Goal: Information Seeking & Learning: Learn about a topic

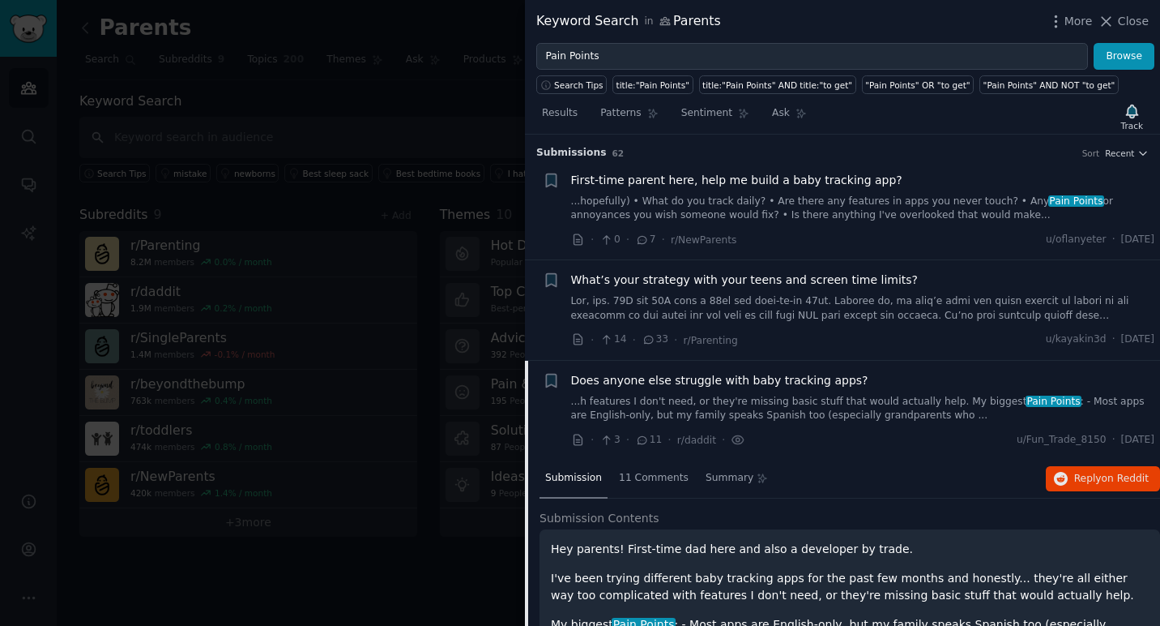
scroll to position [186, 0]
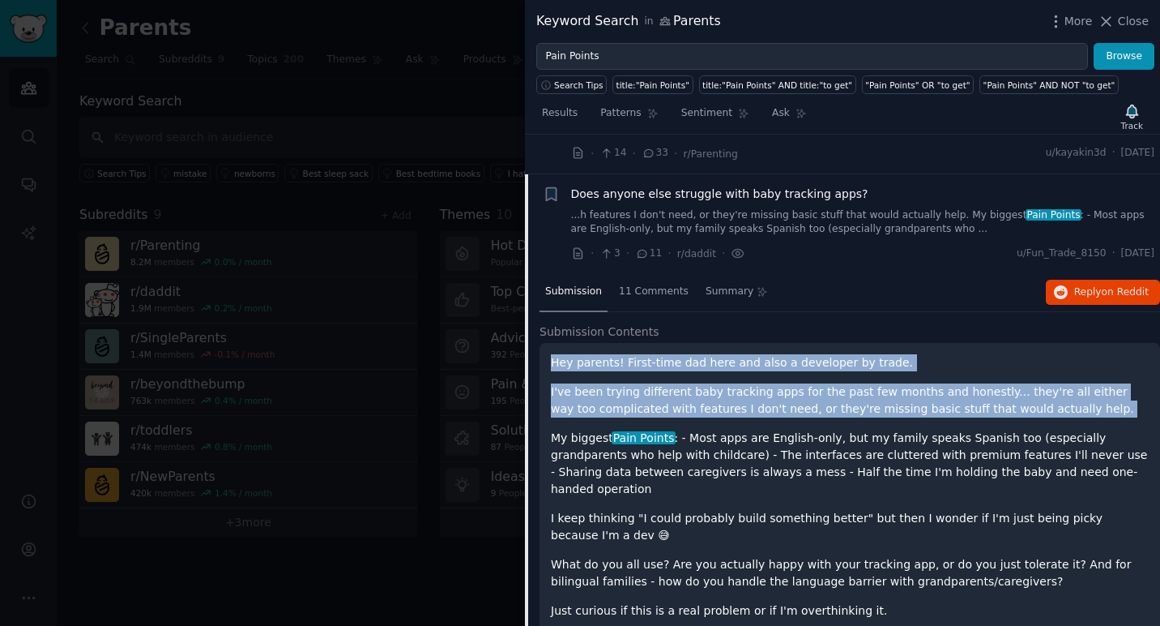
drag, startPoint x: 550, startPoint y: 362, endPoint x: 643, endPoint y: 418, distance: 108.0
click at [643, 418] on div "Hey parents! First-time dad here and also a developer by trade. I've been tryin…" at bounding box center [850, 501] width 598 height 294
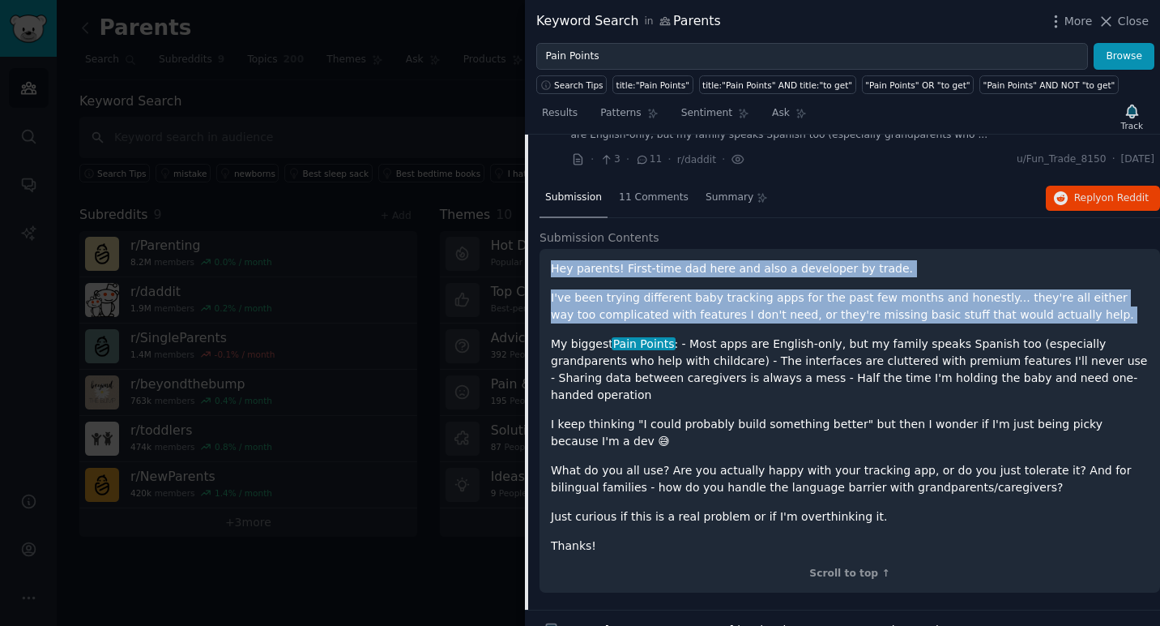
scroll to position [303, 0]
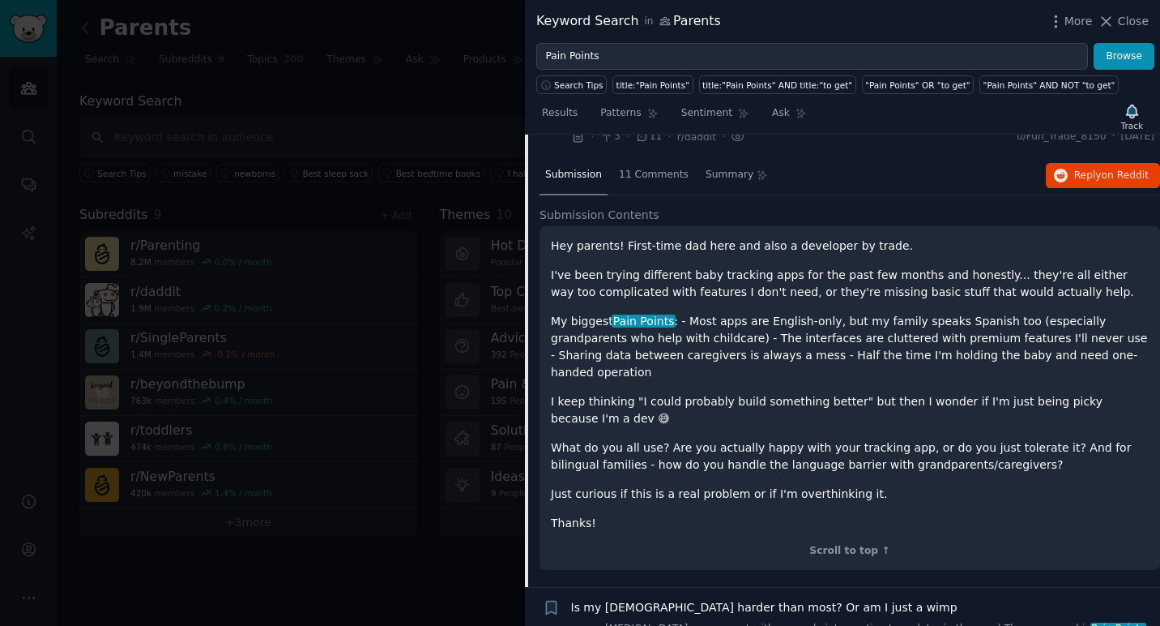
click at [609, 515] on p "Thanks!" at bounding box center [850, 523] width 598 height 17
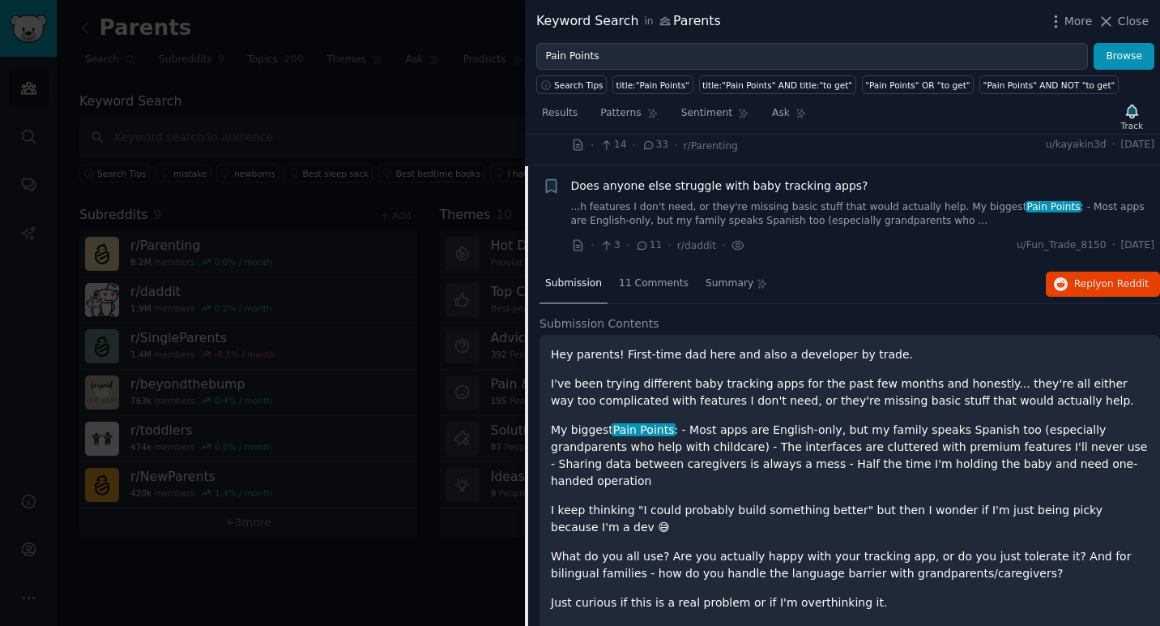
scroll to position [201, 0]
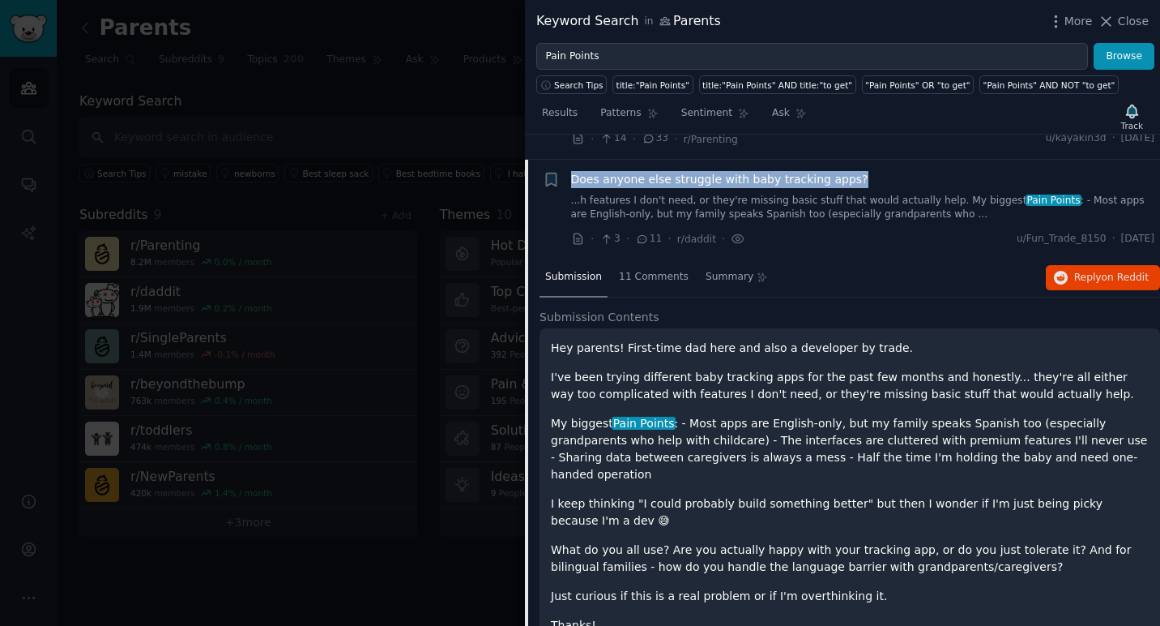
drag, startPoint x: 867, startPoint y: 181, endPoint x: 570, endPoint y: 180, distance: 296.6
click at [571, 180] on div "Does anyone else struggle with baby tracking apps?" at bounding box center [863, 179] width 584 height 17
copy span "Does anyone else struggle with baby tracking apps?"
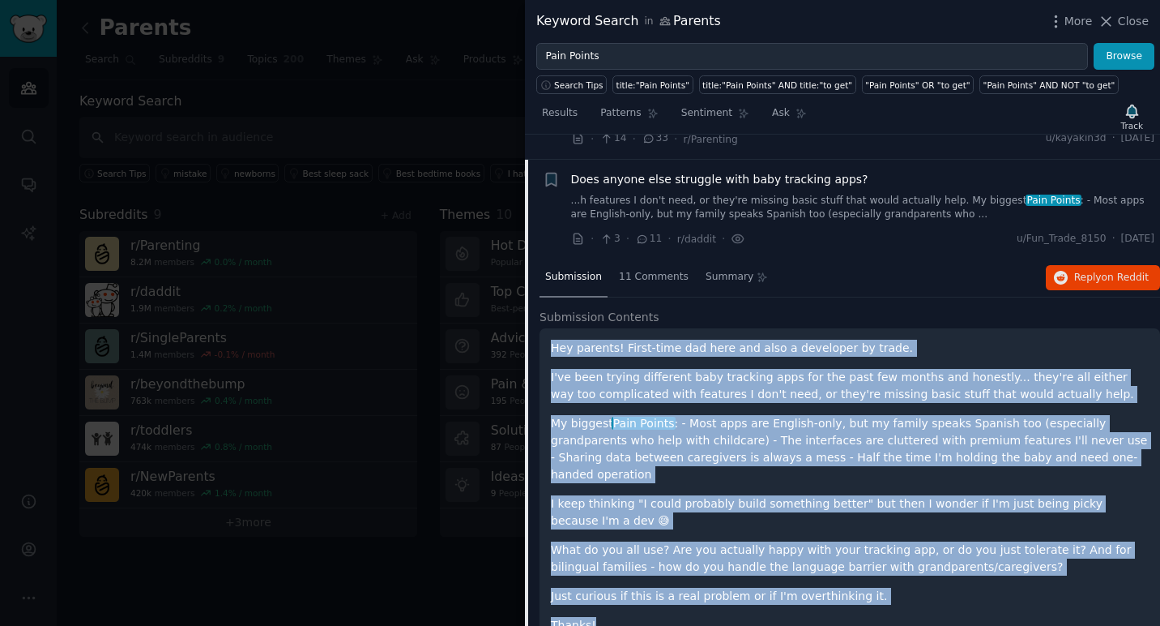
drag, startPoint x: 552, startPoint y: 349, endPoint x: 605, endPoint y: 600, distance: 256.7
click at [605, 600] on div "Hey parents! First-time dad here and also a developer by trade. I've been tryin…" at bounding box center [850, 487] width 598 height 294
copy div "Hey parents! First-time dad here and also a developer by trade. I've been tryin…"
click at [757, 357] on div "Hey parents! First-time dad here and also a developer by trade. I've been tryin…" at bounding box center [850, 487] width 598 height 294
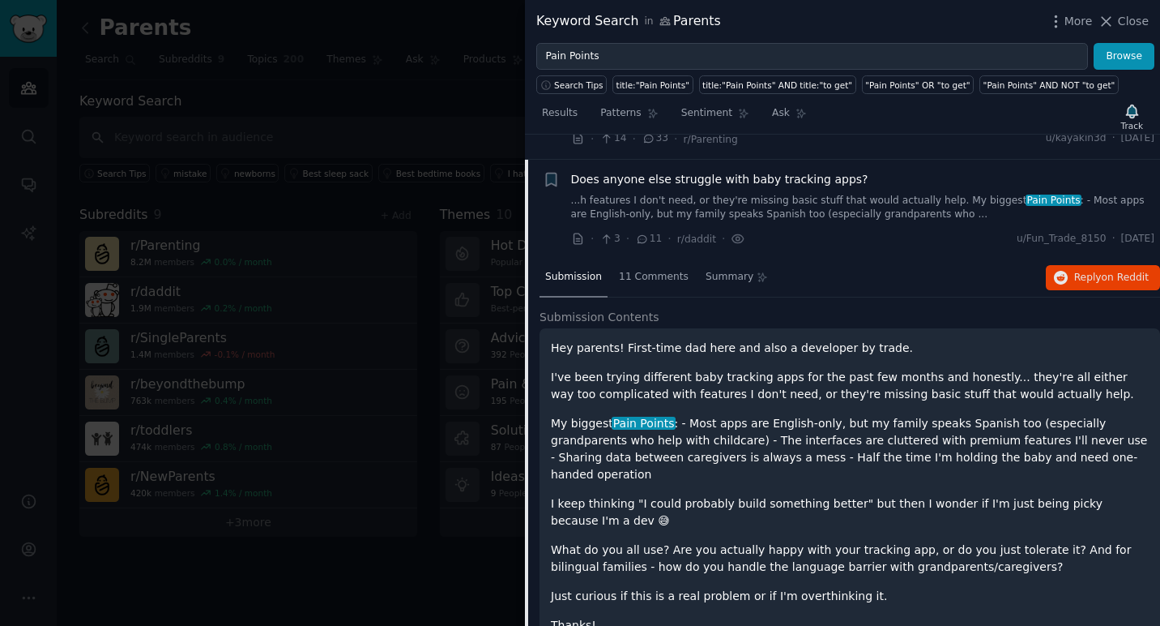
click at [688, 196] on link "...h features I don't need, or they're missing basic stuff that would actually …" at bounding box center [863, 208] width 584 height 28
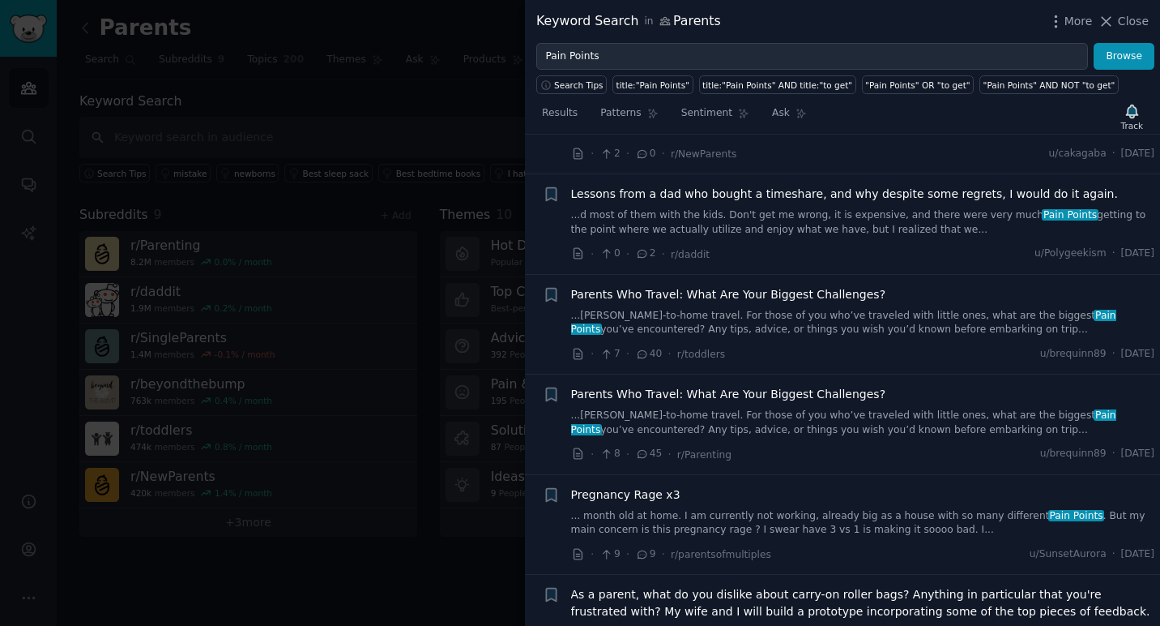
scroll to position [888, 0]
click at [757, 293] on span "Parents Who Travel: What Are Your Biggest Challenges?" at bounding box center [728, 292] width 315 height 17
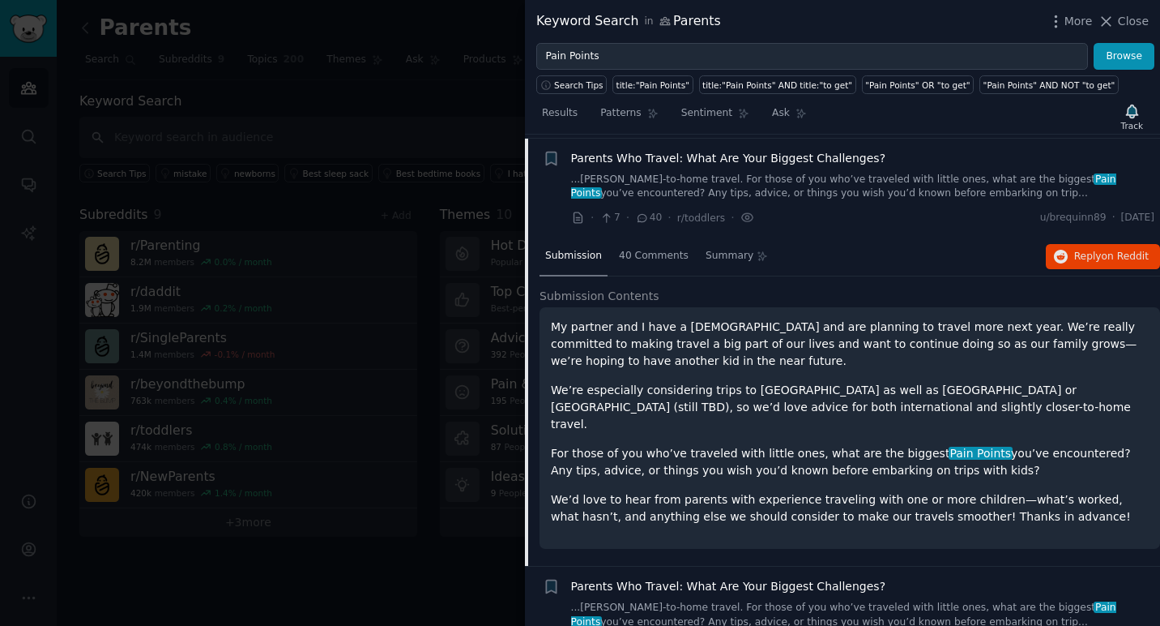
scroll to position [1026, 0]
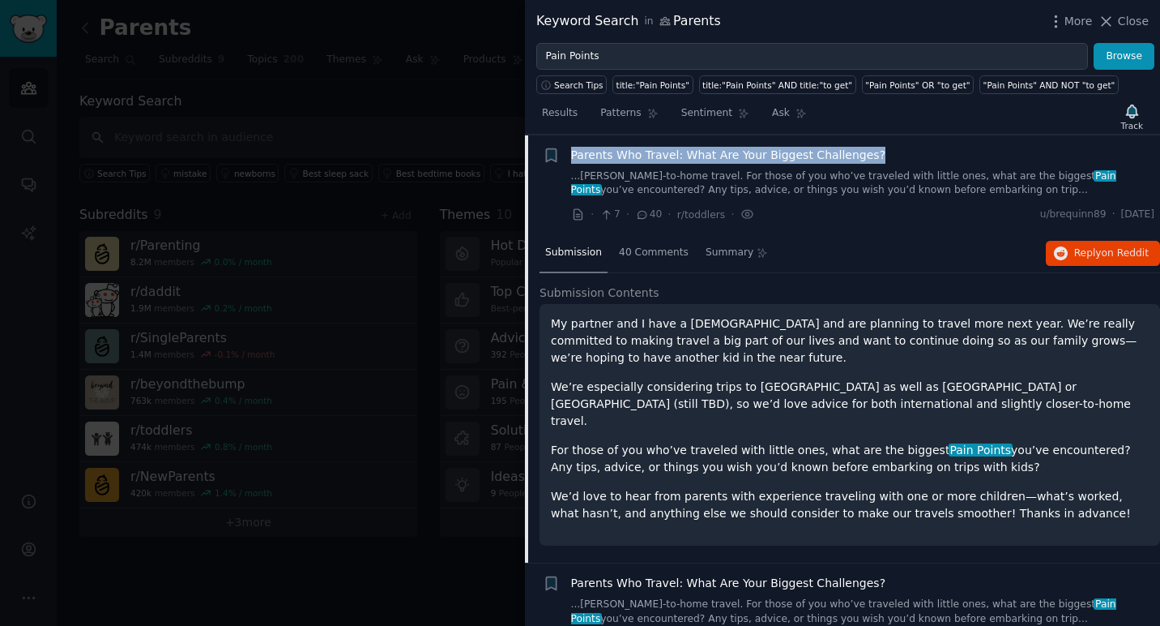
drag, startPoint x: 897, startPoint y: 153, endPoint x: 571, endPoint y: 149, distance: 325.8
click at [571, 149] on div "Parents Who Travel: What Are Your Biggest Challenges?" at bounding box center [863, 155] width 584 height 17
copy span "Parents Who Travel: What Are Your Biggest Challenges?"
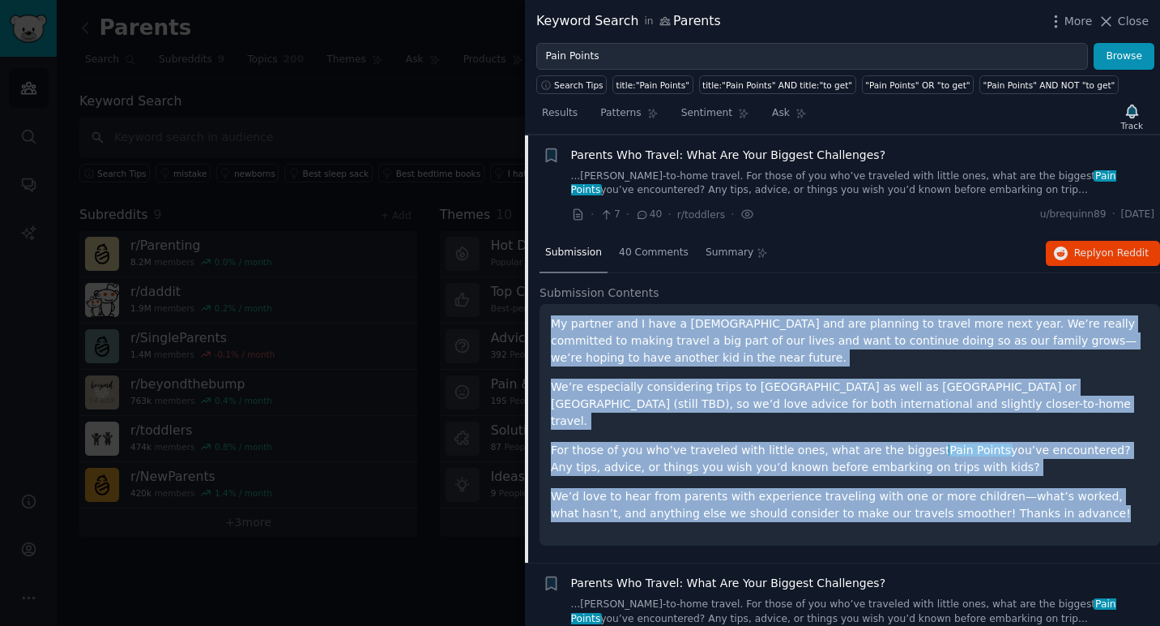
drag, startPoint x: 553, startPoint y: 324, endPoint x: 1049, endPoint y: 502, distance: 526.7
click at [1049, 502] on div "My partner and I have a [DEMOGRAPHIC_DATA] and are planning to travel more next…" at bounding box center [850, 418] width 598 height 207
copy div "My partner and I have a [DEMOGRAPHIC_DATA] and are planning to travel more next…"
click at [1048, 501] on p "We’d love to hear from parents with experience traveling with one or more child…" at bounding box center [850, 505] width 598 height 34
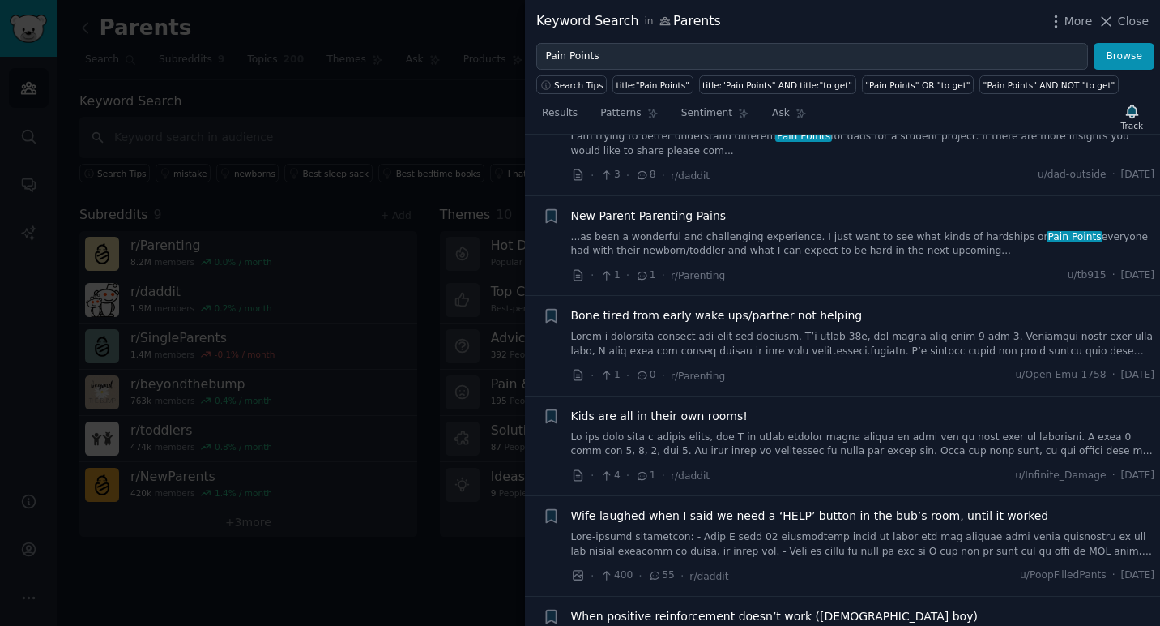
scroll to position [2713, 0]
click at [722, 306] on span "Bone tired from early wake ups/partner not helping" at bounding box center [717, 314] width 292 height 17
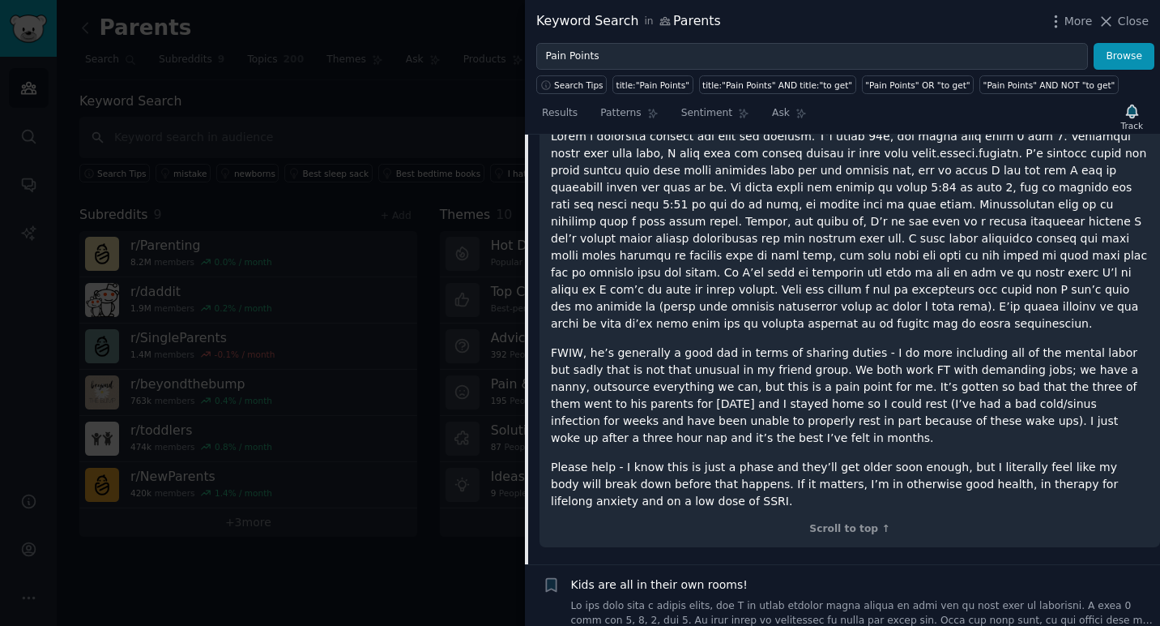
scroll to position [2733, 0]
drag, startPoint x: 622, startPoint y: 388, endPoint x: 686, endPoint y: 419, distance: 71.0
click at [686, 419] on p "FWIW, he’s generally a good dad in terms of sharing duties - I do more includin…" at bounding box center [850, 395] width 598 height 102
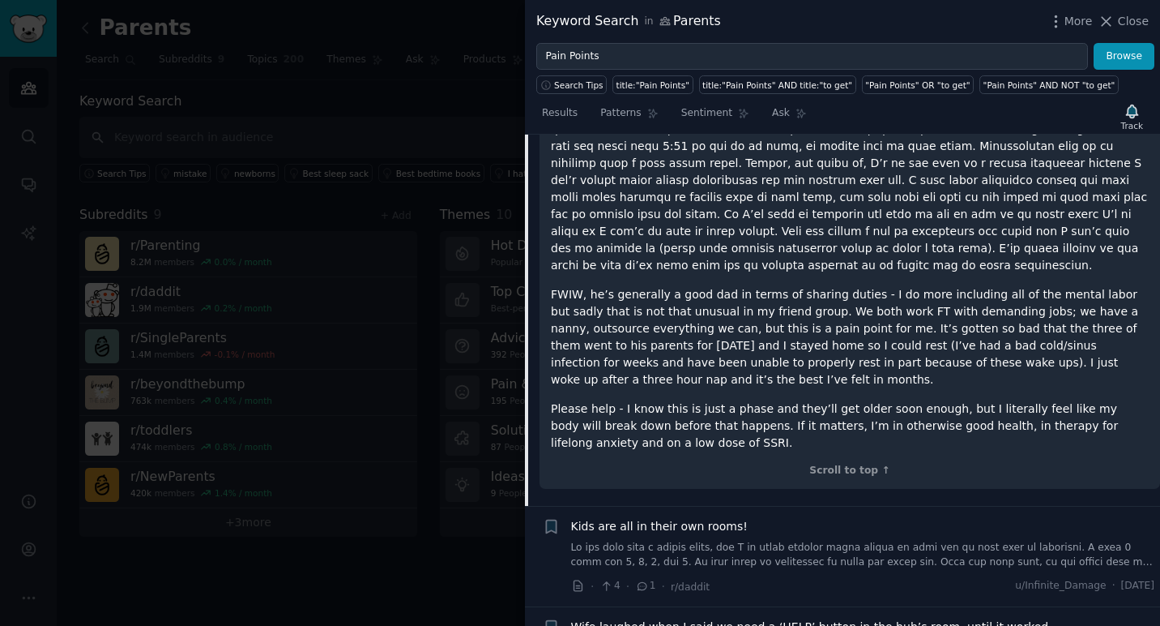
scroll to position [2797, 0]
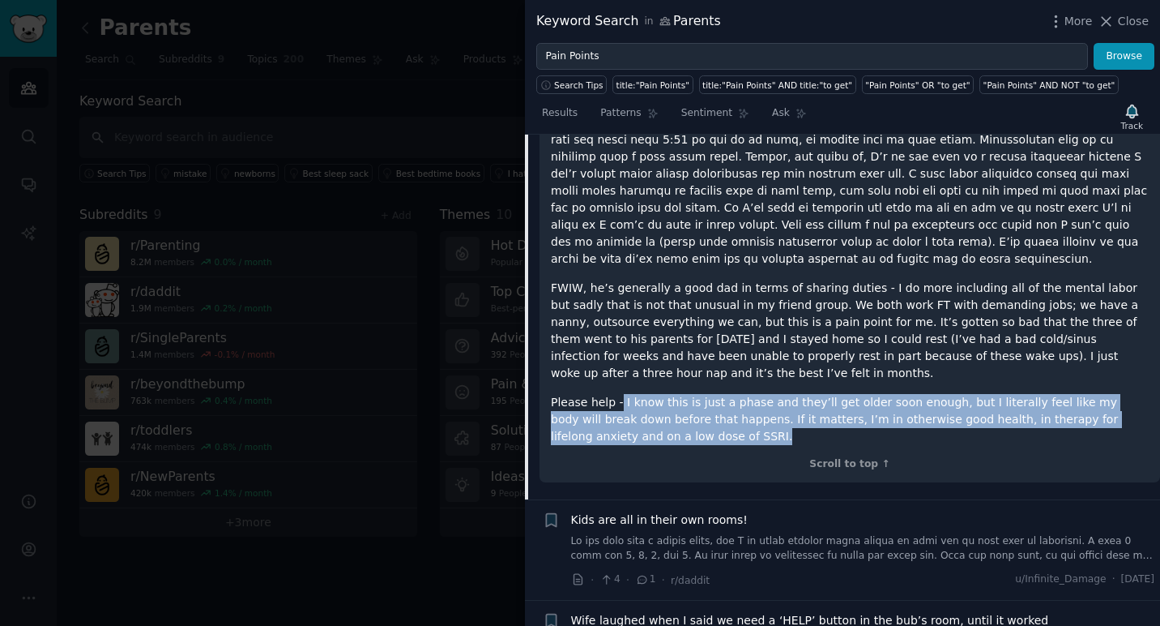
drag, startPoint x: 620, startPoint y: 386, endPoint x: 684, endPoint y: 417, distance: 71.0
click at [684, 417] on p "Please help - I know this is just a phase and they’ll get older soon enough, bu…" at bounding box center [850, 419] width 598 height 51
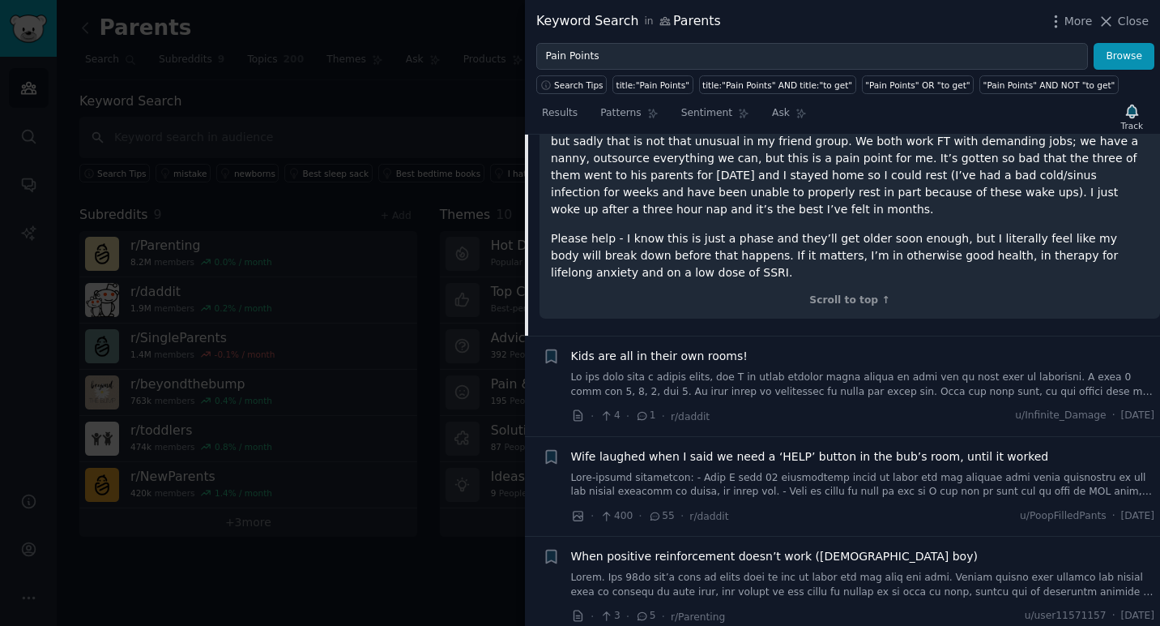
scroll to position [2961, 0]
click at [678, 347] on span "Kids are all in their own rooms!" at bounding box center [659, 355] width 177 height 17
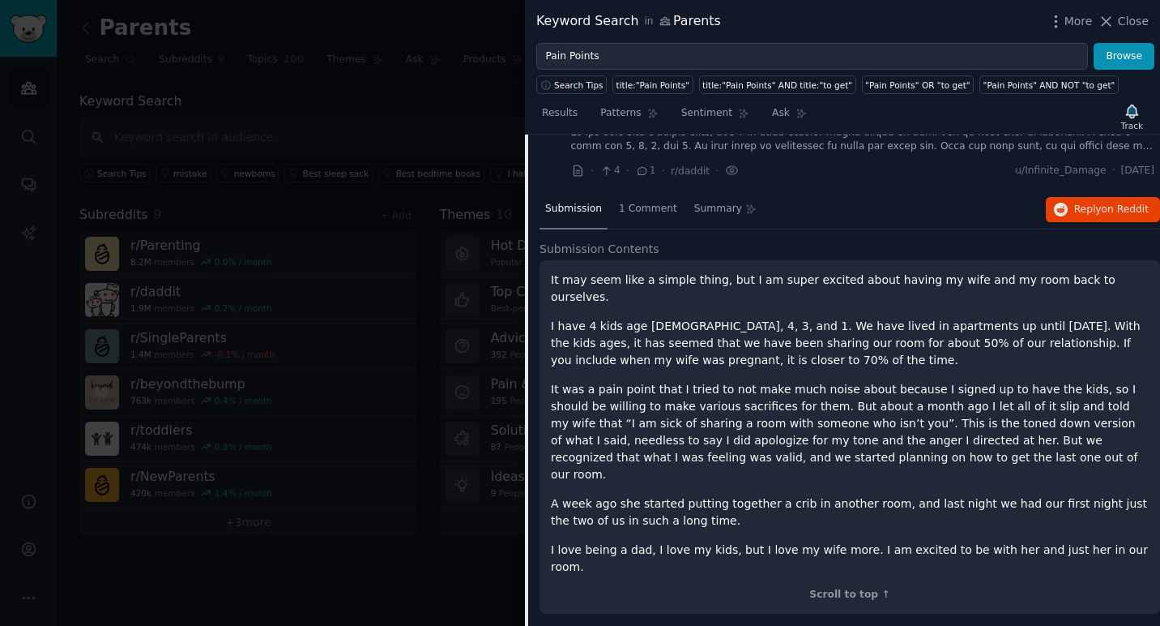
scroll to position [2644, 0]
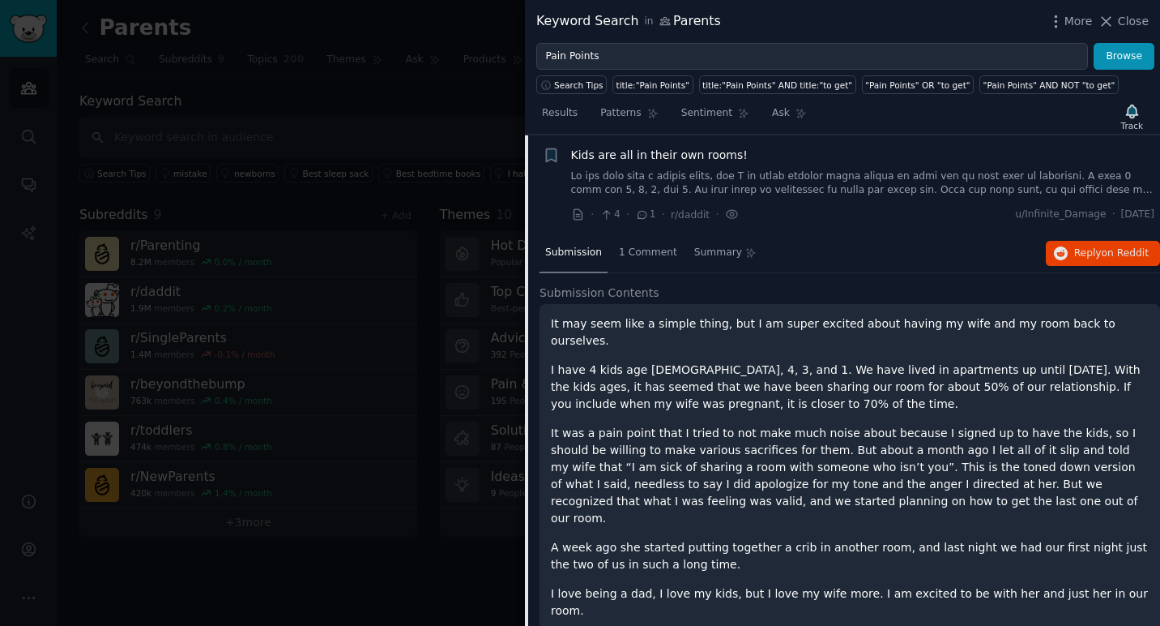
click at [666, 155] on span "Kids are all in their own rooms!" at bounding box center [659, 155] width 177 height 17
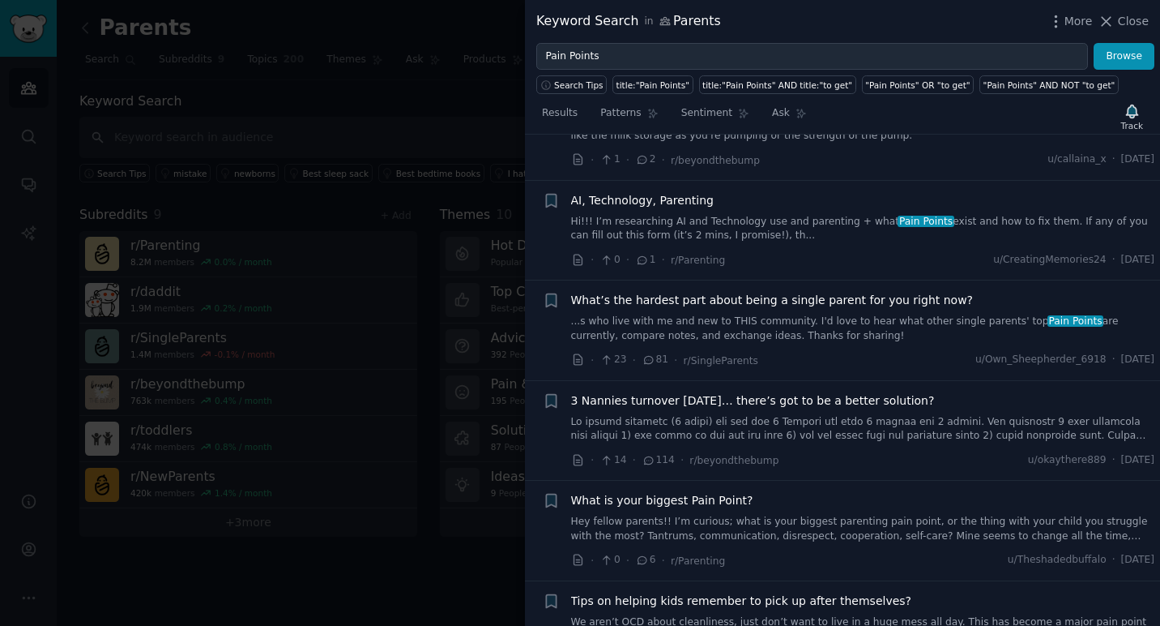
scroll to position [3003, 0]
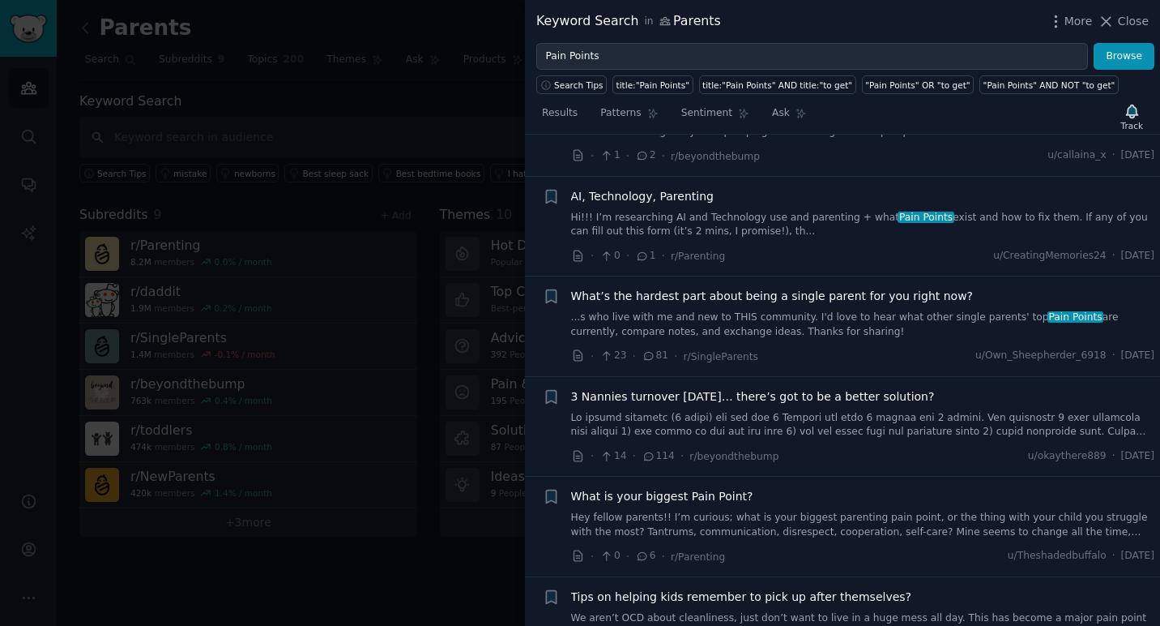
click at [824, 298] on span "What’s the hardest part about being a single parent for you right now?" at bounding box center [772, 296] width 403 height 17
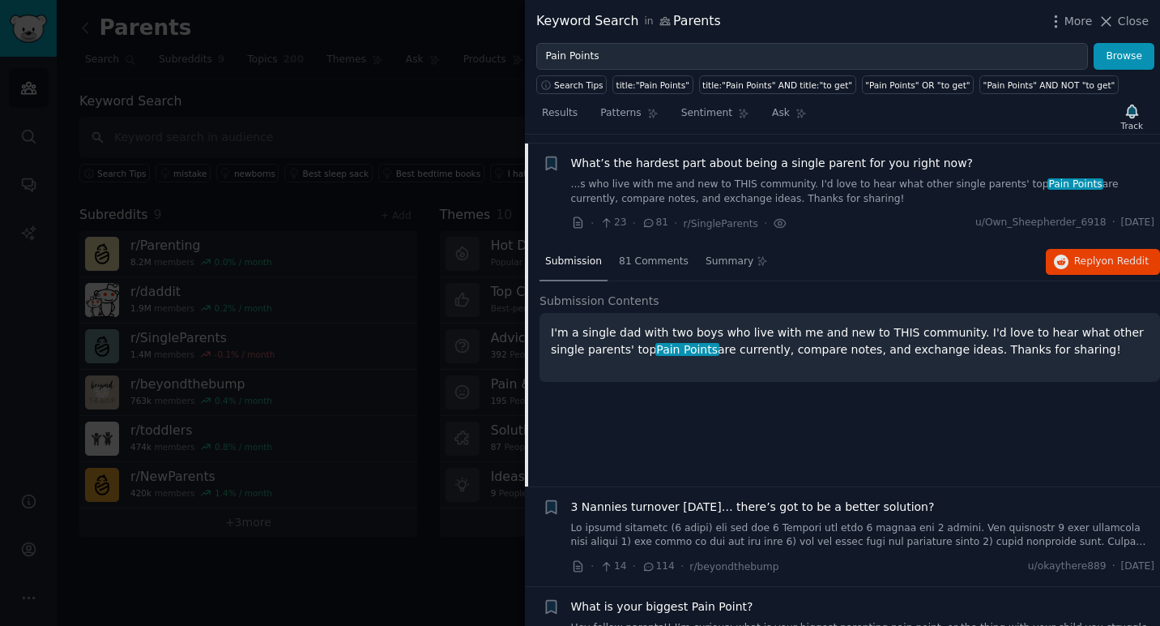
scroll to position [3145, 0]
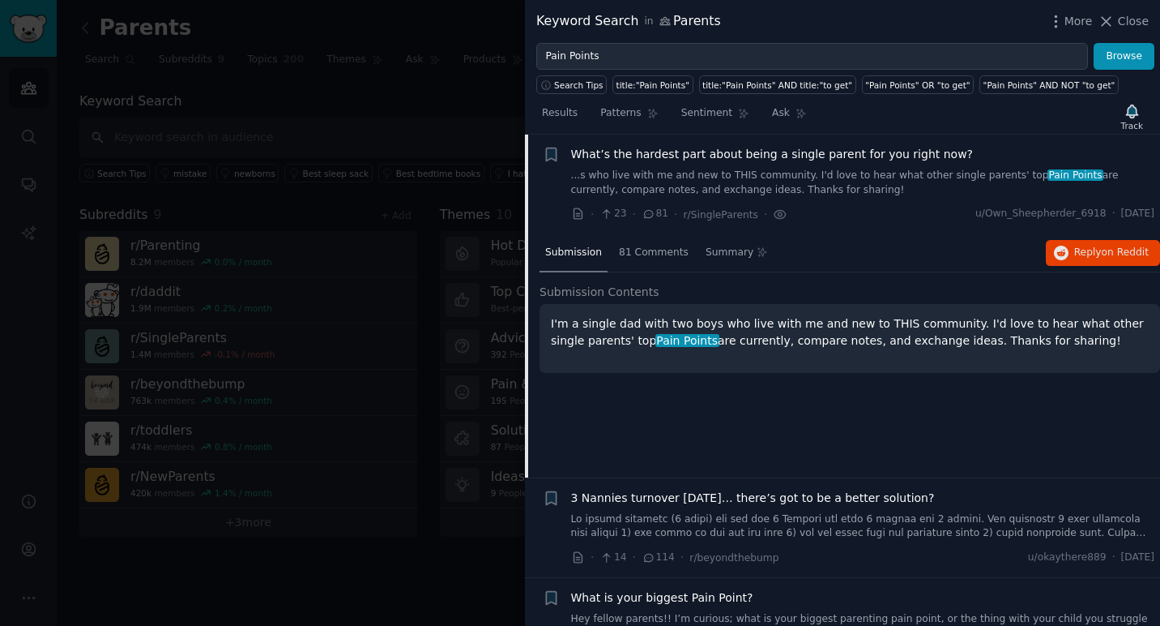
drag, startPoint x: 1053, startPoint y: 342, endPoint x: 923, endPoint y: 327, distance: 130.6
click at [923, 327] on p "I'm a single dad with two boys who live with me and new to THIS community. I'd …" at bounding box center [850, 332] width 598 height 34
drag, startPoint x: 1056, startPoint y: 341, endPoint x: 801, endPoint y: 335, distance: 255.3
click at [801, 335] on p "I'm a single dad with two boys who live with me and new to THIS community. I'd …" at bounding box center [850, 332] width 598 height 34
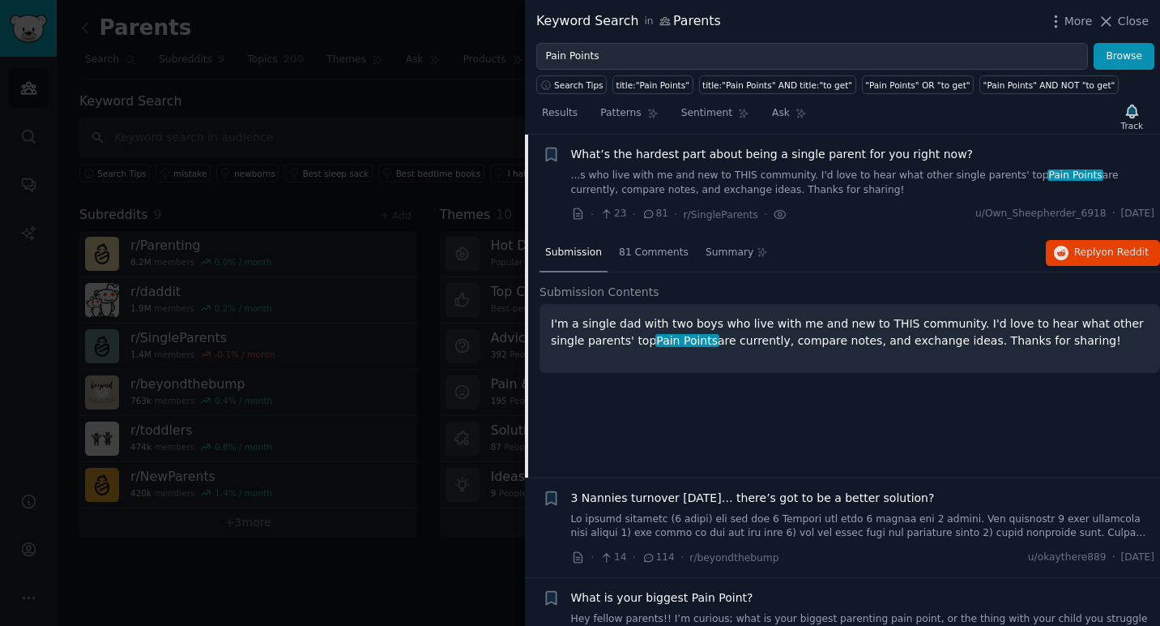
click at [801, 335] on p "I'm a single dad with two boys who live with me and new to THIS community. I'd …" at bounding box center [850, 332] width 598 height 34
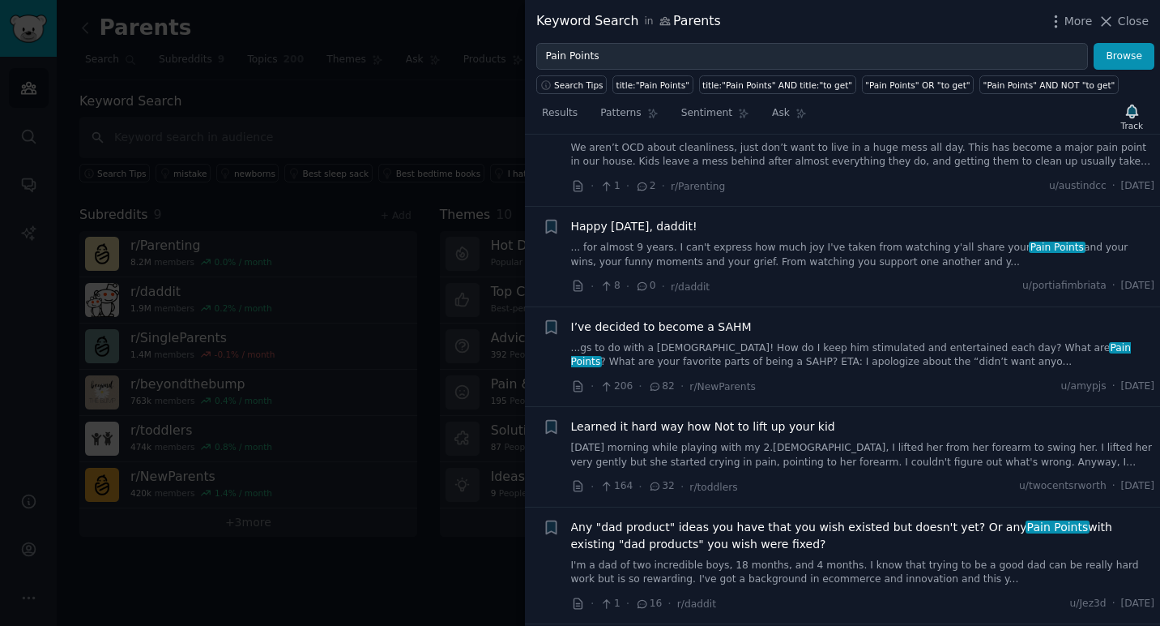
scroll to position [3720, 0]
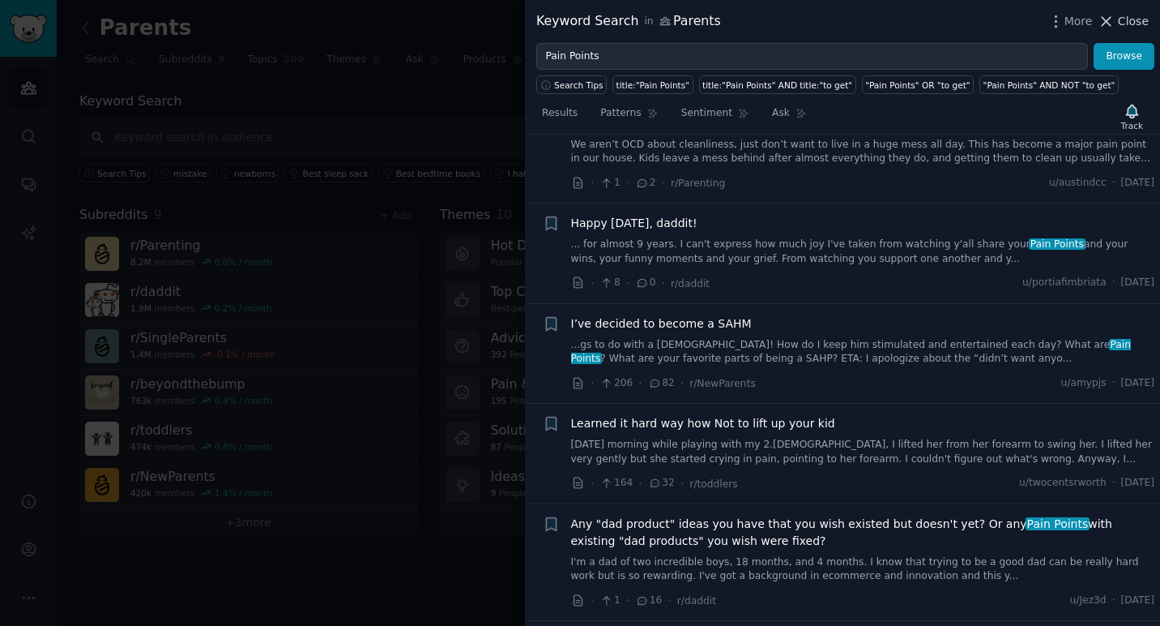
click at [1126, 18] on span "Close" at bounding box center [1133, 21] width 31 height 17
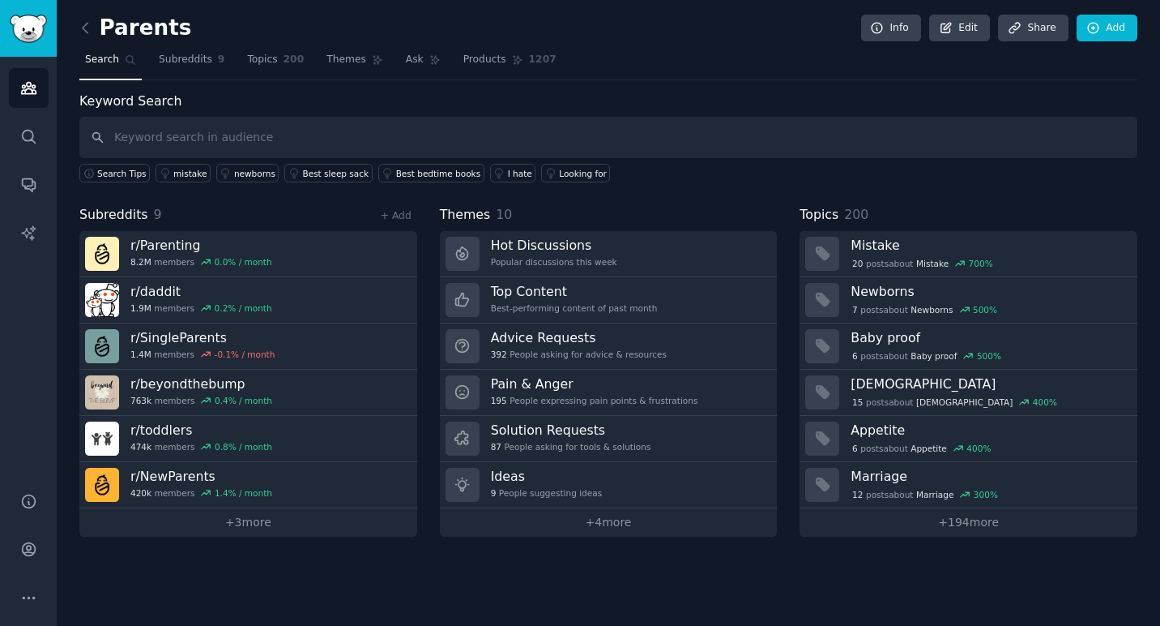
click at [629, 174] on div "Search Tips mistake newborns Best sleep sack Best bedtime books I hate Looking …" at bounding box center [608, 170] width 1058 height 24
click at [88, 36] on icon at bounding box center [85, 27] width 17 height 17
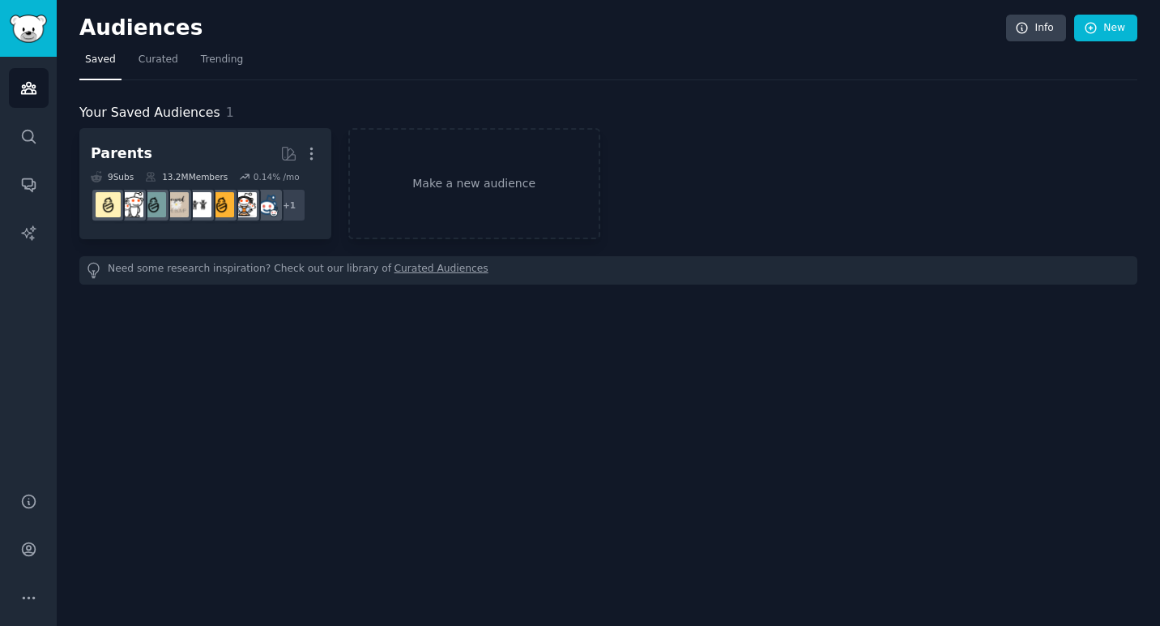
click at [105, 30] on h2 "Audiences" at bounding box center [542, 28] width 927 height 26
click at [28, 135] on icon "Sidebar" at bounding box center [28, 136] width 17 height 17
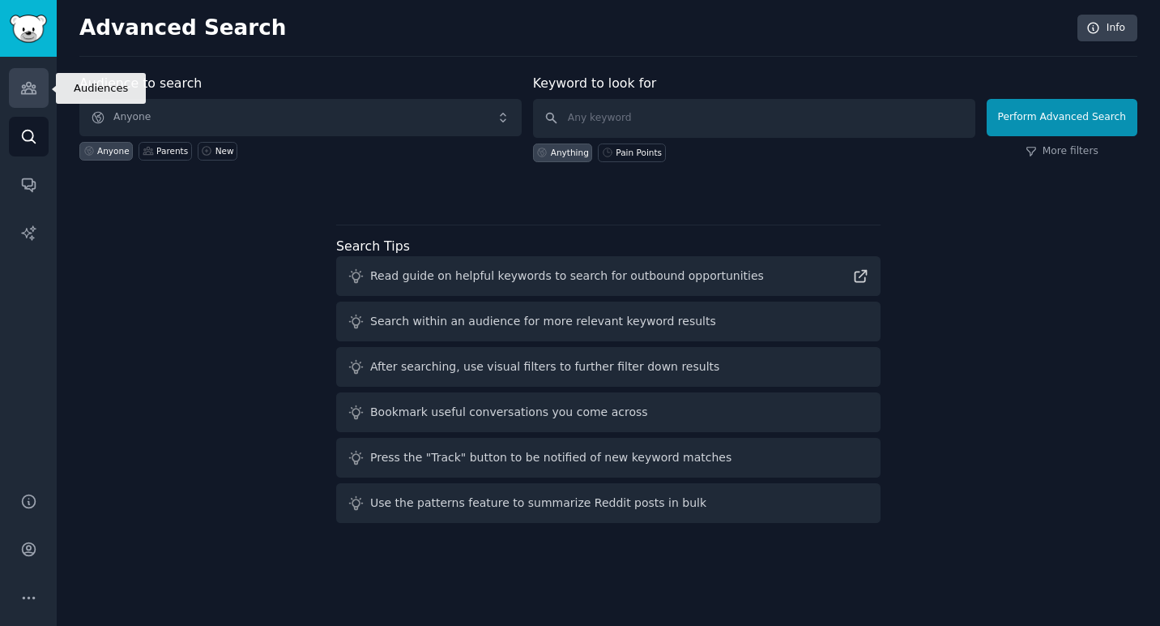
click at [26, 93] on icon "Sidebar" at bounding box center [28, 88] width 15 height 11
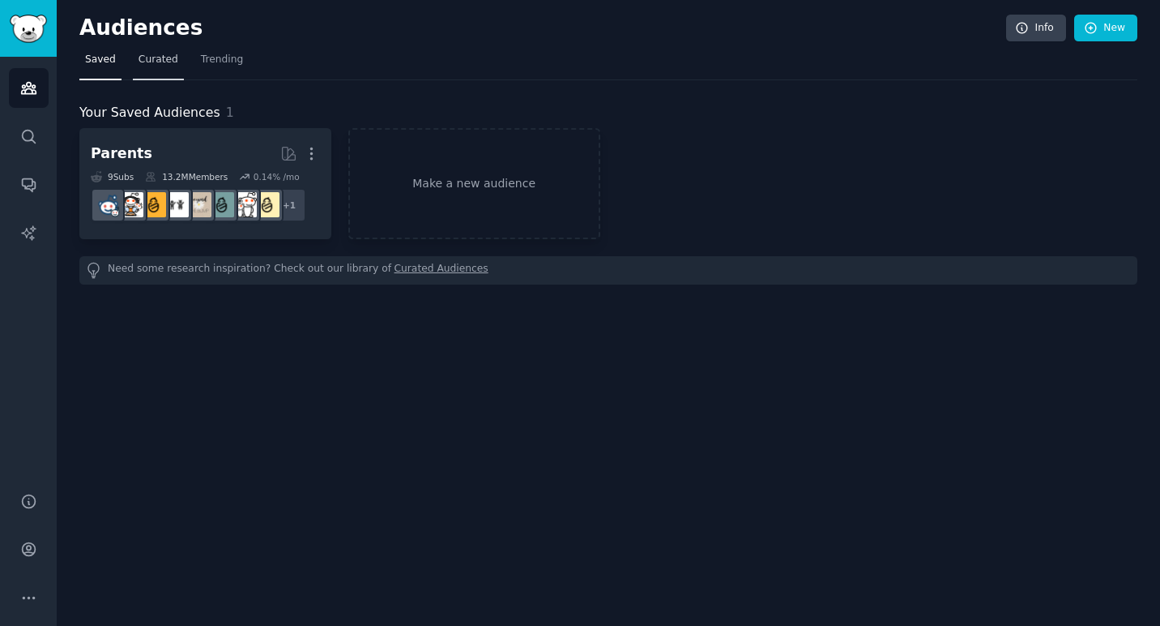
click at [168, 64] on span "Curated" at bounding box center [159, 60] width 40 height 15
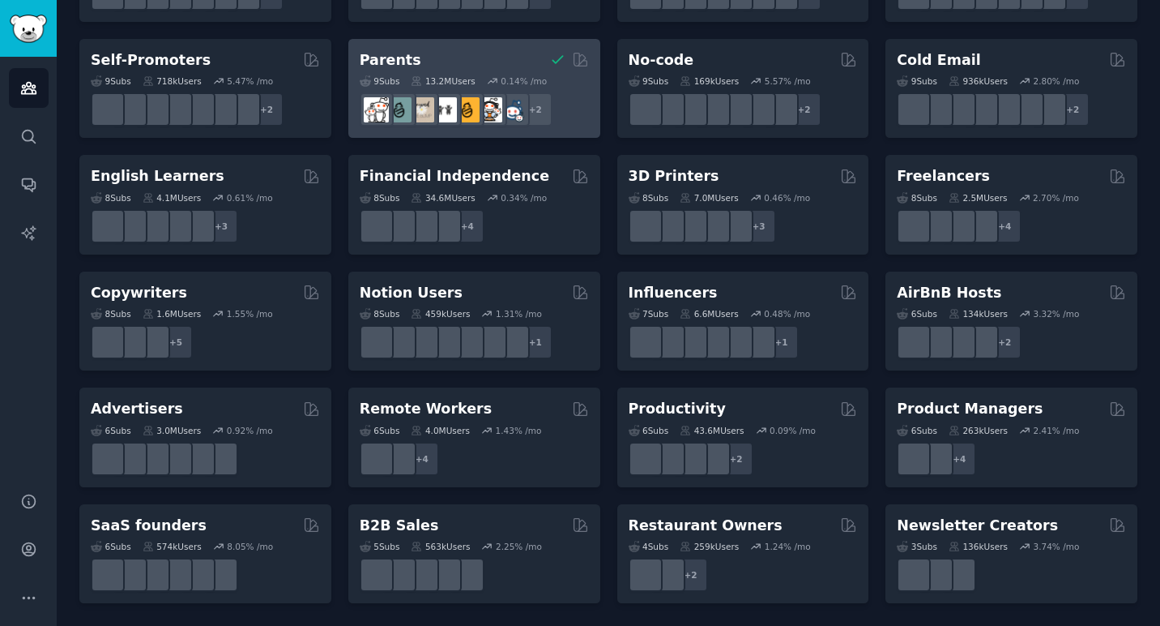
scroll to position [186, 0]
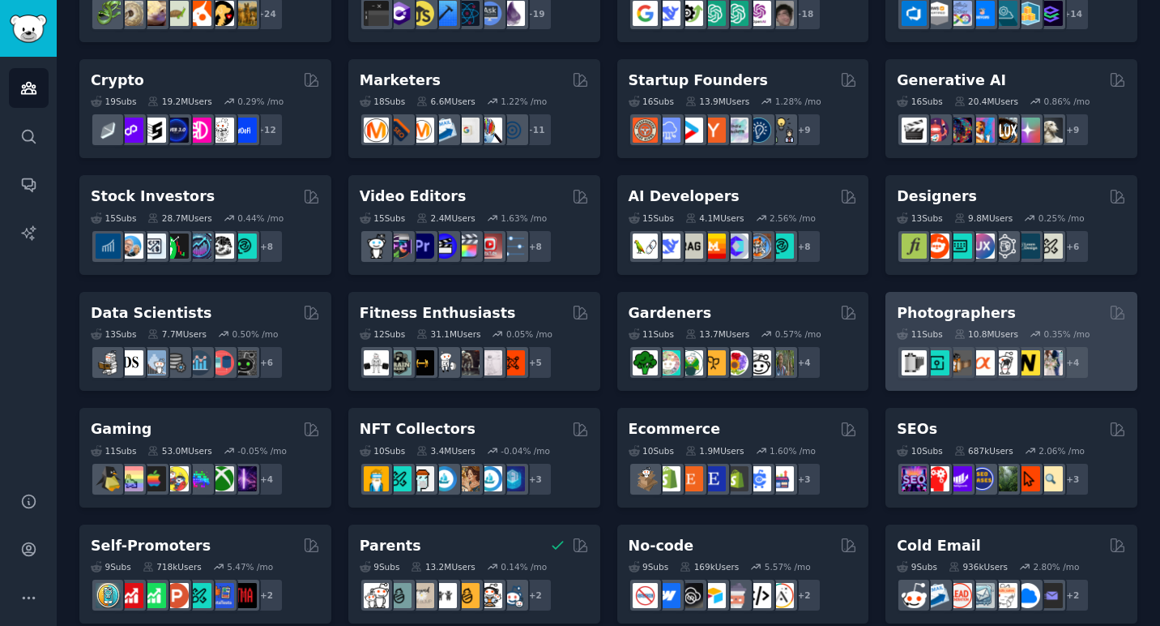
click at [941, 314] on h2 "Photographers" at bounding box center [956, 313] width 119 height 20
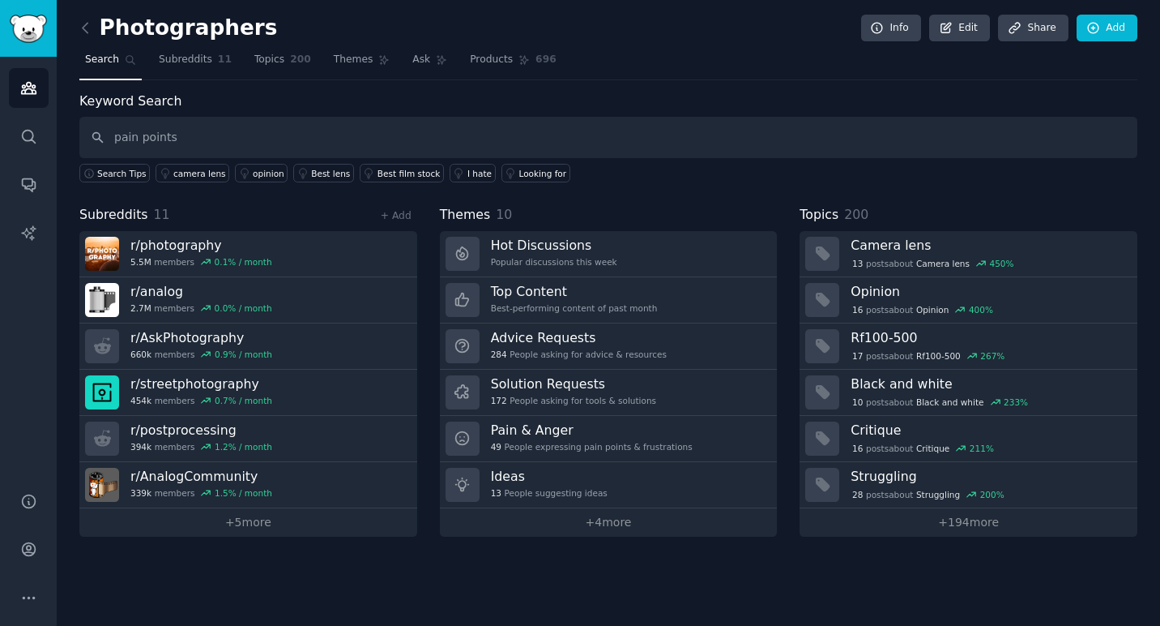
type input "pain points"
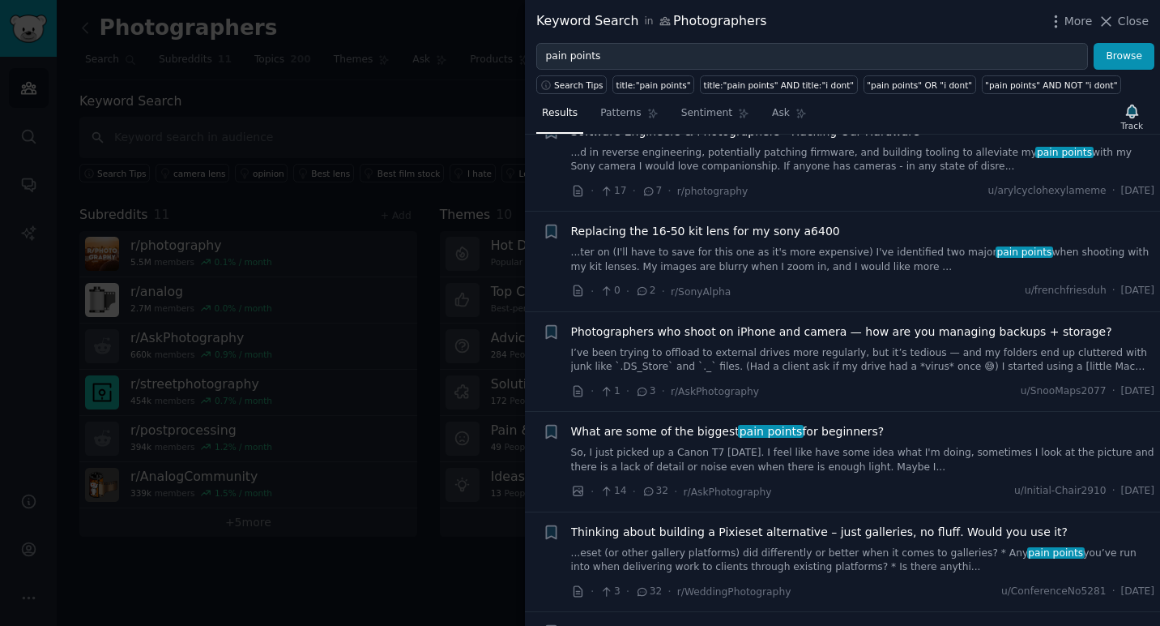
scroll to position [1267, 0]
click at [794, 329] on span "Photographers who shoot on iPhone and camera — how are you managing backups + s…" at bounding box center [841, 331] width 541 height 17
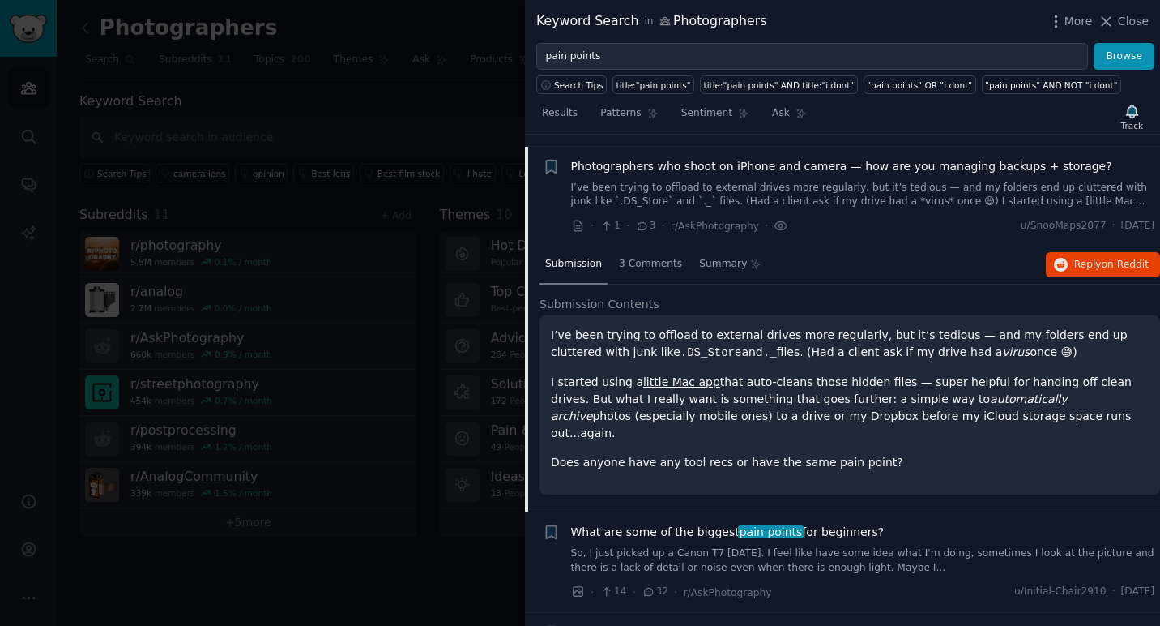
scroll to position [1443, 0]
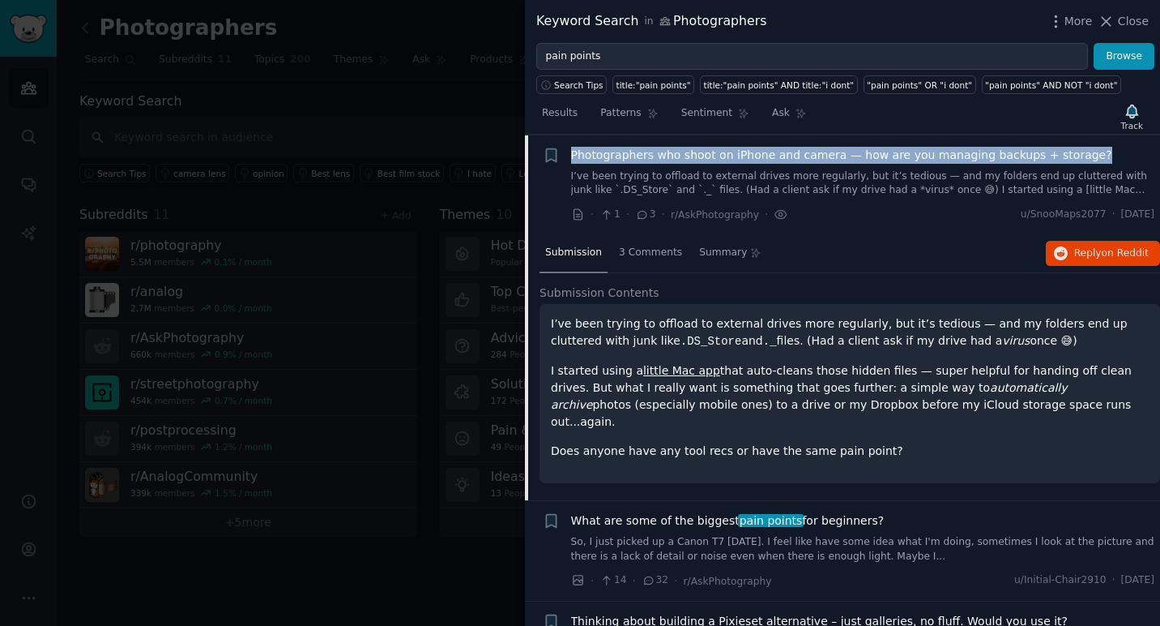
drag, startPoint x: 1096, startPoint y: 149, endPoint x: 566, endPoint y: 156, distance: 530.0
click at [566, 156] on div "+ Photographers who shoot on iPhone and camera — how are you managing backups +…" at bounding box center [849, 185] width 613 height 77
copy span "Photographers who shoot on iPhone and camera — how are you managing backups + s…"
click at [552, 157] on icon "button" at bounding box center [551, 154] width 10 height 13
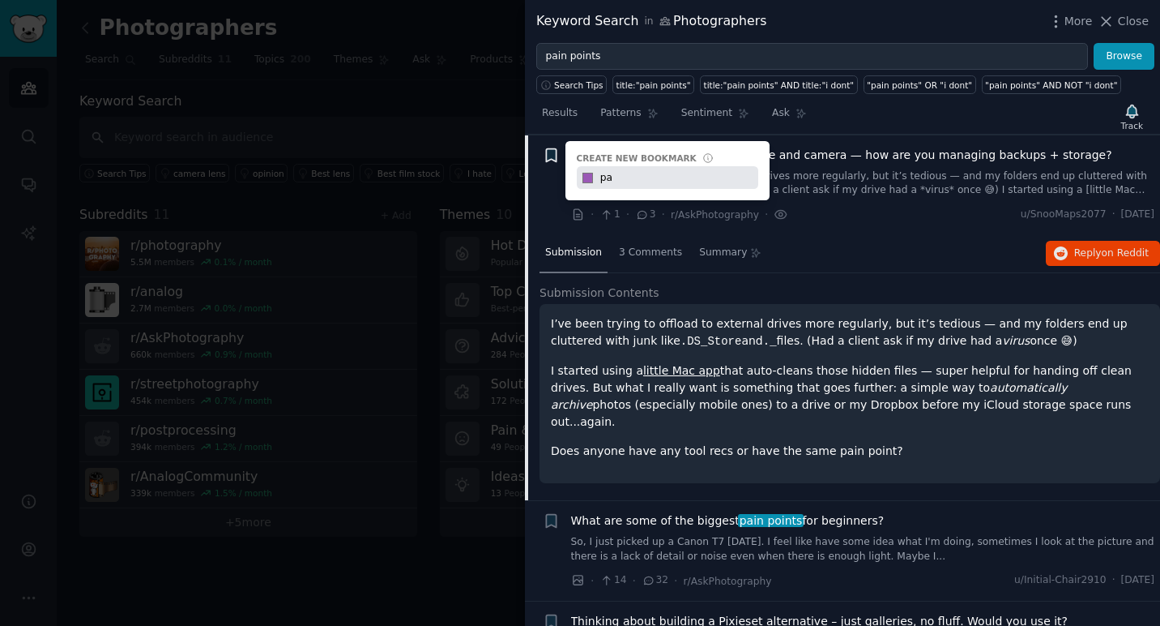
type input "p"
type input "Photographers pain points"
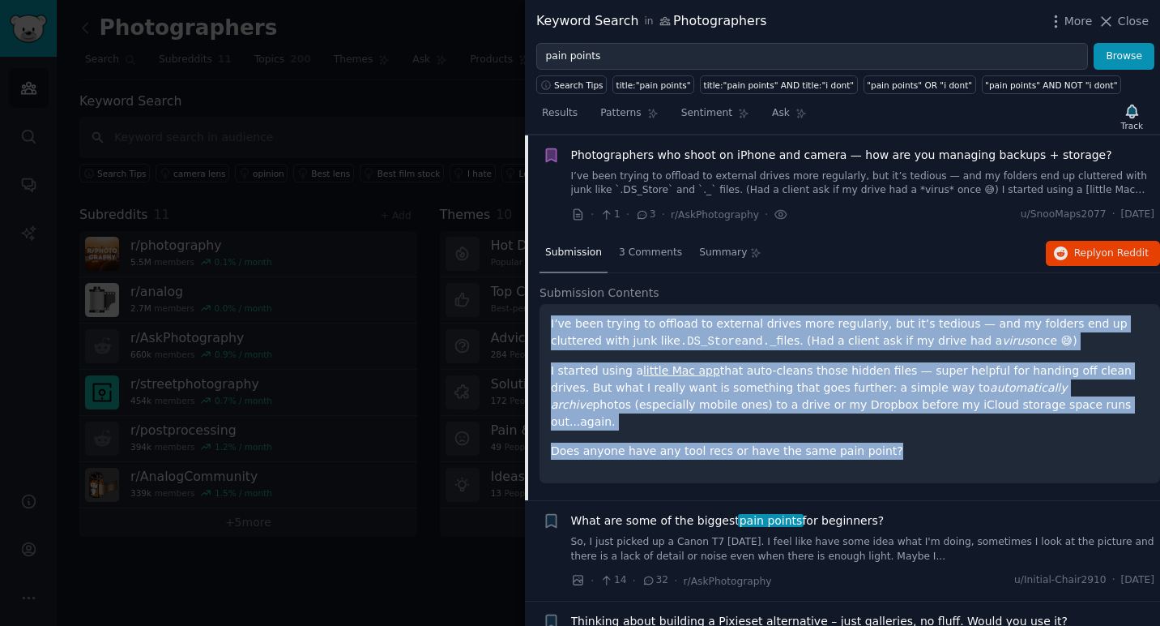
drag, startPoint x: 901, startPoint y: 431, endPoint x: 549, endPoint y: 326, distance: 367.1
click at [549, 326] on div "I’ve been trying to offload to external drives more regularly, but it’s tedious…" at bounding box center [850, 393] width 621 height 179
copy div "I’ve been trying to offload to external drives more regularly, but it’s tedious…"
click at [906, 442] on div "I’ve been trying to offload to external drives more regularly, but it’s tedious…" at bounding box center [850, 393] width 621 height 179
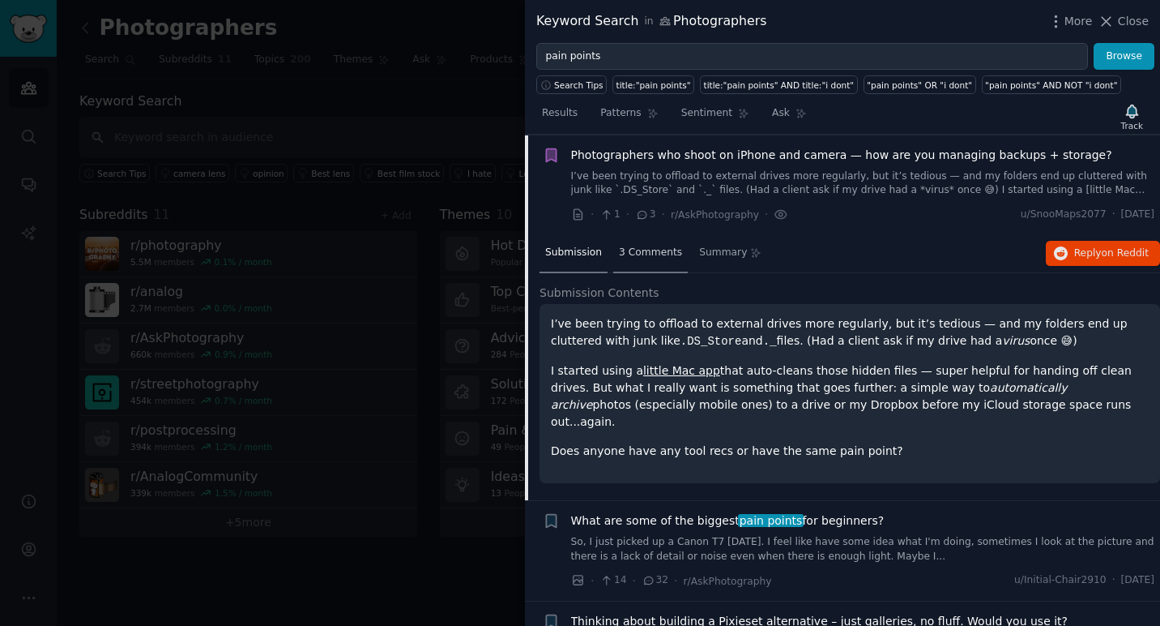
click at [660, 256] on span "3 Comments" at bounding box center [650, 253] width 63 height 15
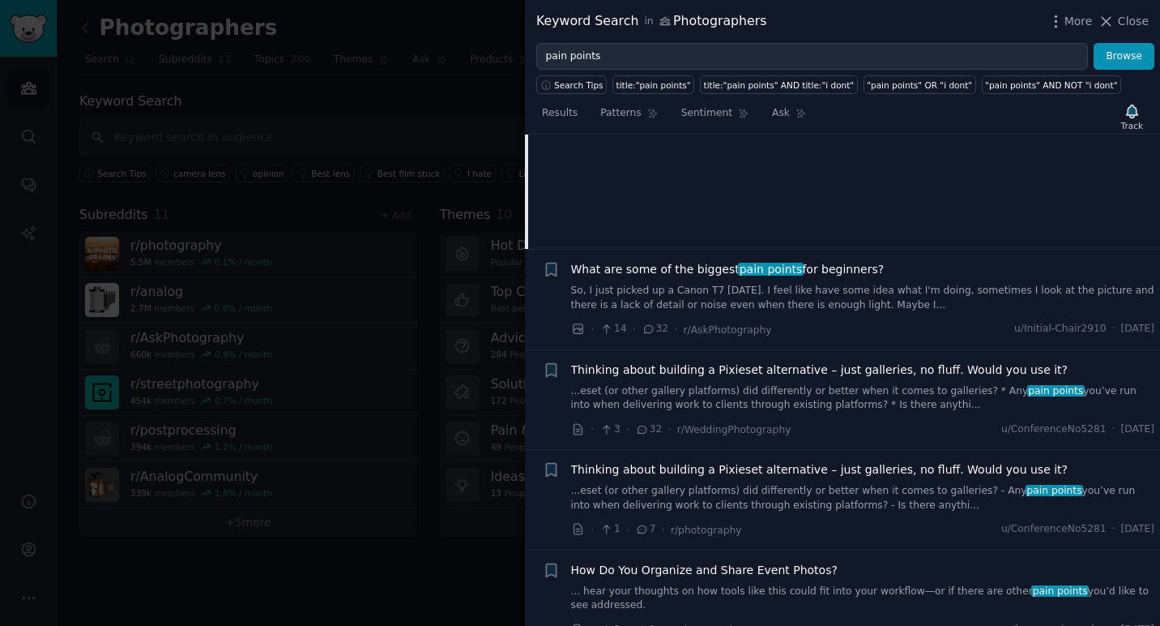
scroll to position [1673, 0]
click at [708, 269] on span "What are some of the biggest pain points for beginners?" at bounding box center [728, 268] width 314 height 17
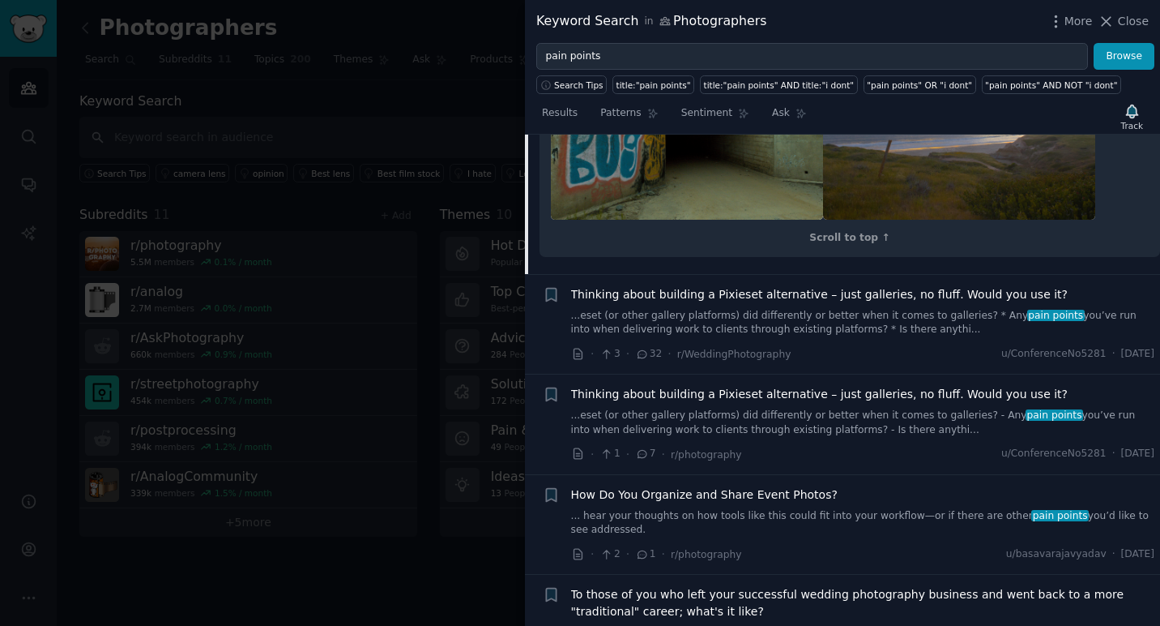
scroll to position [2131, 0]
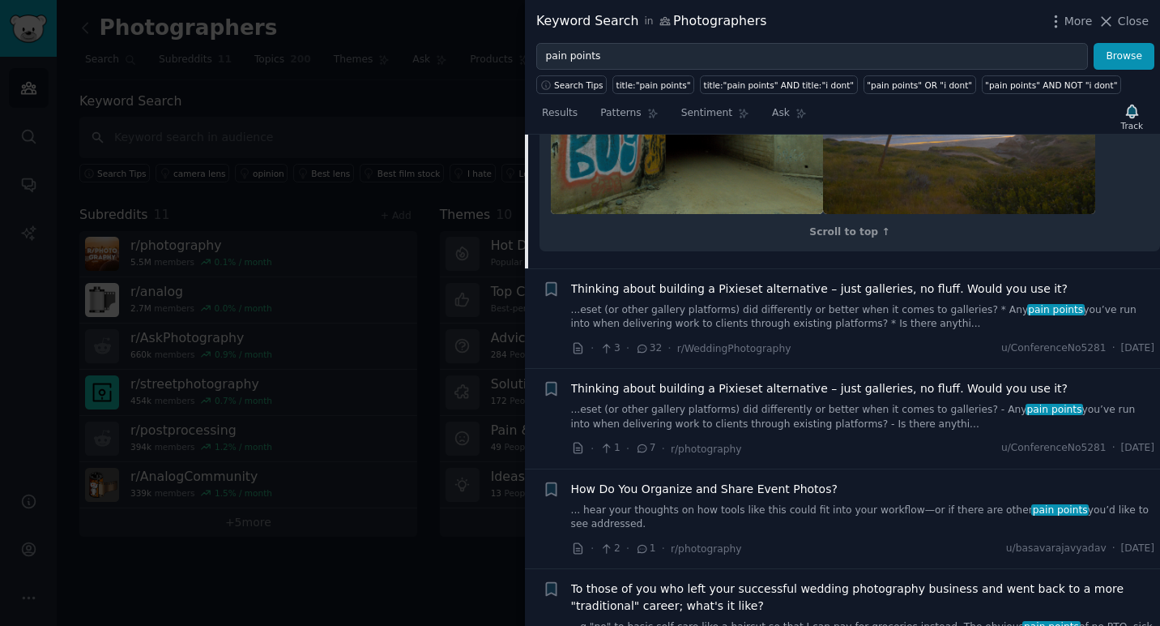
click at [775, 280] on span "Thinking about building a Pixieset alternative – just galleries, no fluff. Woul…" at bounding box center [820, 288] width 498 height 17
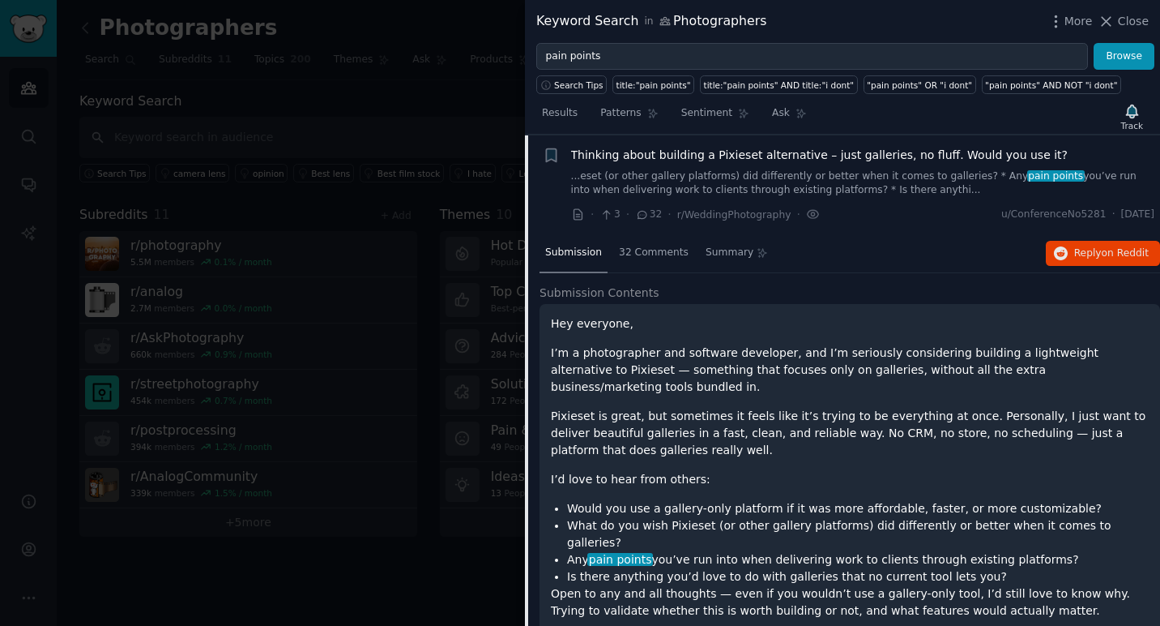
scroll to position [1651, 0]
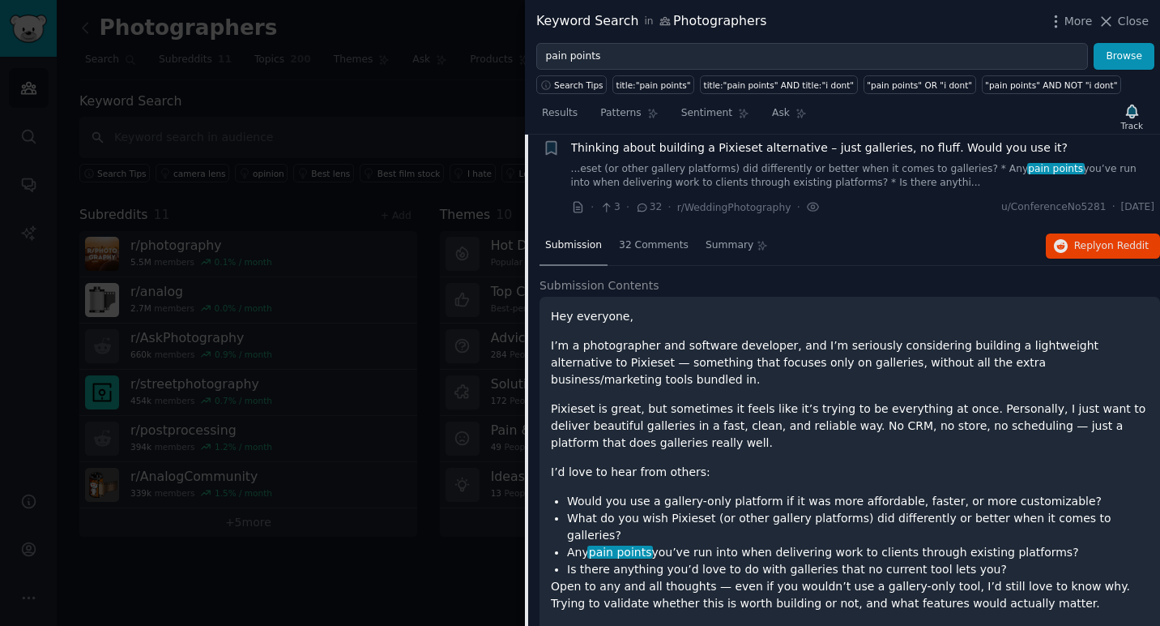
drag, startPoint x: 610, startPoint y: 364, endPoint x: 745, endPoint y: 402, distance: 139.8
click at [745, 402] on div "Hey everyone, I’m a photographer and software developer, and I’m seriously cons…" at bounding box center [850, 474] width 598 height 333
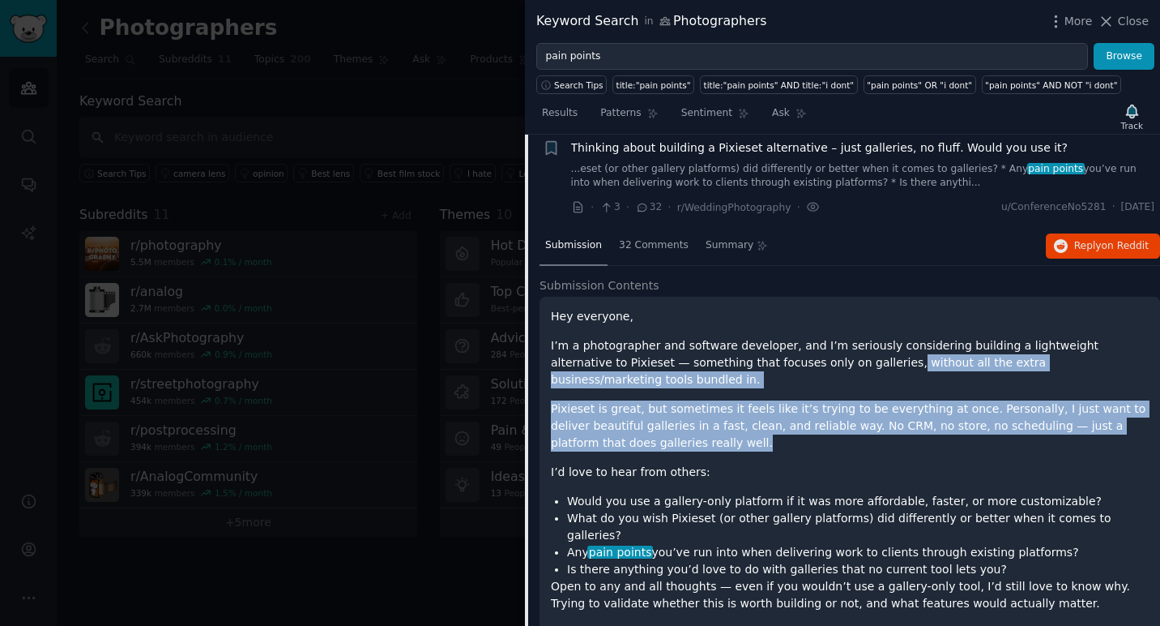
drag, startPoint x: 822, startPoint y: 362, endPoint x: 882, endPoint y: 421, distance: 84.3
click at [882, 421] on div "Hey everyone, I’m a photographer and software developer, and I’m seriously cons…" at bounding box center [850, 474] width 598 height 333
click at [882, 421] on p "Pixieset is great, but sometimes it feels like it’s trying to be everything at …" at bounding box center [850, 425] width 598 height 51
drag, startPoint x: 877, startPoint y: 437, endPoint x: 639, endPoint y: 355, distance: 251.9
click at [639, 355] on div "Hey everyone, I’m a photographer and software developer, and I’m seriously cons…" at bounding box center [850, 474] width 598 height 333
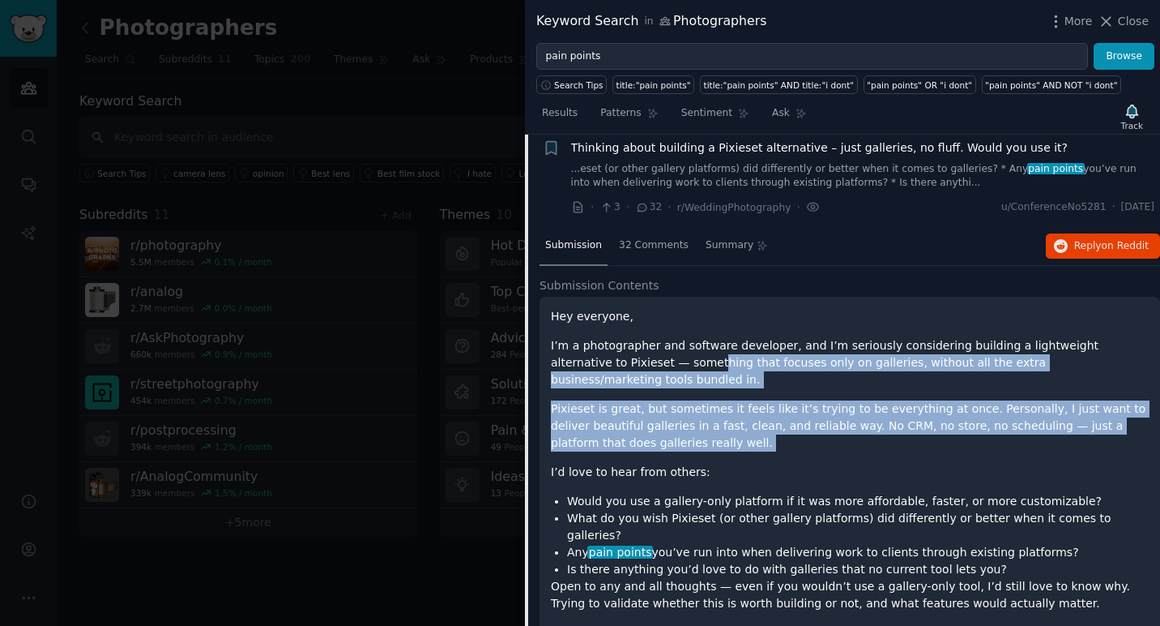
click at [639, 355] on p "I’m a photographer and software developer, and I’m seriously considering buildi…" at bounding box center [850, 362] width 598 height 51
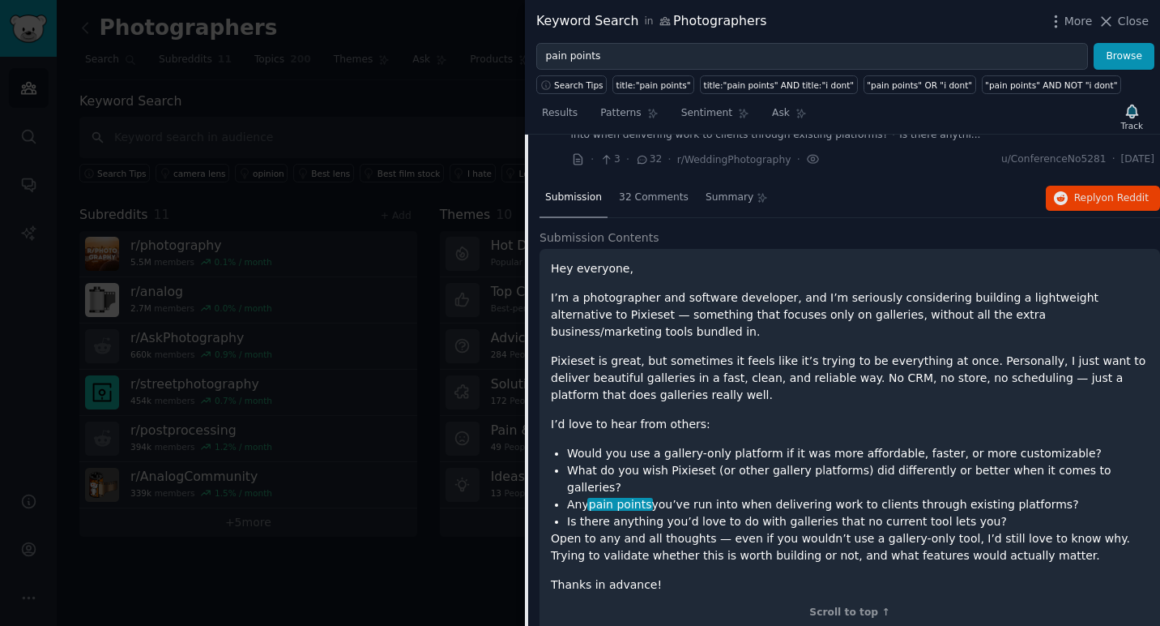
scroll to position [1708, 0]
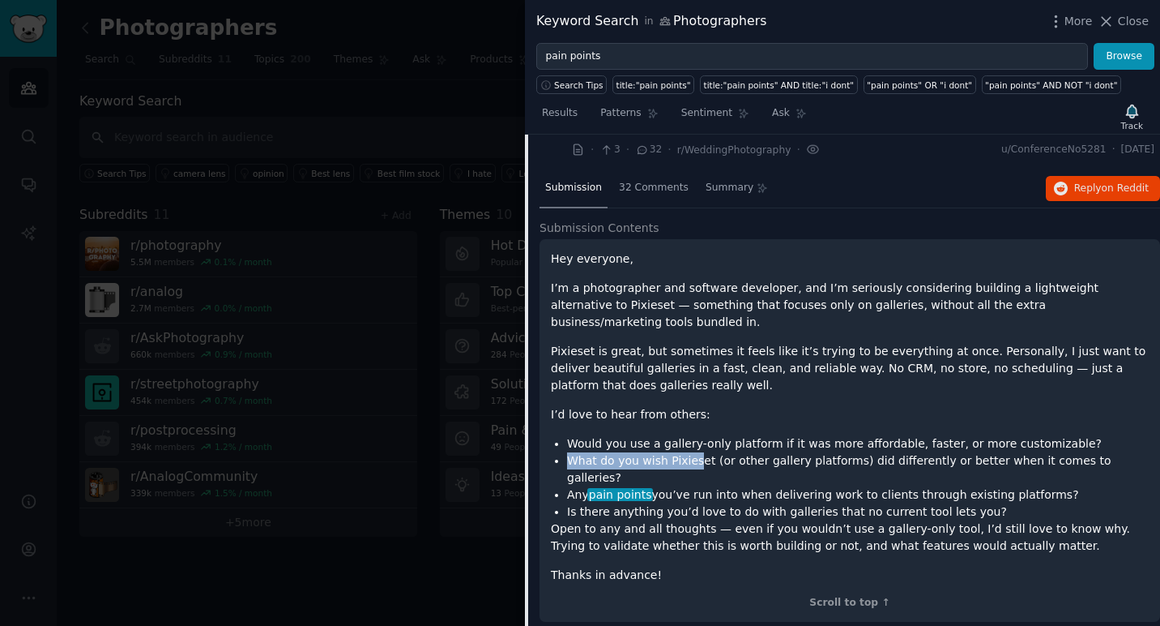
drag, startPoint x: 571, startPoint y: 443, endPoint x: 692, endPoint y: 441, distance: 120.8
click at [692, 452] on li "What do you wish Pixieset (or other gallery platforms) did differently or bette…" at bounding box center [858, 469] width 582 height 34
drag, startPoint x: 711, startPoint y: 444, endPoint x: 828, endPoint y: 443, distance: 117.5
click at [828, 452] on li "What do you wish Pixieset (or other gallery platforms) did differently or bette…" at bounding box center [858, 469] width 582 height 34
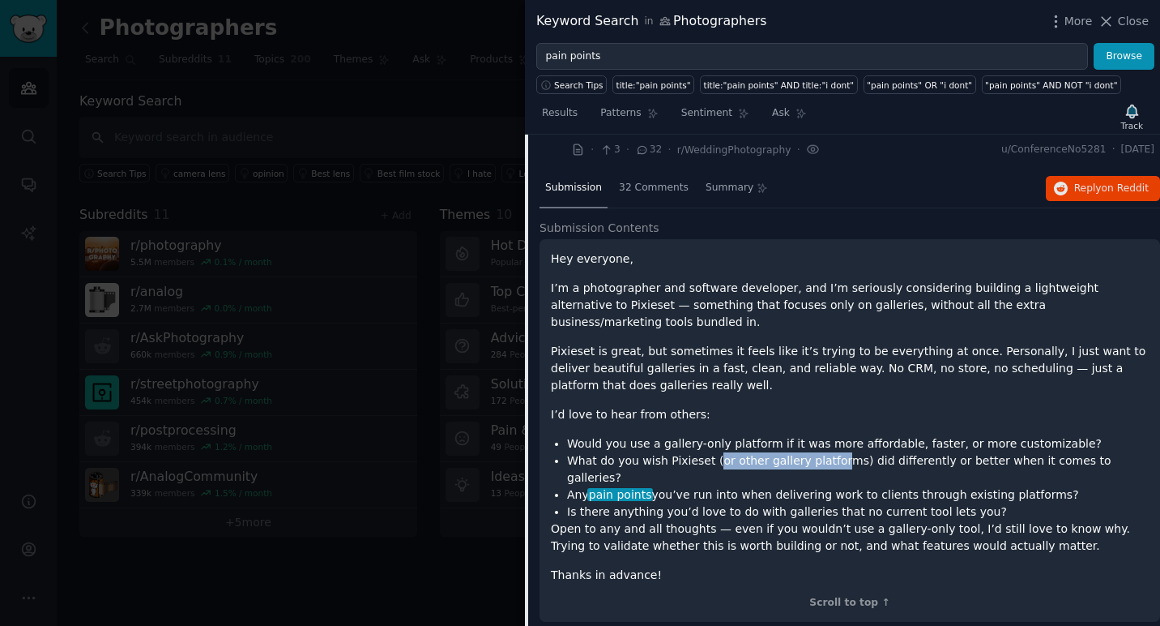
click at [828, 452] on li "What do you wish Pixieset (or other gallery platforms) did differently or bette…" at bounding box center [858, 469] width 582 height 34
drag, startPoint x: 1069, startPoint y: 460, endPoint x: 693, endPoint y: 410, distance: 379.3
click at [693, 410] on div "Hey everyone, I’m a photographer and software developer, and I’m seriously cons…" at bounding box center [850, 416] width 598 height 333
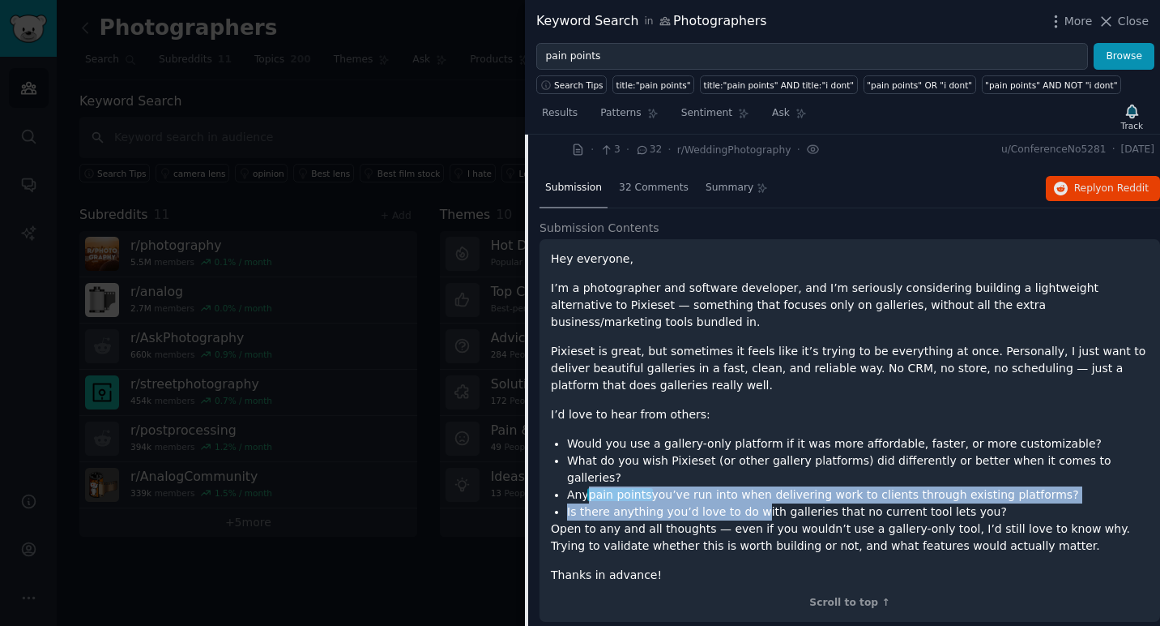
drag, startPoint x: 592, startPoint y: 462, endPoint x: 753, endPoint y: 484, distance: 161.9
click at [753, 484] on ul "Would you use a gallery-only platform if it was more affordable, faster, or mor…" at bounding box center [850, 477] width 598 height 85
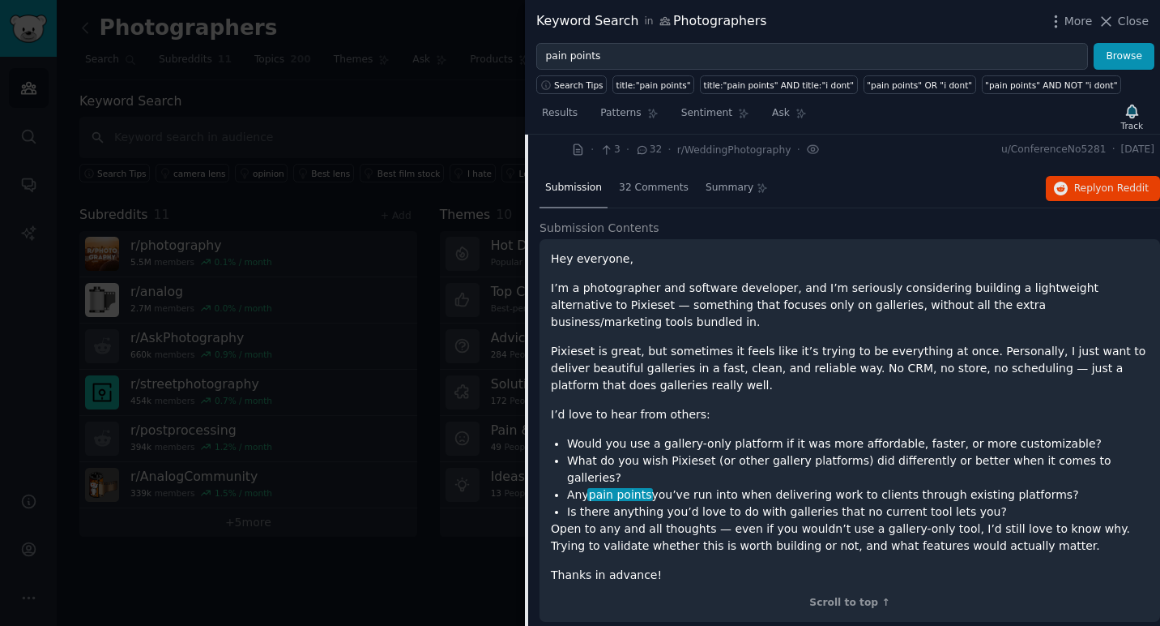
click at [778, 520] on p "Open to any and all thoughts — even if you wouldn’t use a gallery-only tool, I’…" at bounding box center [850, 537] width 598 height 34
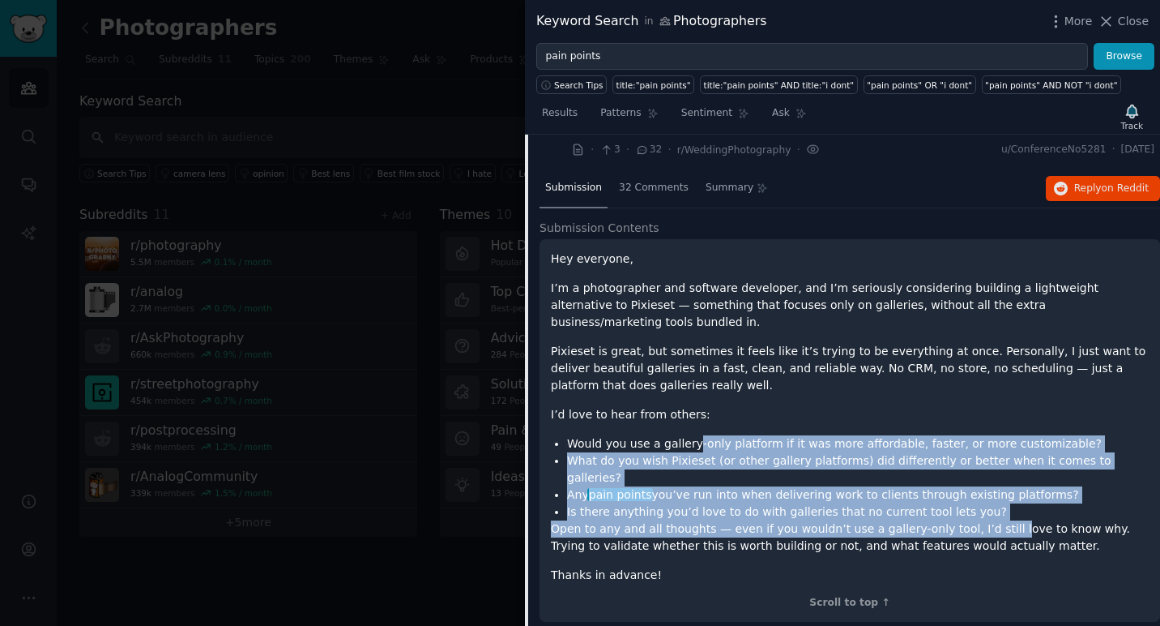
drag, startPoint x: 989, startPoint y: 493, endPoint x: 690, endPoint y: 428, distance: 306.8
click at [690, 428] on div "Hey everyone, I’m a photographer and software developer, and I’m seriously cons…" at bounding box center [850, 416] width 598 height 333
click at [690, 435] on li "Would you use a gallery-only platform if it was more affordable, faster, or mor…" at bounding box center [858, 443] width 582 height 17
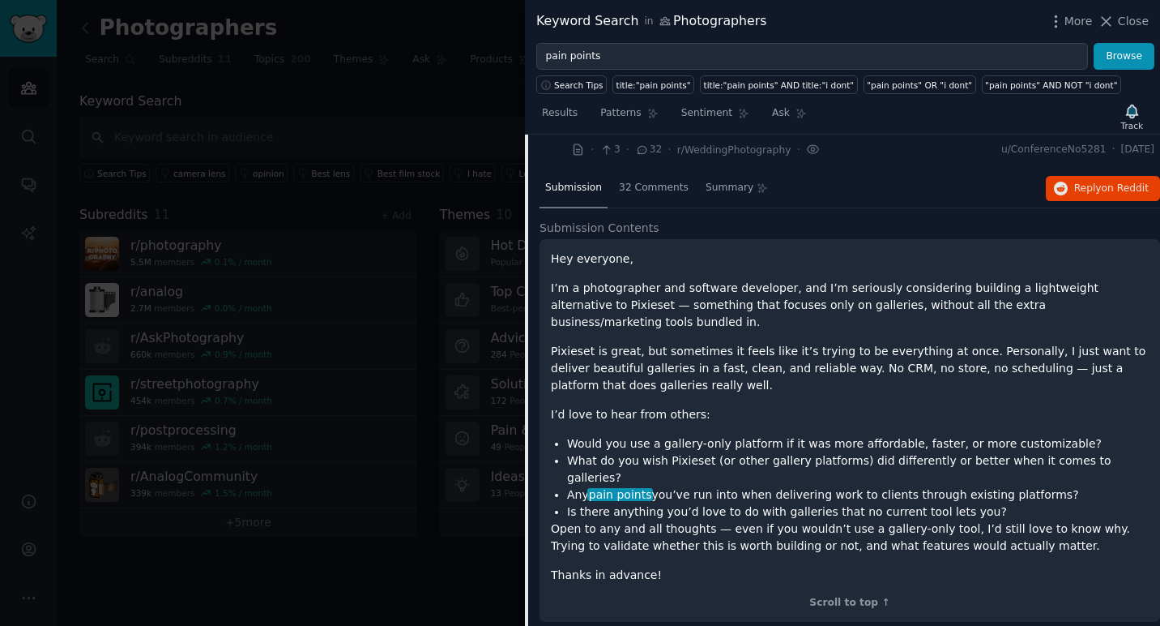
click at [690, 435] on li "Would you use a gallery-only platform if it was more affordable, faster, or mor…" at bounding box center [858, 443] width 582 height 17
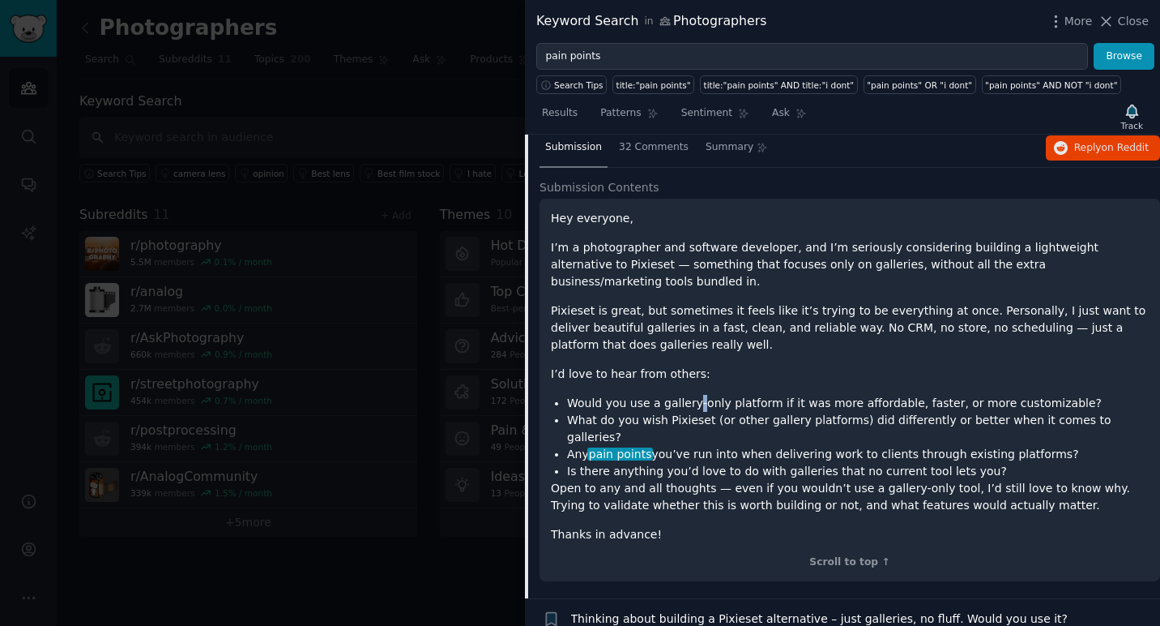
scroll to position [1753, 0]
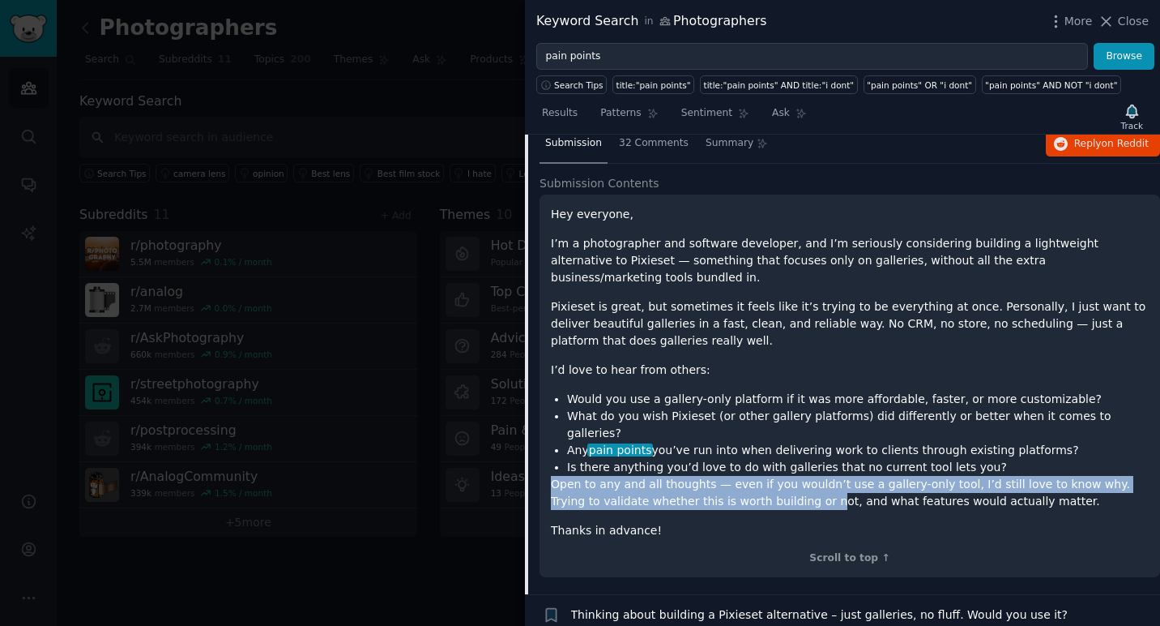
drag, startPoint x: 550, startPoint y: 451, endPoint x: 769, endPoint y: 462, distance: 219.1
click at [769, 462] on div "Hey everyone, I’m a photographer and software developer, and I’m seriously cons…" at bounding box center [850, 385] width 621 height 382
click at [769, 476] on p "Open to any and all thoughts — even if you wouldn’t use a gallery-only tool, I’…" at bounding box center [850, 493] width 598 height 34
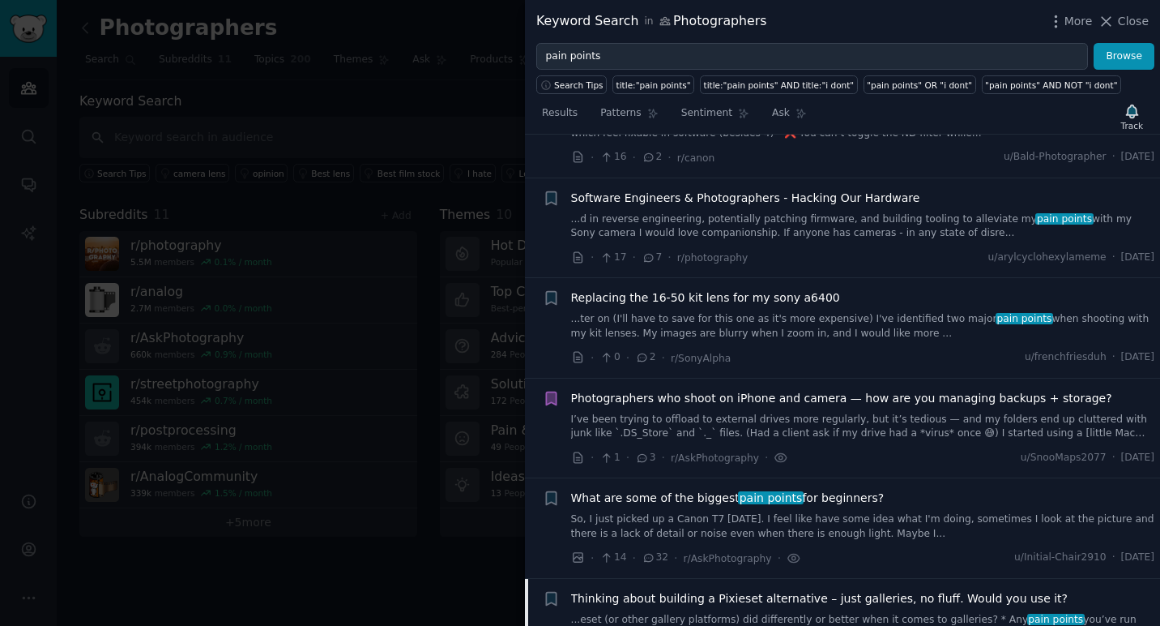
scroll to position [1196, 0]
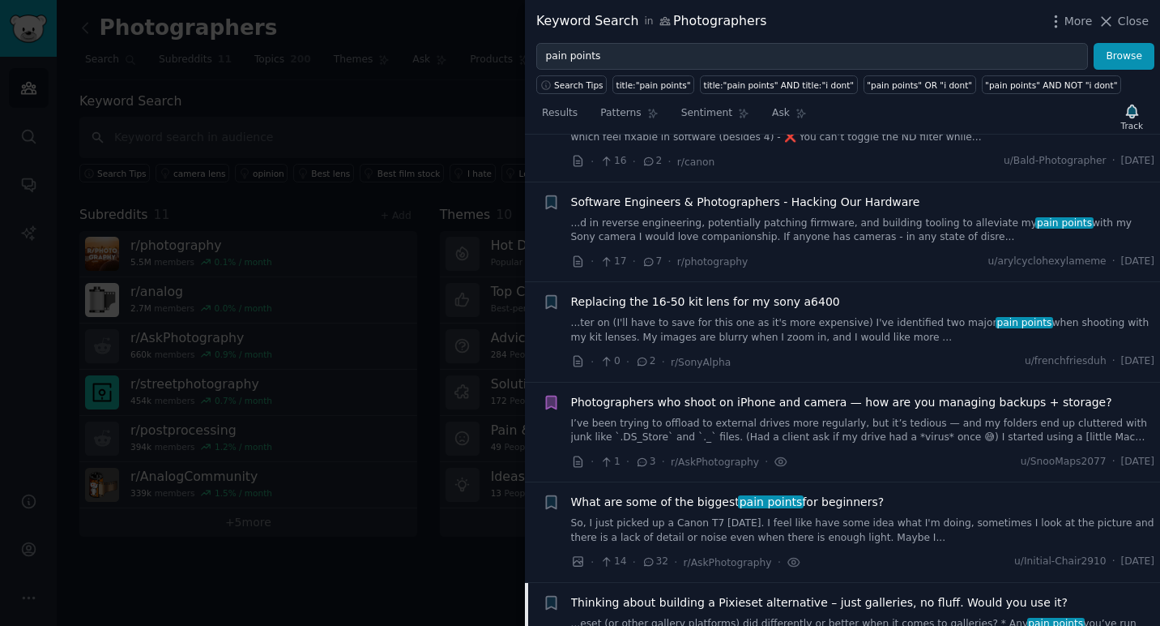
click at [763, 501] on span "pain points" at bounding box center [771, 501] width 66 height 13
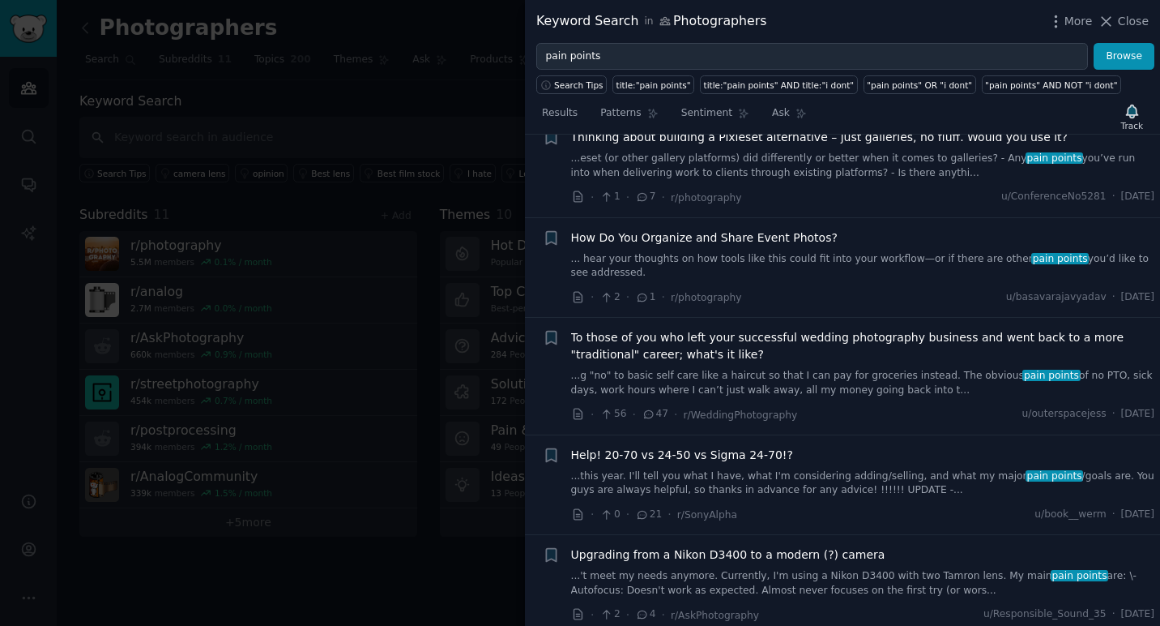
scroll to position [2374, 0]
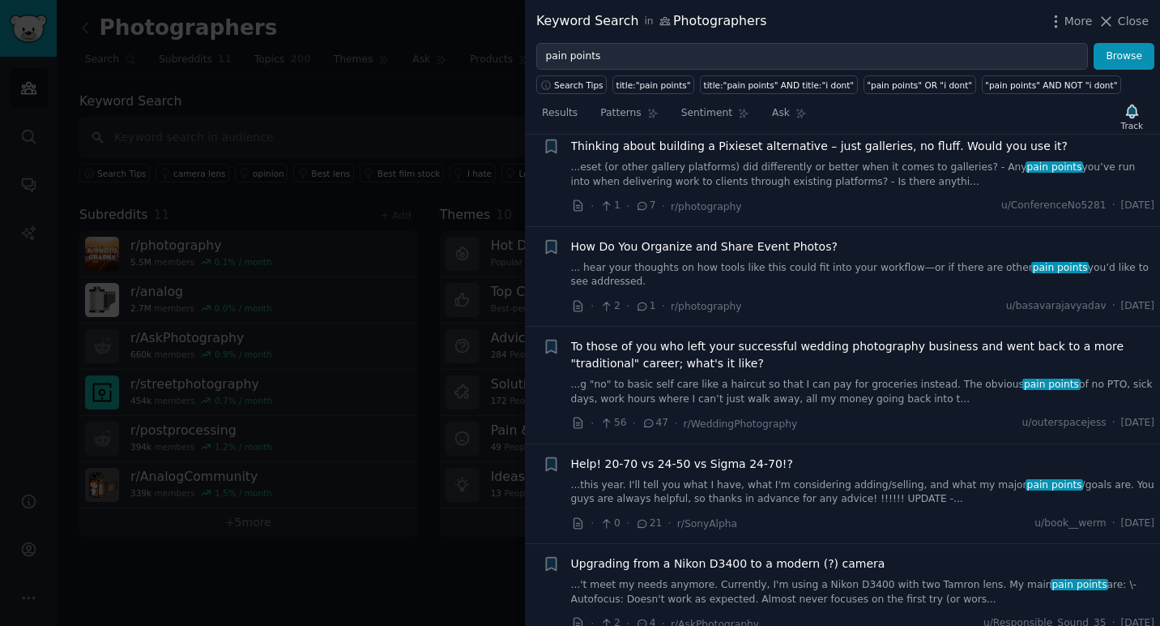
click at [703, 238] on span "How Do You Organize and Share Event Photos?" at bounding box center [704, 246] width 267 height 17
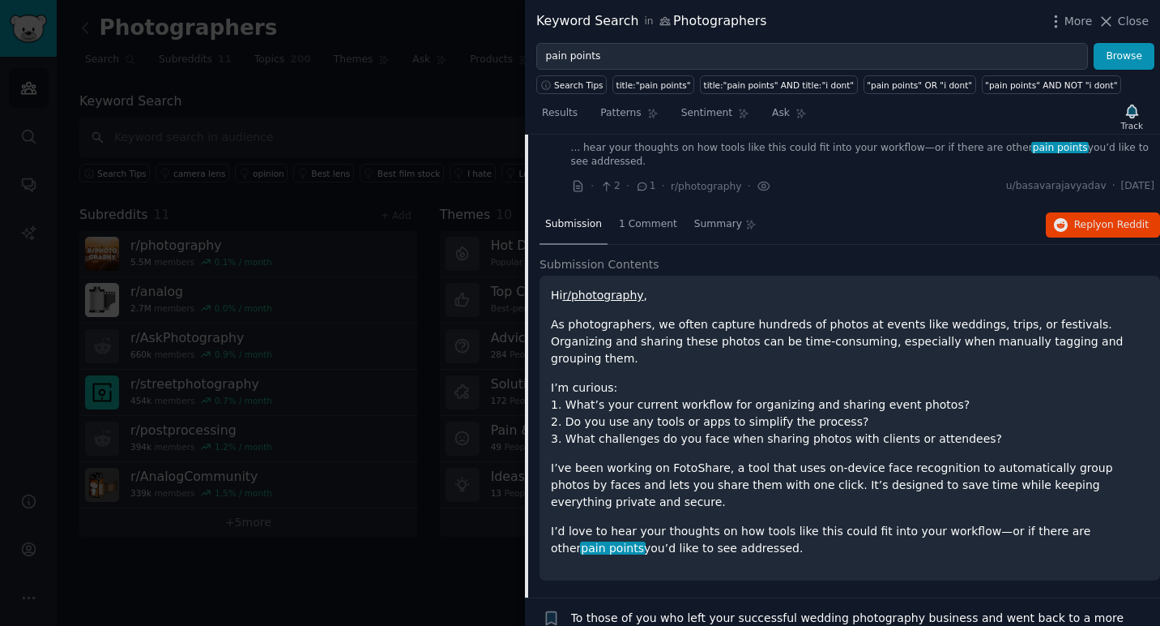
scroll to position [1874, 0]
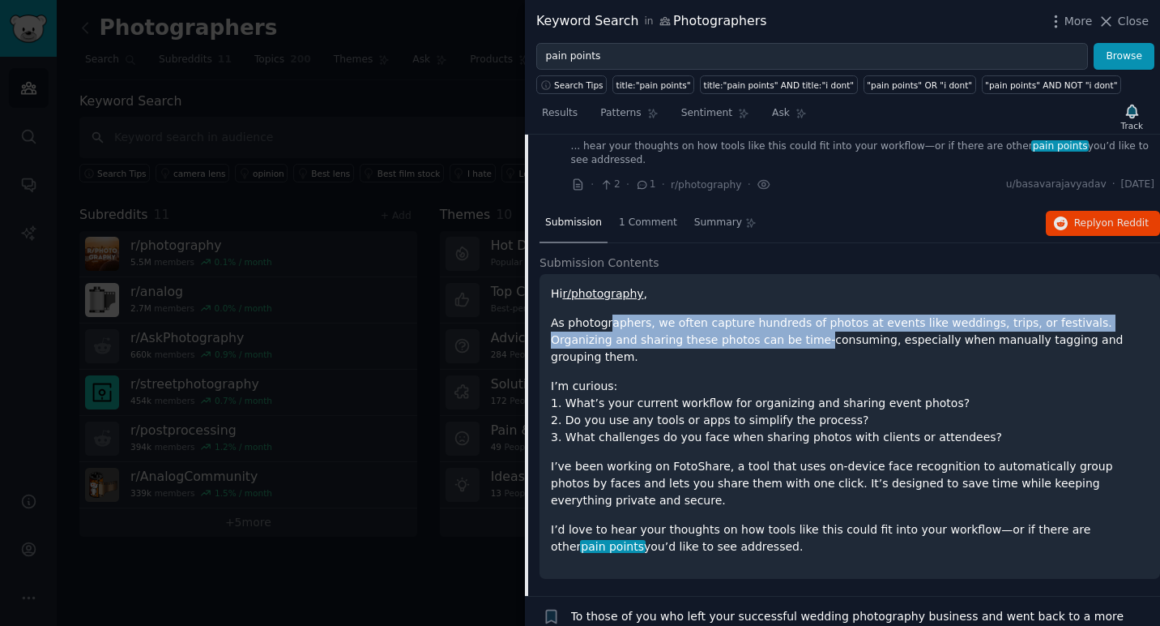
drag, startPoint x: 611, startPoint y: 329, endPoint x: 751, endPoint y: 337, distance: 140.4
click at [751, 337] on p "As photographers, we often capture hundreds of photos at events like weddings, …" at bounding box center [850, 339] width 598 height 51
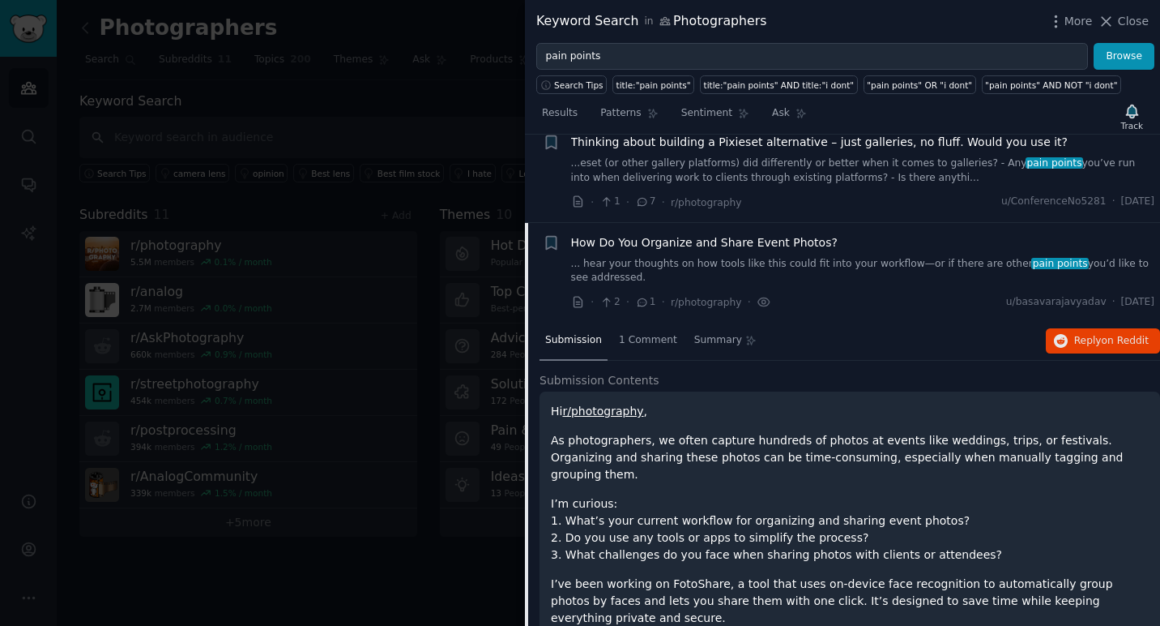
scroll to position [1755, 0]
click at [841, 246] on div "How Do You Organize and Share Event Photos?" at bounding box center [863, 243] width 584 height 17
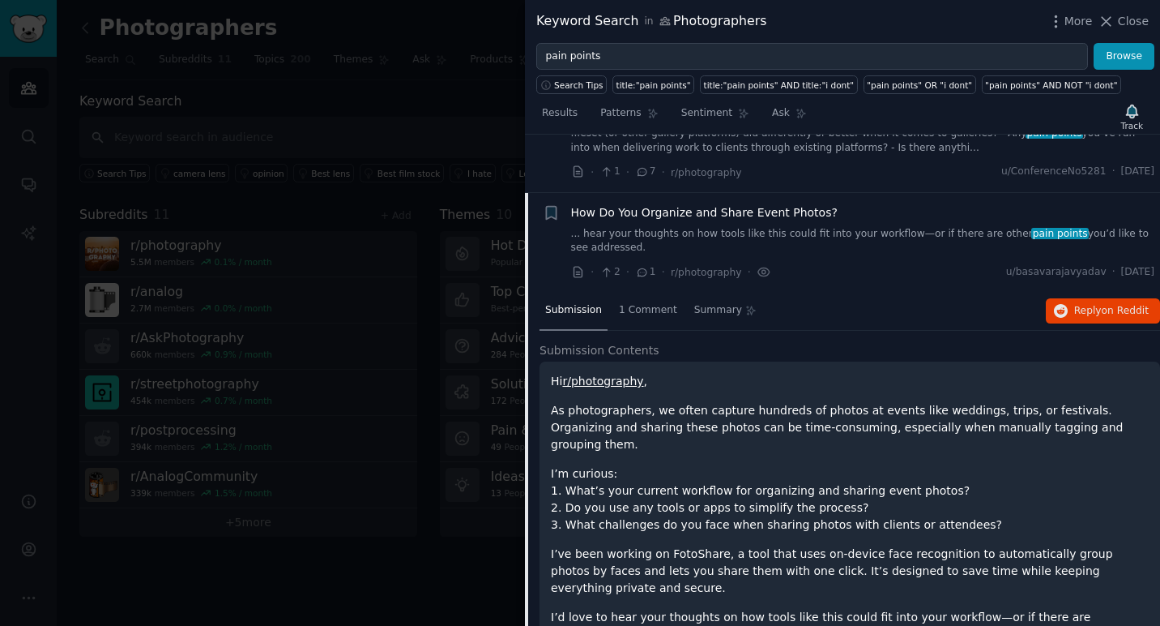
scroll to position [1784, 0]
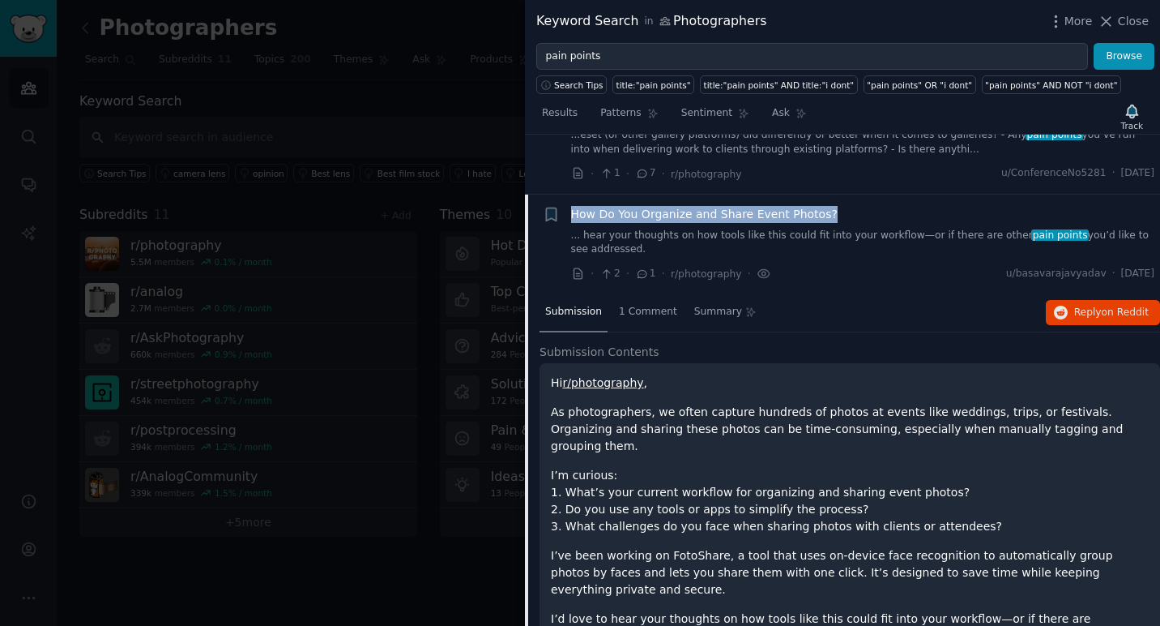
drag, startPoint x: 848, startPoint y: 214, endPoint x: 573, endPoint y: 211, distance: 275.5
click at [573, 211] on div "How Do You Organize and Share Event Photos?" at bounding box center [863, 214] width 584 height 17
copy span "How Do You Organize and Share Event Photos?"
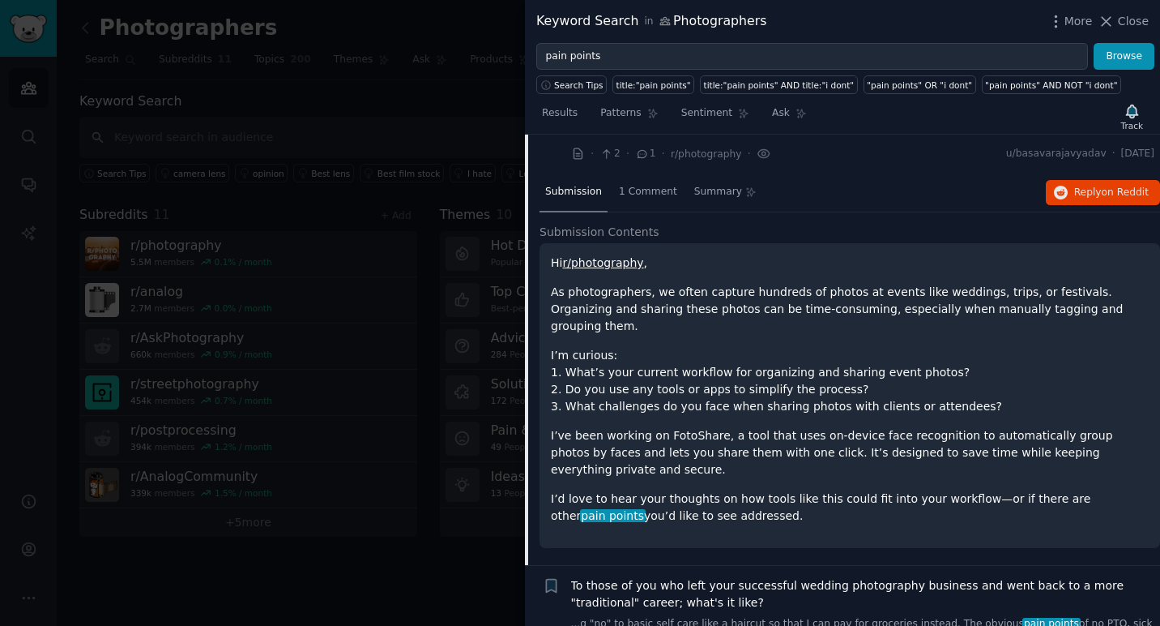
scroll to position [1915, 0]
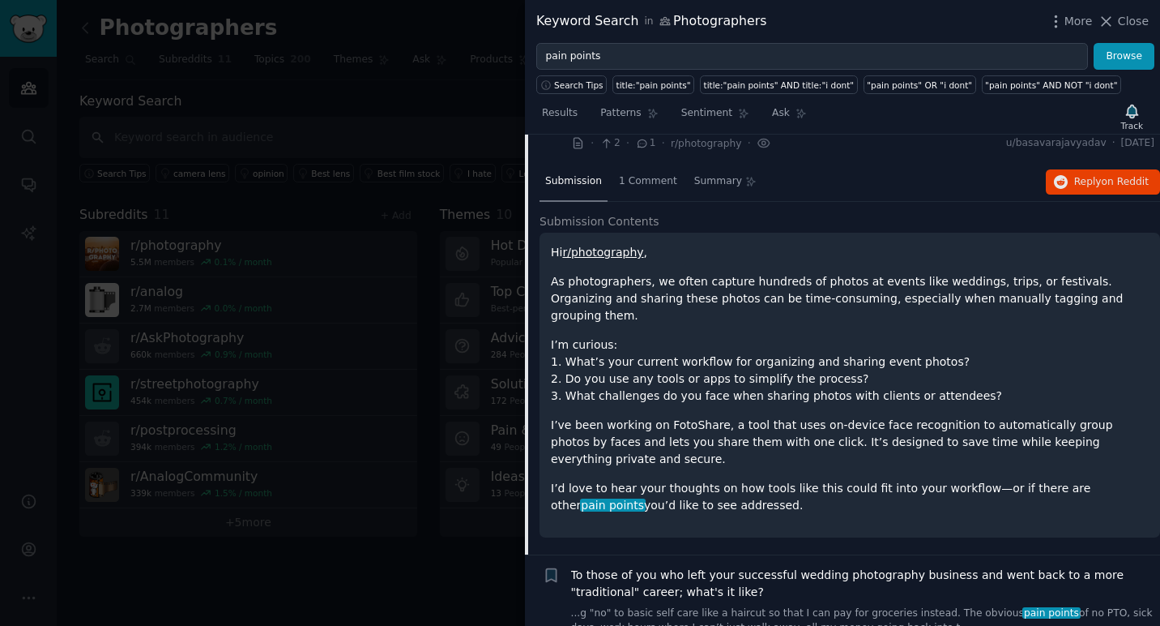
drag, startPoint x: 549, startPoint y: 250, endPoint x: 707, endPoint y: 490, distance: 287.9
click at [707, 490] on div "Hi r/photography , As photographers, we often capture hundreds of photos at eve…" at bounding box center [850, 385] width 621 height 305
copy div "Hi r/photography , As photographers, we often capture hundreds of photos at eve…"
click at [742, 381] on p "I’m curious: 1. What’s your current workflow for organizing and sharing event p…" at bounding box center [850, 370] width 598 height 68
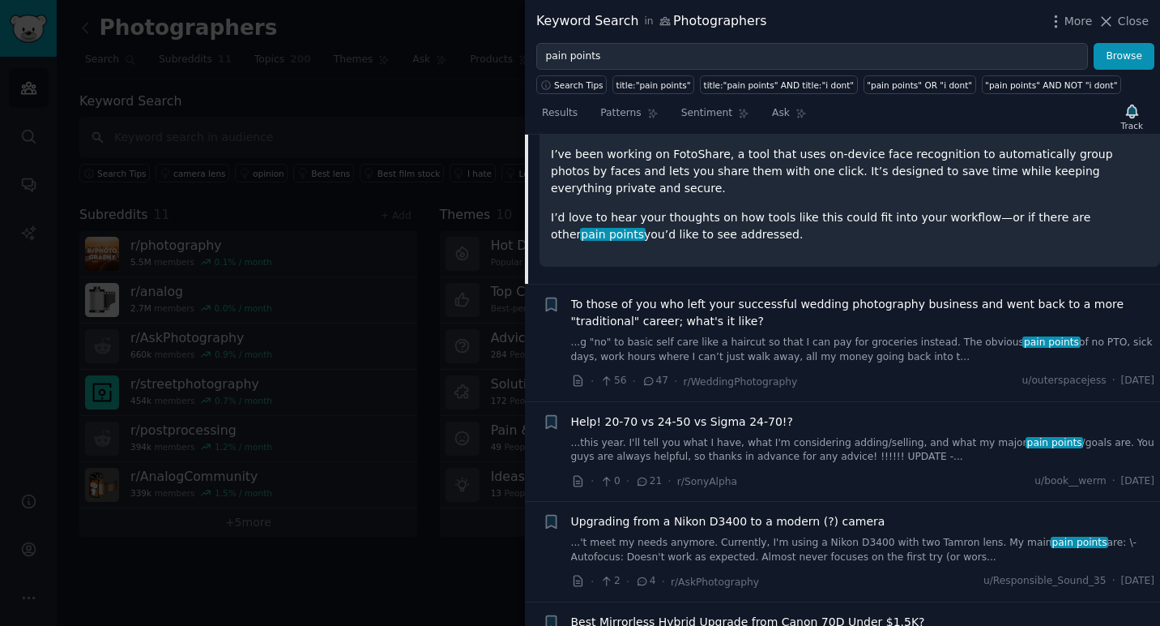
scroll to position [2212, 0]
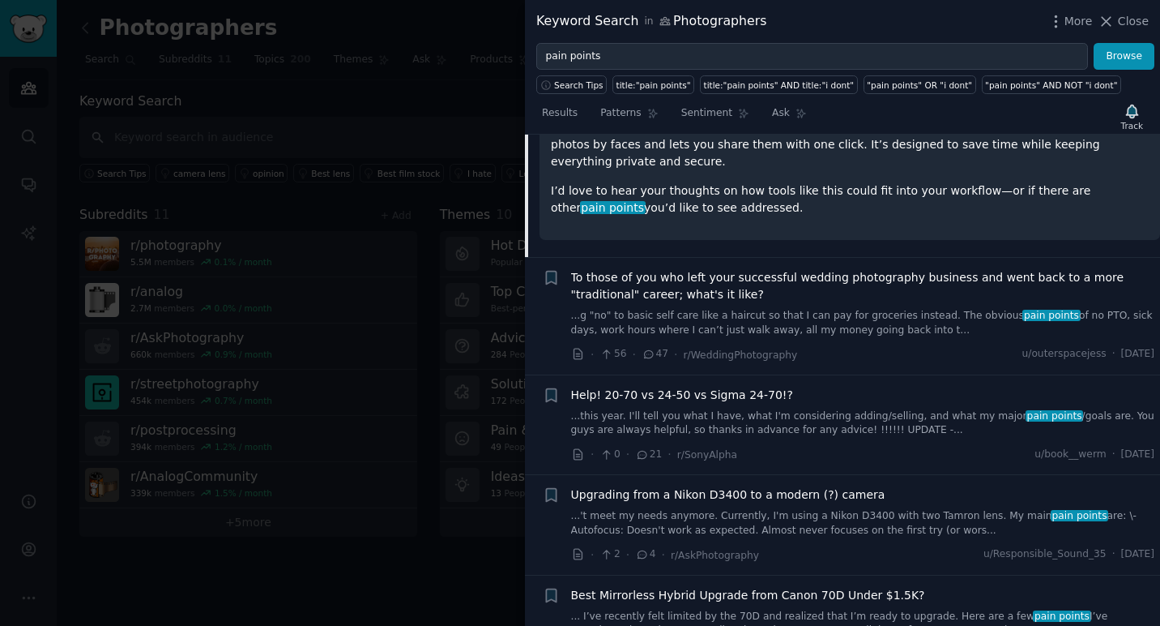
click at [709, 274] on span "To those of you who left your successful wedding photography business and went …" at bounding box center [863, 286] width 584 height 34
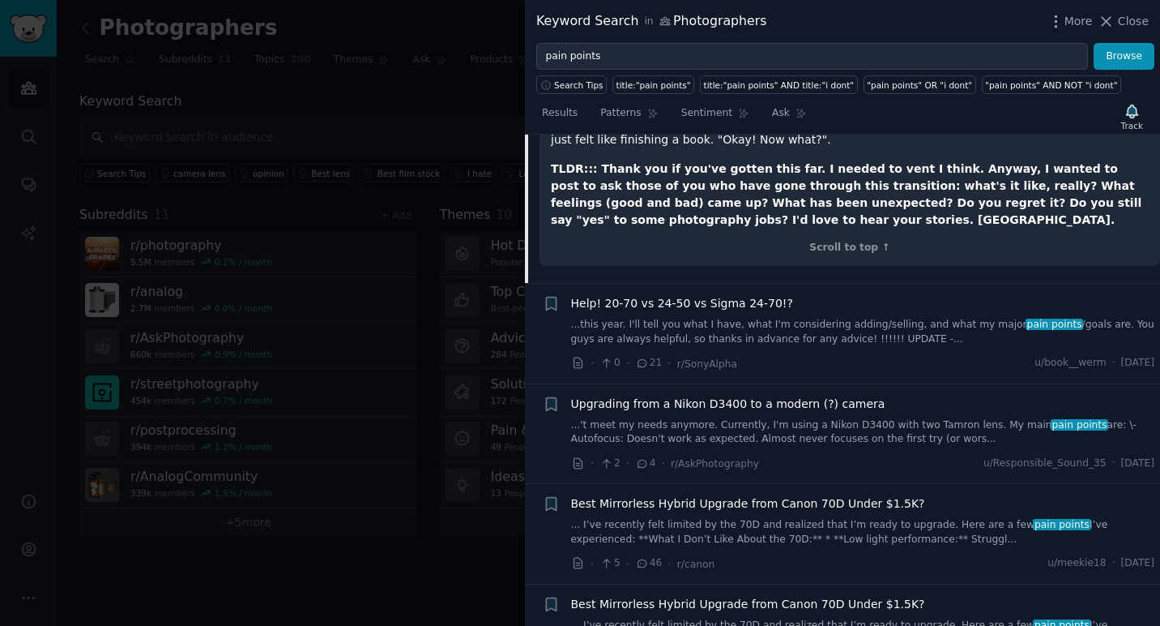
scroll to position [2616, 0]
click at [742, 293] on span "Help! 20-70 vs 24-50 vs Sigma 24-70!?" at bounding box center [682, 301] width 222 height 17
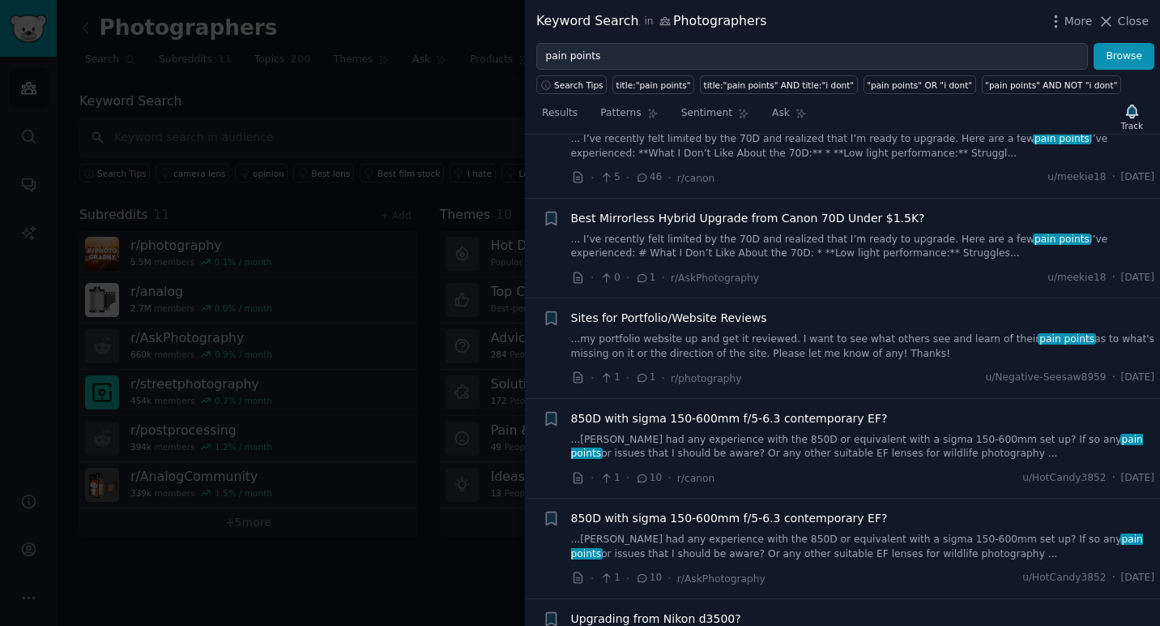
scroll to position [3397, 0]
click at [712, 313] on span "Sites for Portfolio/Website Reviews" at bounding box center [669, 317] width 196 height 17
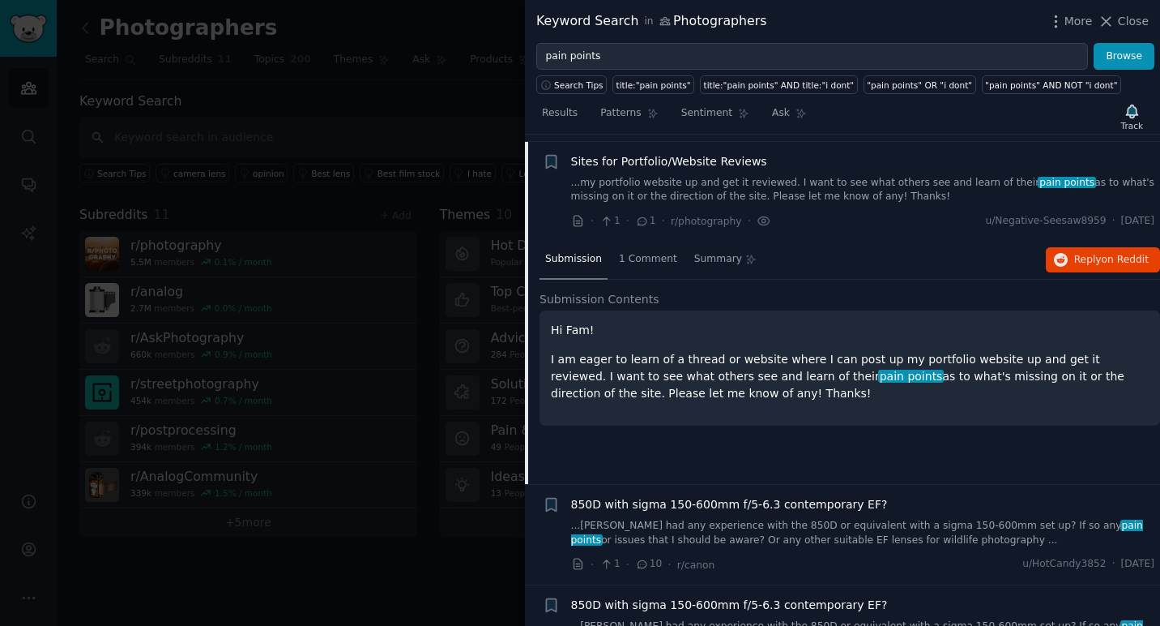
scroll to position [2461, 0]
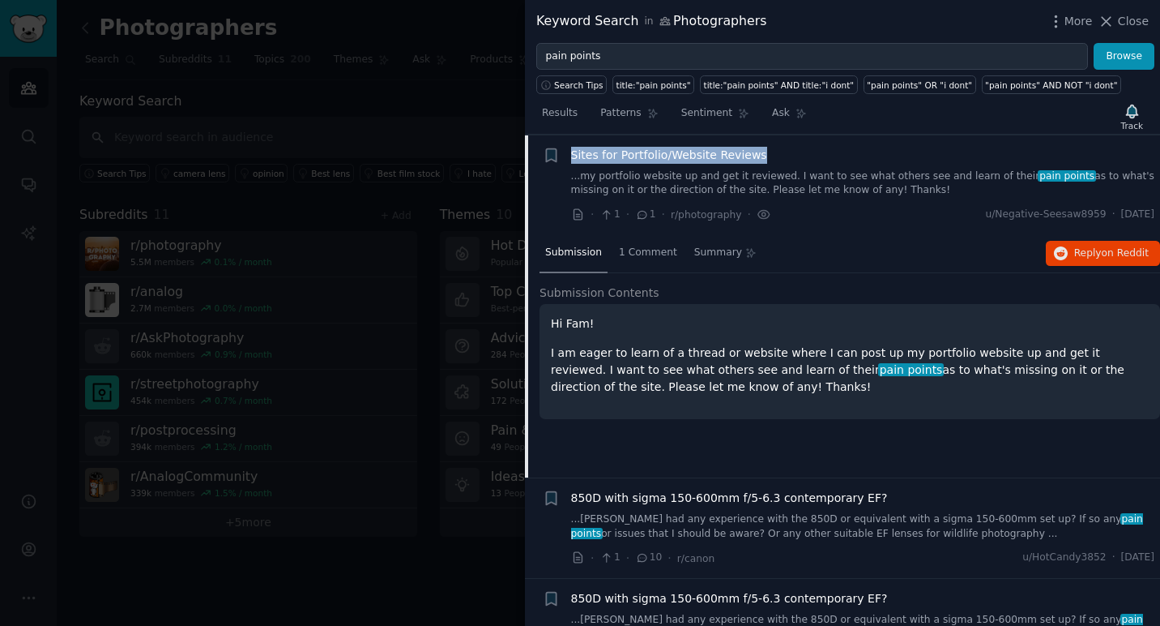
drag, startPoint x: 778, startPoint y: 154, endPoint x: 574, endPoint y: 152, distance: 204.2
click at [574, 152] on div "Sites for Portfolio/Website Reviews" at bounding box center [863, 155] width 584 height 17
copy span "Sites for Portfolio/Website Reviews"
drag, startPoint x: 553, startPoint y: 323, endPoint x: 706, endPoint y: 382, distance: 163.7
click at [706, 382] on div "Hi Fam! I am eager to learn of a thread or website where I can post up my portf…" at bounding box center [850, 355] width 598 height 80
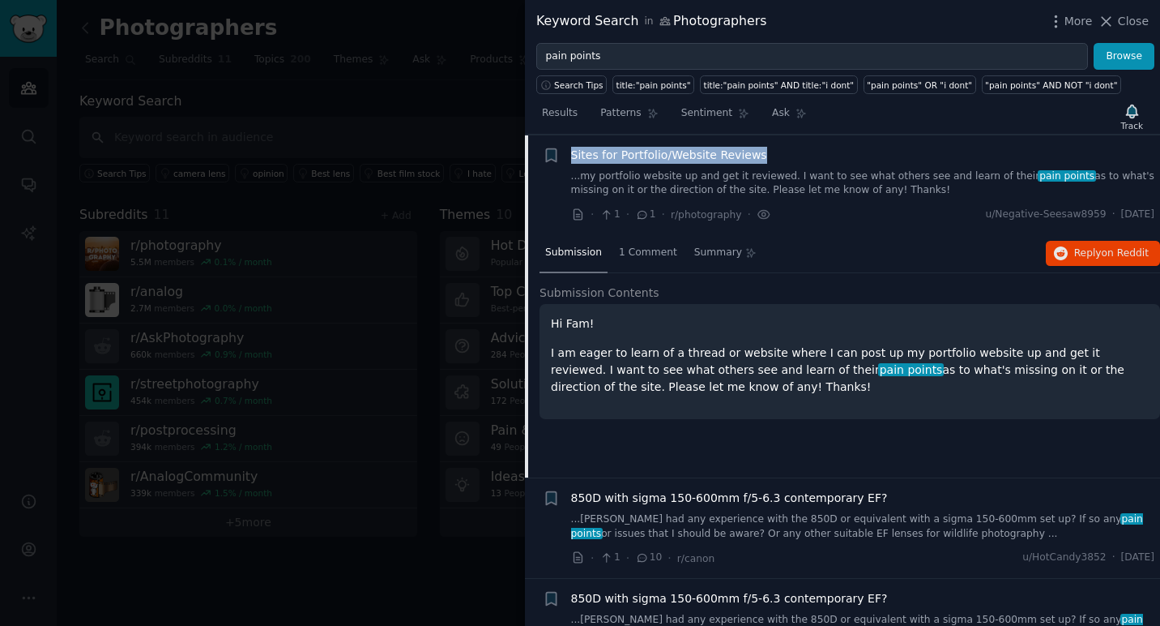
copy div "Hi Fam! I am eager to learn of a thread or website where I can post up my portf…"
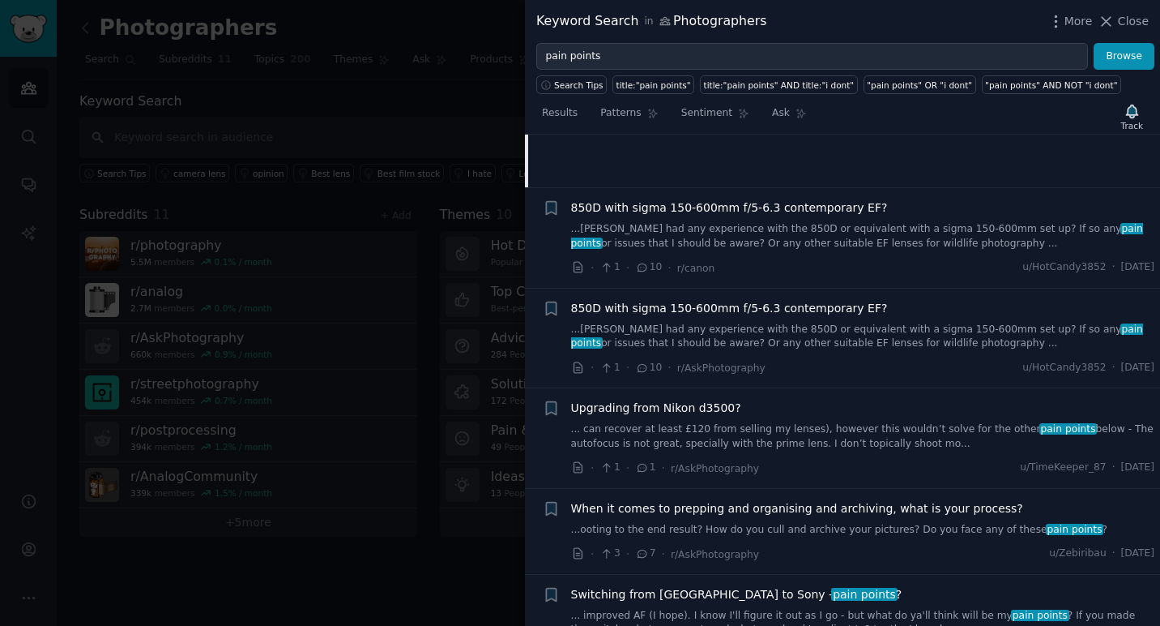
scroll to position [2771, 0]
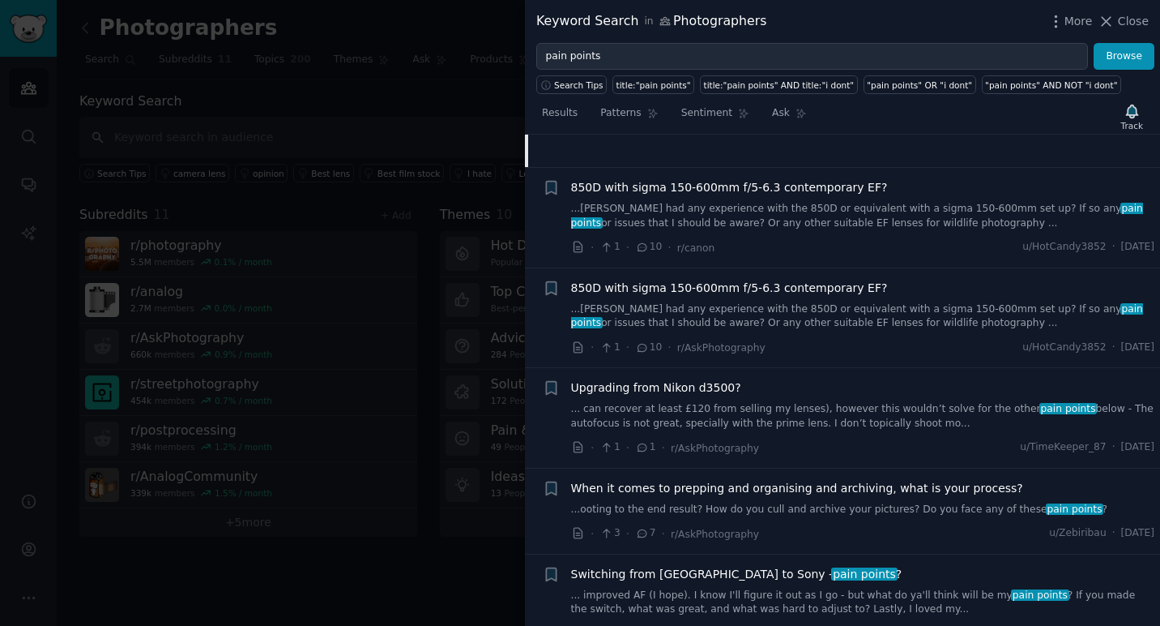
click at [434, 583] on div at bounding box center [580, 313] width 1160 height 626
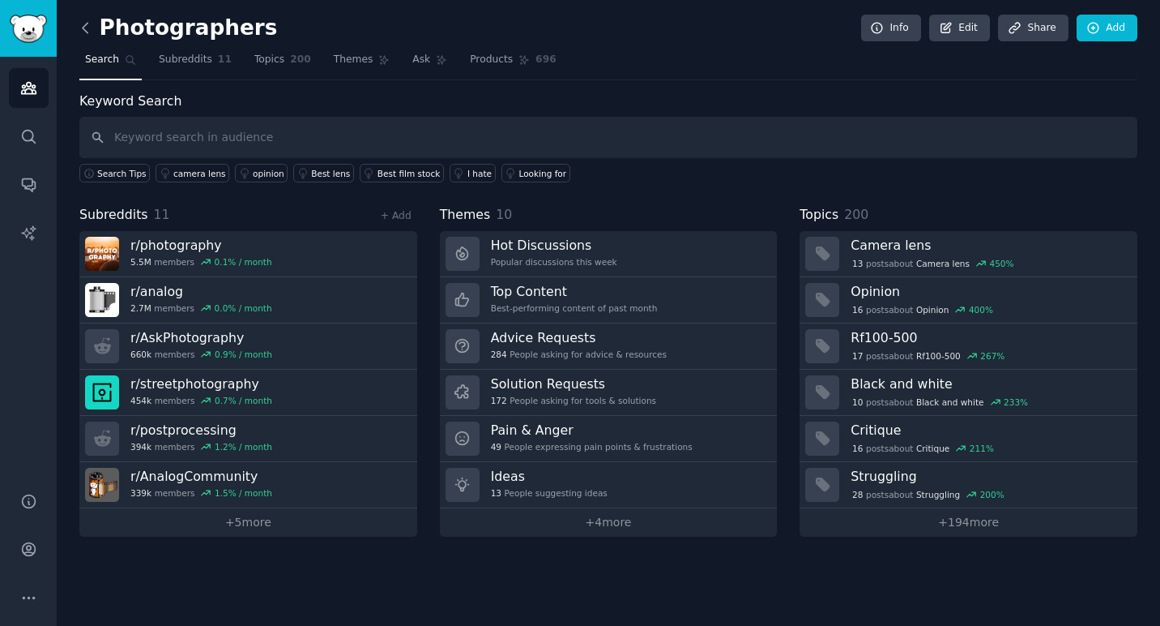
click at [91, 32] on icon at bounding box center [85, 27] width 17 height 17
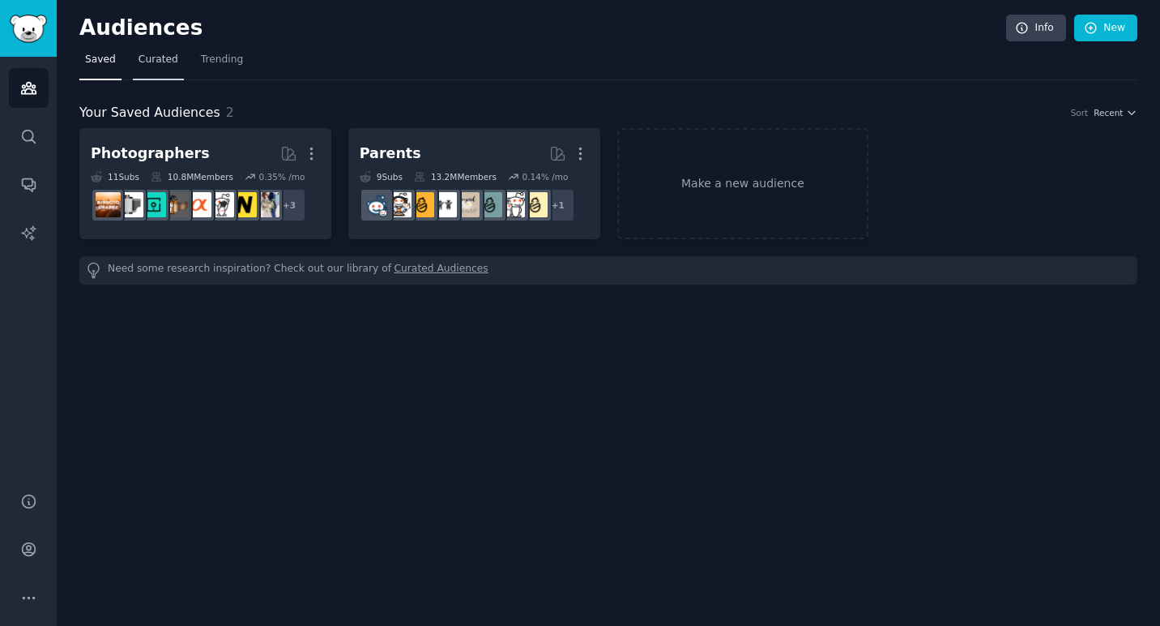
click at [162, 62] on span "Curated" at bounding box center [159, 60] width 40 height 15
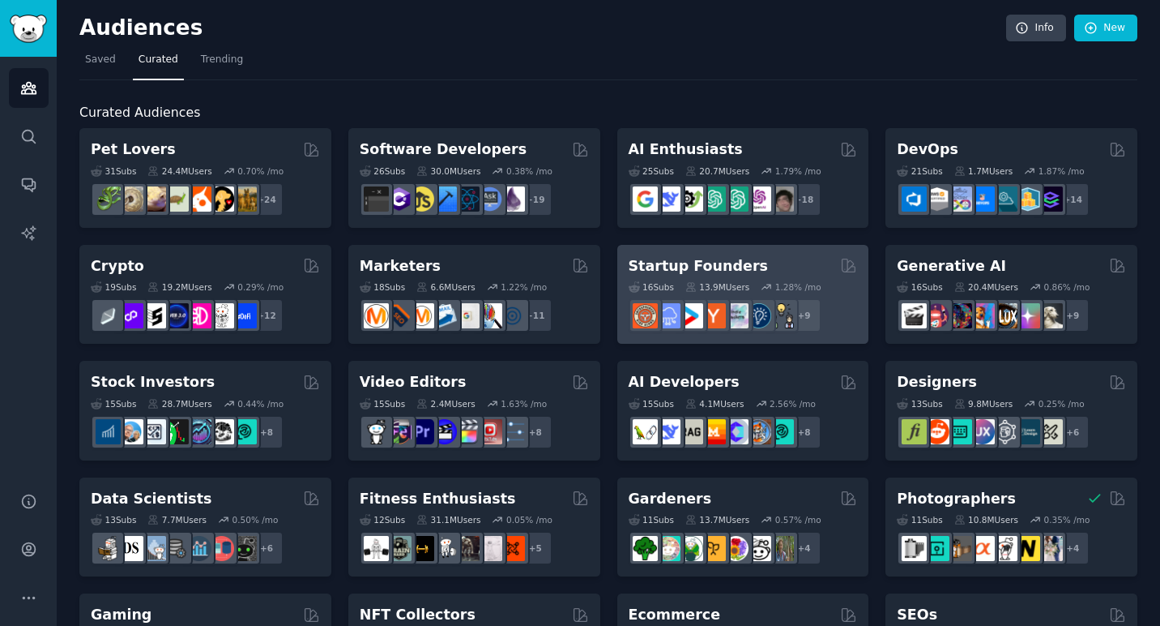
click at [697, 264] on h2 "Startup Founders" at bounding box center [698, 266] width 139 height 20
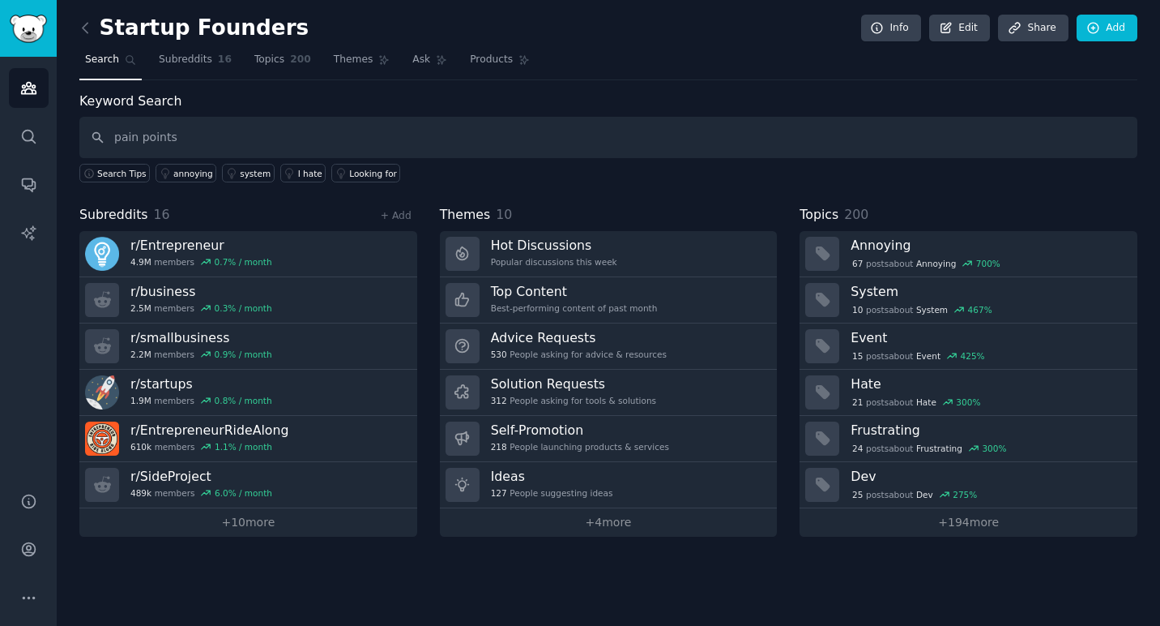
type input "pain points"
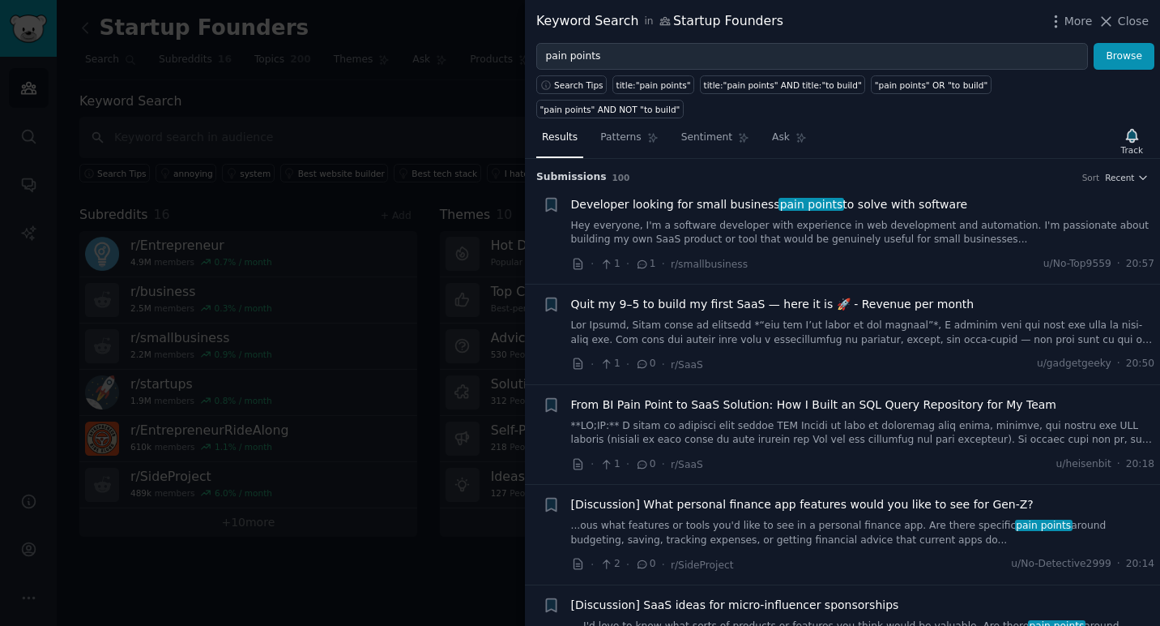
click at [733, 296] on span "Quit my 9–5 to build my first SaaS — here it is 🚀 - Revenue per month" at bounding box center [773, 304] width 404 height 17
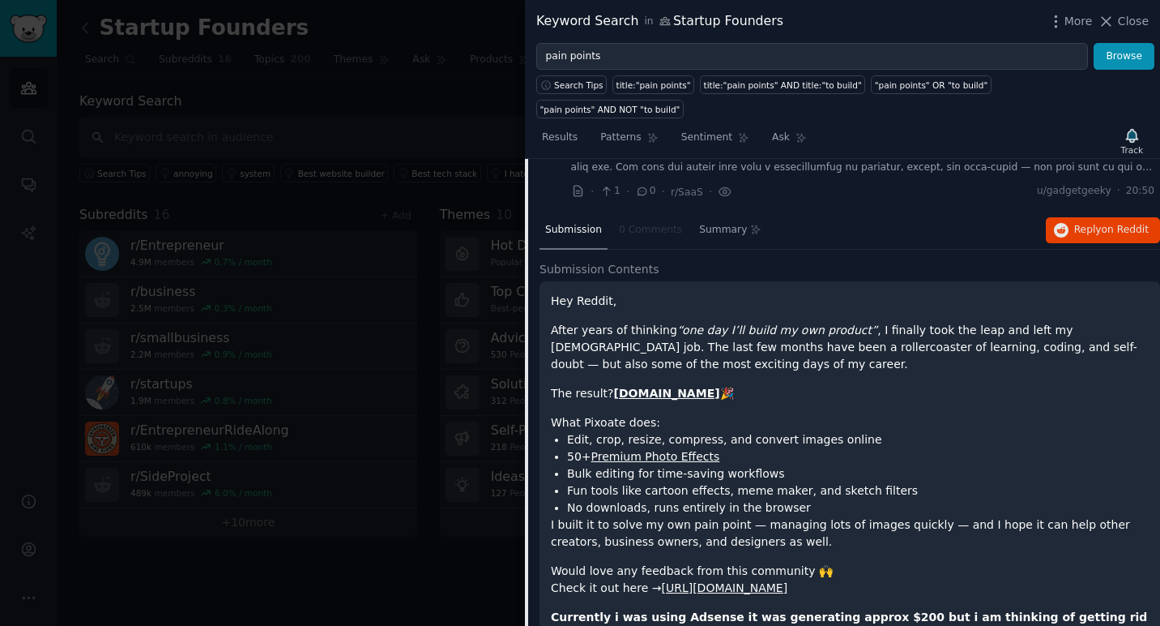
scroll to position [173, 0]
drag, startPoint x: 869, startPoint y: 414, endPoint x: 682, endPoint y: 416, distance: 187.2
click at [682, 430] on li "Edit, crop, resize, compress, and convert images online" at bounding box center [858, 438] width 582 height 17
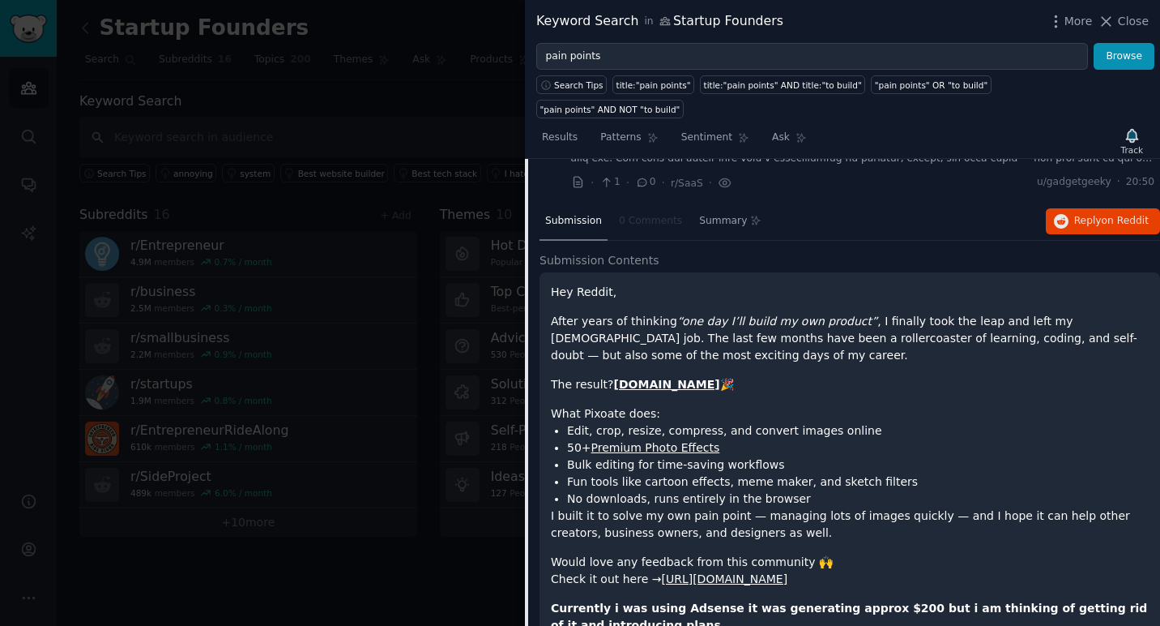
scroll to position [182, 0]
drag, startPoint x: 614, startPoint y: 318, endPoint x: 677, endPoint y: 318, distance: 62.4
click at [677, 318] on p "After years of thinking “one day I’ll build my own product” , I finally took th…" at bounding box center [850, 337] width 598 height 51
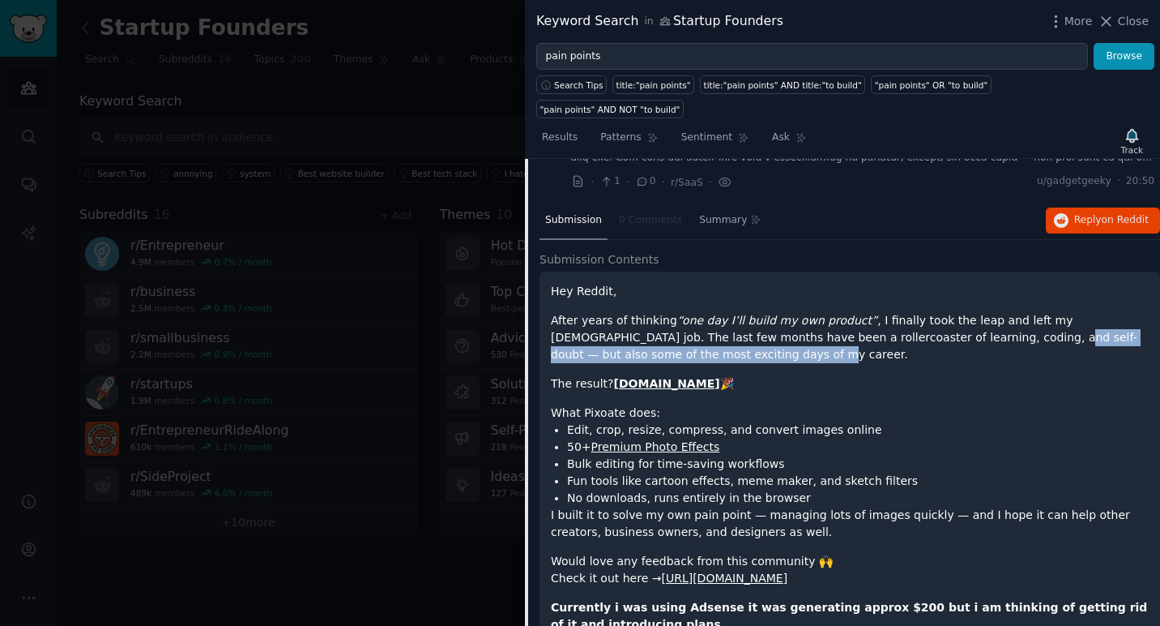
drag, startPoint x: 938, startPoint y: 323, endPoint x: 906, endPoint y: 305, distance: 36.3
click at [906, 312] on p "After years of thinking “one day I’ll build my own product” , I finally took th…" at bounding box center [850, 337] width 598 height 51
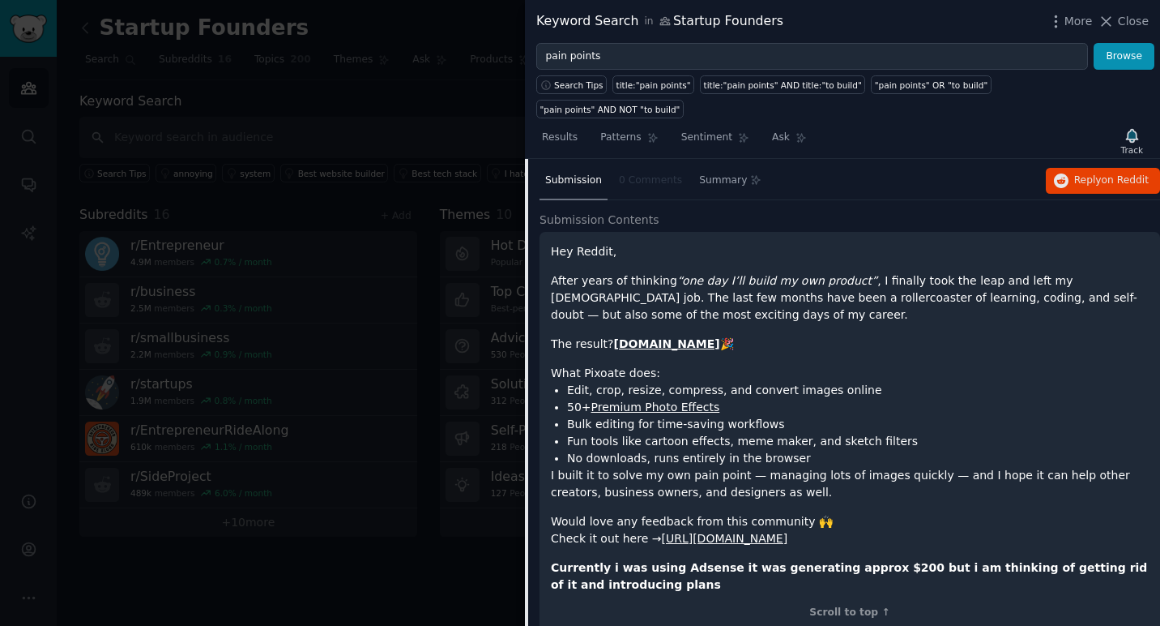
scroll to position [223, 0]
click at [654, 336] on strong "[DOMAIN_NAME]" at bounding box center [667, 342] width 106 height 13
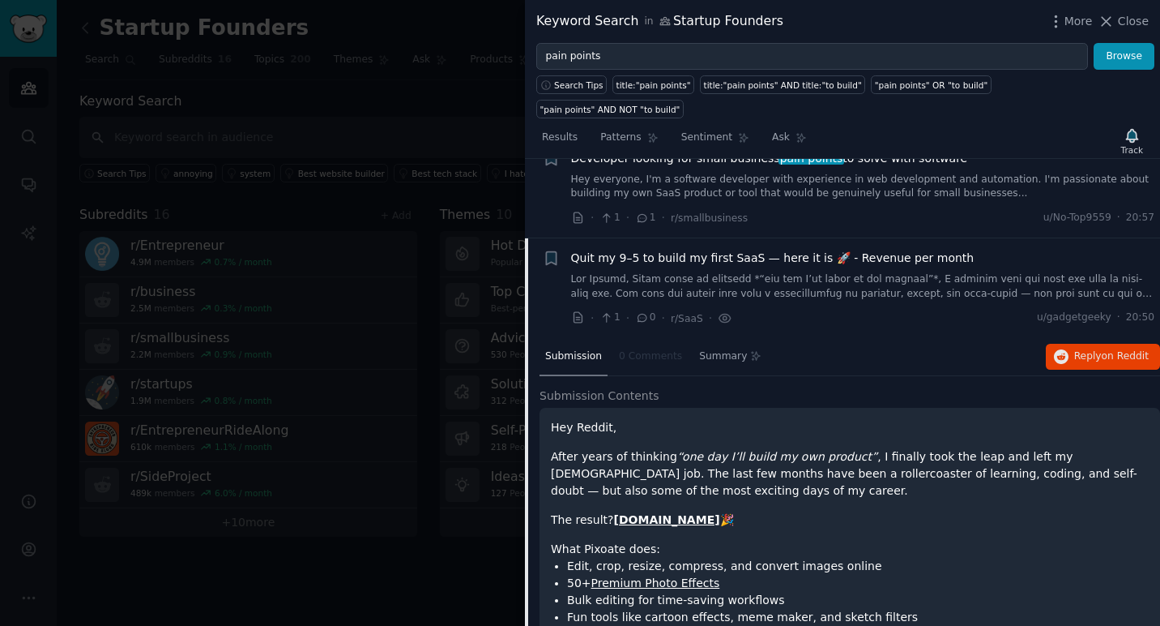
scroll to position [0, 0]
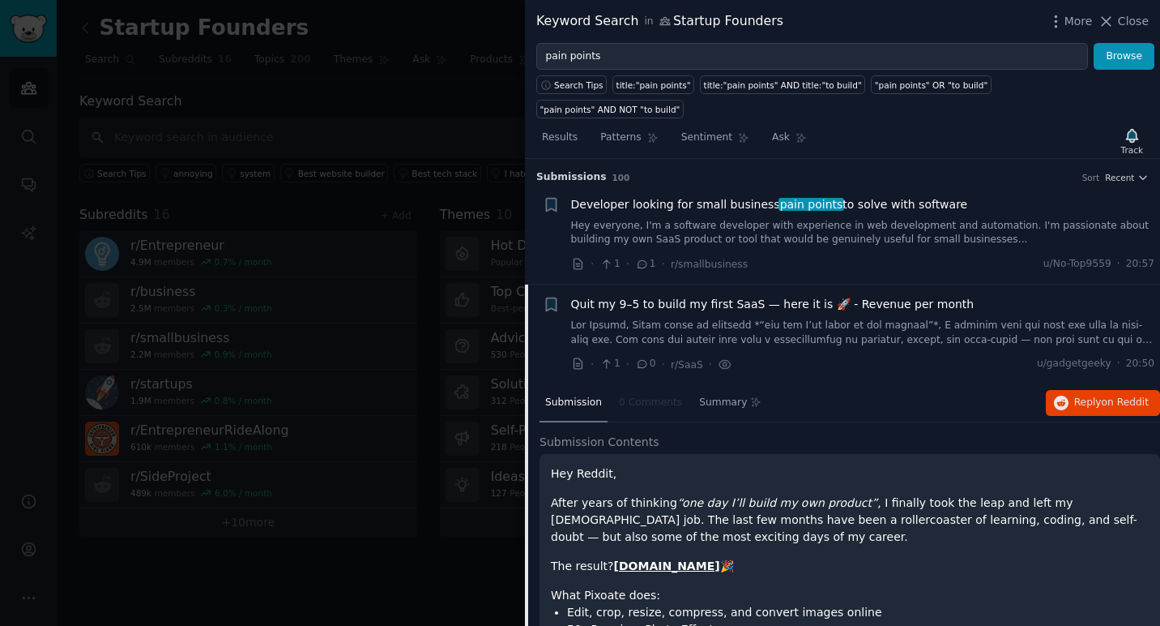
click at [635, 296] on span "Quit my 9–5 to build my first SaaS — here it is 🚀 - Revenue per month" at bounding box center [773, 304] width 404 height 17
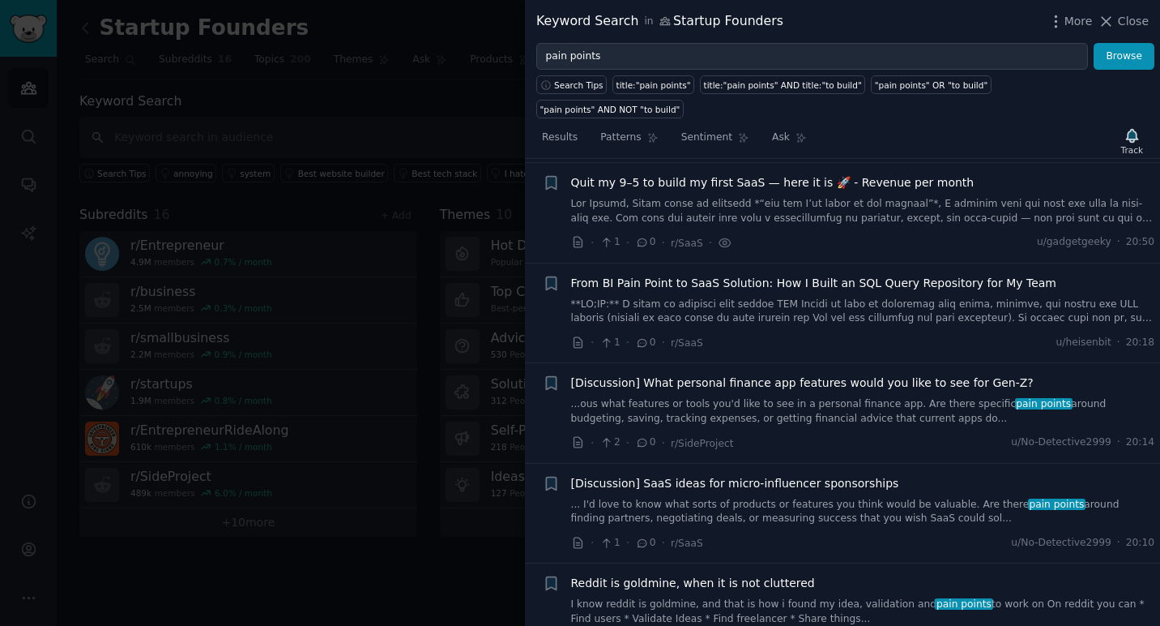
scroll to position [126, 0]
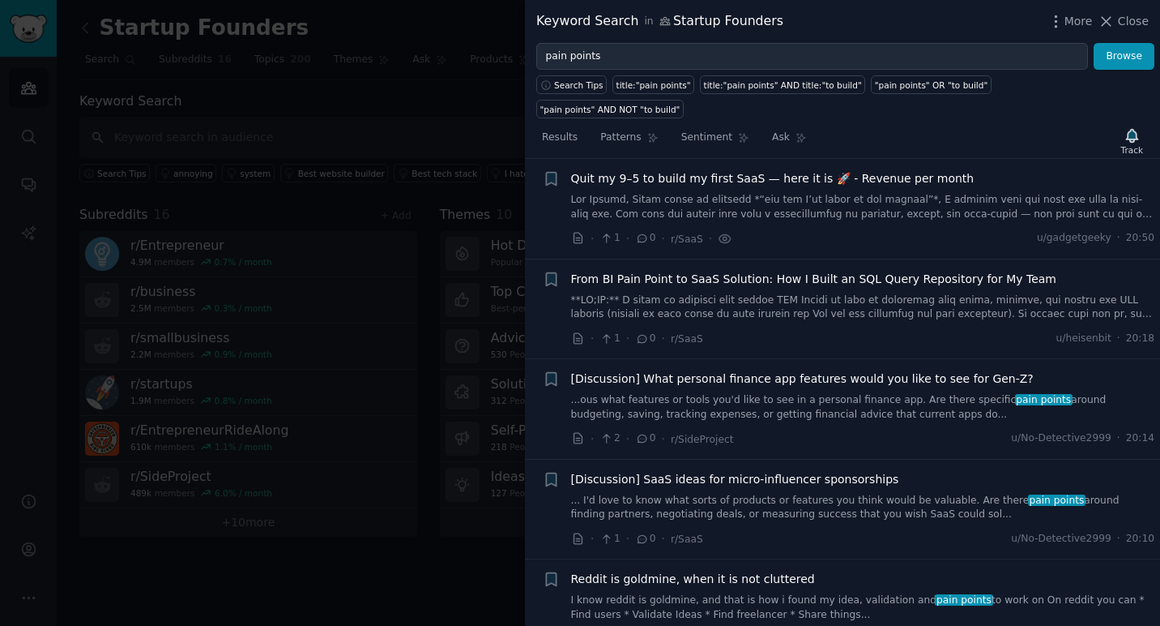
click at [749, 471] on span "[Discussion] SaaS ideas for micro‑influencer sponsorships" at bounding box center [735, 479] width 328 height 17
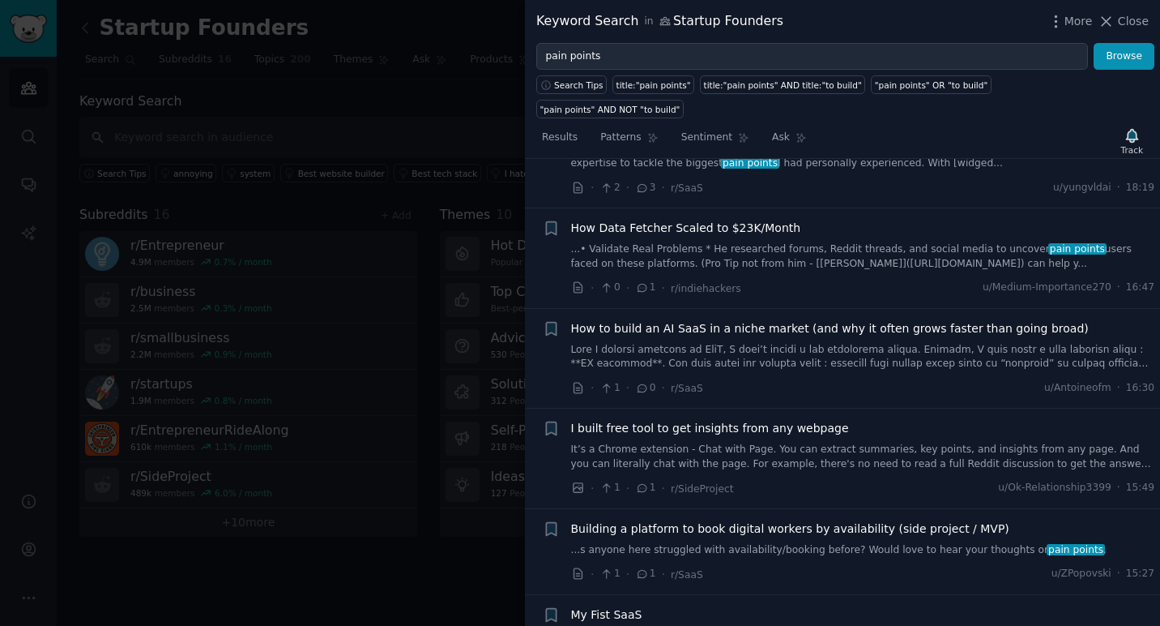
scroll to position [1174, 0]
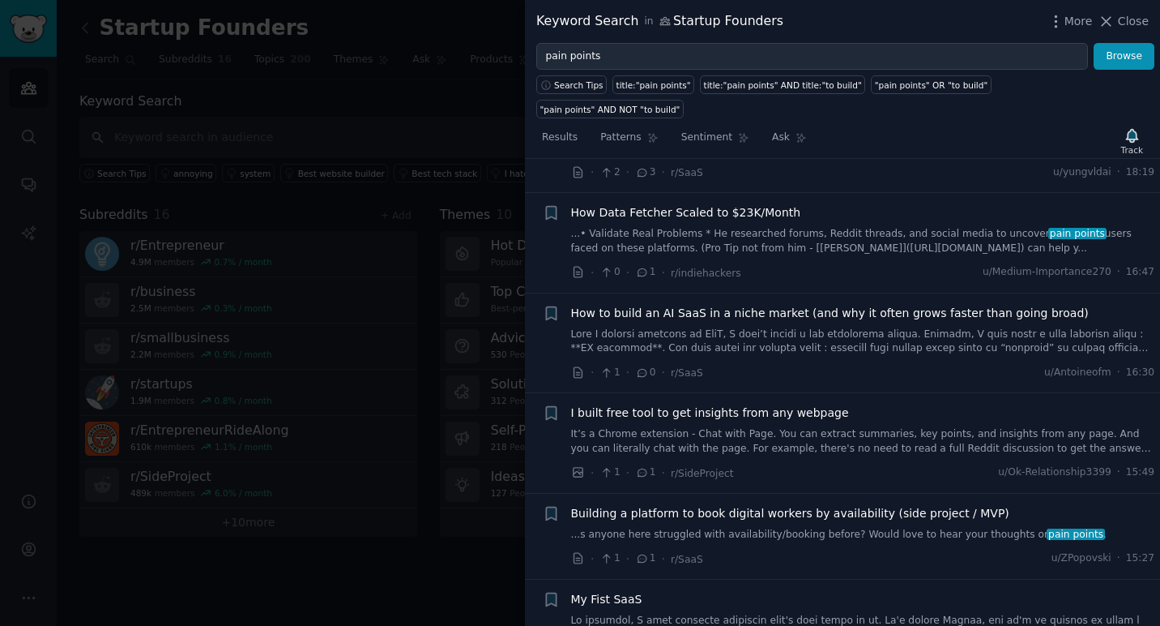
click at [805, 305] on span "How to build an AI SaaS in a niche market (and why it often grows faster than g…" at bounding box center [830, 313] width 518 height 17
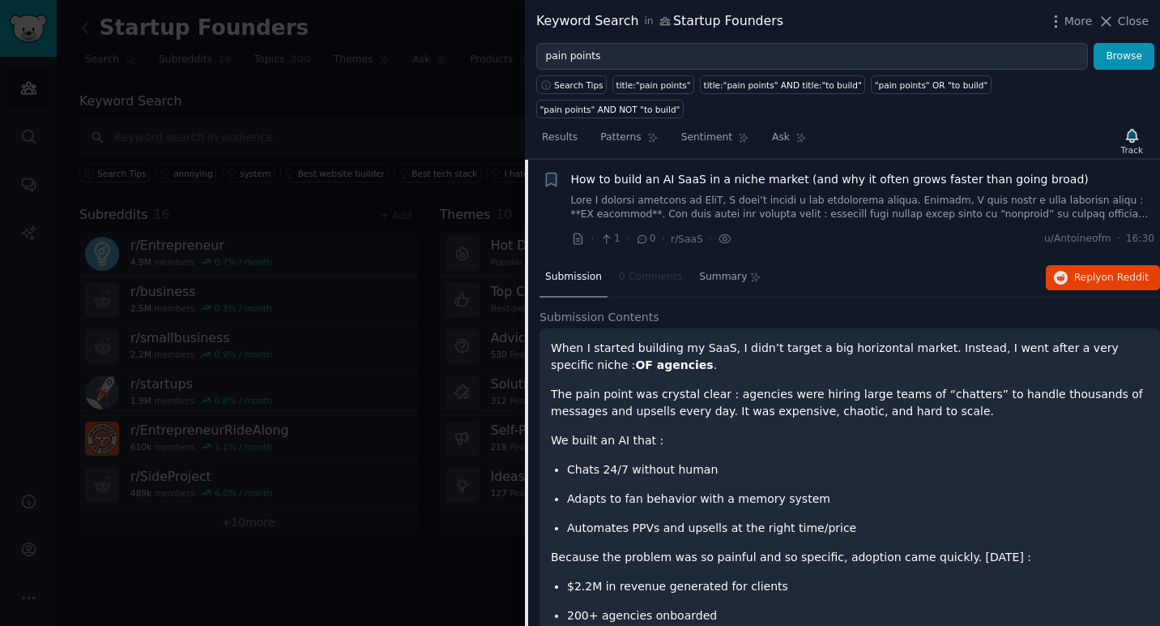
scroll to position [1026, 0]
drag, startPoint x: 558, startPoint y: 340, endPoint x: 612, endPoint y: 340, distance: 54.3
click at [635, 358] on strong "OF agencies" at bounding box center [674, 364] width 78 height 13
drag, startPoint x: 558, startPoint y: 340, endPoint x: 624, endPoint y: 340, distance: 66.5
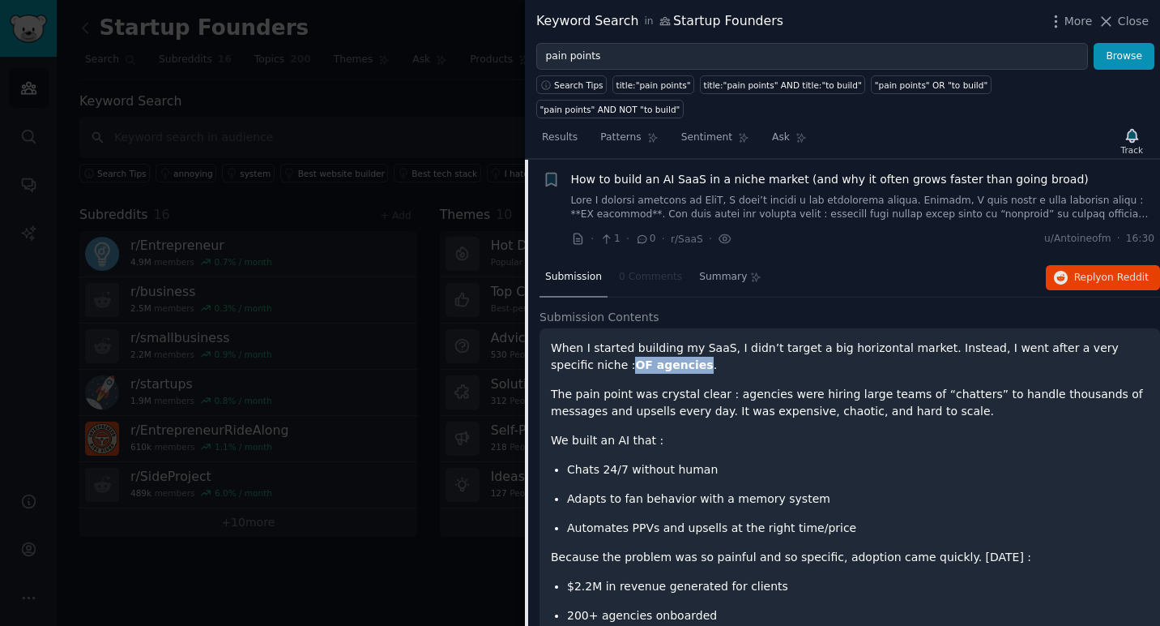
click at [635, 358] on strong "OF agencies" at bounding box center [674, 364] width 78 height 13
click at [763, 425] on div "When I started building my SaaS, I didn’t target a big horizontal market. Inste…" at bounding box center [850, 610] width 598 height 540
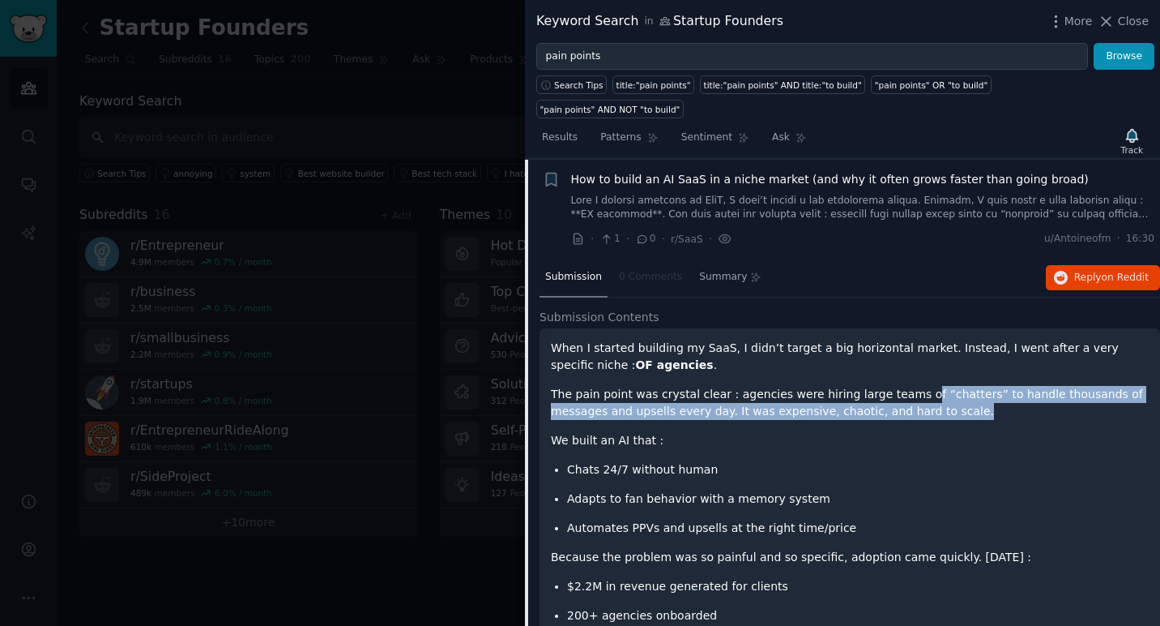
drag, startPoint x: 905, startPoint y: 365, endPoint x: 967, endPoint y: 387, distance: 65.4
click at [967, 387] on p "The pain point was crystal clear : agencies were hiring large teams of “chatter…" at bounding box center [850, 403] width 598 height 34
drag, startPoint x: 967, startPoint y: 387, endPoint x: 647, endPoint y: 375, distance: 319.5
click at [647, 386] on p "The pain point was crystal clear : agencies were hiring large teams of “chatter…" at bounding box center [850, 403] width 598 height 34
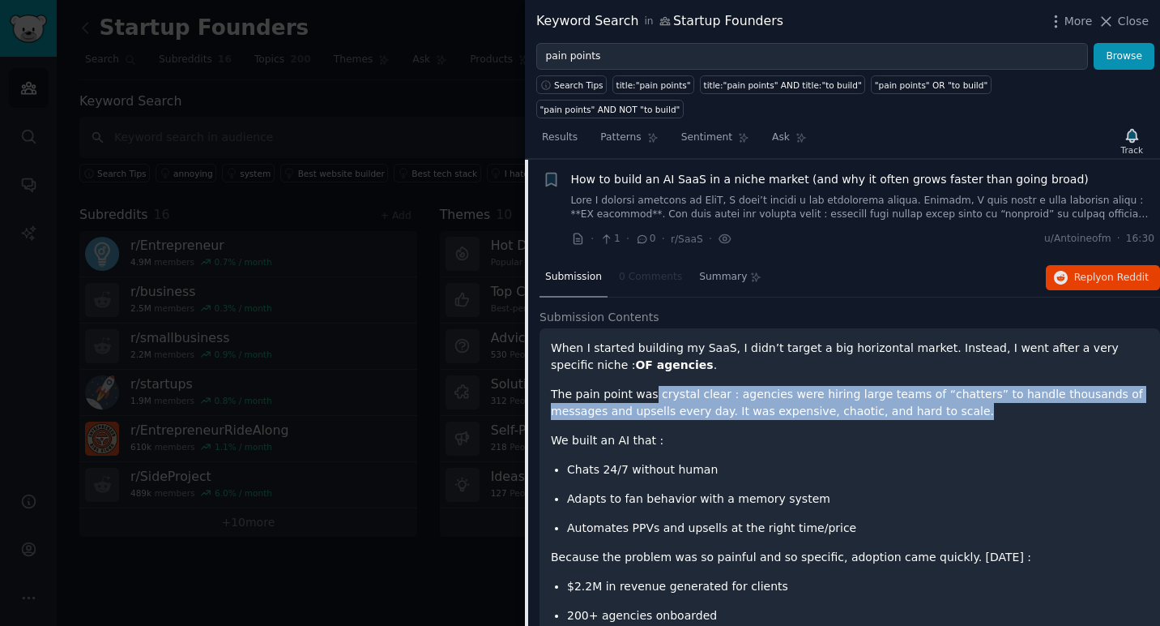
click at [647, 386] on p "The pain point was crystal clear : agencies were hiring large teams of “chatter…" at bounding box center [850, 403] width 598 height 34
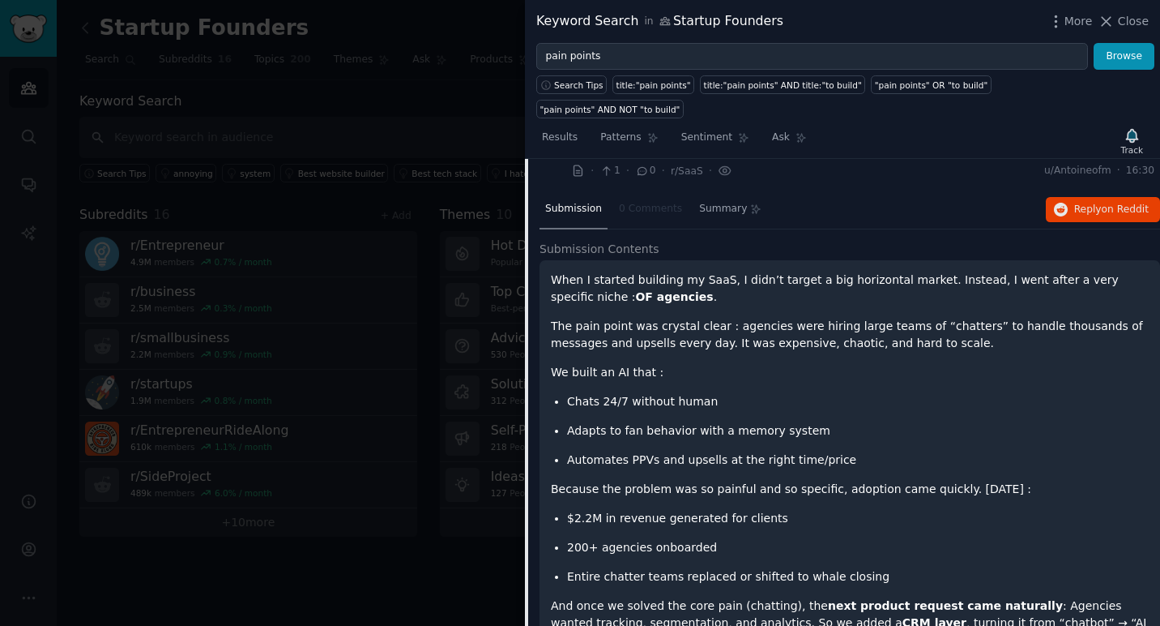
scroll to position [1100, 0]
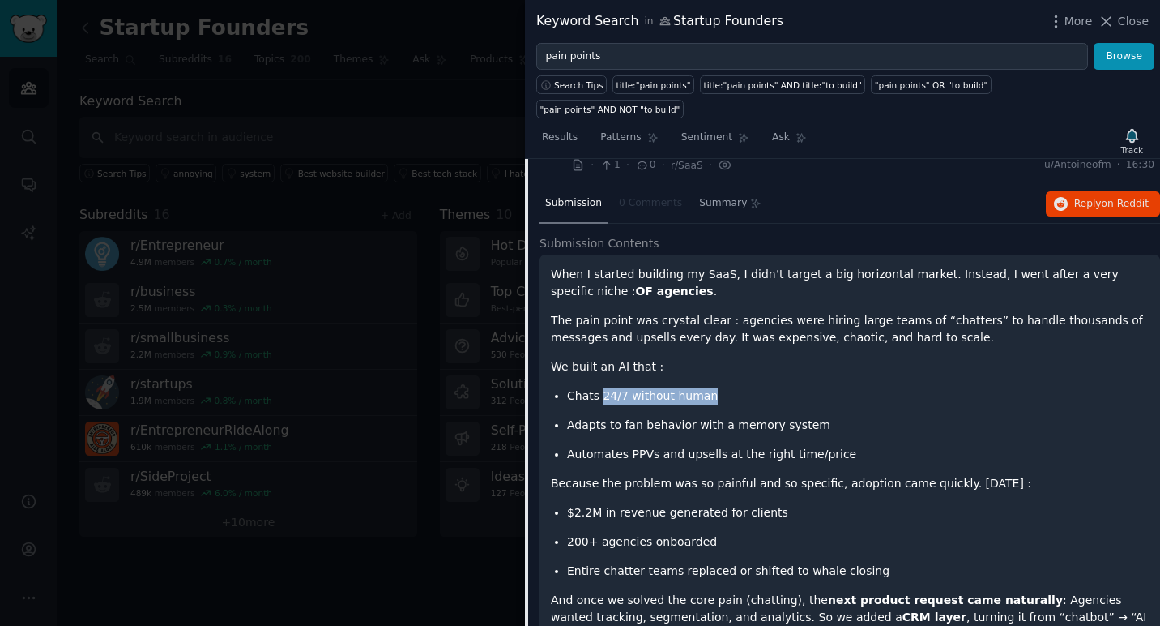
drag, startPoint x: 602, startPoint y: 374, endPoint x: 732, endPoint y: 376, distance: 129.7
click at [732, 387] on p "Chats 24/7 without human" at bounding box center [858, 395] width 582 height 17
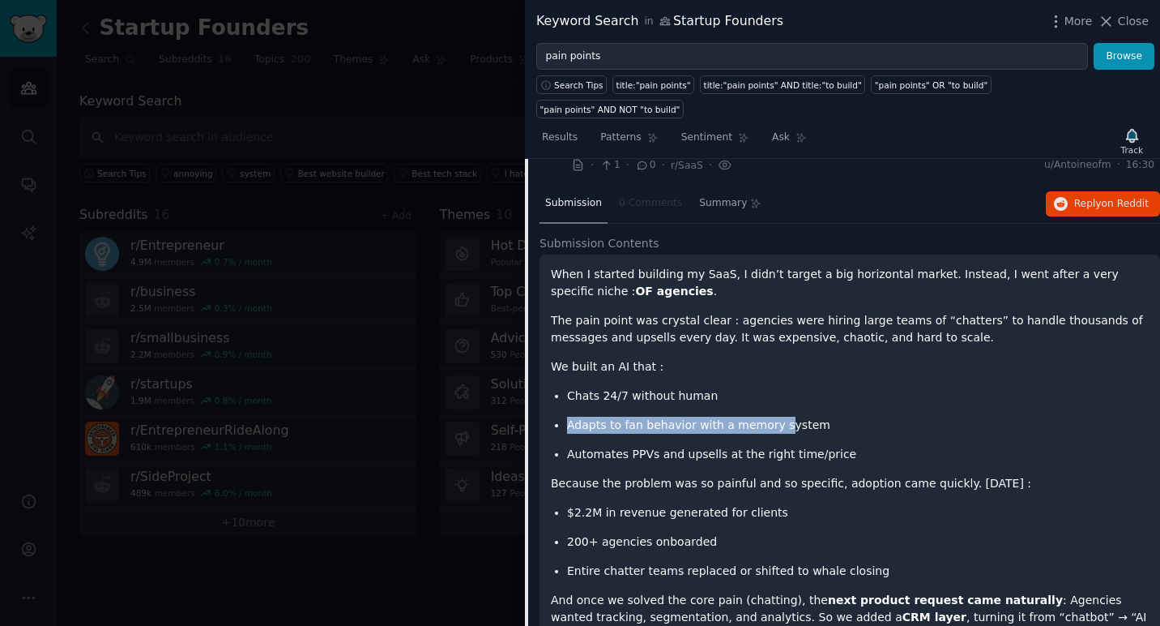
drag, startPoint x: 568, startPoint y: 404, endPoint x: 779, endPoint y: 402, distance: 210.7
click at [778, 417] on p "Adapts to fan behavior with a memory system" at bounding box center [858, 425] width 582 height 17
click at [779, 417] on p "Adapts to fan behavior with a memory system" at bounding box center [858, 425] width 582 height 17
drag, startPoint x: 822, startPoint y: 400, endPoint x: 576, endPoint y: 361, distance: 248.5
click at [576, 361] on div "When I started building my SaaS, I didn’t target a big horizontal market. Inste…" at bounding box center [850, 536] width 598 height 540
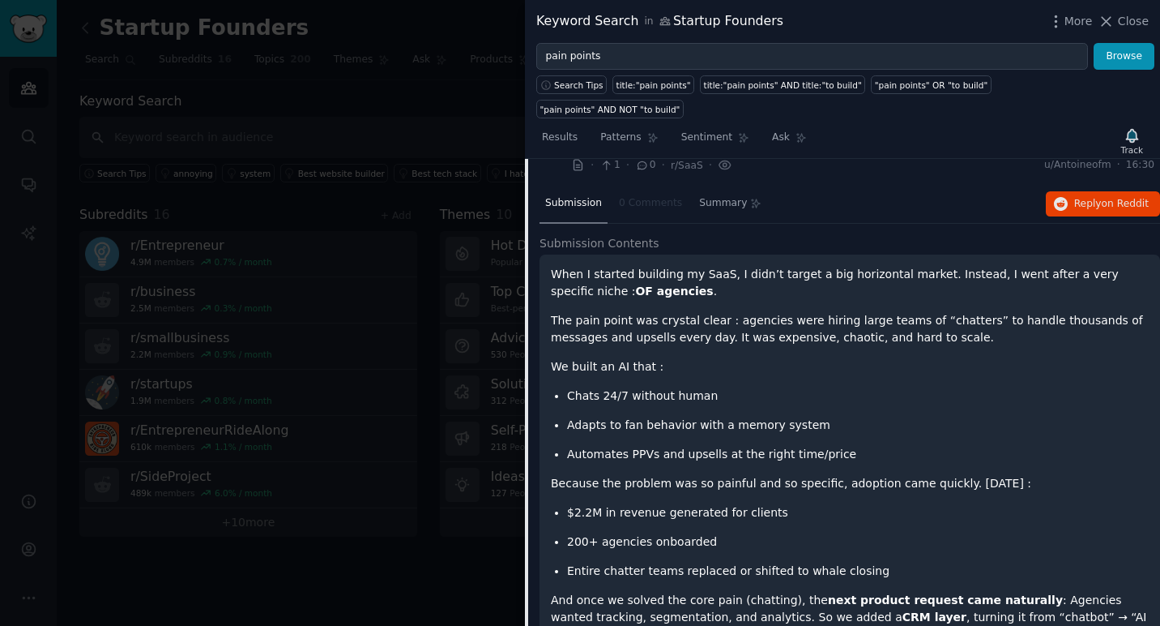
click at [576, 361] on div "When I started building my SaaS, I didn’t target a big horizontal market. Inste…" at bounding box center [850, 536] width 598 height 540
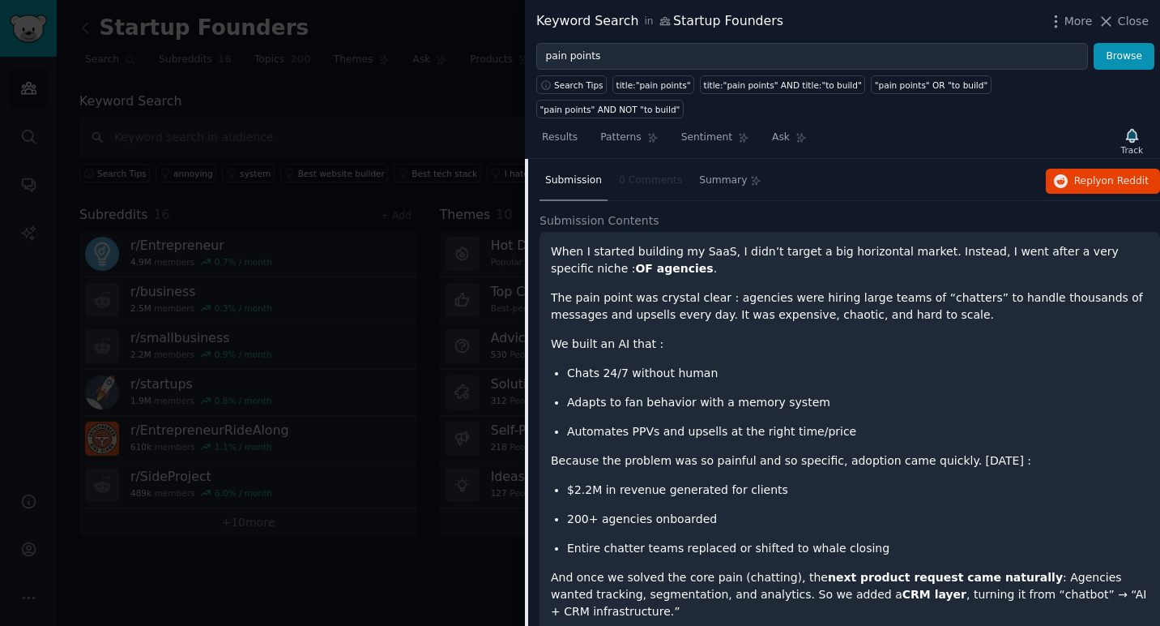
scroll to position [1126, 0]
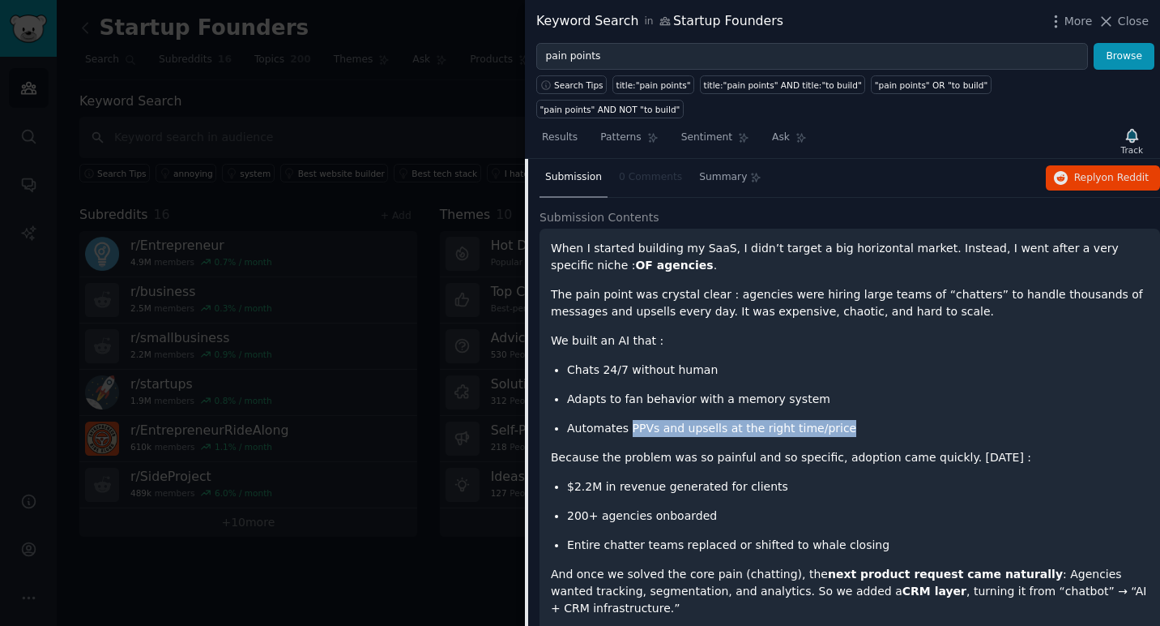
drag, startPoint x: 628, startPoint y: 404, endPoint x: 843, endPoint y: 404, distance: 214.7
click at [843, 420] on p "Automates PPVs and upsells at the right time/price" at bounding box center [858, 428] width 582 height 17
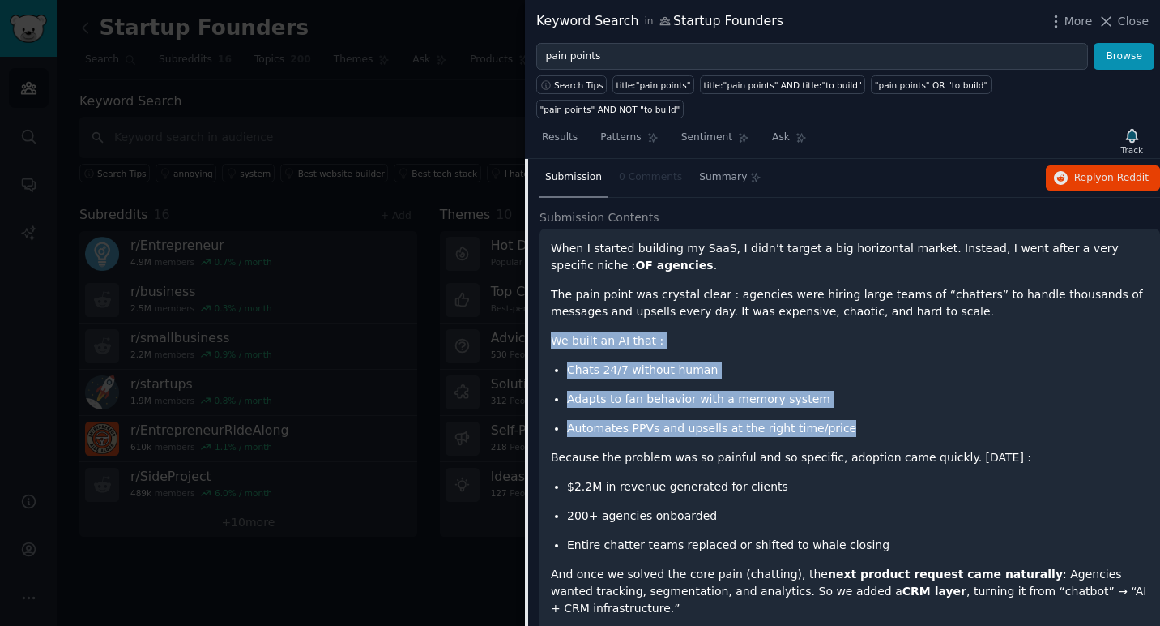
drag, startPoint x: 843, startPoint y: 404, endPoint x: 551, endPoint y: 295, distance: 311.6
click at [551, 295] on div "When I started building my SaaS, I didn’t target a big horizontal market. Inste…" at bounding box center [850, 510] width 598 height 540
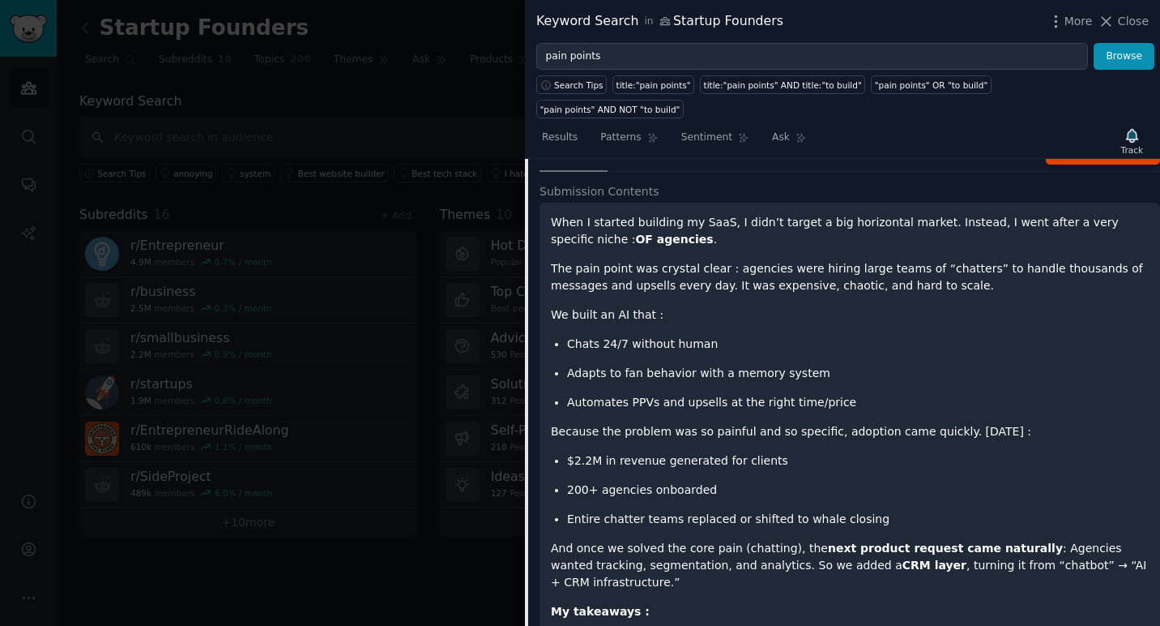
scroll to position [1153, 0]
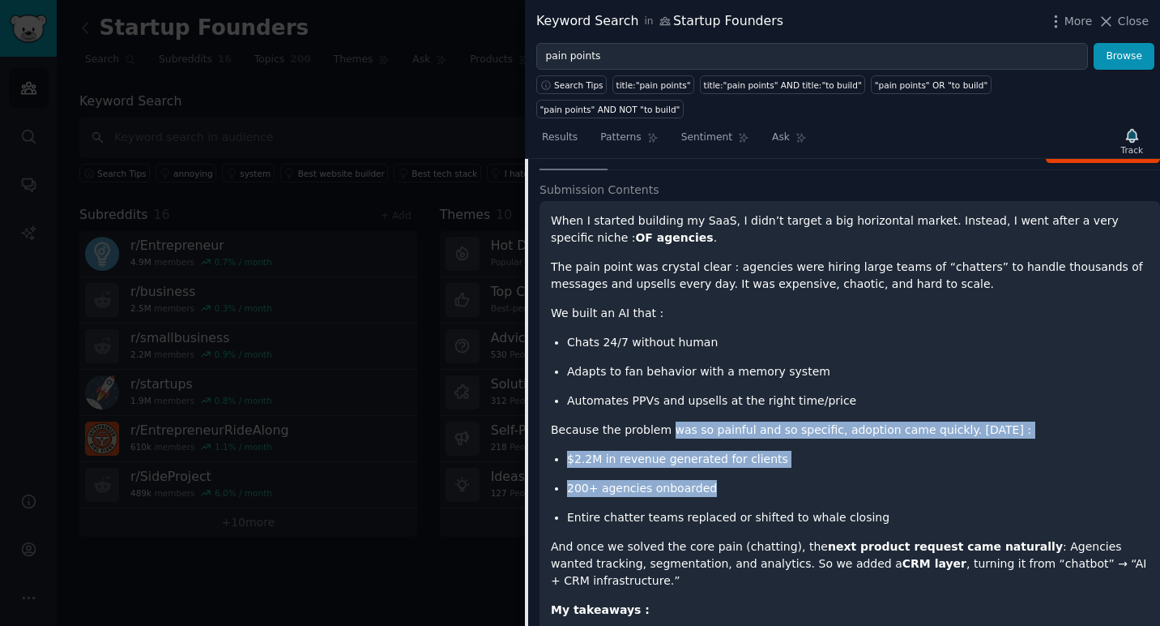
drag, startPoint x: 667, startPoint y: 404, endPoint x: 825, endPoint y: 466, distance: 169.9
click at [825, 466] on div "When I started building my SaaS, I didn’t target a big horizontal market. Inste…" at bounding box center [850, 482] width 598 height 540
click at [825, 480] on p "200+ agencies onboarded" at bounding box center [858, 488] width 582 height 17
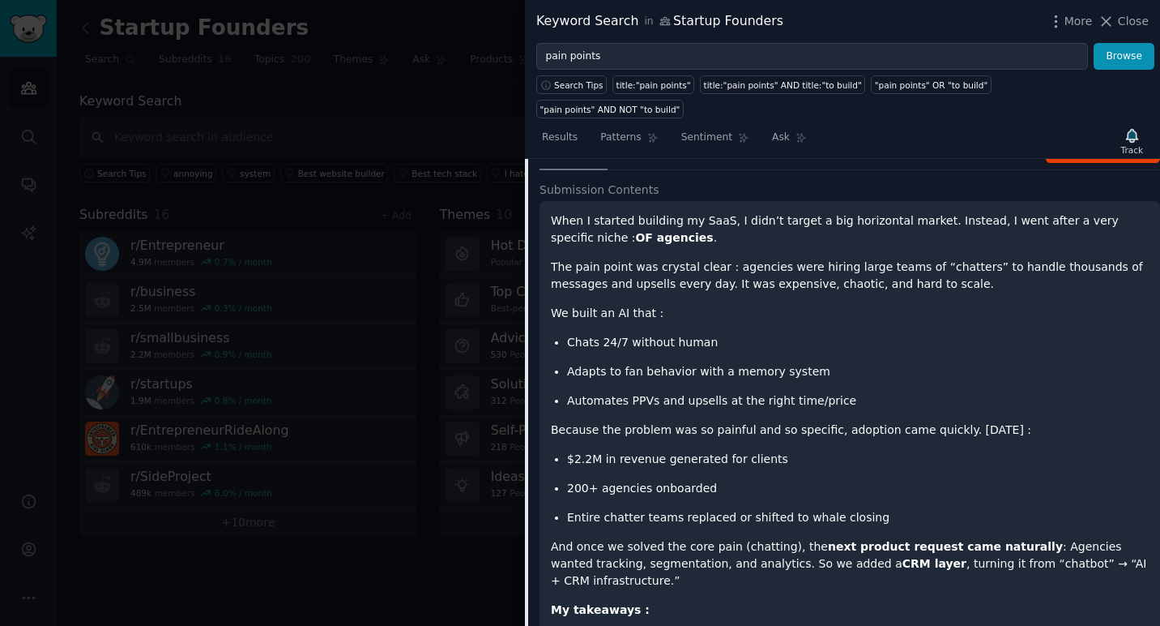
click at [825, 480] on p "200+ agencies onboarded" at bounding box center [858, 488] width 582 height 17
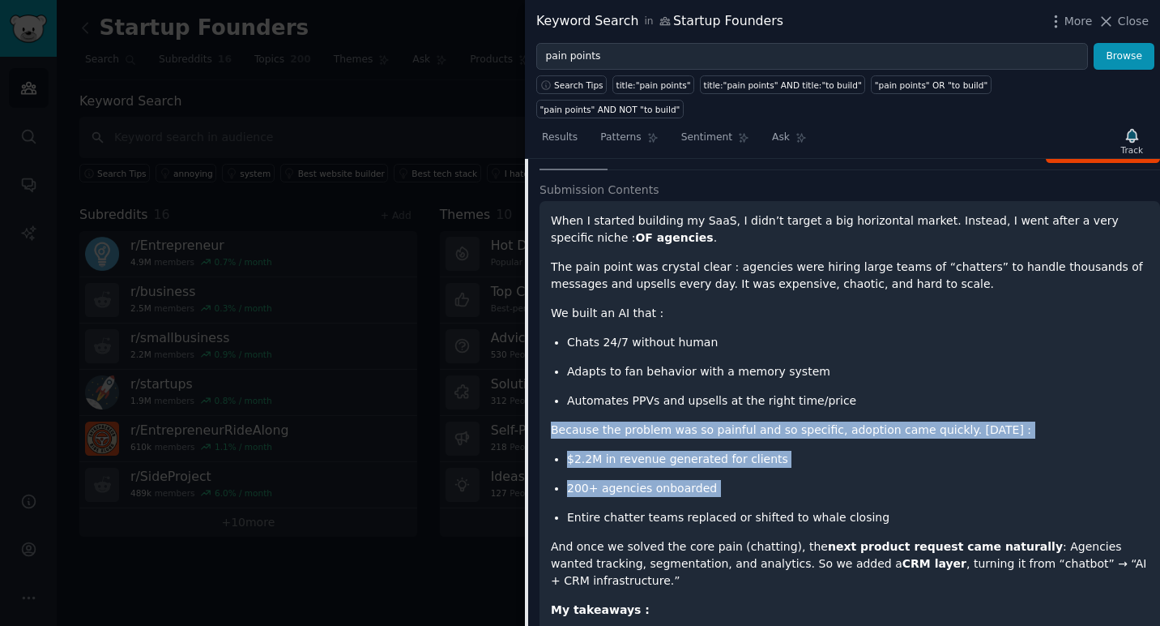
drag, startPoint x: 552, startPoint y: 406, endPoint x: 728, endPoint y: 475, distance: 188.9
click at [728, 475] on div "When I started building my SaaS, I didn’t target a big horizontal market. Inste…" at bounding box center [850, 482] width 598 height 540
click at [728, 475] on ul "$2.2M in revenue generated for clients 200+ agencies onboarded Entire chatter t…" at bounding box center [850, 488] width 598 height 75
drag, startPoint x: 904, startPoint y: 502, endPoint x: 556, endPoint y: 407, distance: 361.3
click at [556, 407] on div "When I started building my SaaS, I didn’t target a big horizontal market. Inste…" at bounding box center [850, 482] width 598 height 540
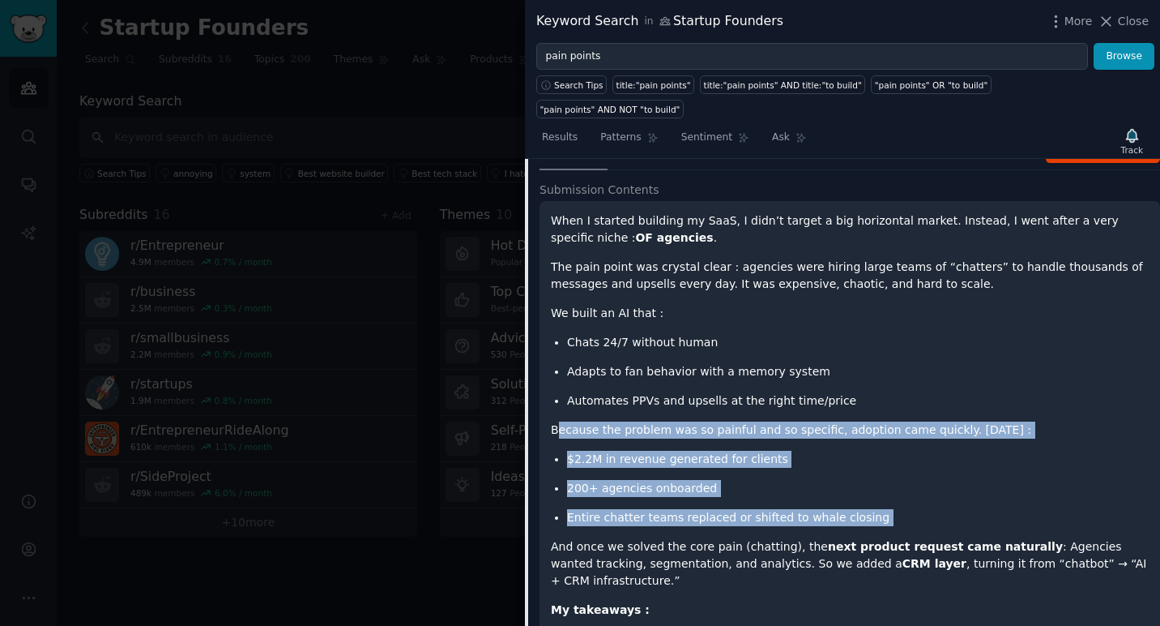
click at [556, 421] on p "Because the problem was so painful and so specific, adoption came quickly. [DAT…" at bounding box center [850, 429] width 598 height 17
drag, startPoint x: 556, startPoint y: 407, endPoint x: 860, endPoint y: 494, distance: 316.2
click at [860, 495] on div "When I started building my SaaS, I didn’t target a big horizontal market. Inste…" at bounding box center [850, 482] width 598 height 540
click at [860, 509] on p "Entire chatter teams replaced or shifted to whale closing" at bounding box center [858, 517] width 582 height 17
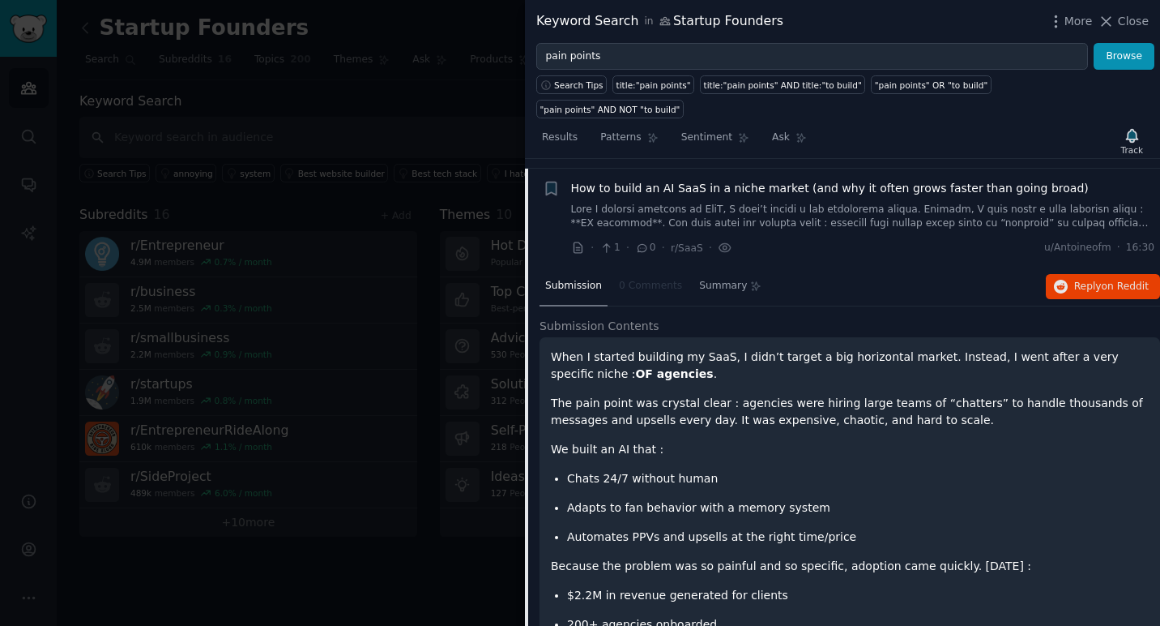
scroll to position [991, 0]
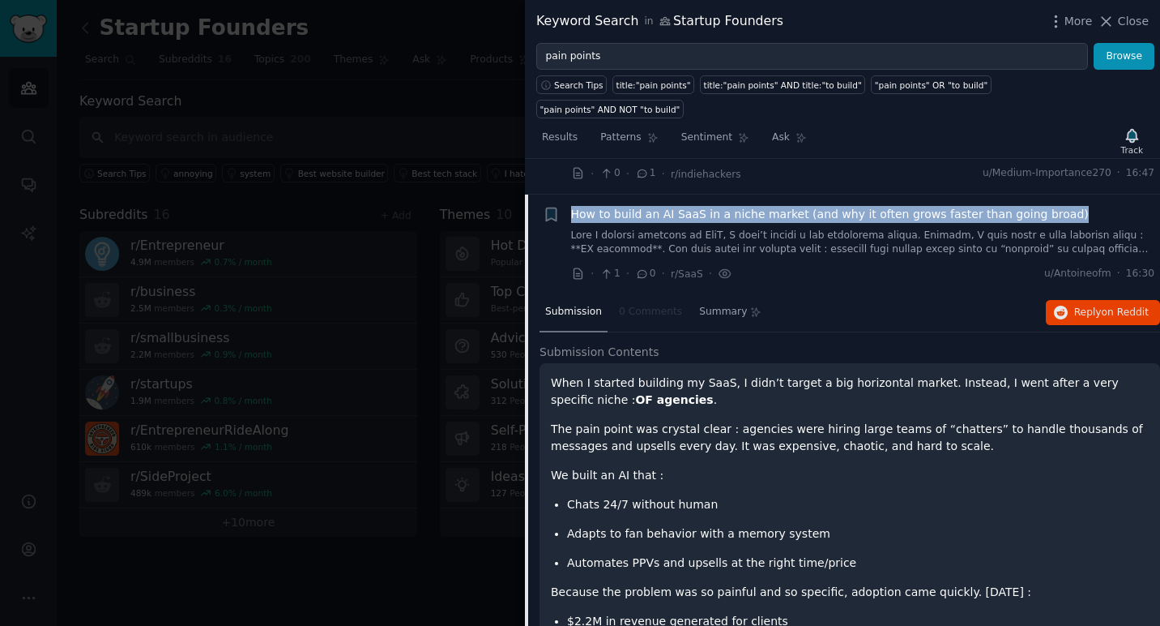
drag, startPoint x: 1075, startPoint y: 192, endPoint x: 566, endPoint y: 186, distance: 509.7
click at [566, 206] on div "+ How to build an AI SaaS in a niche market (and why it often grows faster than…" at bounding box center [849, 244] width 613 height 77
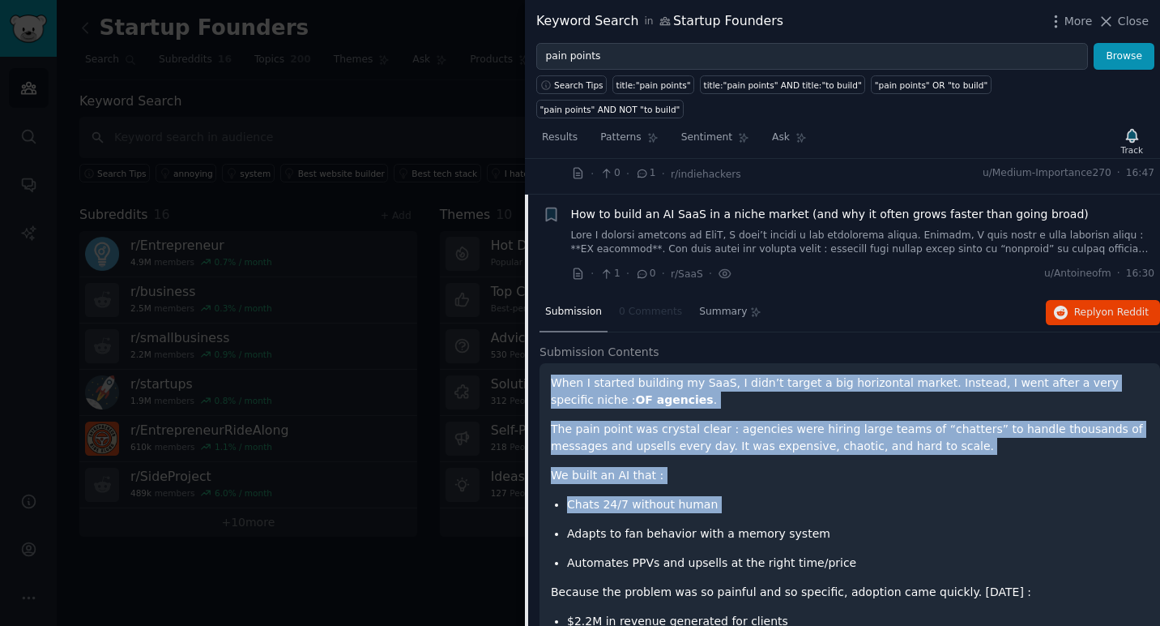
drag, startPoint x: 551, startPoint y: 357, endPoint x: 703, endPoint y: 497, distance: 207.0
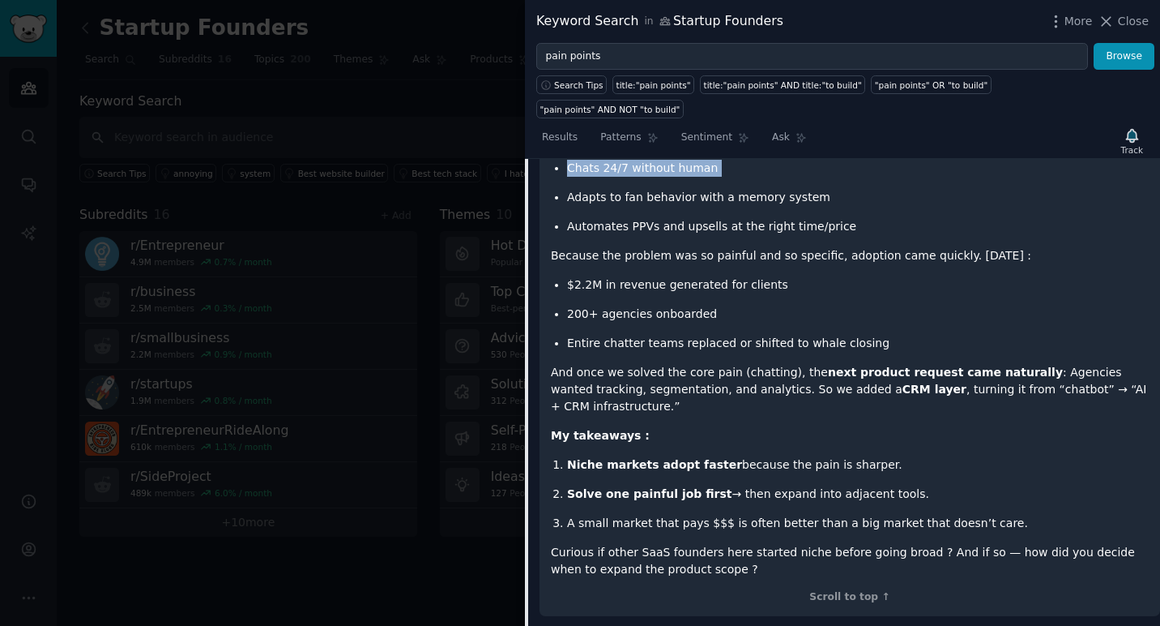
scroll to position [1345, 0]
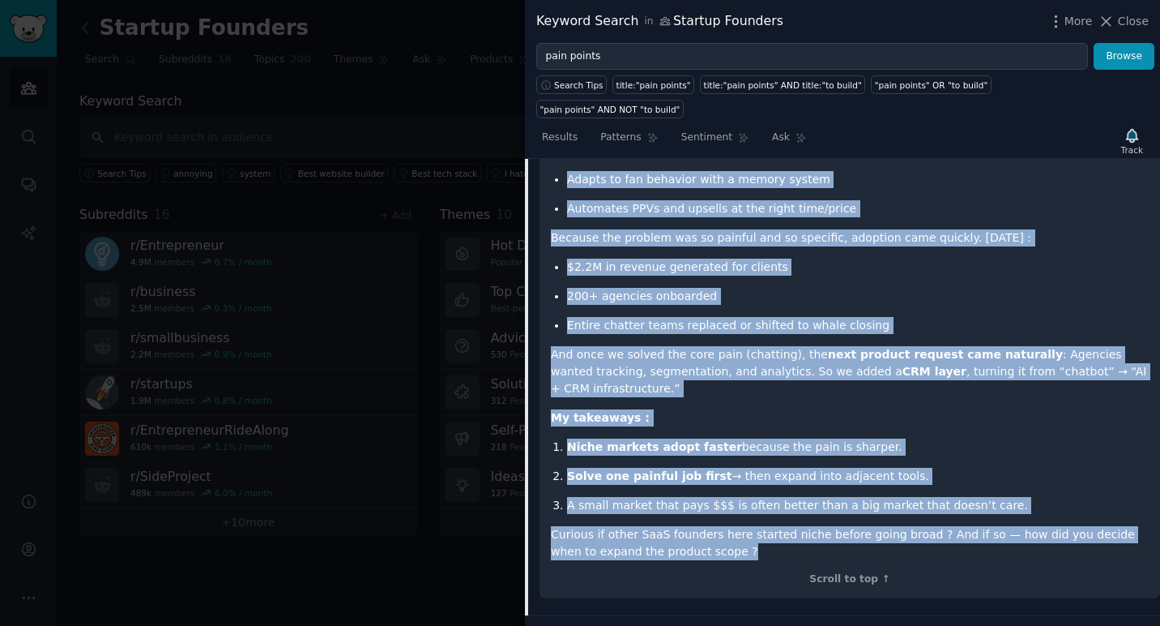
click at [704, 529] on p "Curious if other SaaS founders here started niche before going broad ? And if s…" at bounding box center [850, 543] width 598 height 34
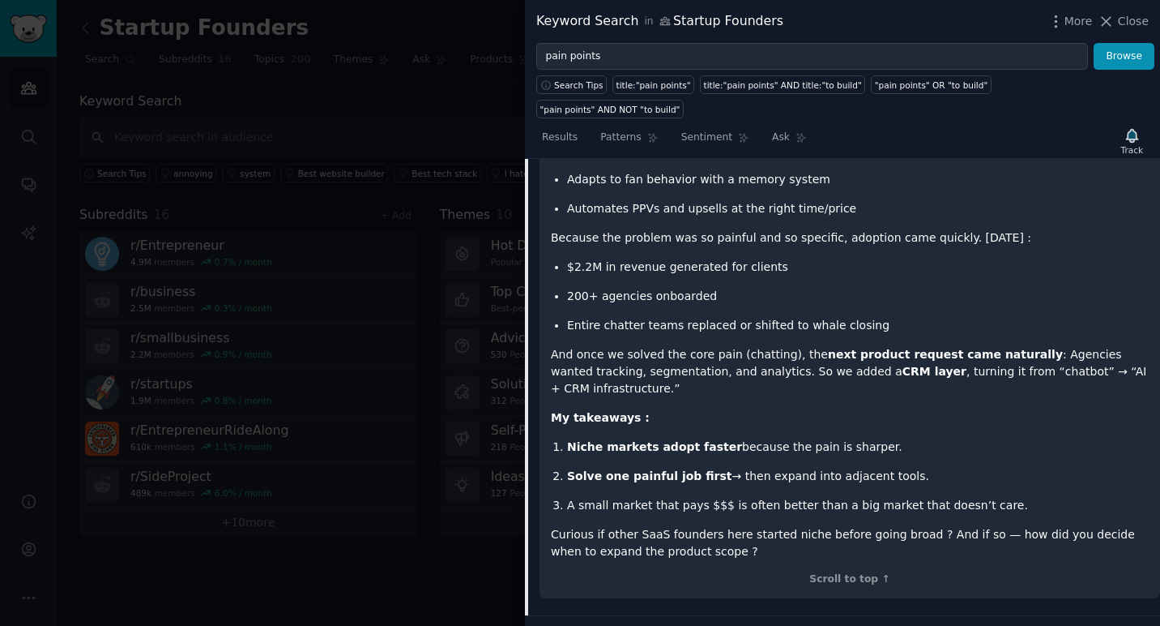
click at [826, 401] on div "When I started building my SaaS, I didn’t target a big horizontal market. Inste…" at bounding box center [850, 290] width 598 height 540
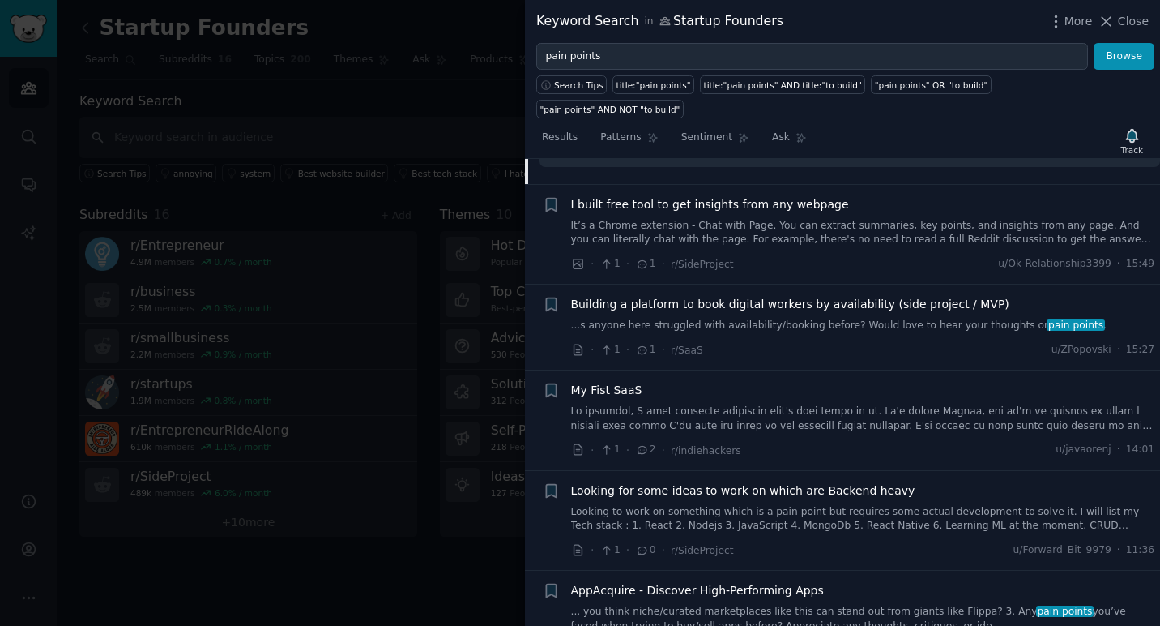
scroll to position [1781, 0]
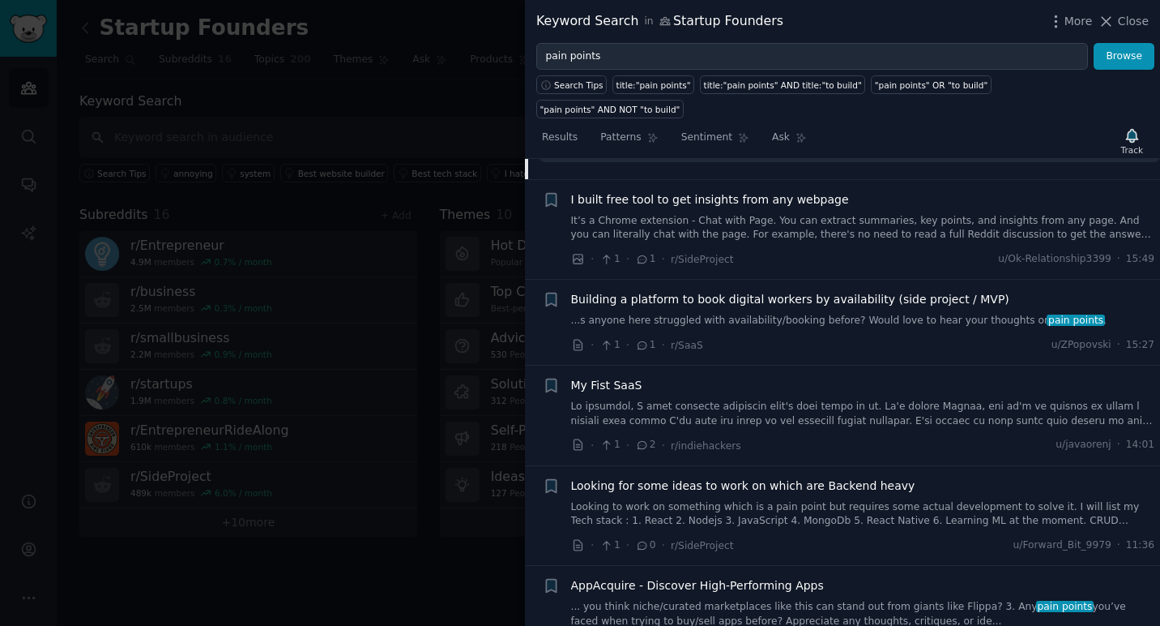
click at [782, 291] on span "Building a platform to book digital workers by availability (side project / MVP)" at bounding box center [790, 299] width 438 height 17
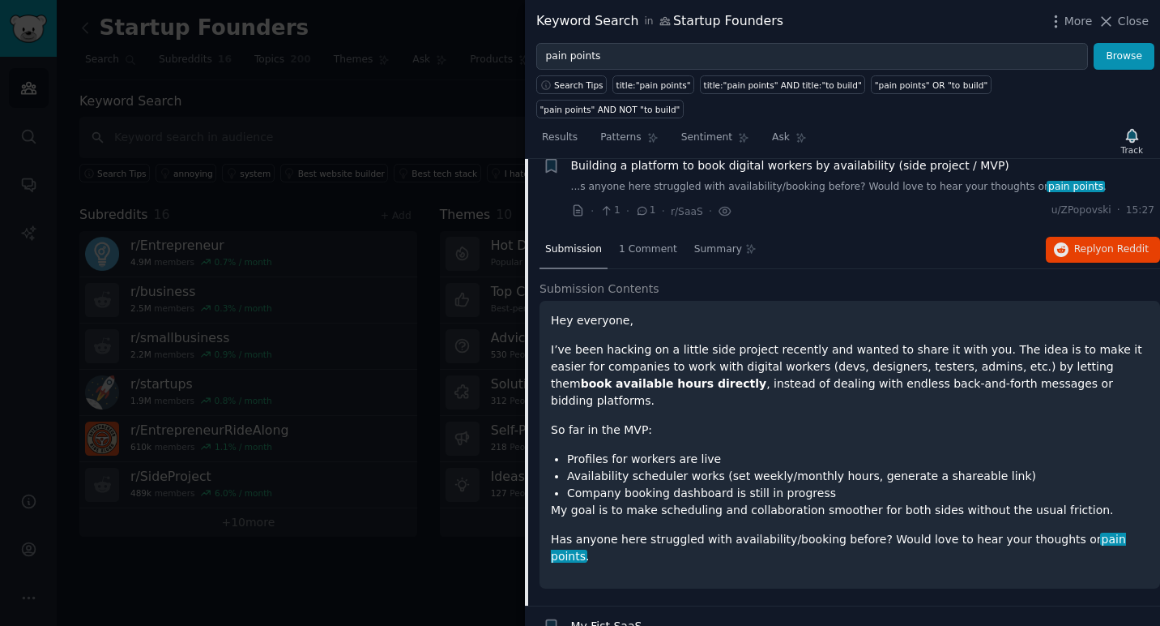
scroll to position [1226, 0]
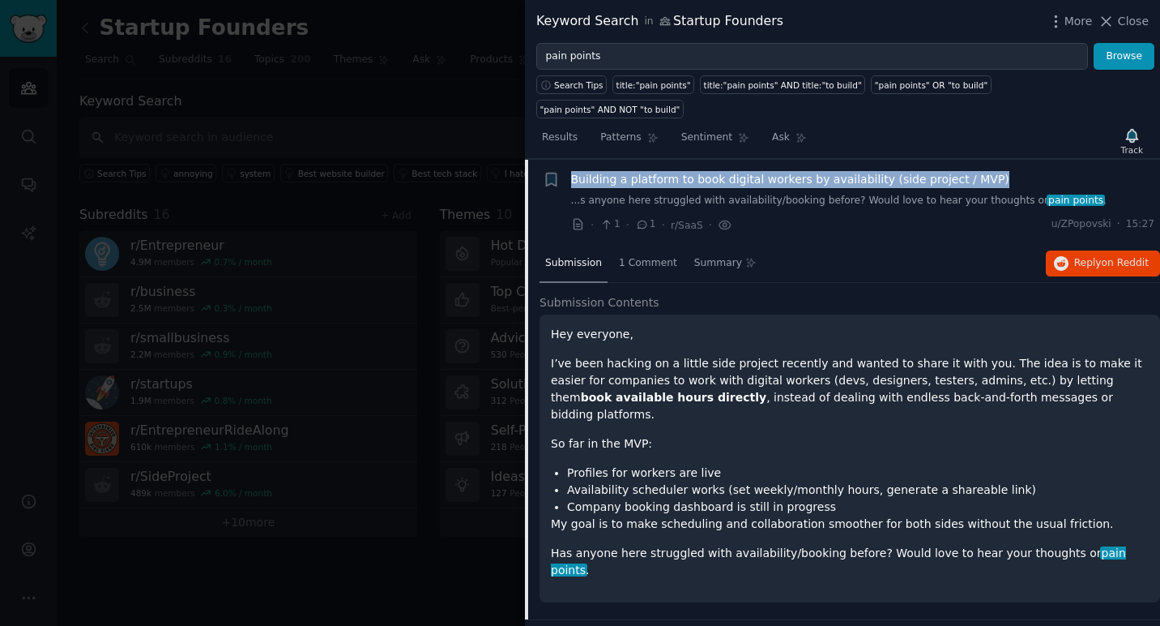
drag, startPoint x: 999, startPoint y: 151, endPoint x: 568, endPoint y: 149, distance: 431.1
click at [568, 171] on div "Bookmark this conversation + Building a platform to book digital workers by ava…" at bounding box center [849, 202] width 613 height 62
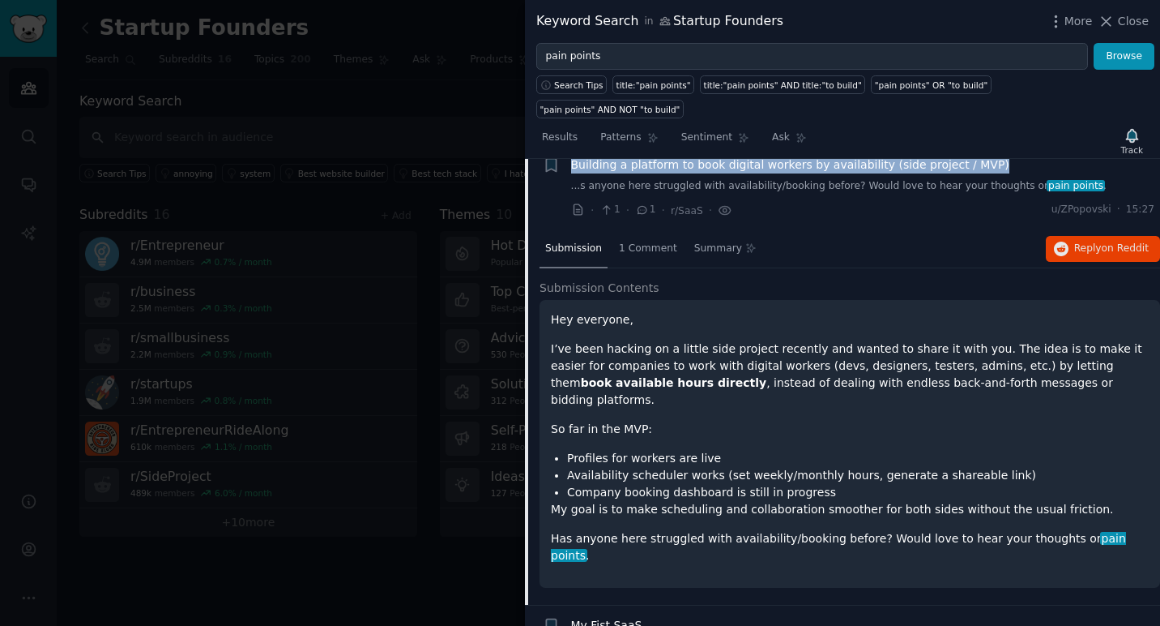
scroll to position [1245, 0]
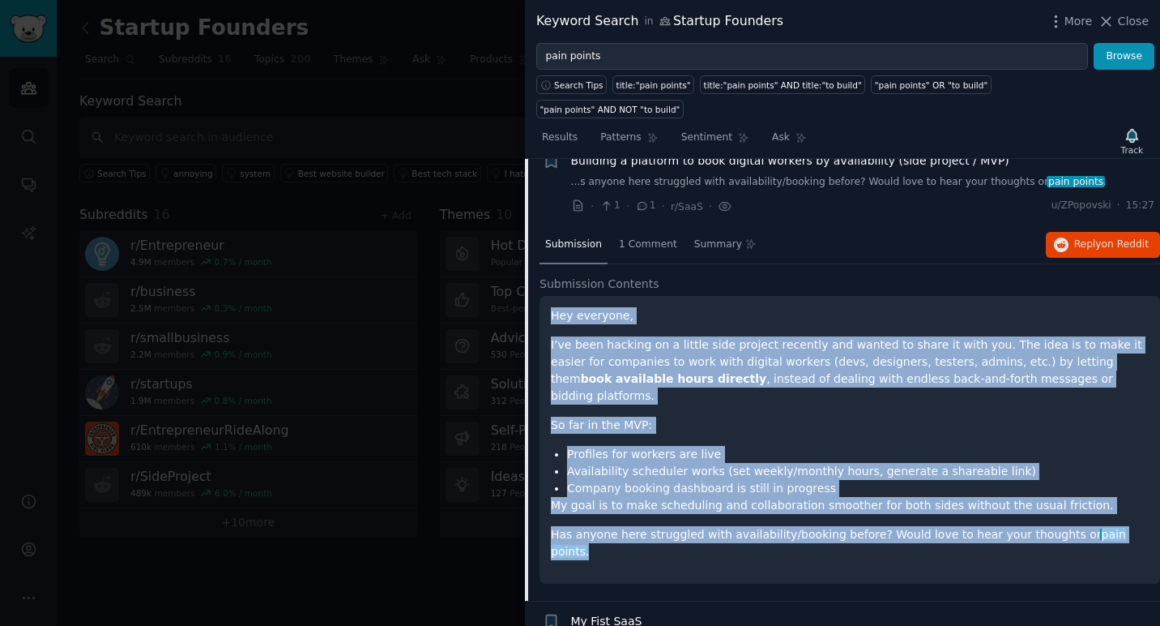
drag, startPoint x: 553, startPoint y: 288, endPoint x: 1132, endPoint y: 502, distance: 616.9
click at [1132, 502] on div "Hey everyone, I’ve been hacking on a little side project recently and wanted to…" at bounding box center [850, 440] width 621 height 288
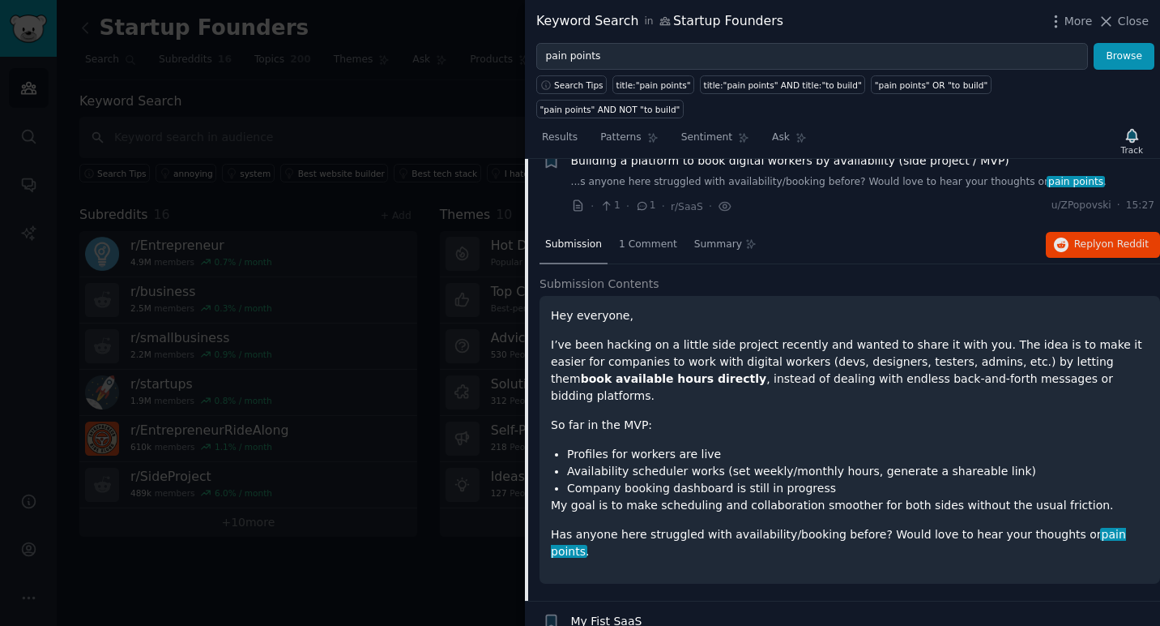
click at [667, 296] on div "Hey everyone, I’ve been hacking on a little side project recently and wanted to…" at bounding box center [850, 440] width 621 height 288
click at [1113, 19] on icon at bounding box center [1106, 21] width 17 height 17
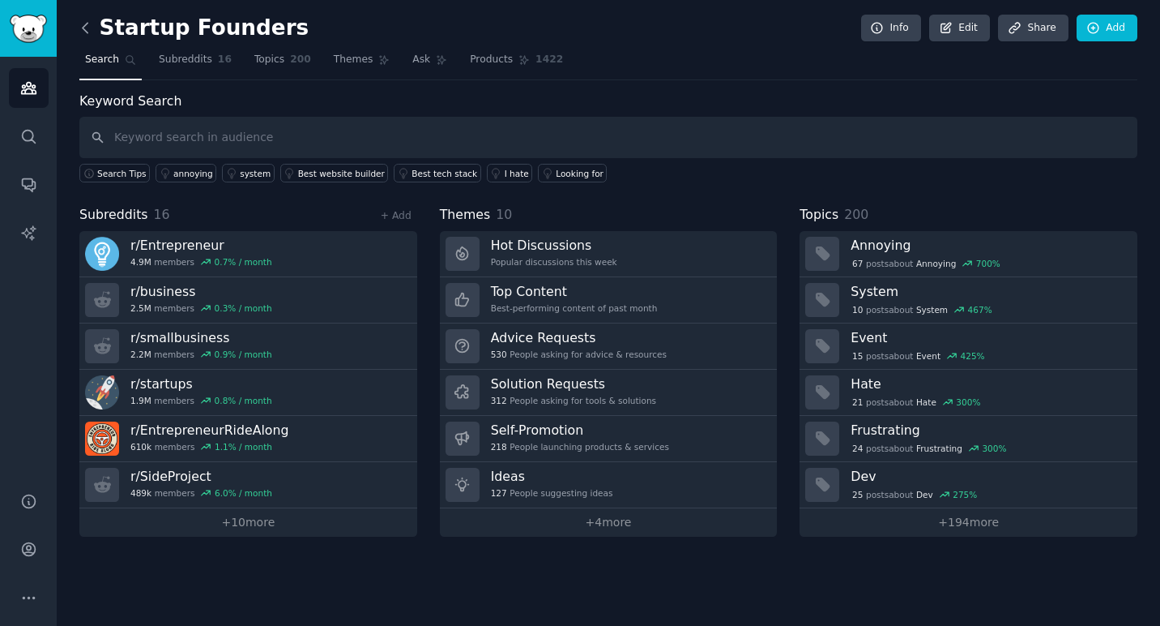
click at [86, 24] on icon at bounding box center [85, 27] width 17 height 17
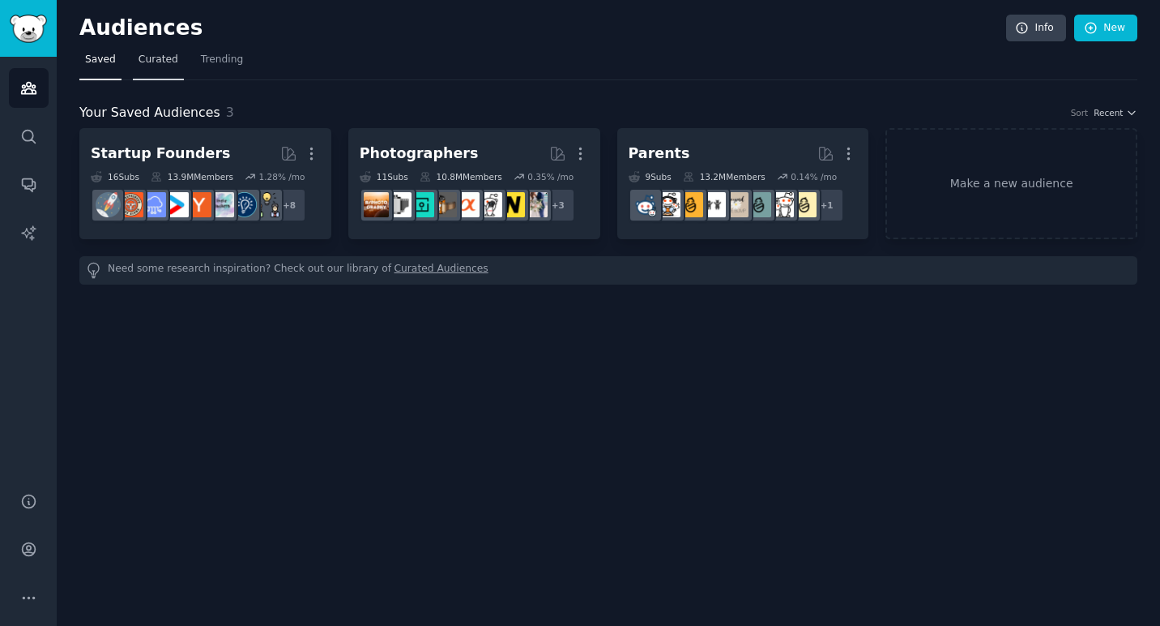
click at [152, 66] on span "Curated" at bounding box center [159, 60] width 40 height 15
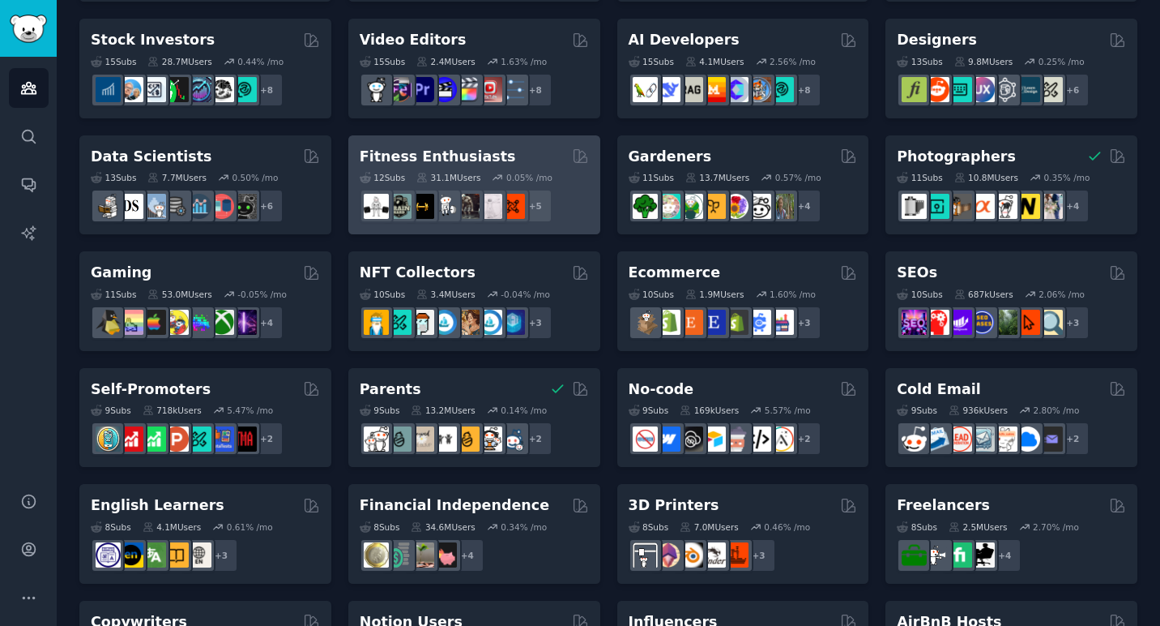
scroll to position [671, 0]
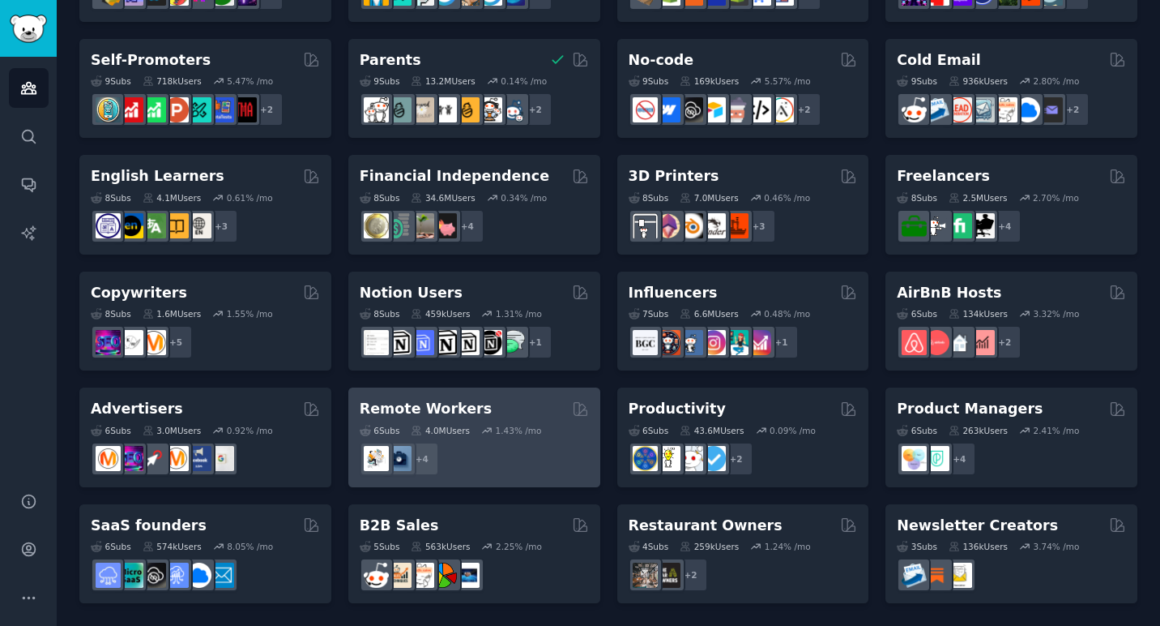
click at [443, 416] on h2 "Remote Workers" at bounding box center [426, 409] width 132 height 20
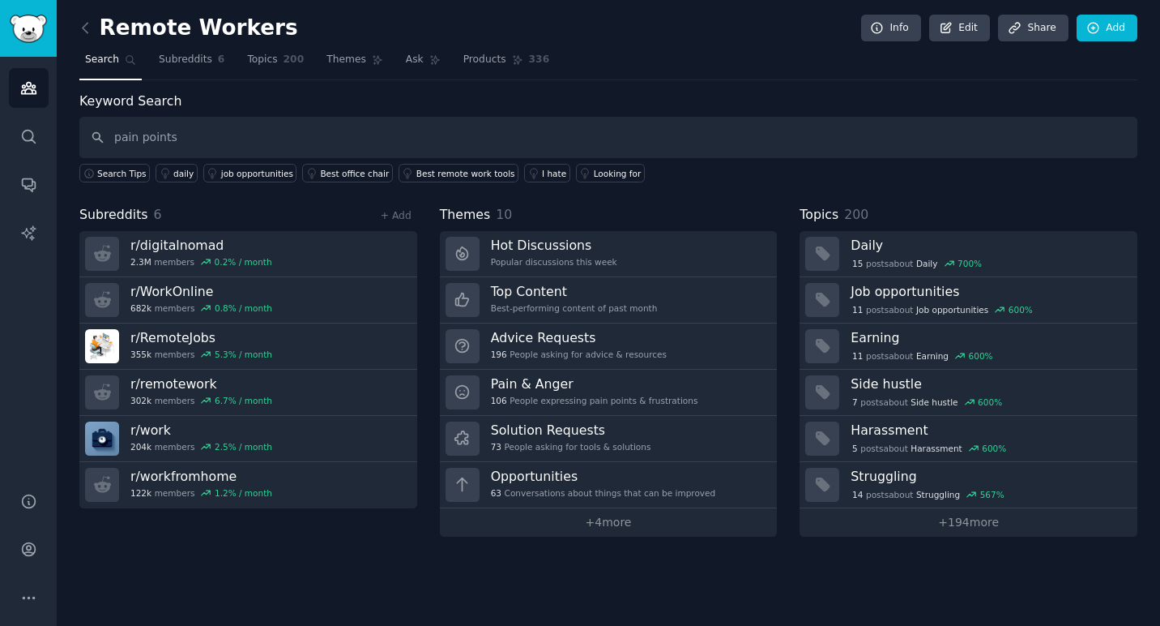
type input "pain points"
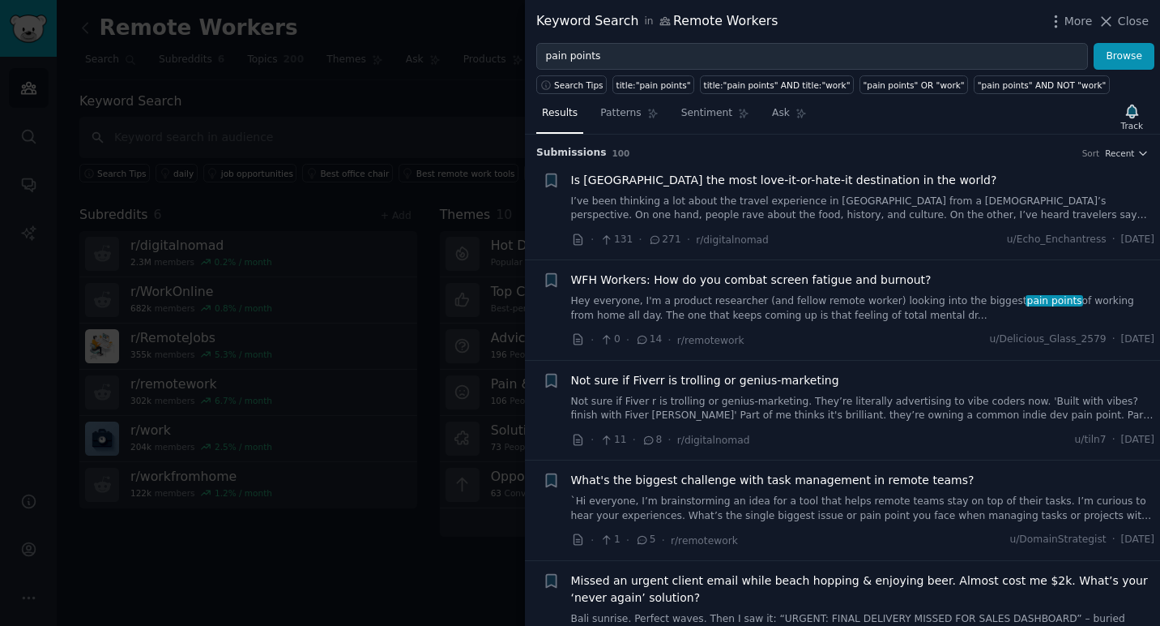
click at [733, 280] on span "WFH Workers: How do you combat screen fatigue and burnout?" at bounding box center [751, 279] width 361 height 17
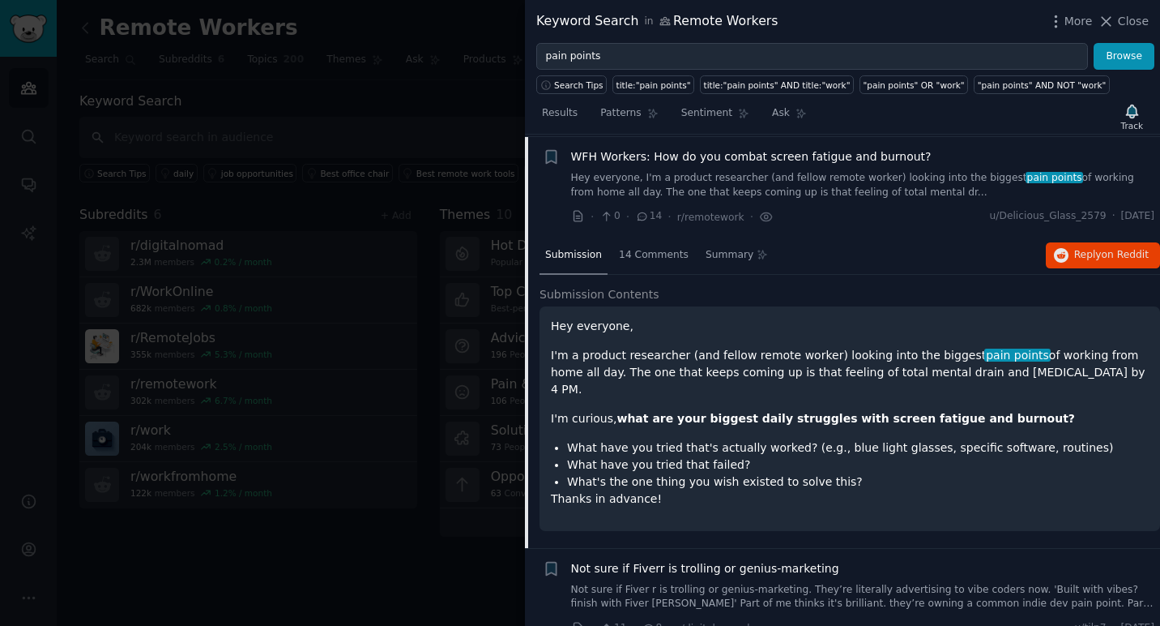
scroll to position [126, 0]
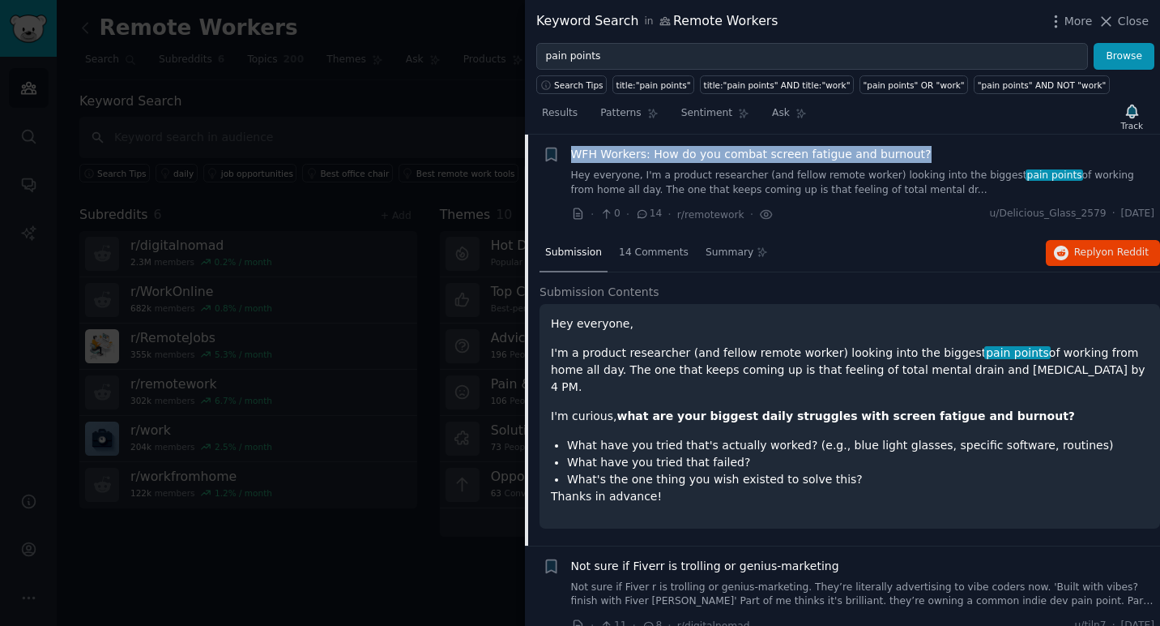
drag, startPoint x: 929, startPoint y: 153, endPoint x: 575, endPoint y: 156, distance: 354.1
click at [575, 156] on div "WFH Workers: How do you combat screen fatigue and burnout?" at bounding box center [863, 154] width 584 height 17
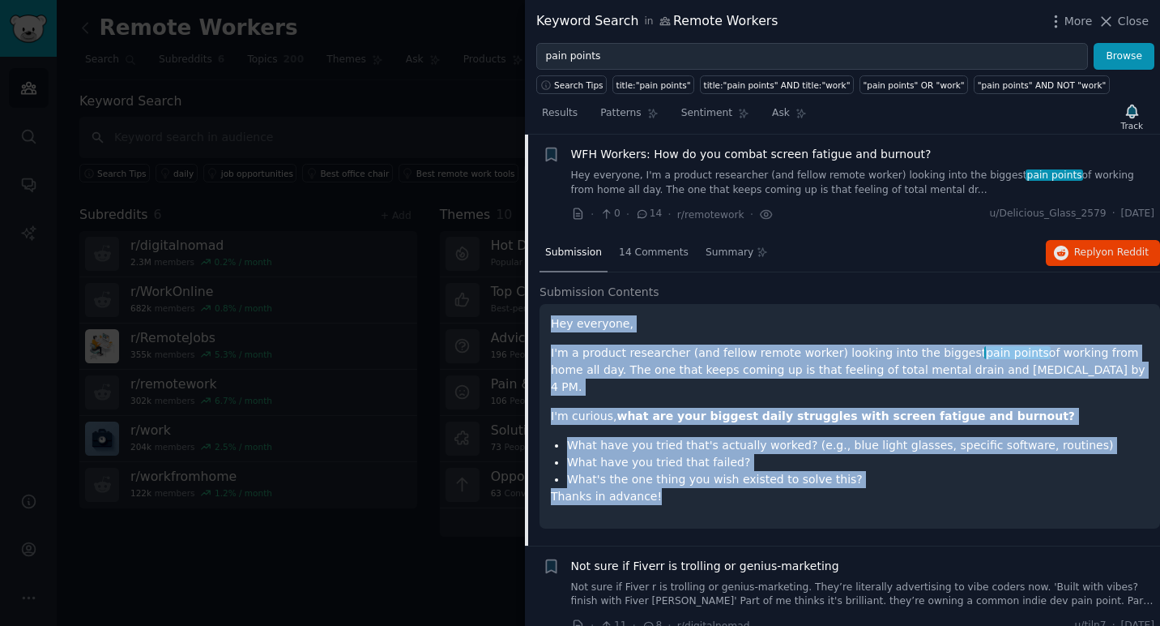
drag, startPoint x: 553, startPoint y: 327, endPoint x: 699, endPoint y: 471, distance: 205.1
click at [699, 471] on div "Hey everyone, I'm a product researcher (and fellow remote worker) looking into …" at bounding box center [850, 410] width 598 height 190
click at [699, 488] on p "Thanks in advance!" at bounding box center [850, 496] width 598 height 17
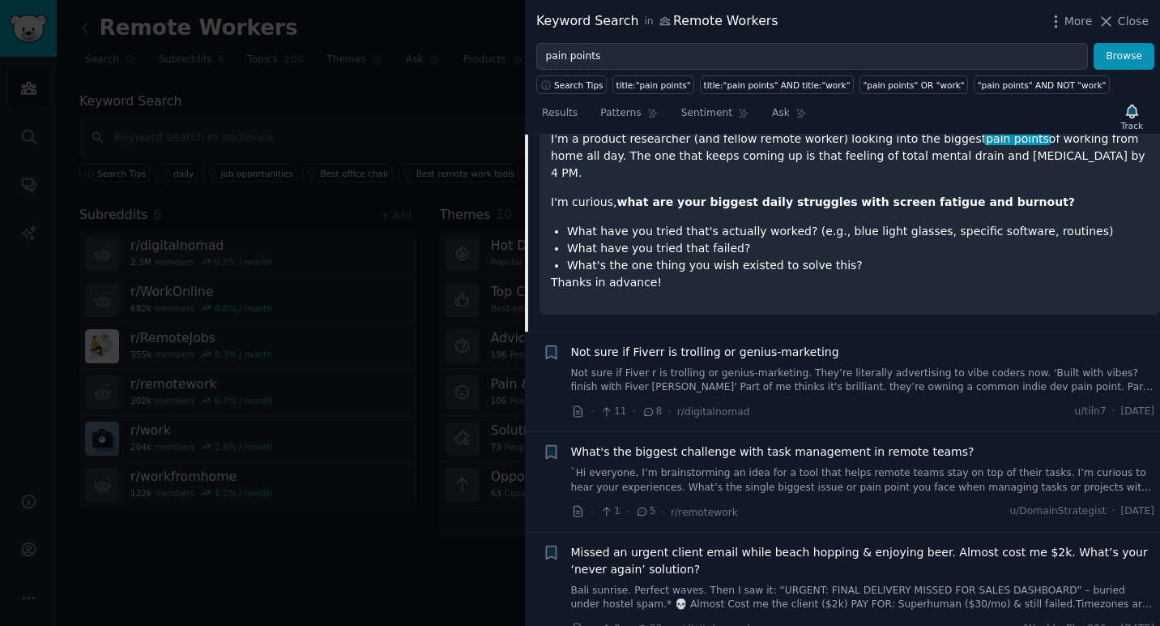
scroll to position [342, 0]
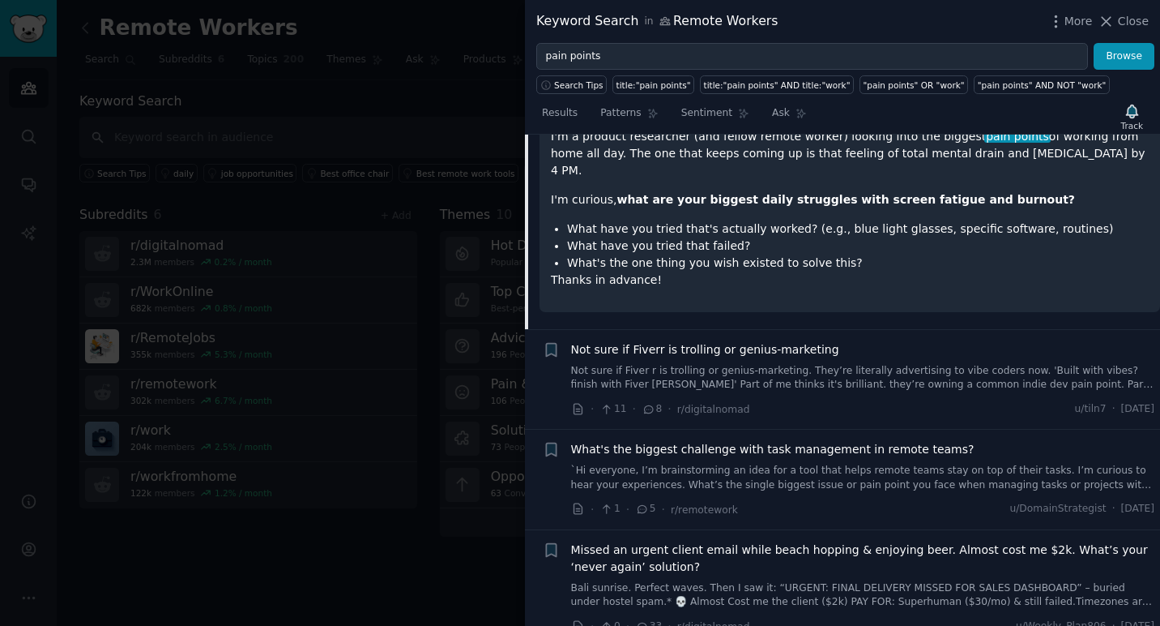
click at [760, 441] on span "What's the biggest challenge with task management in remote teams?" at bounding box center [773, 449] width 404 height 17
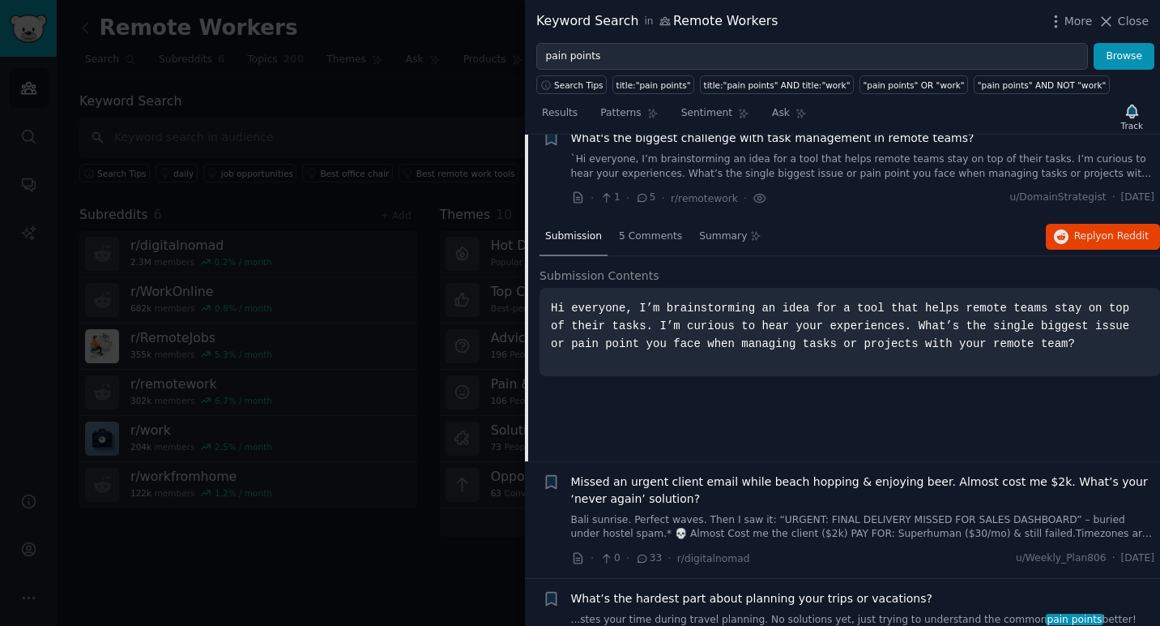
scroll to position [326, 0]
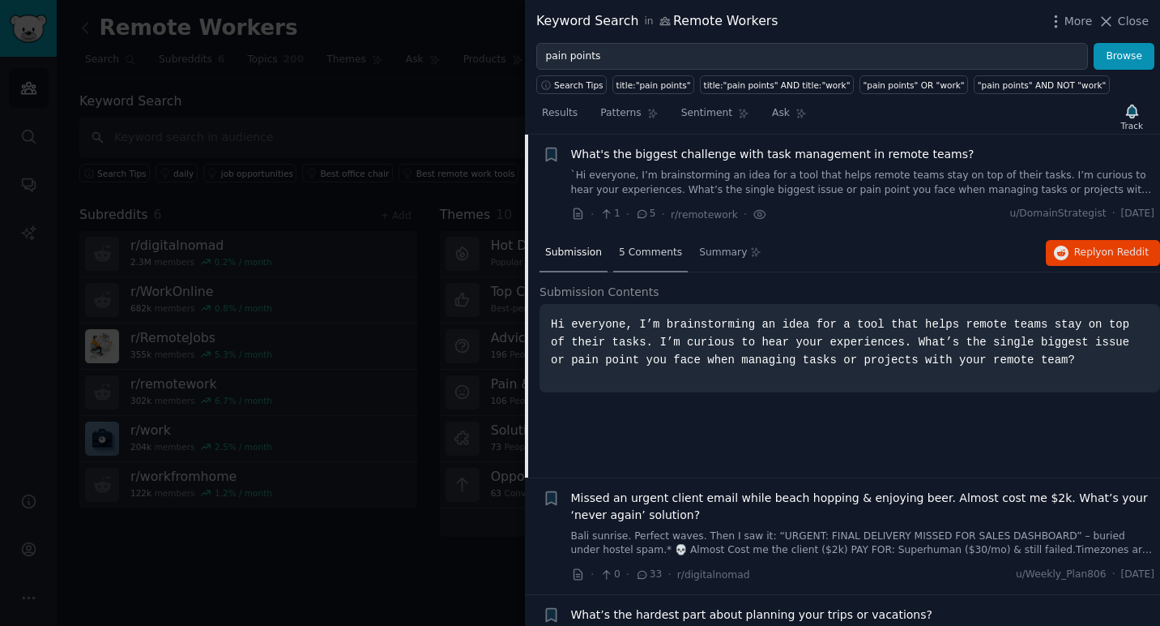
click at [647, 254] on span "5 Comments" at bounding box center [650, 253] width 63 height 15
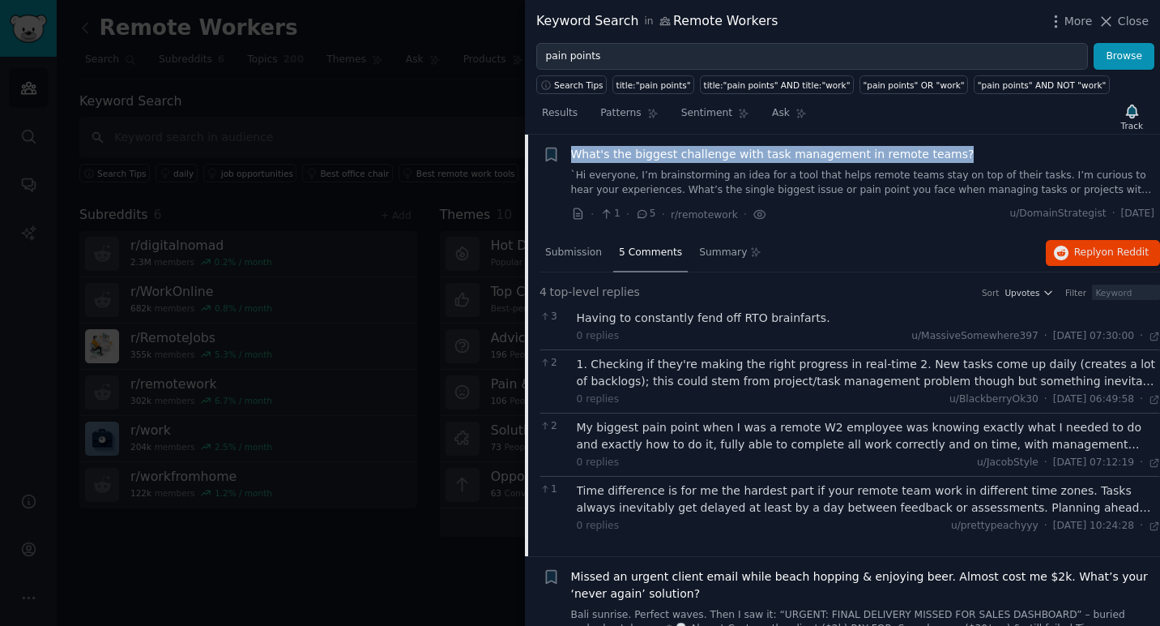
drag, startPoint x: 963, startPoint y: 152, endPoint x: 575, endPoint y: 156, distance: 388.2
click at [575, 156] on div "What's the biggest challenge with task management in remote teams?" at bounding box center [863, 154] width 584 height 17
click at [702, 190] on link "`Hi everyone, I’m brainstorming an idea for a tool that helps remote teams stay…" at bounding box center [863, 183] width 584 height 28
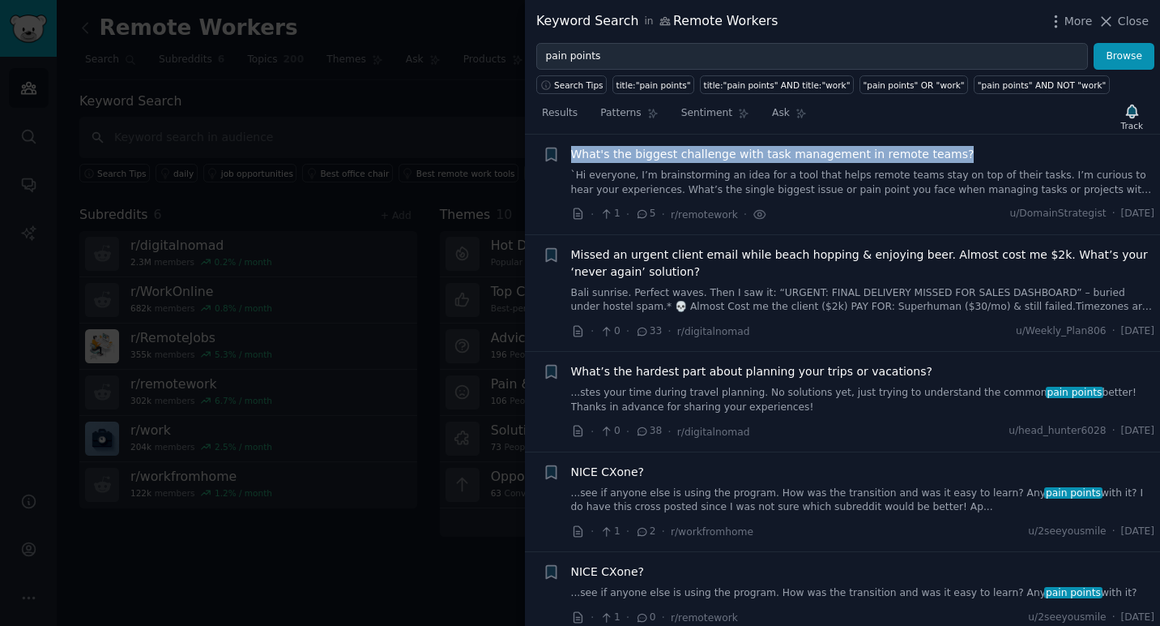
click at [627, 181] on link "`Hi everyone, I’m brainstorming an idea for a tool that helps remote teams stay…" at bounding box center [863, 183] width 584 height 28
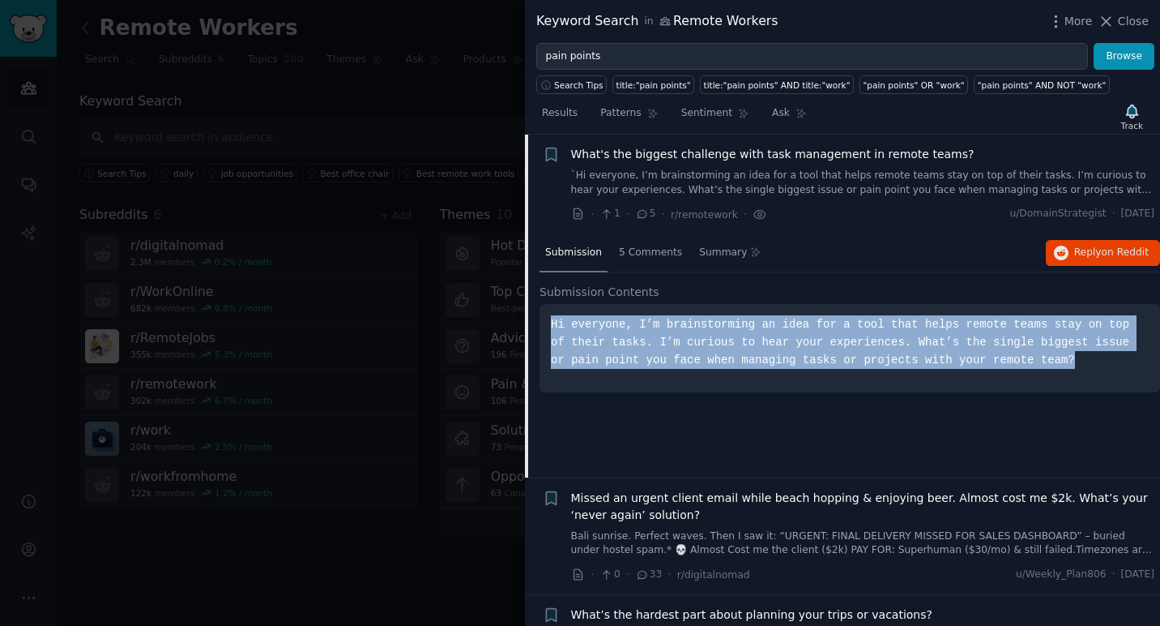
drag, startPoint x: 549, startPoint y: 327, endPoint x: 1077, endPoint y: 353, distance: 528.2
click at [1077, 356] on div "Hi everyone, I’m brainstorming an idea for a tool that helps remote teams stay …" at bounding box center [850, 348] width 621 height 88
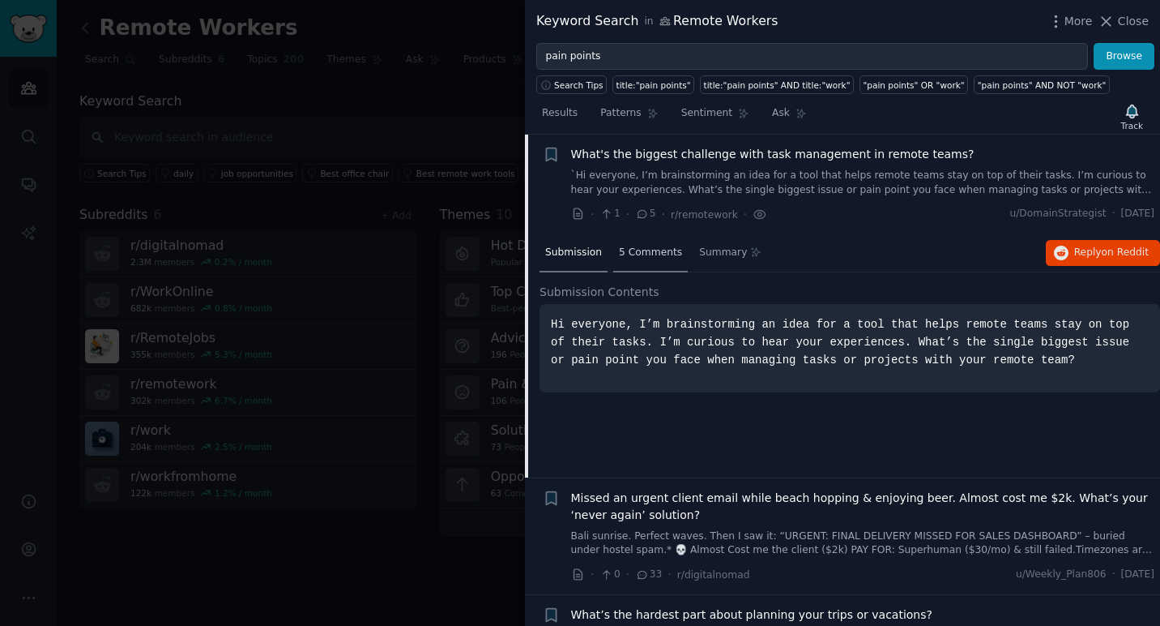
click at [651, 249] on span "5 Comments" at bounding box center [650, 253] width 63 height 15
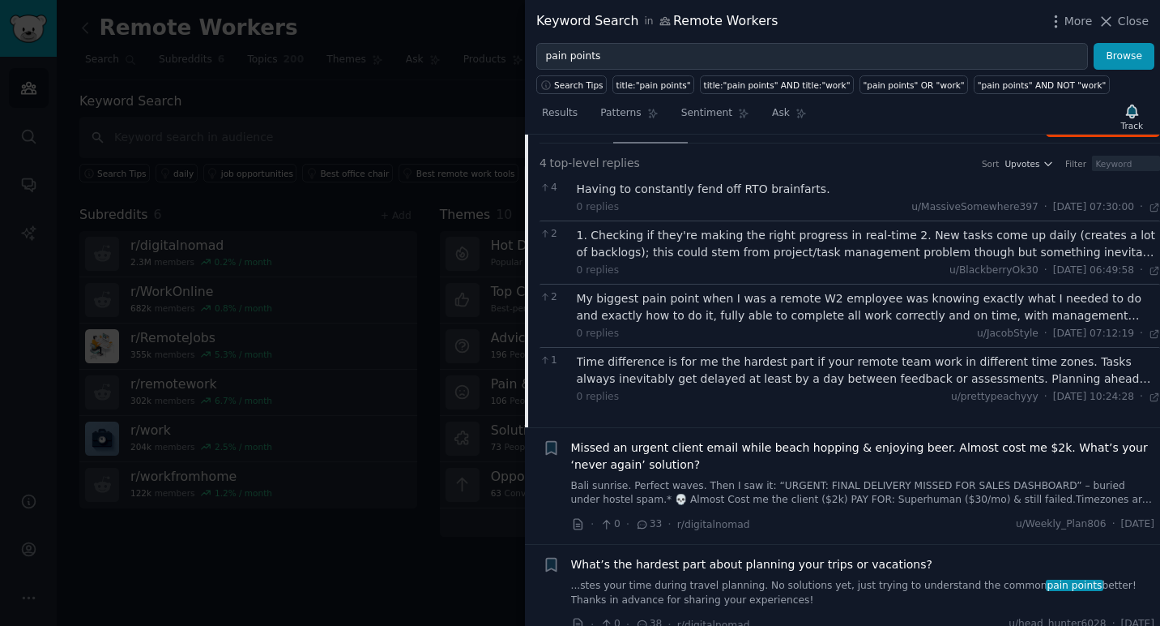
scroll to position [455, 0]
click at [680, 192] on div "Having to constantly fend off RTO brainfarts." at bounding box center [869, 188] width 584 height 17
drag, startPoint x: 579, startPoint y: 189, endPoint x: 823, endPoint y: 190, distance: 243.9
click at [823, 190] on div "Having to constantly fend off RTO brainfarts." at bounding box center [869, 188] width 584 height 17
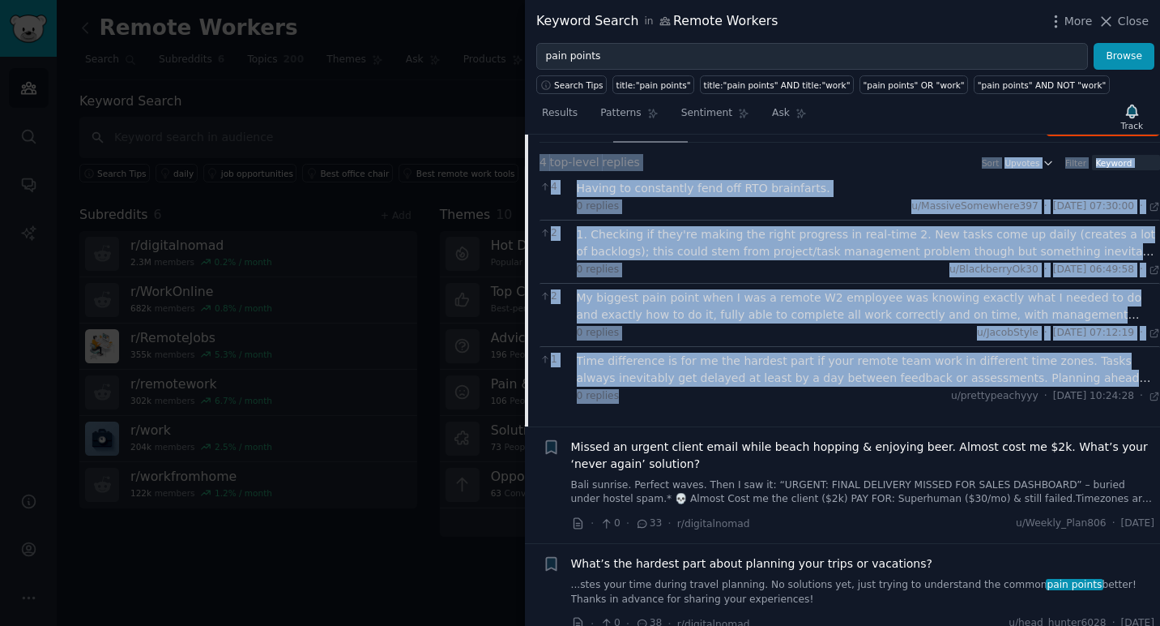
drag, startPoint x: 540, startPoint y: 163, endPoint x: 633, endPoint y: 397, distance: 252.1
click at [633, 397] on div "4 top-level replies Sort Upvotes Filter 4 Having to constantly fend off RTO bra…" at bounding box center [850, 281] width 621 height 255
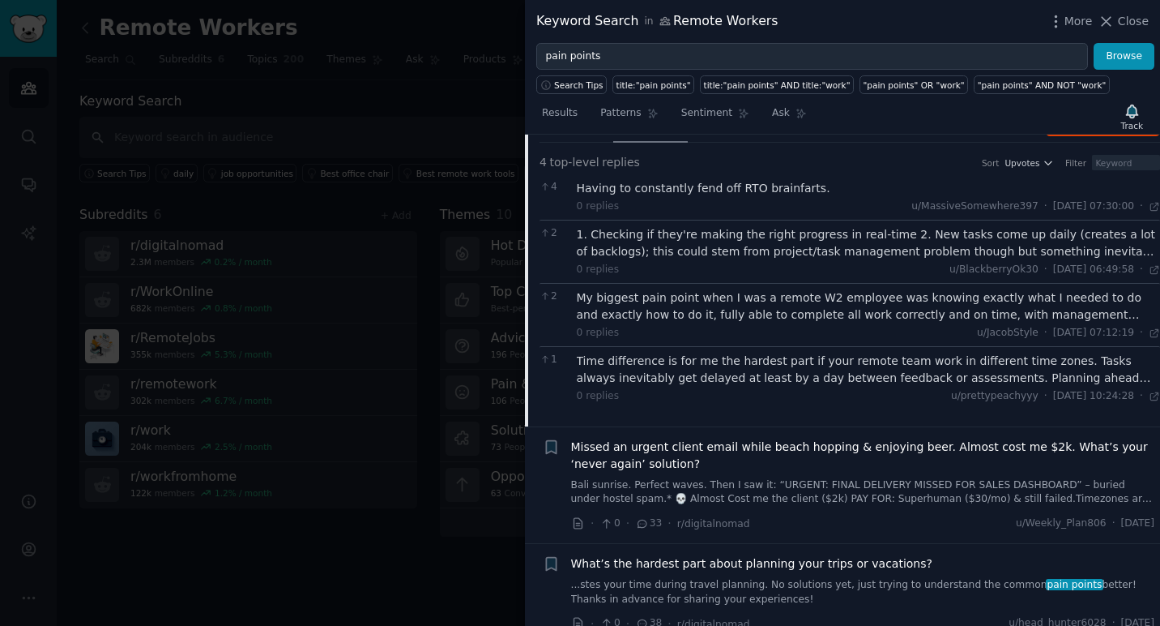
click at [697, 340] on div "2 My biggest pain point when I was a remote W2 employee was knowing exactly wha…" at bounding box center [850, 314] width 621 height 63
click at [747, 246] on div "1. Checking if they're making the right progress in real-time 2. New tasks come…" at bounding box center [869, 243] width 584 height 34
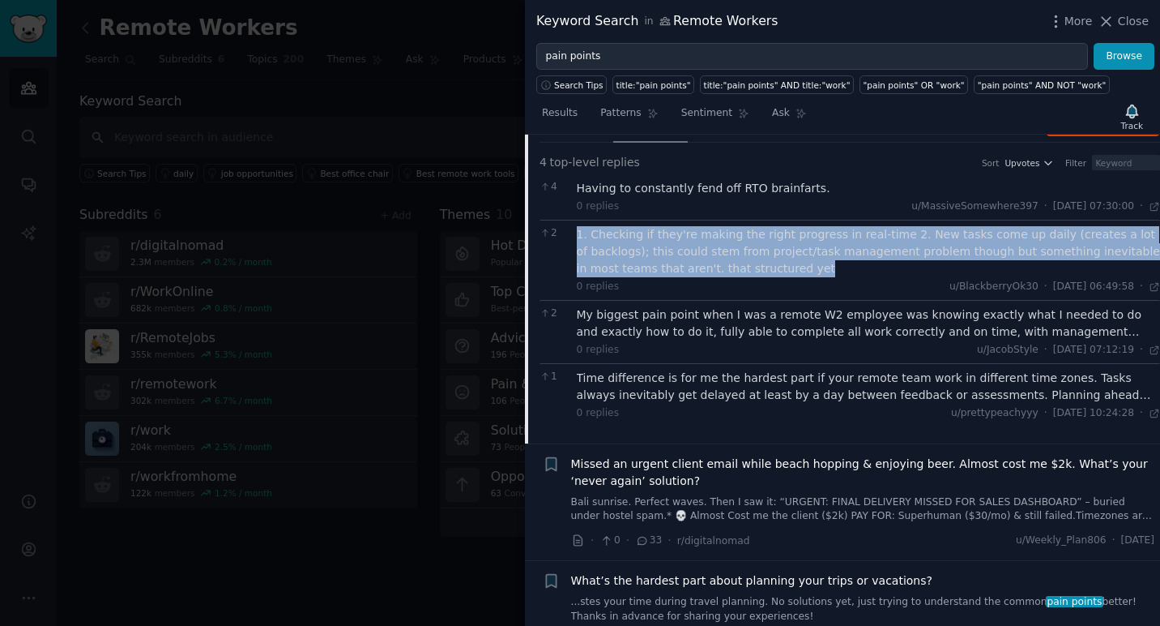
drag, startPoint x: 788, startPoint y: 269, endPoint x: 576, endPoint y: 238, distance: 214.5
click at [577, 238] on div "1. Checking if they're making the right progress in real-time 2. New tasks come…" at bounding box center [869, 251] width 584 height 51
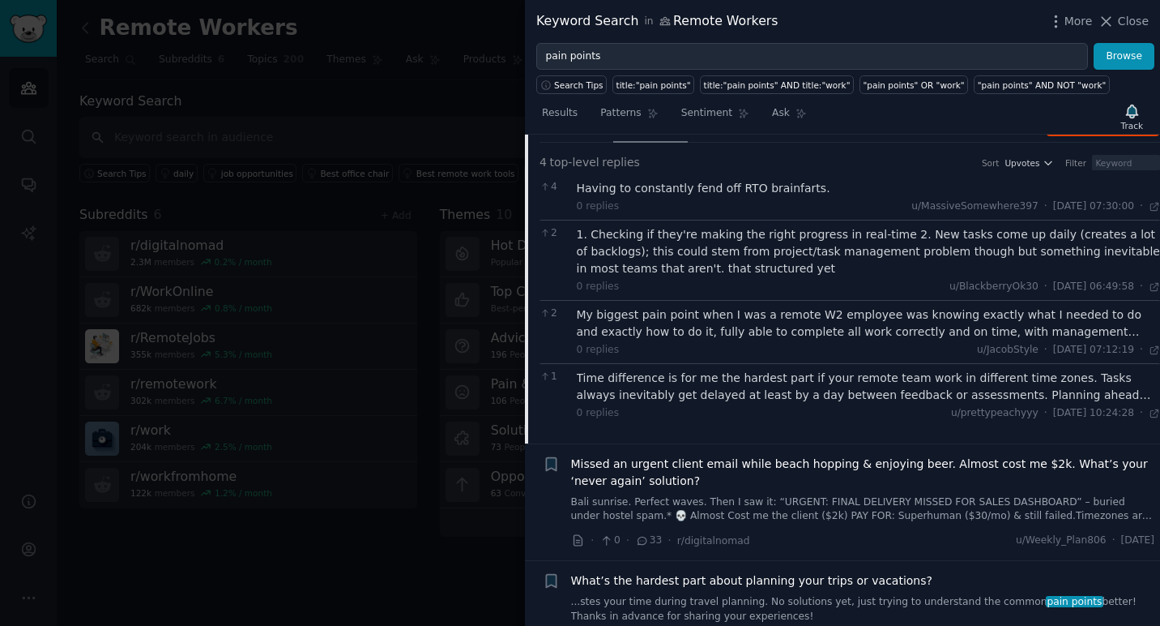
click at [677, 208] on div "0 replies u/MassiveSomewhere397 · [DATE] 07:30:00 Wed 27/08/2025 ·" at bounding box center [869, 206] width 584 height 15
drag, startPoint x: 579, startPoint y: 189, endPoint x: 809, endPoint y: 190, distance: 229.3
click at [809, 190] on div "Having to constantly fend off RTO brainfarts." at bounding box center [869, 188] width 584 height 17
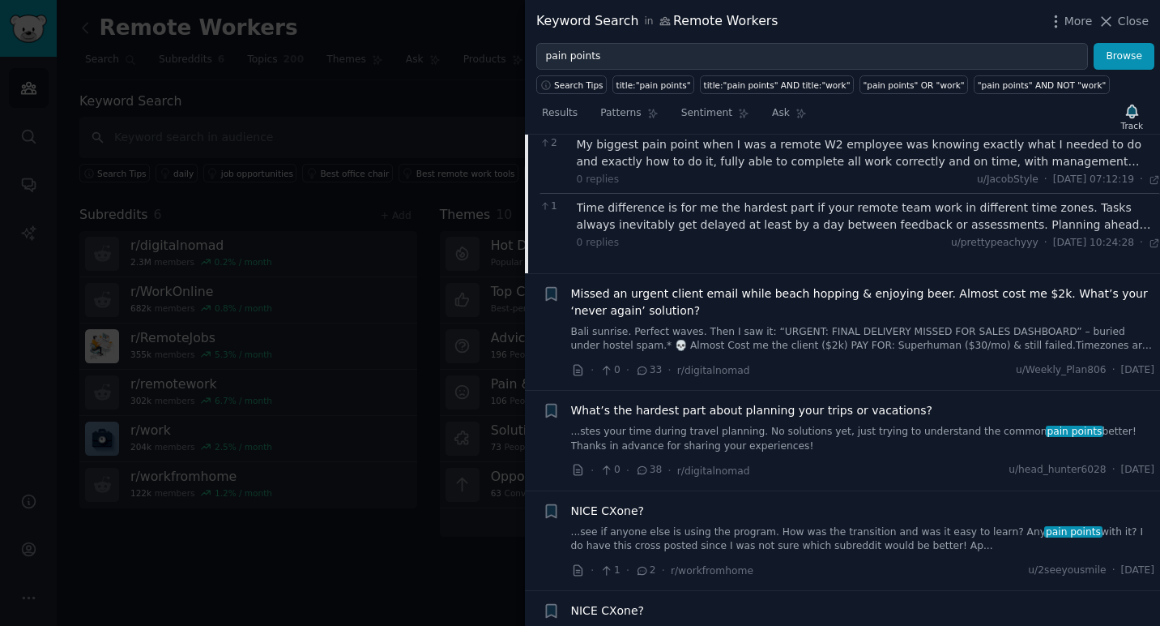
scroll to position [633, 0]
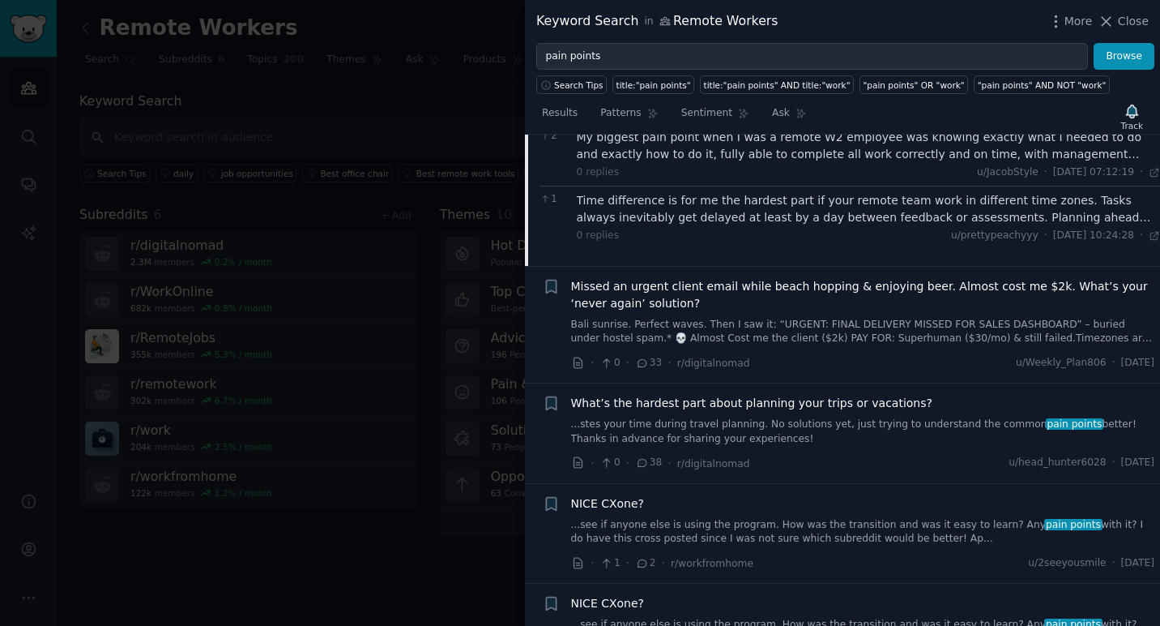
click at [680, 292] on span "Missed an urgent client email while beach hopping & enjoying beer. Almost cost …" at bounding box center [863, 295] width 584 height 34
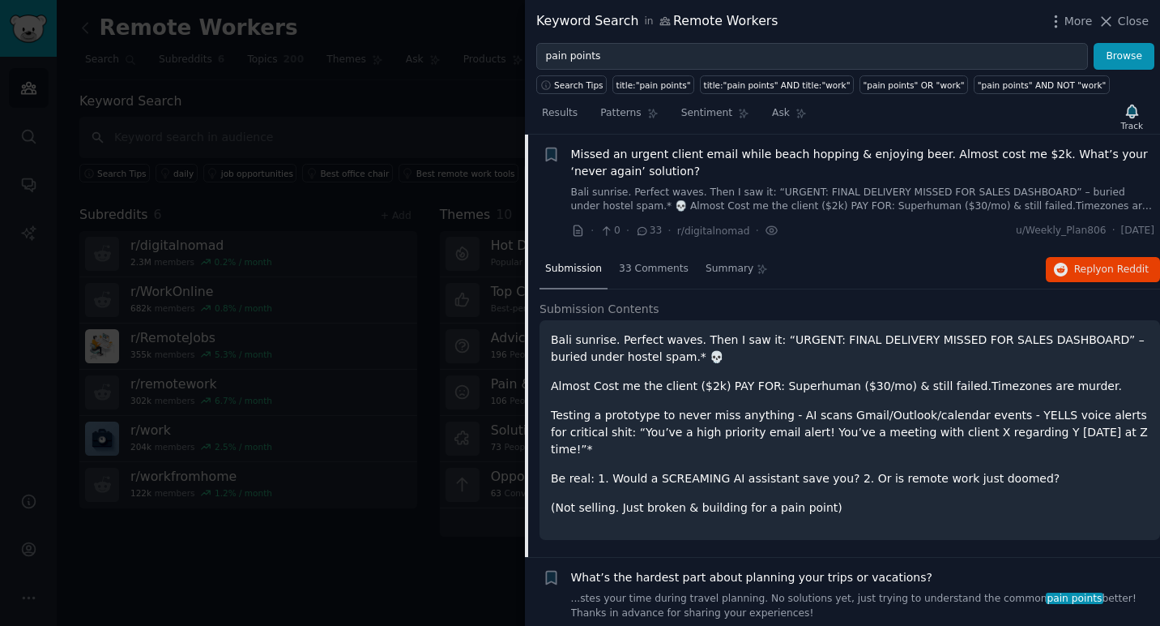
scroll to position [425, 0]
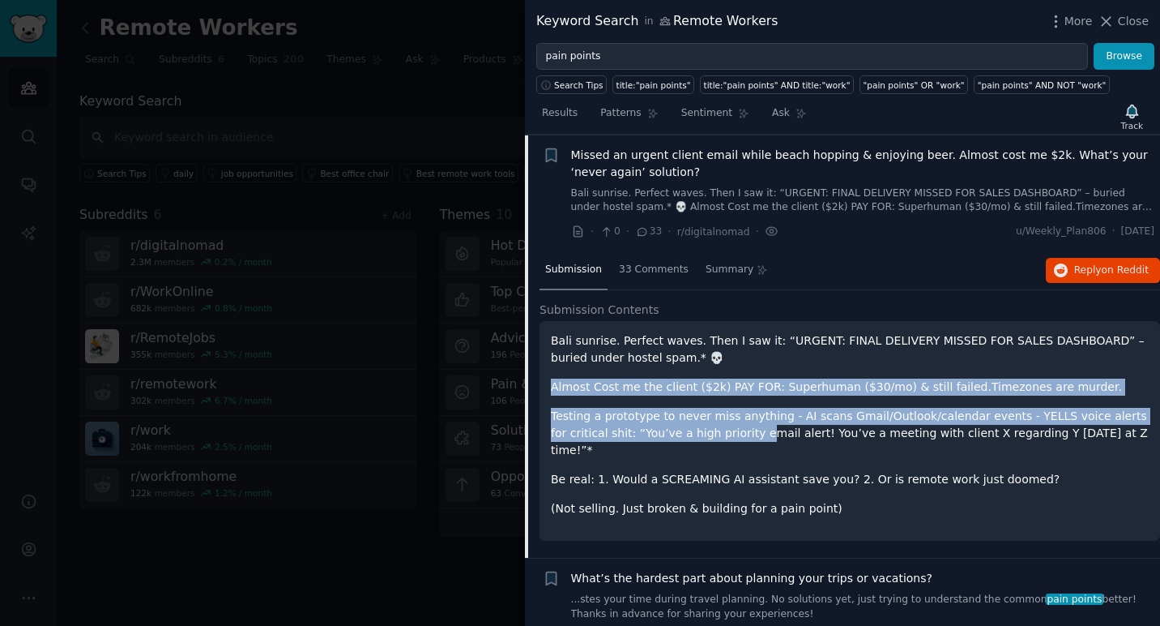
drag, startPoint x: 552, startPoint y: 387, endPoint x: 743, endPoint y: 435, distance: 197.1
click at [743, 434] on div "Bali sunrise. Perfect waves. Then I saw it: “URGENT: FINAL DELIVERY MISSED FOR …" at bounding box center [850, 424] width 598 height 185
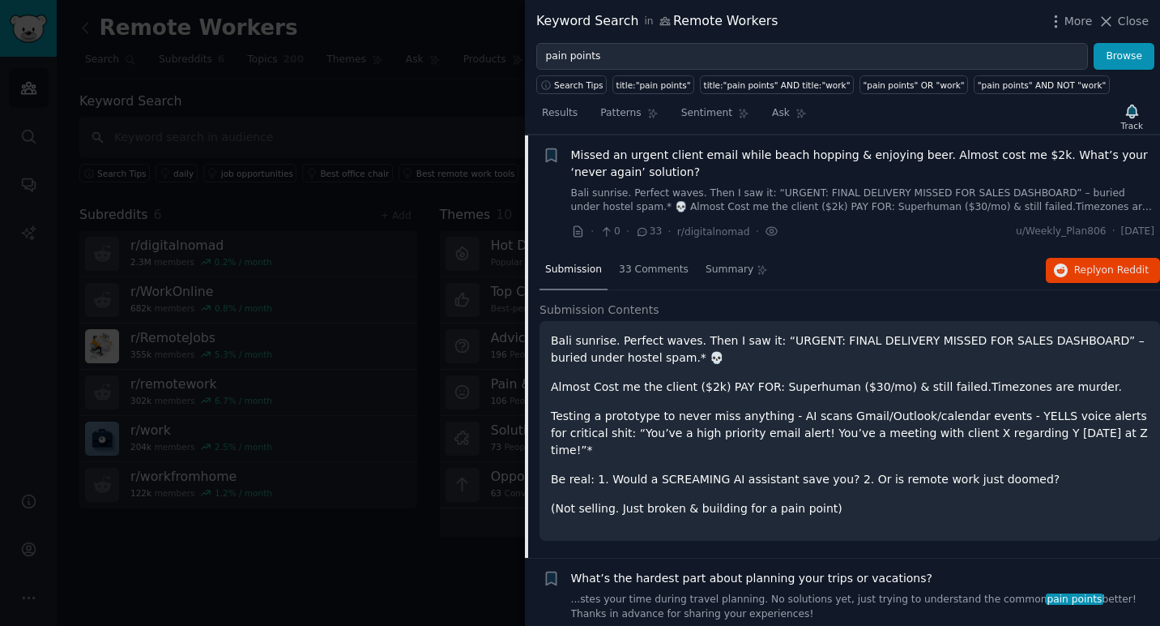
click at [845, 442] on div "Bali sunrise. Perfect waves. Then I saw it: “URGENT: FINAL DELIVERY MISSED FOR …" at bounding box center [850, 424] width 598 height 185
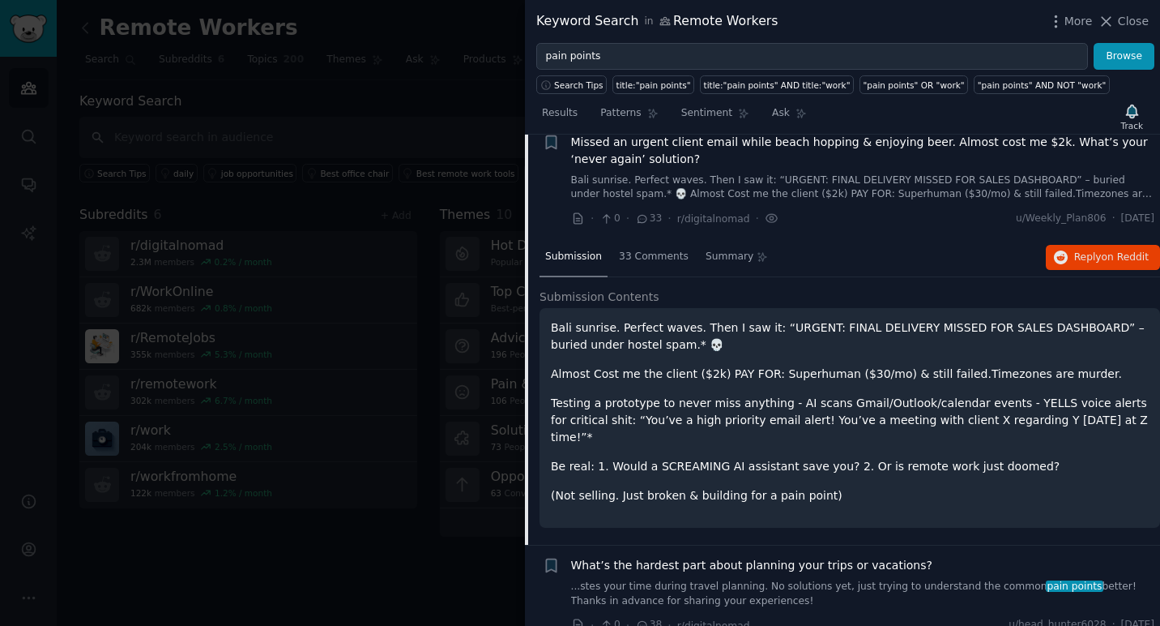
scroll to position [442, 0]
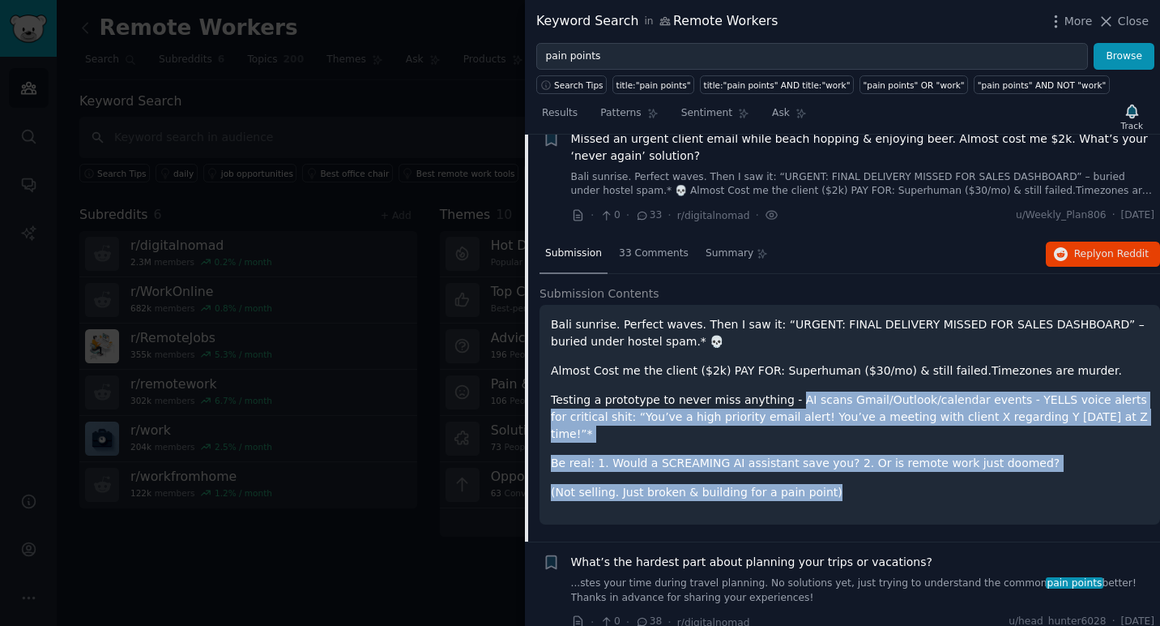
drag, startPoint x: 785, startPoint y: 400, endPoint x: 933, endPoint y: 481, distance: 168.3
click at [934, 481] on div "Bali sunrise. Perfect waves. Then I saw it: “URGENT: FINAL DELIVERY MISSED FOR …" at bounding box center [850, 408] width 598 height 185
click at [933, 484] on p "(Not selling. Just broken & building for a pain point)" at bounding box center [850, 492] width 598 height 17
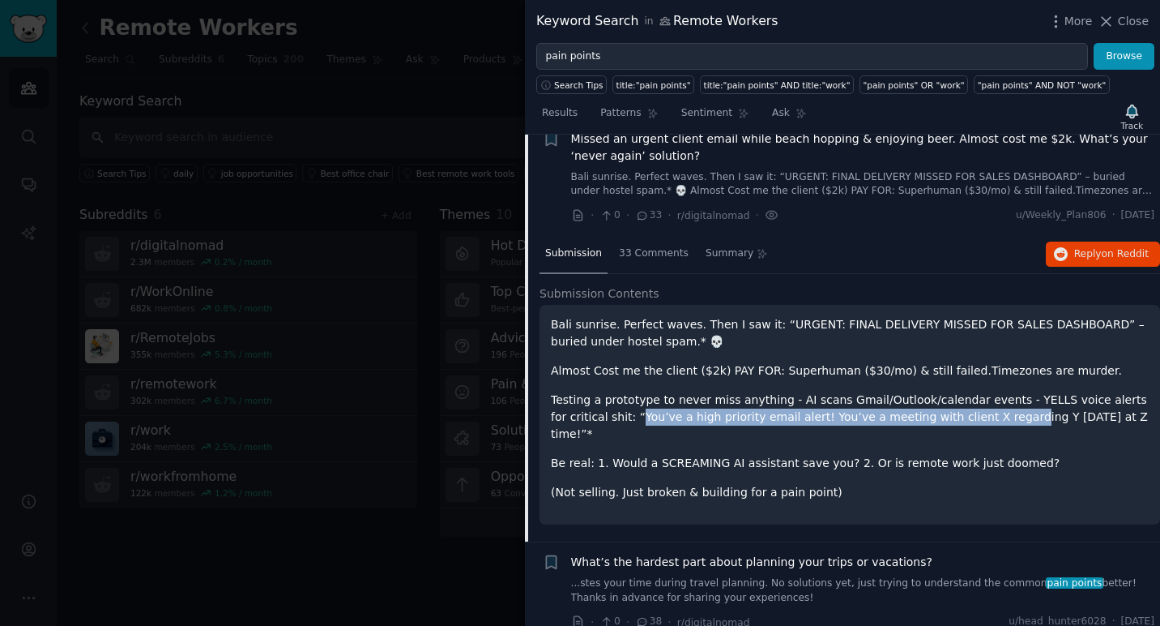
drag, startPoint x: 622, startPoint y: 417, endPoint x: 987, endPoint y: 412, distance: 365.5
click at [987, 412] on p "Testing a prototype to never miss anything - AI scans Gmail/Outlook/calendar ev…" at bounding box center [850, 416] width 598 height 51
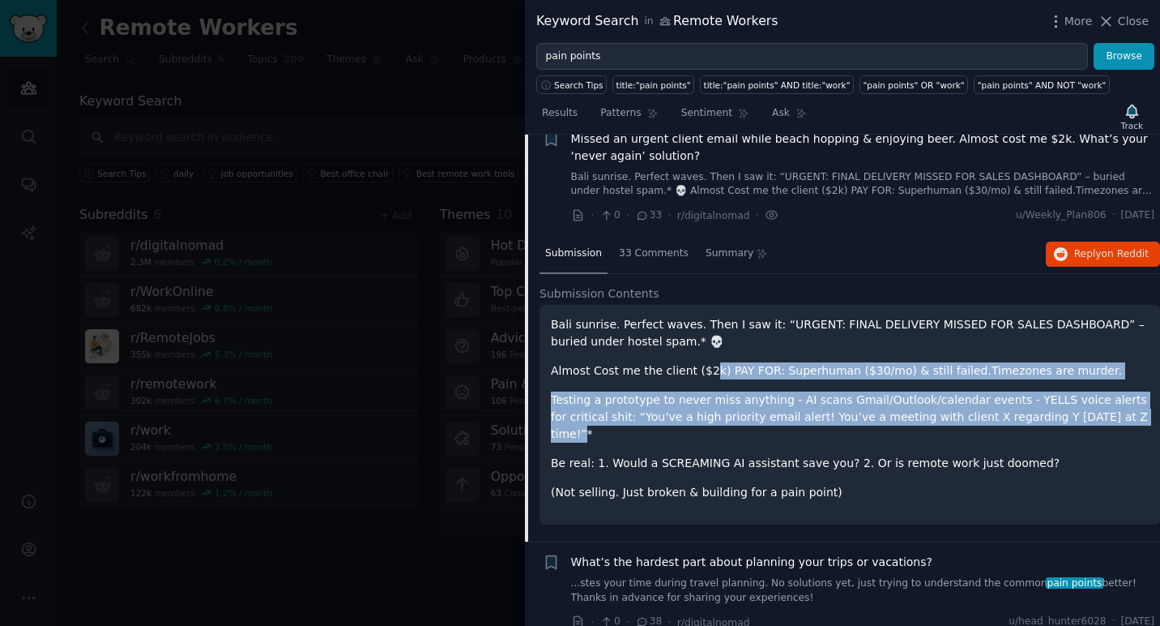
drag, startPoint x: 1113, startPoint y: 417, endPoint x: 705, endPoint y: 377, distance: 409.6
click at [705, 377] on div "Bali sunrise. Perfect waves. Then I saw it: “URGENT: FINAL DELIVERY MISSED FOR …" at bounding box center [850, 408] width 598 height 185
click at [705, 377] on p "Almost Cost me the client ($2k) PAY FOR: Superhuman ($30/mo) & still failed.Tim…" at bounding box center [850, 370] width 598 height 17
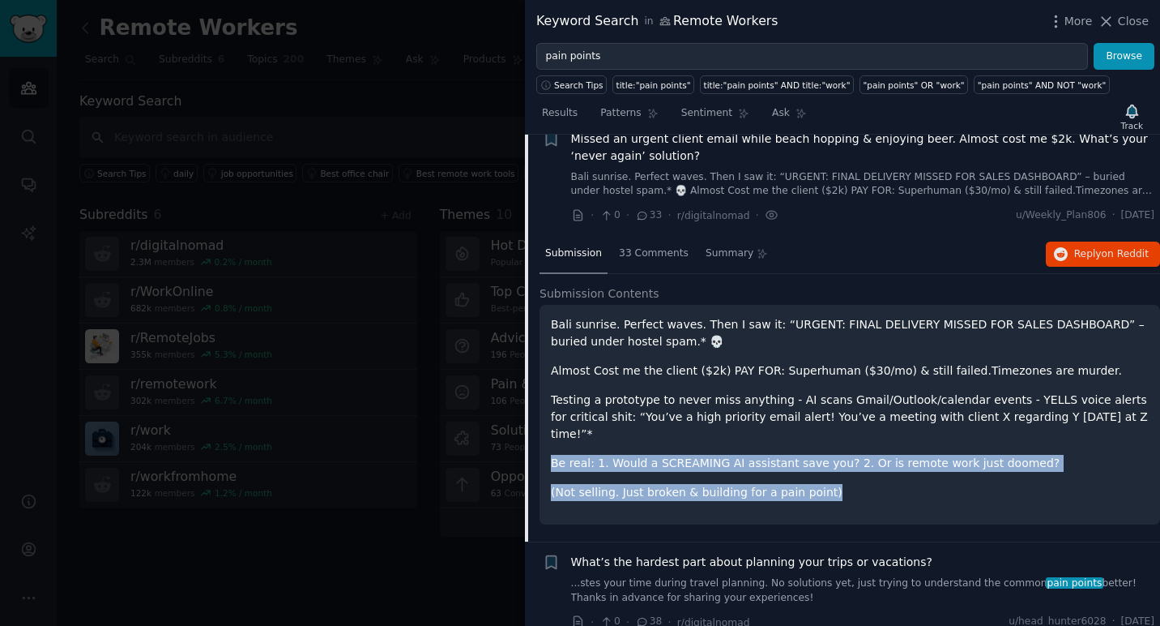
drag, startPoint x: 553, startPoint y: 444, endPoint x: 874, endPoint y: 481, distance: 323.1
click at [874, 481] on div "Bali sunrise. Perfect waves. Then I saw it: “URGENT: FINAL DELIVERY MISSED FOR …" at bounding box center [850, 408] width 598 height 185
click at [874, 484] on p "(Not selling. Just broken & building for a pain point)" at bounding box center [850, 492] width 598 height 17
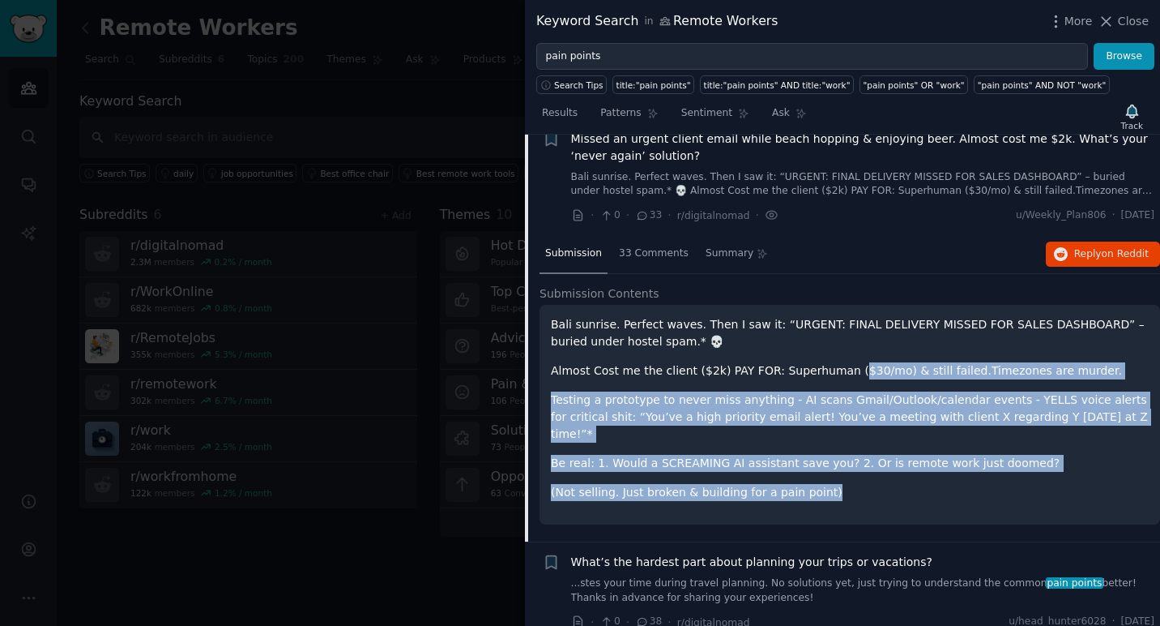
drag, startPoint x: 857, startPoint y: 473, endPoint x: 848, endPoint y: 362, distance: 111.4
click at [848, 362] on div "Bali sunrise. Perfect waves. Then I saw it: “URGENT: FINAL DELIVERY MISSED FOR …" at bounding box center [850, 408] width 598 height 185
click at [848, 362] on p "Almost Cost me the client ($2k) PAY FOR: Superhuman ($30/mo) & still failed.Tim…" at bounding box center [850, 370] width 598 height 17
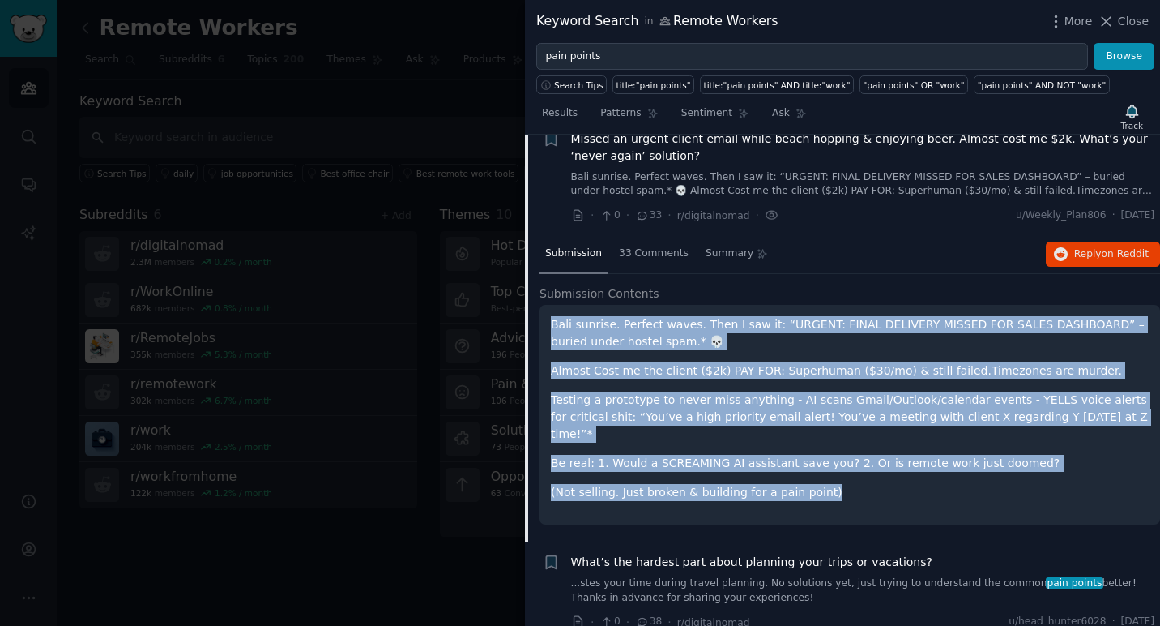
drag, startPoint x: 842, startPoint y: 477, endPoint x: 547, endPoint y: 327, distance: 331.3
click at [547, 327] on div "Bali sunrise. Perfect waves. Then I saw it: “URGENT: FINAL DELIVERY MISSED FOR …" at bounding box center [850, 415] width 621 height 220
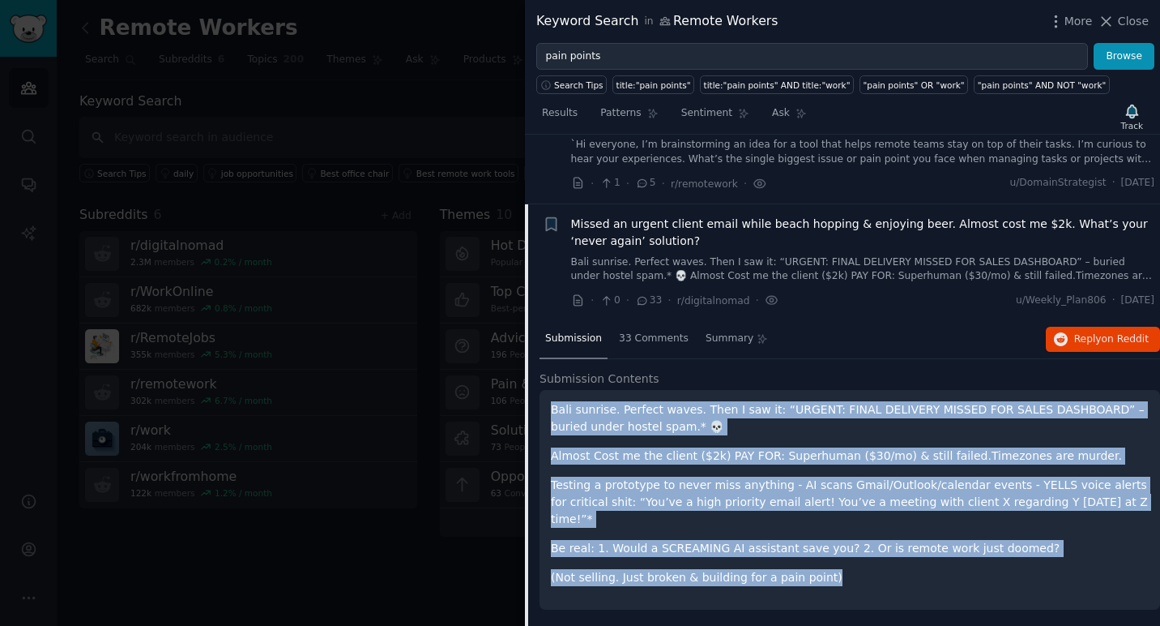
scroll to position [356, 0]
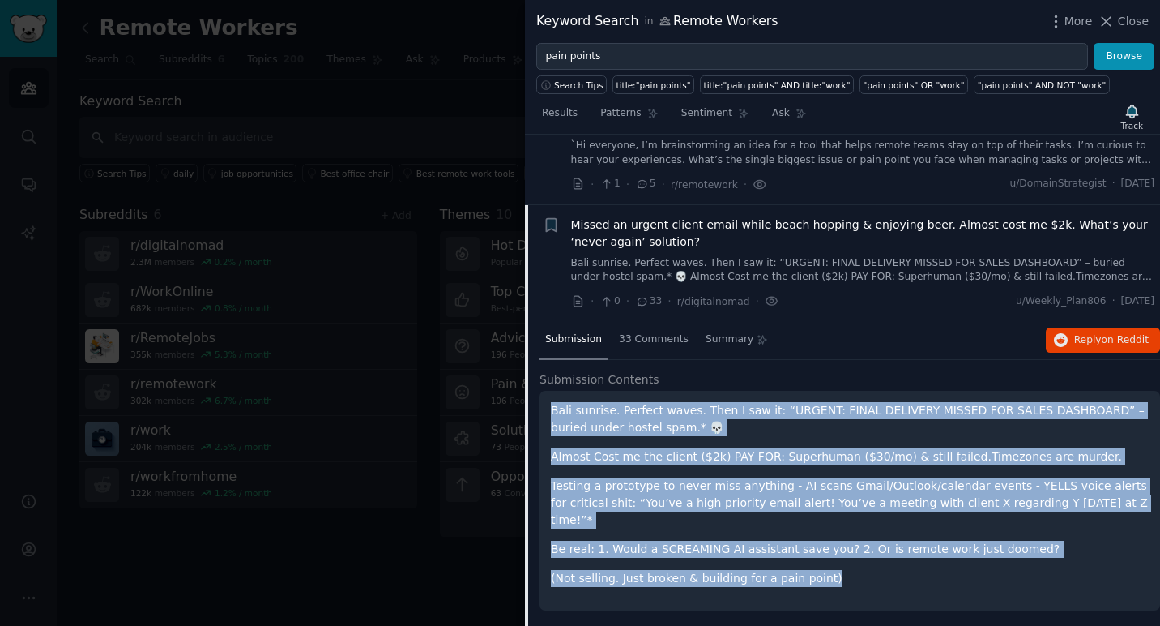
drag, startPoint x: 570, startPoint y: 220, endPoint x: 673, endPoint y: 237, distance: 104.3
click at [673, 237] on span "Missed an urgent client email while beach hopping & enjoying beer. Almost cost …" at bounding box center [863, 233] width 584 height 34
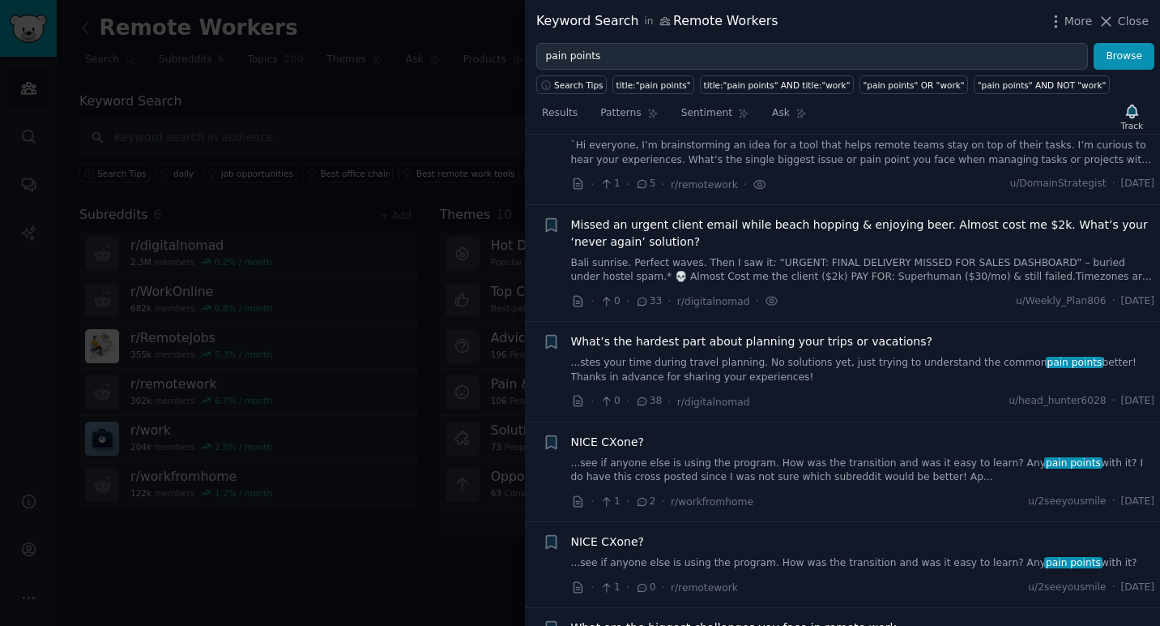
click at [673, 237] on span "Missed an urgent client email while beach hopping & enjoying beer. Almost cost …" at bounding box center [863, 233] width 584 height 34
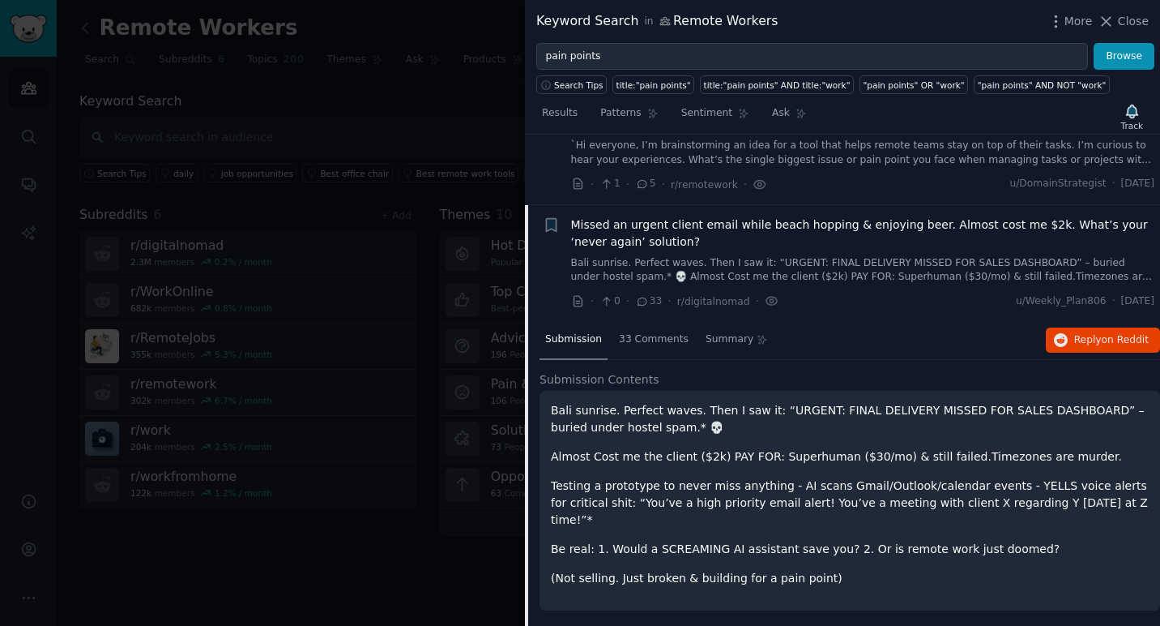
scroll to position [425, 0]
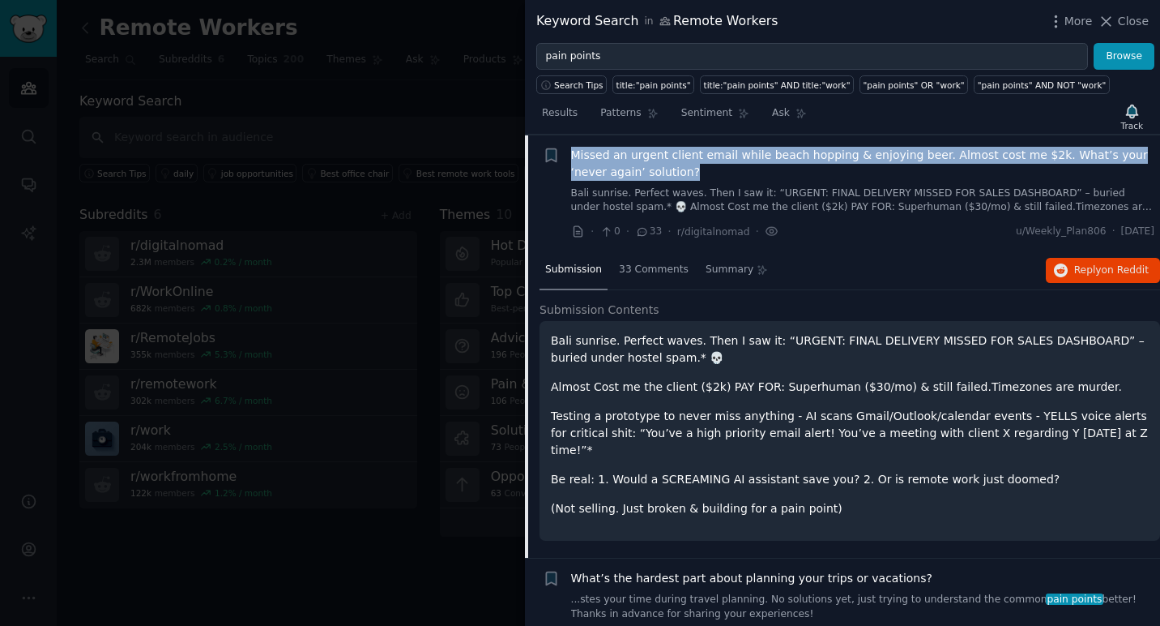
drag, startPoint x: 566, startPoint y: 143, endPoint x: 679, endPoint y: 178, distance: 118.1
click at [679, 178] on li "Bookmark this conversation + Missed an urgent client email while beach hopping …" at bounding box center [842, 193] width 635 height 117
click at [554, 155] on icon "button" at bounding box center [551, 154] width 10 height 13
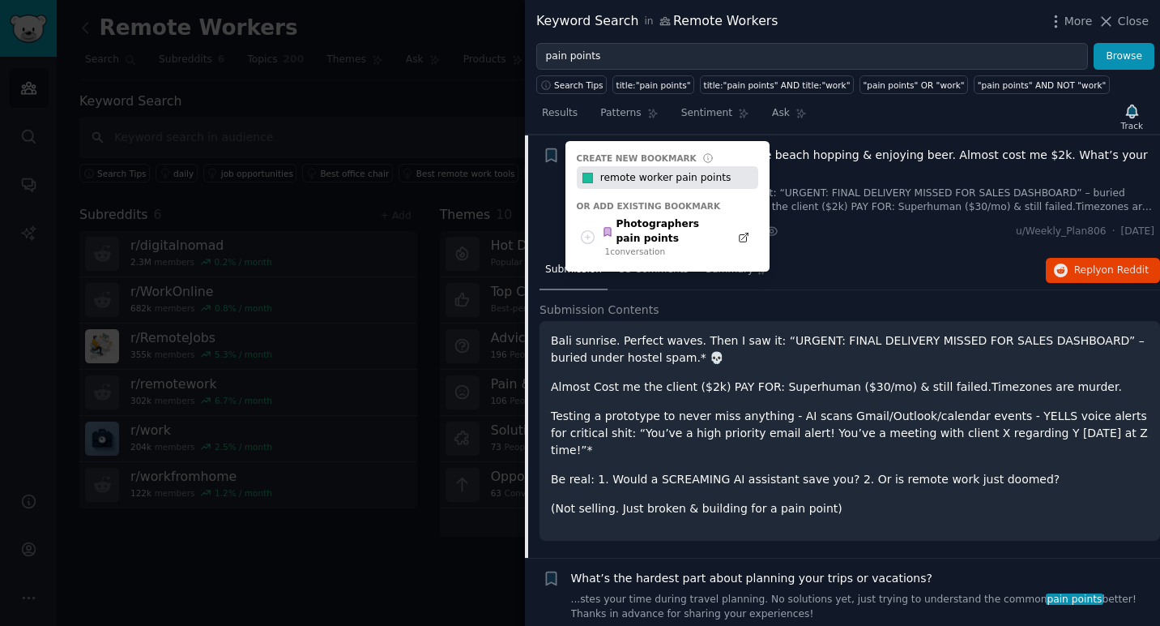
type input "remote worker pain points"
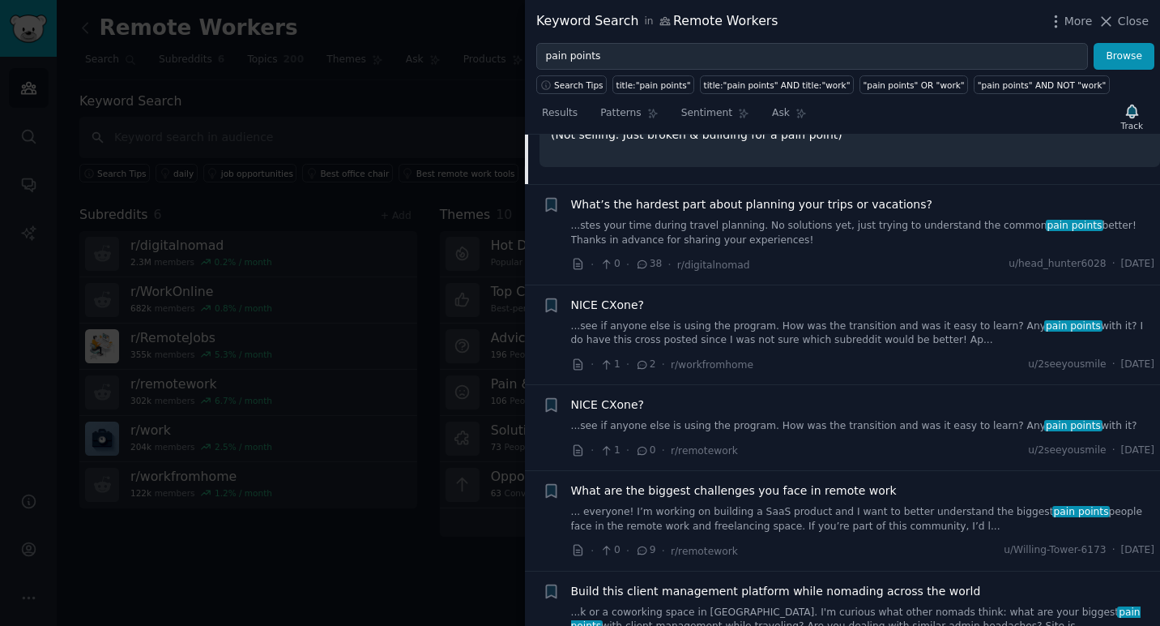
scroll to position [803, 0]
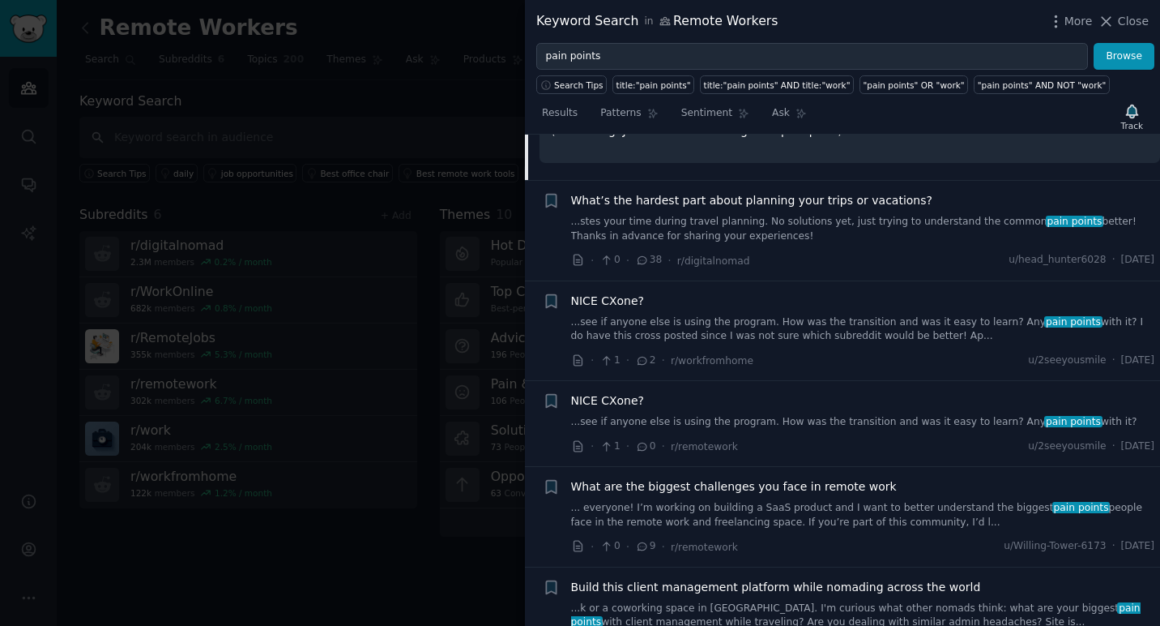
click at [784, 192] on span "What’s the hardest part about planning your trips or vacations?" at bounding box center [751, 200] width 361 height 17
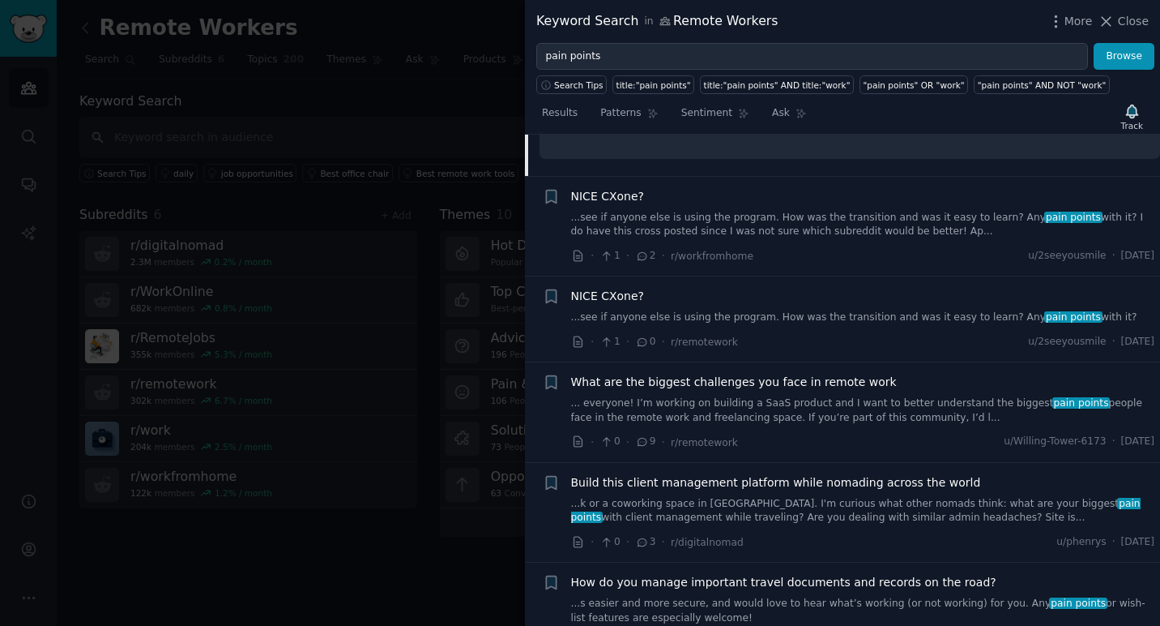
scroll to position [872, 0]
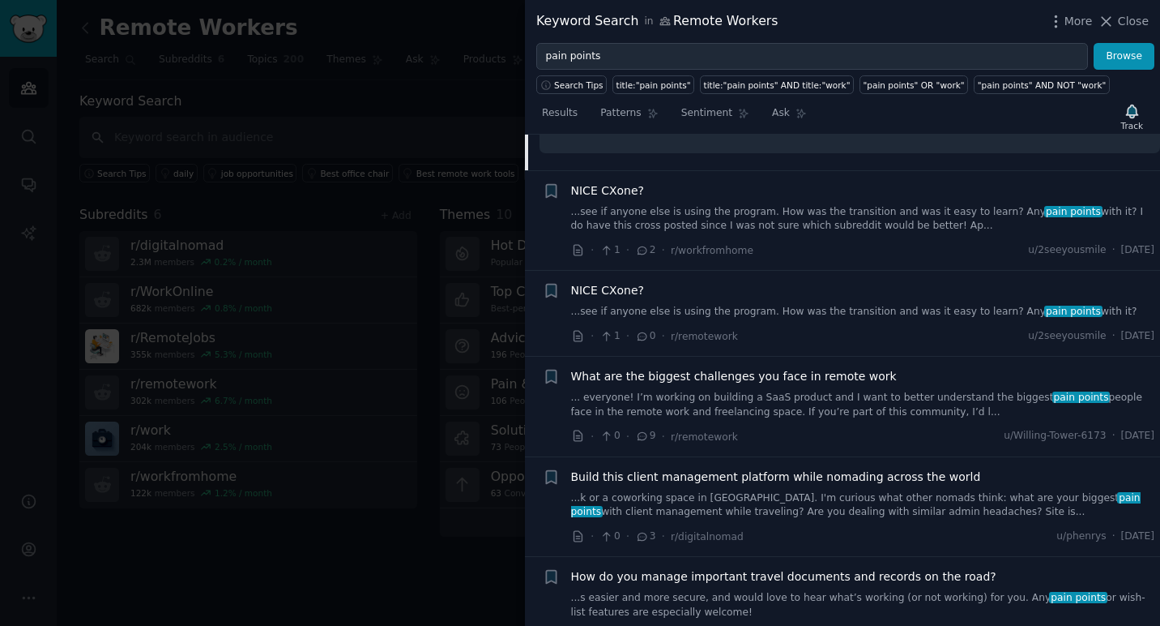
click at [792, 391] on link "... everyone! I’m working on building a SaaS product and I want to better under…" at bounding box center [863, 405] width 584 height 28
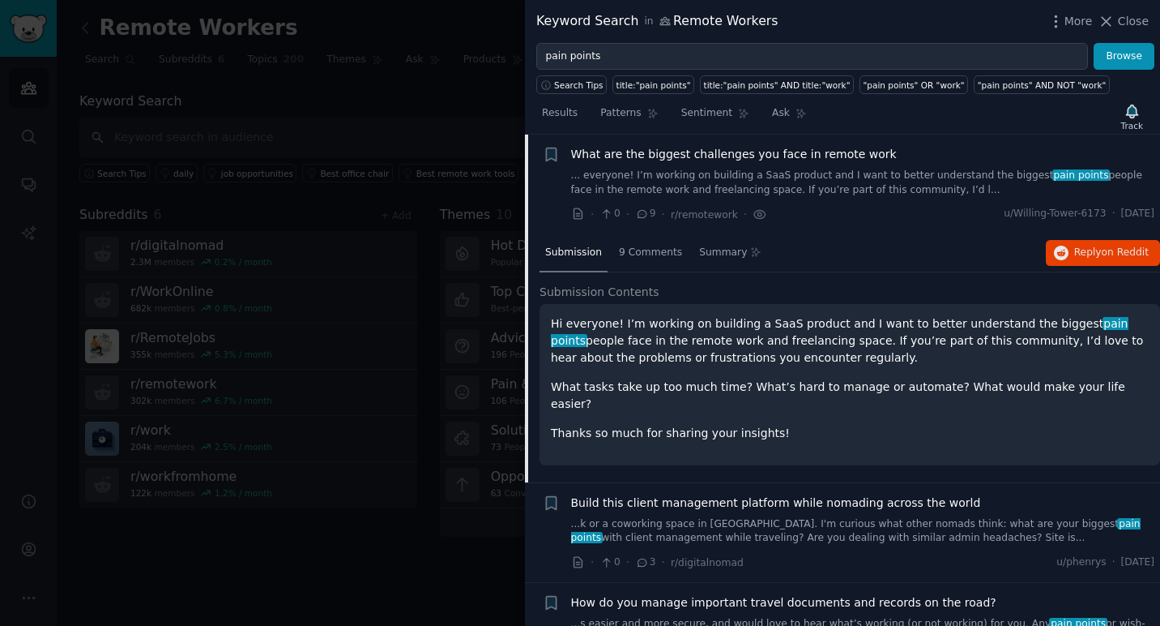
scroll to position [774, 0]
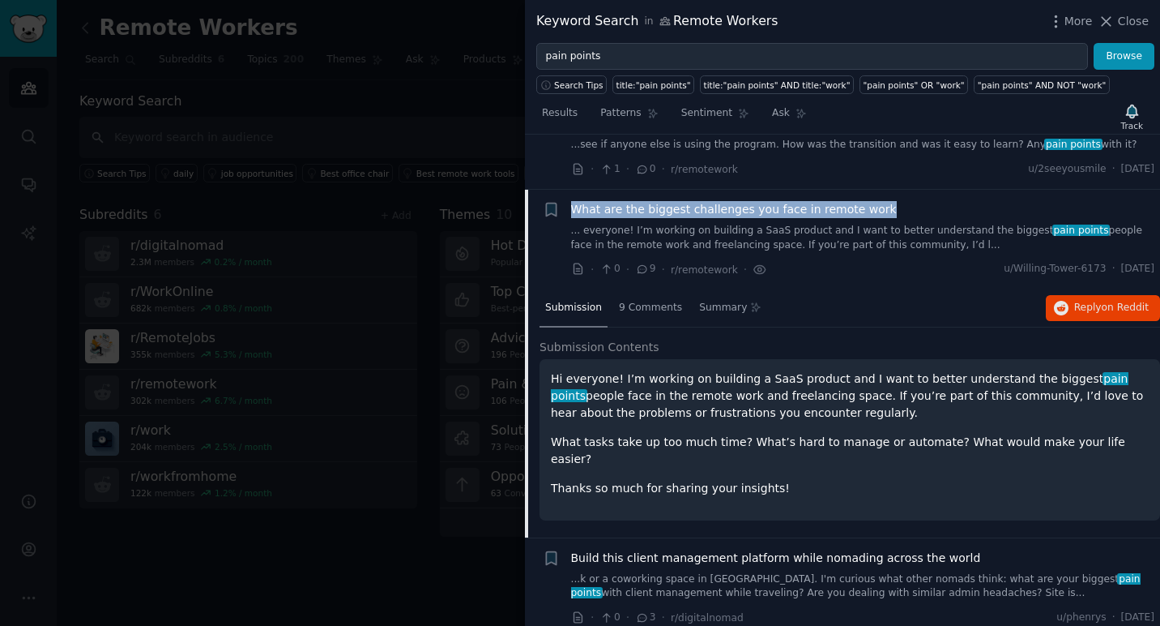
drag, startPoint x: 882, startPoint y: 206, endPoint x: 575, endPoint y: 205, distance: 307.1
click at [575, 205] on div "What are the biggest challenges you face in remote work" at bounding box center [863, 209] width 584 height 17
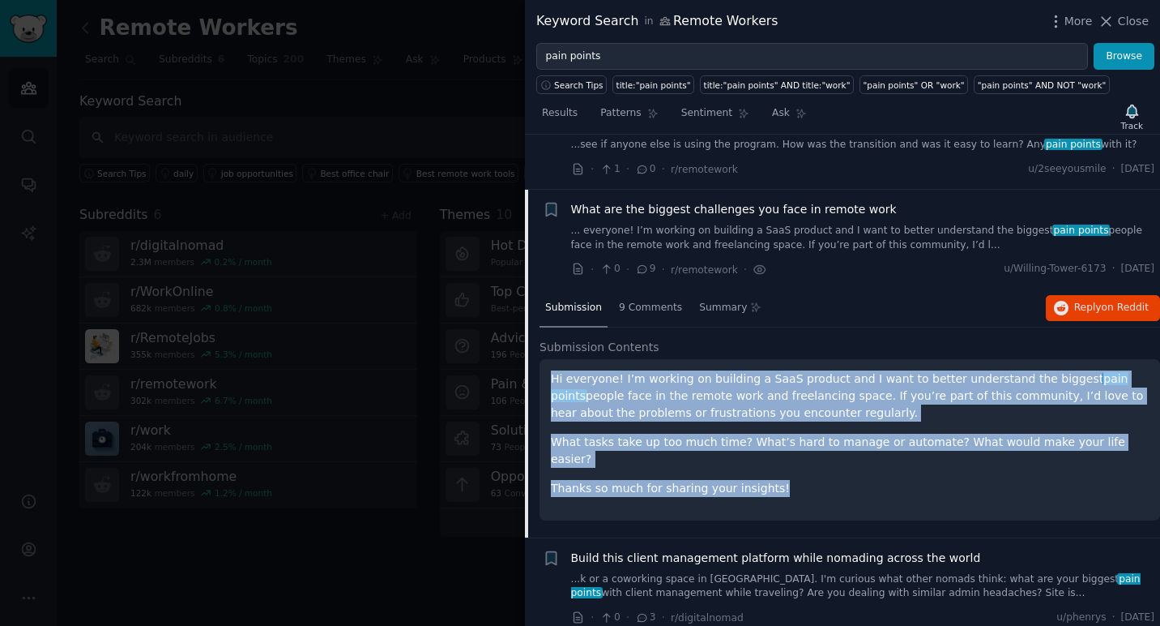
drag, startPoint x: 552, startPoint y: 381, endPoint x: 783, endPoint y: 473, distance: 248.7
click at [783, 473] on div "Hi everyone! I’m working on building a SaaS product and I want to better unders…" at bounding box center [850, 433] width 598 height 126
click at [783, 480] on p "Thanks so much for sharing your insights!" at bounding box center [850, 488] width 598 height 17
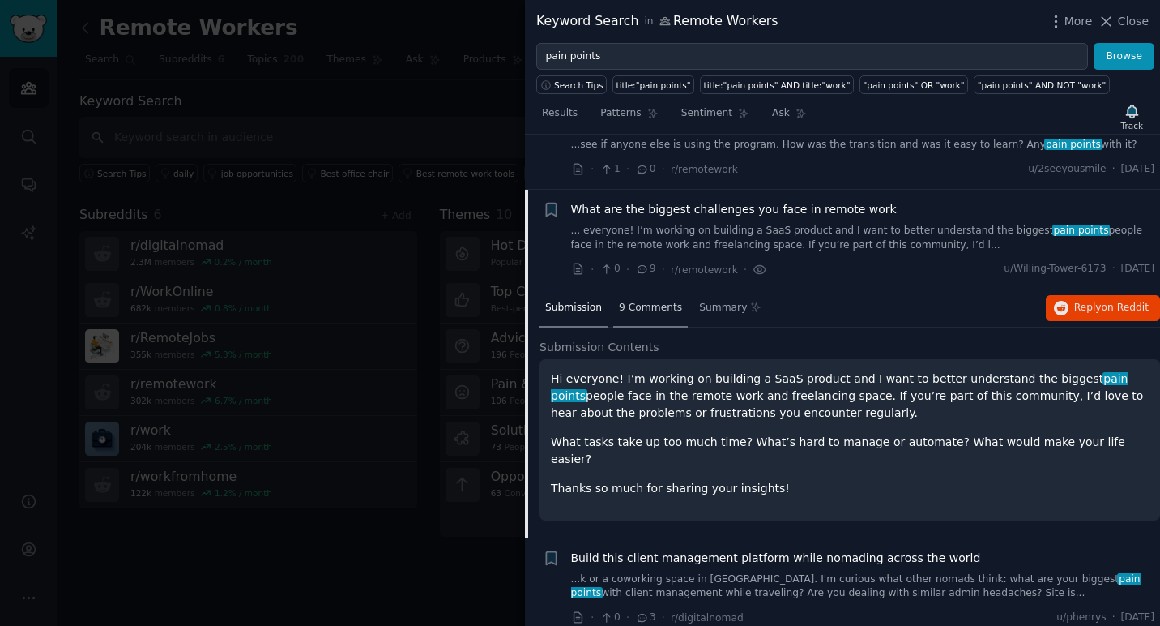
click at [651, 311] on span "9 Comments" at bounding box center [650, 308] width 63 height 15
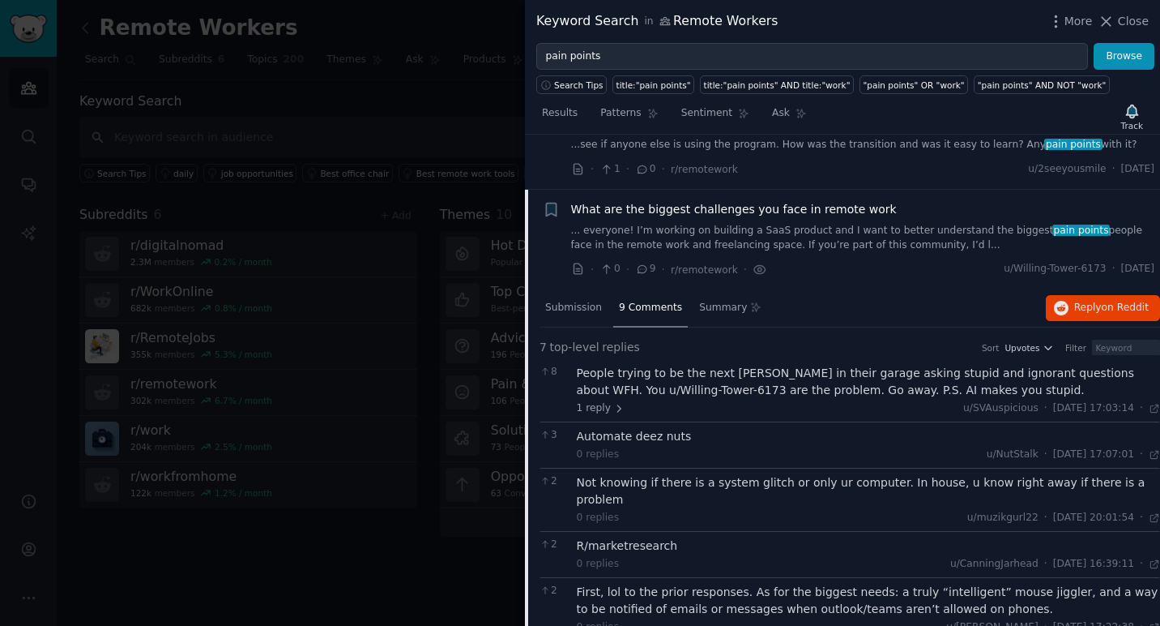
scroll to position [874, 0]
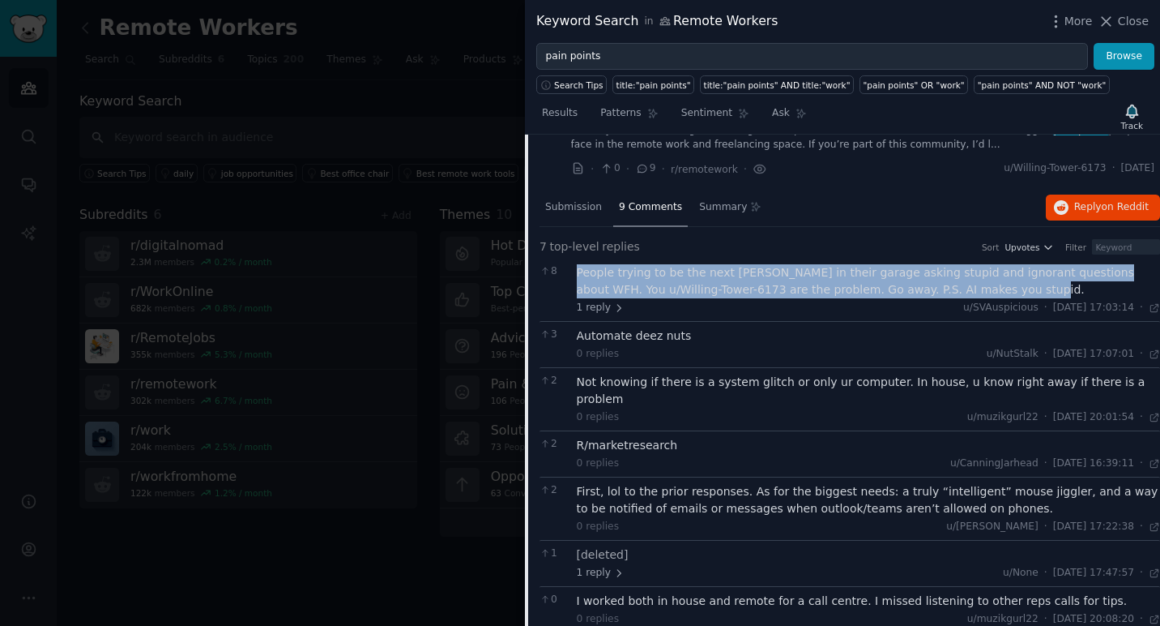
drag, startPoint x: 974, startPoint y: 290, endPoint x: 579, endPoint y: 275, distance: 395.8
click at [579, 275] on div "People trying to be the next [PERSON_NAME] in their garage asking stupid and ig…" at bounding box center [869, 281] width 584 height 34
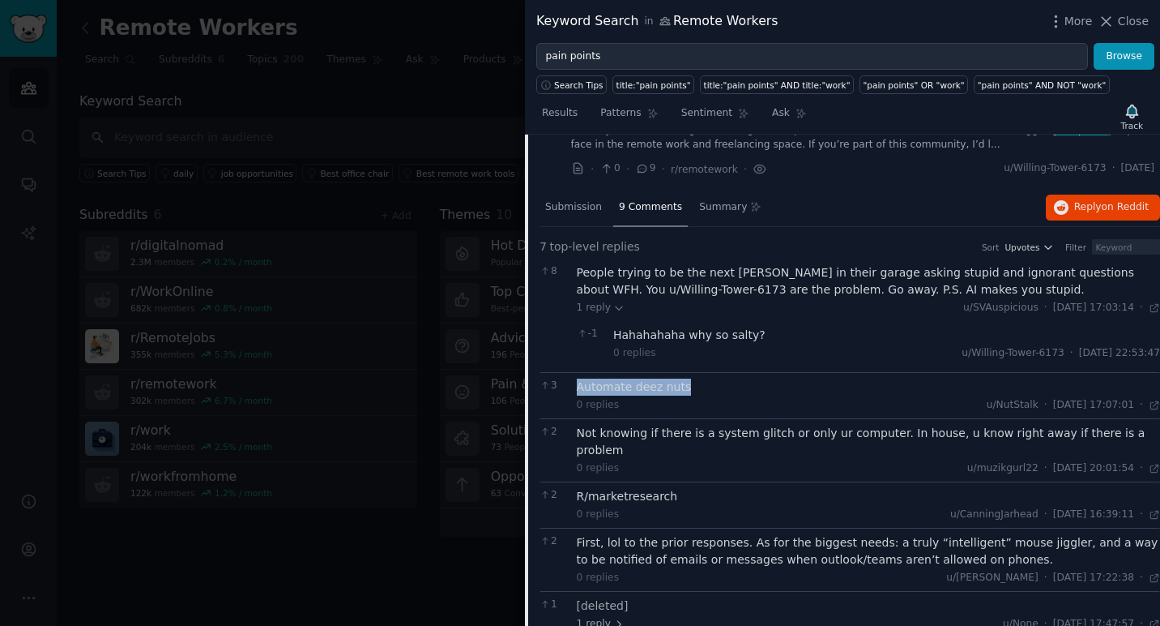
drag, startPoint x: 715, startPoint y: 386, endPoint x: 577, endPoint y: 386, distance: 137.8
click at [577, 386] on div "Automate deez nuts" at bounding box center [869, 386] width 584 height 17
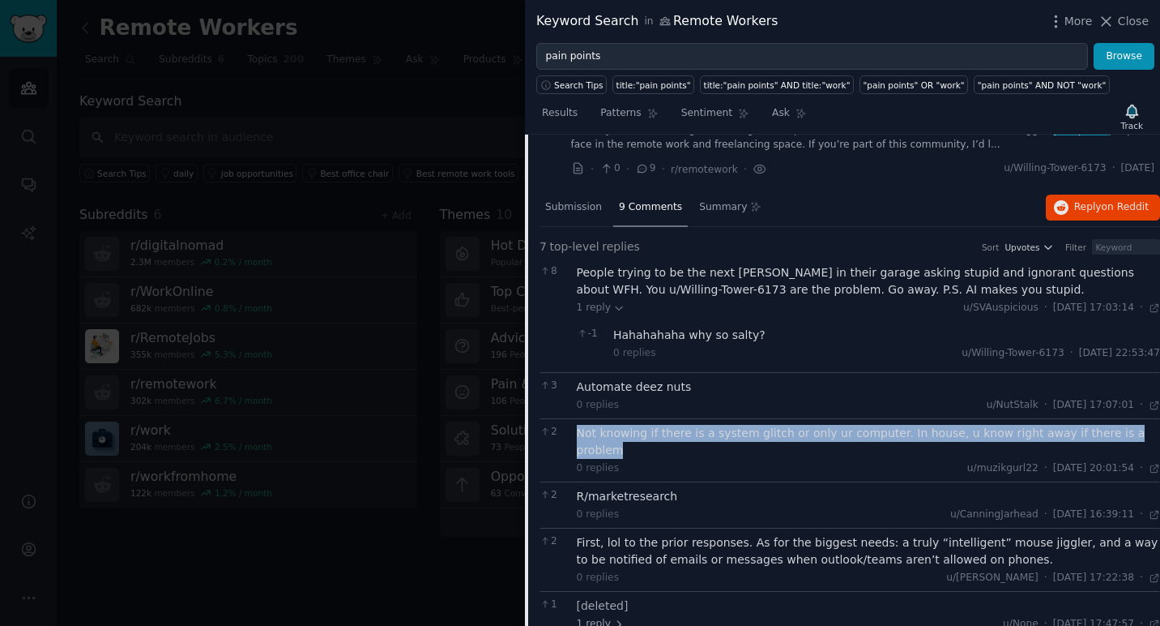
drag, startPoint x: 1147, startPoint y: 434, endPoint x: 576, endPoint y: 432, distance: 570.5
click at [577, 432] on div "Not knowing if there is a system glitch or only ur computer. In house, u know r…" at bounding box center [869, 442] width 584 height 34
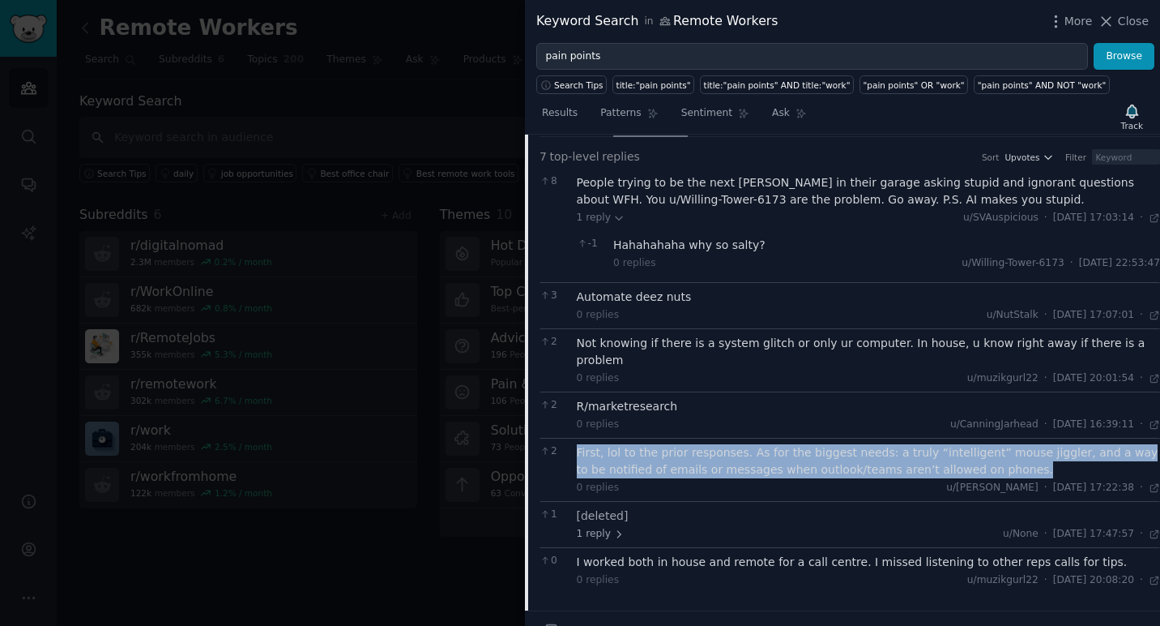
drag, startPoint x: 994, startPoint y: 450, endPoint x: 575, endPoint y: 430, distance: 418.6
click at [575, 438] on div "2 First, lol to the prior responses. As for the biggest needs: a truly “intelli…" at bounding box center [850, 469] width 621 height 63
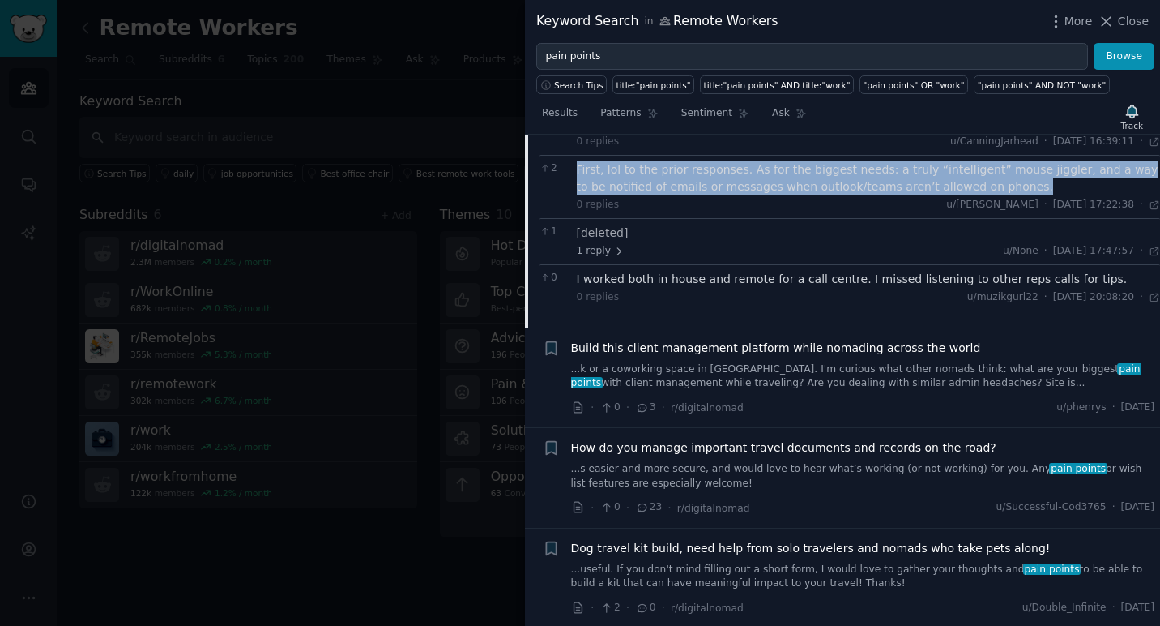
scroll to position [1258, 0]
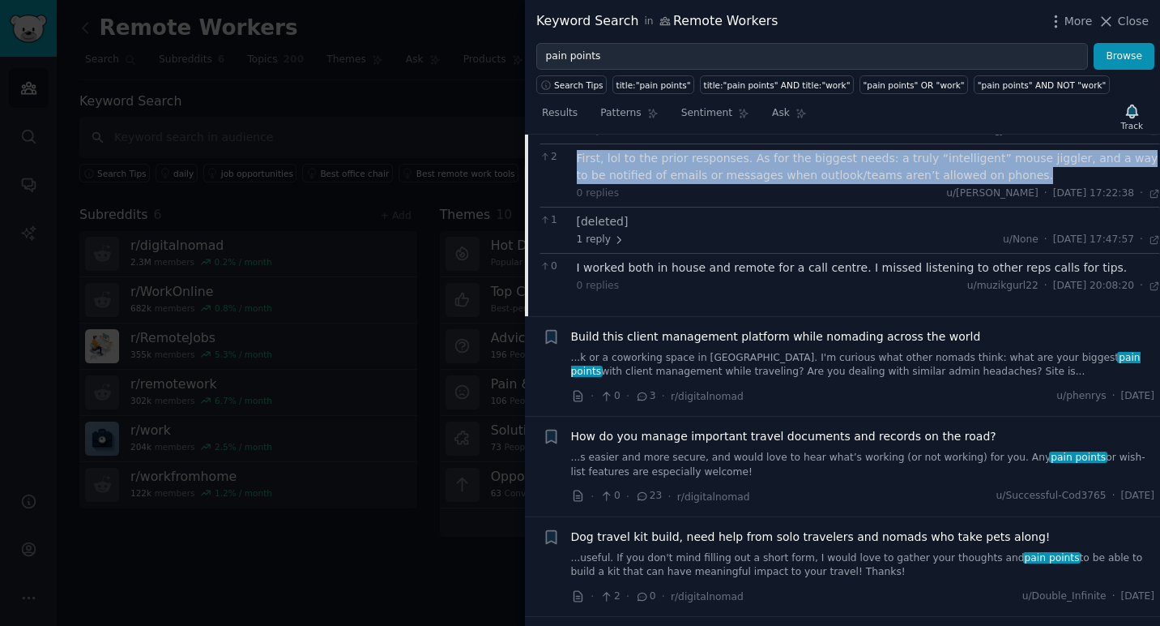
click at [761, 328] on span "Build this client management platform while nomading across the world" at bounding box center [776, 336] width 410 height 17
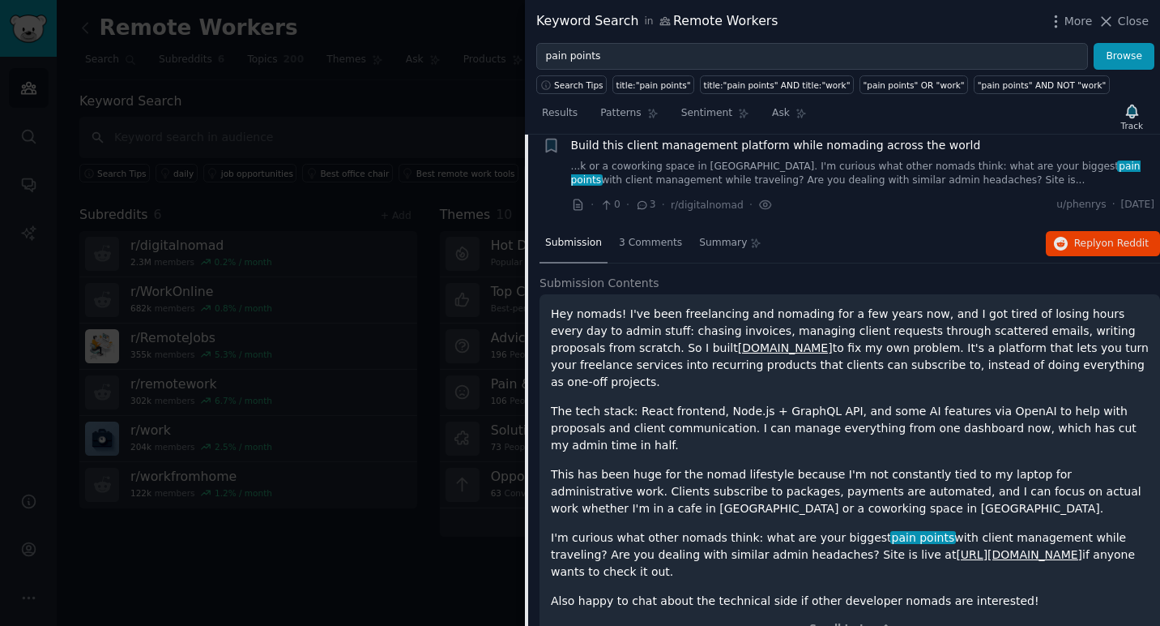
scroll to position [929, 0]
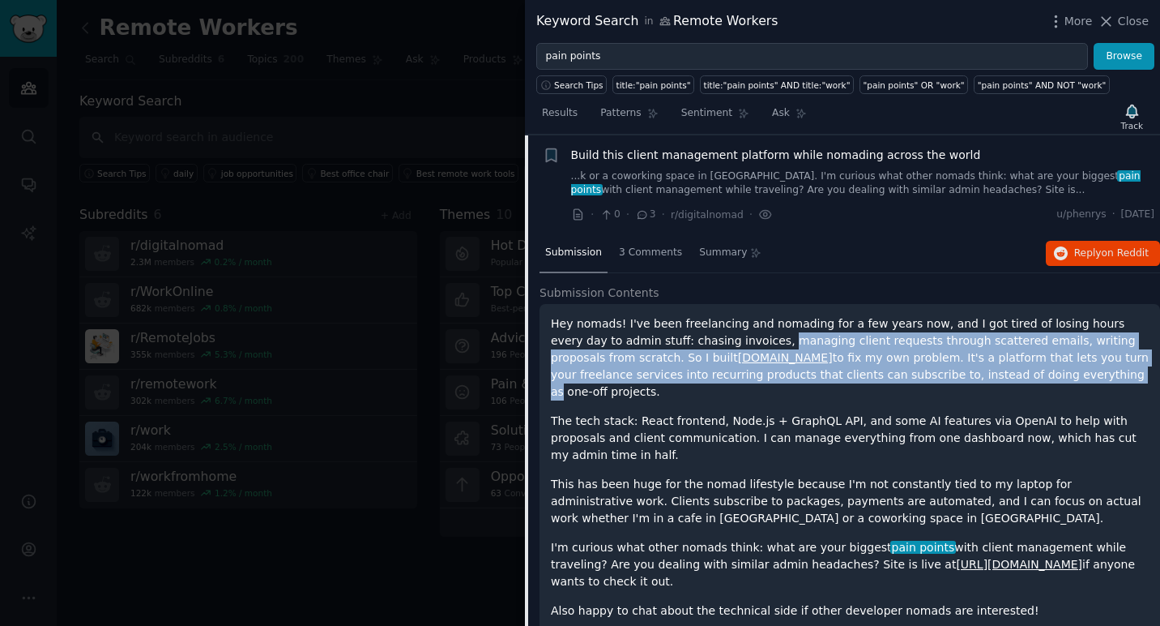
drag, startPoint x: 710, startPoint y: 344, endPoint x: 904, endPoint y: 380, distance: 197.1
click at [904, 381] on p "Hey nomads! I've been freelancing and nomading for a few years now, and I got t…" at bounding box center [850, 357] width 598 height 85
click at [904, 380] on p "Hey nomads! I've been freelancing and nomading for a few years now, and I got t…" at bounding box center [850, 357] width 598 height 85
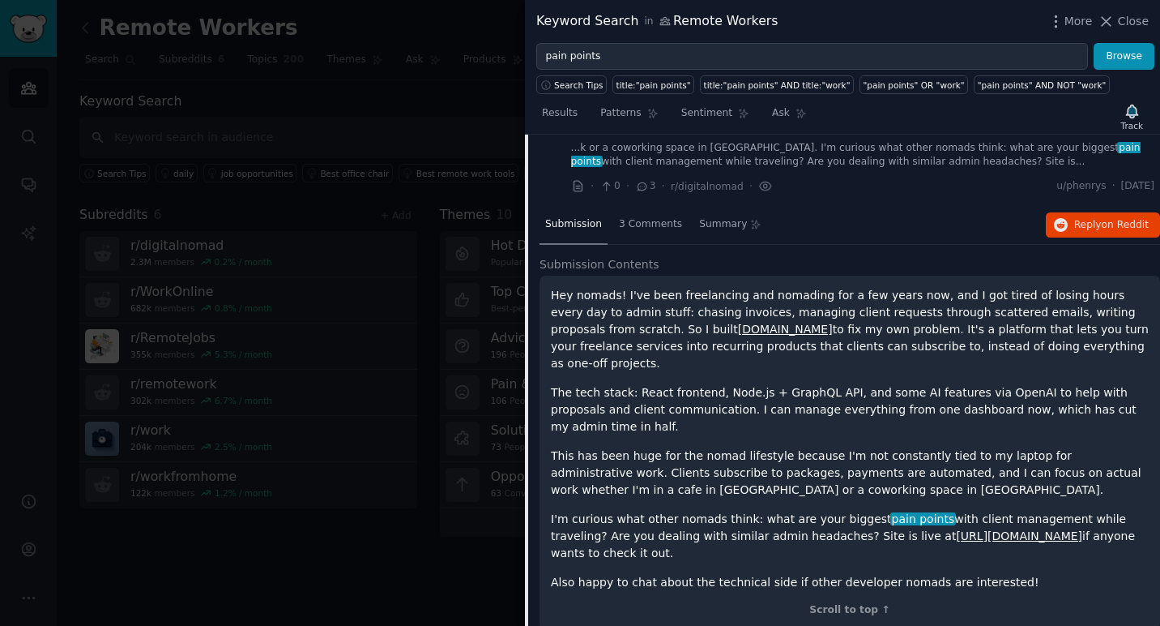
scroll to position [959, 0]
drag, startPoint x: 1032, startPoint y: 346, endPoint x: 829, endPoint y: 306, distance: 207.2
click at [829, 306] on p "Hey nomads! I've been freelancing and nomading for a few years now, and I got t…" at bounding box center [850, 327] width 598 height 85
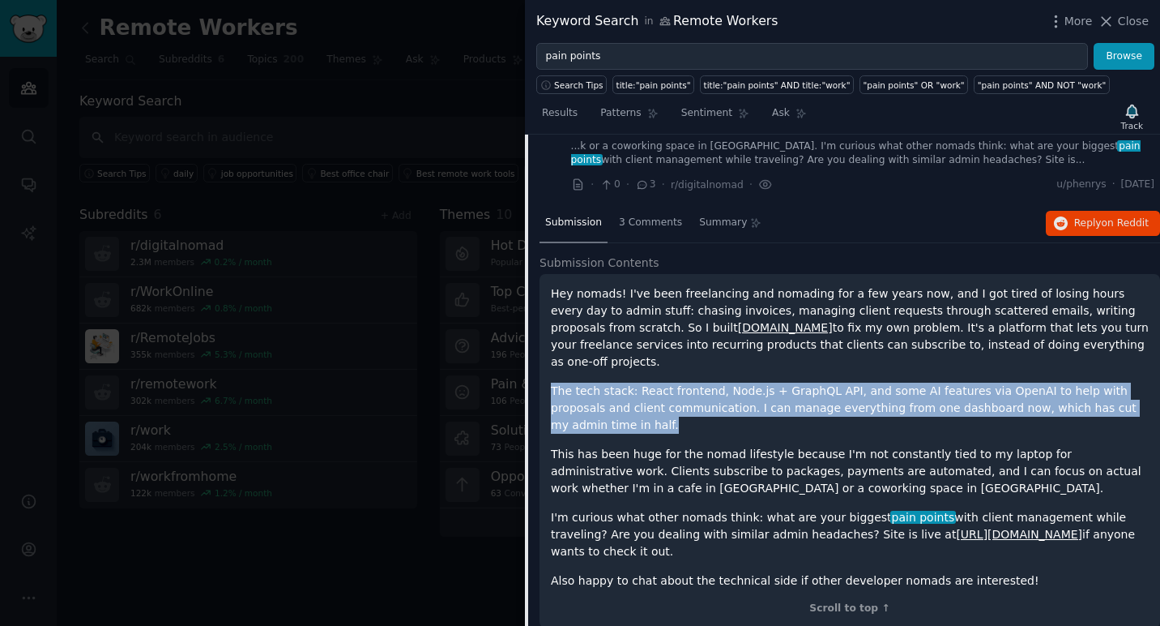
drag, startPoint x: 553, startPoint y: 374, endPoint x: 589, endPoint y: 406, distance: 48.8
click at [589, 406] on p "The tech stack: React frontend, Node.js + GraphQL API, and some AI features via…" at bounding box center [850, 407] width 598 height 51
drag, startPoint x: 621, startPoint y: 409, endPoint x: 557, endPoint y: 368, distance: 76.2
click at [557, 382] on p "The tech stack: React frontend, Node.js + GraphQL API, and some AI features via…" at bounding box center [850, 407] width 598 height 51
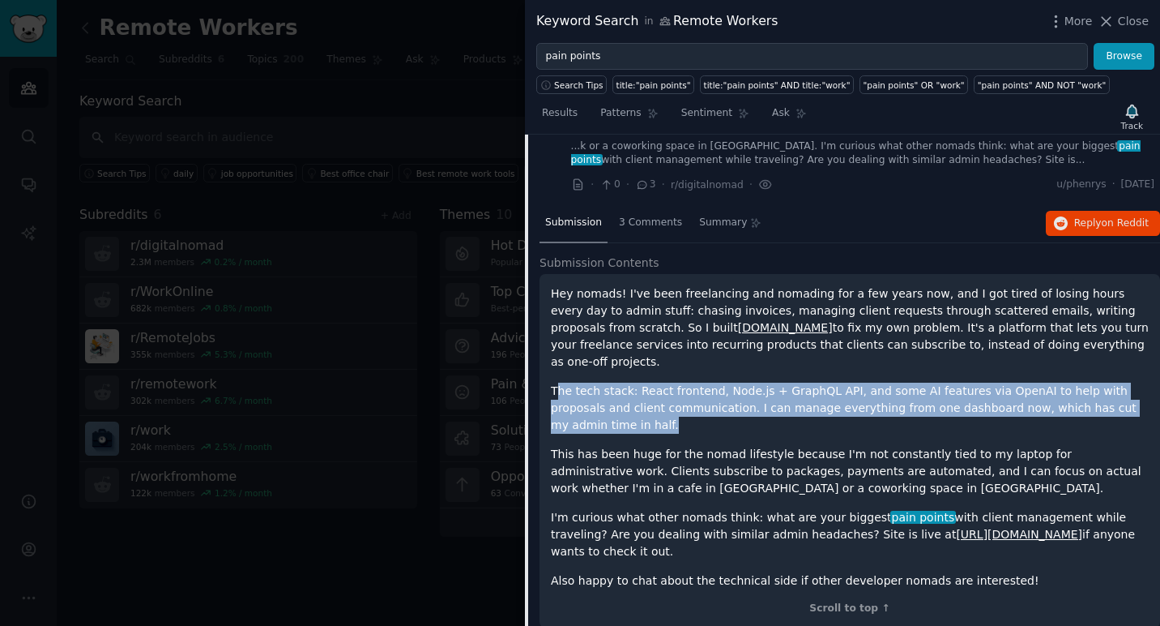
click at [557, 382] on p "The tech stack: React frontend, Node.js + GraphQL API, and some AI features via…" at bounding box center [850, 407] width 598 height 51
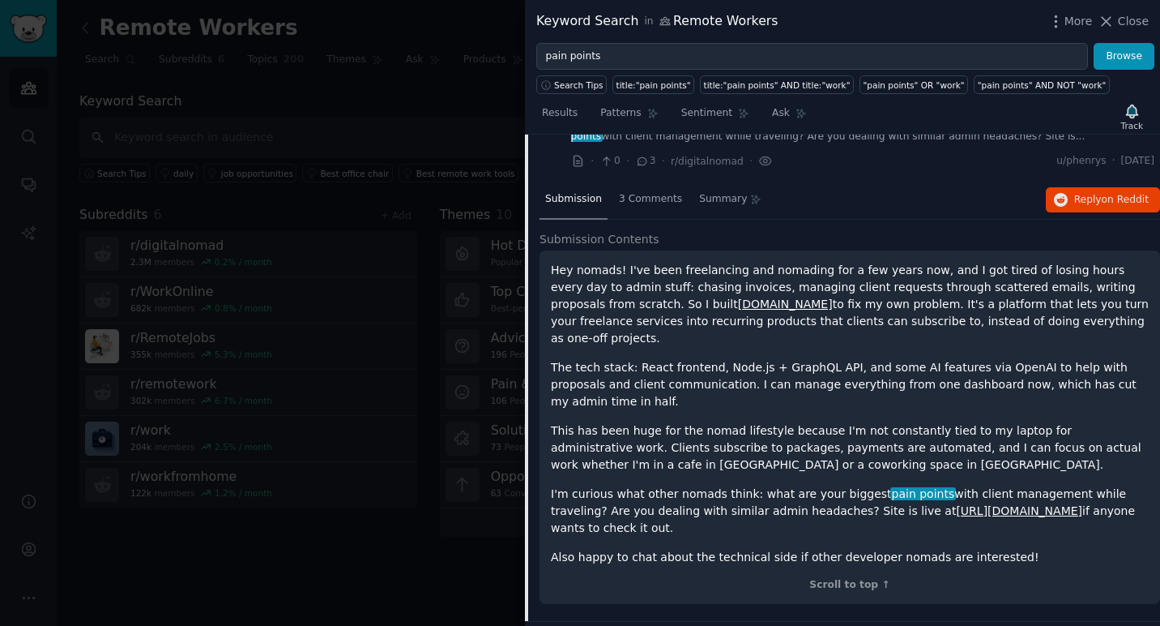
scroll to position [987, 0]
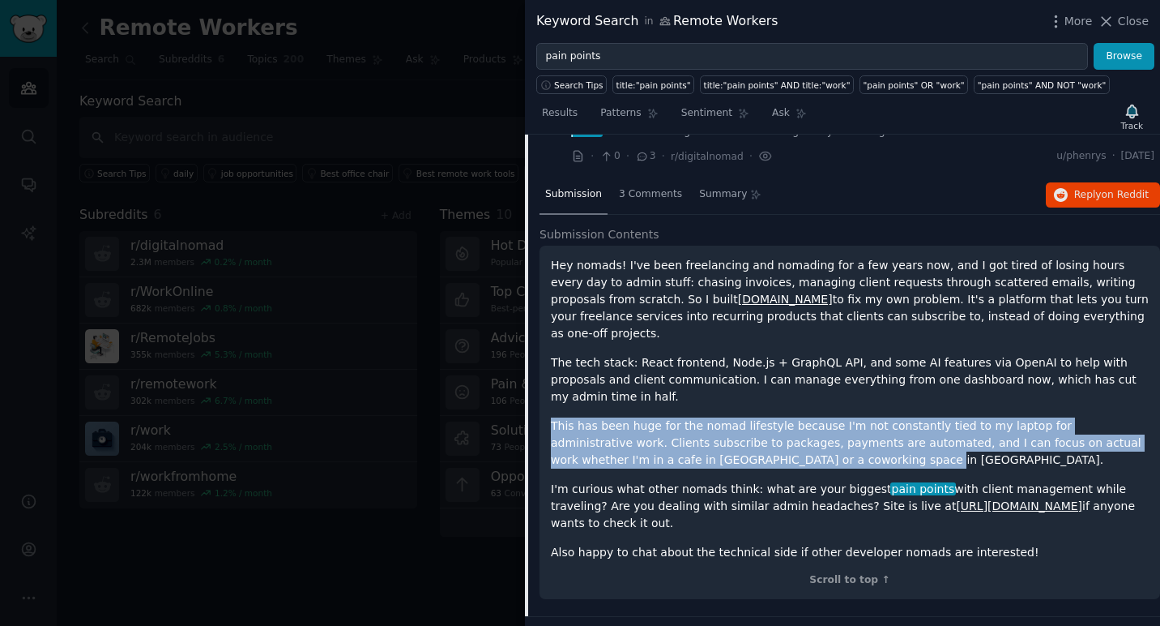
drag, startPoint x: 552, startPoint y: 408, endPoint x: 780, endPoint y: 441, distance: 230.0
click at [780, 441] on p "This has been huge for the nomad lifestyle because I'm not constantly tied to m…" at bounding box center [850, 442] width 598 height 51
drag, startPoint x: 780, startPoint y: 441, endPoint x: 576, endPoint y: 408, distance: 206.1
click at [576, 417] on p "This has been huge for the nomad lifestyle because I'm not constantly tied to m…" at bounding box center [850, 442] width 598 height 51
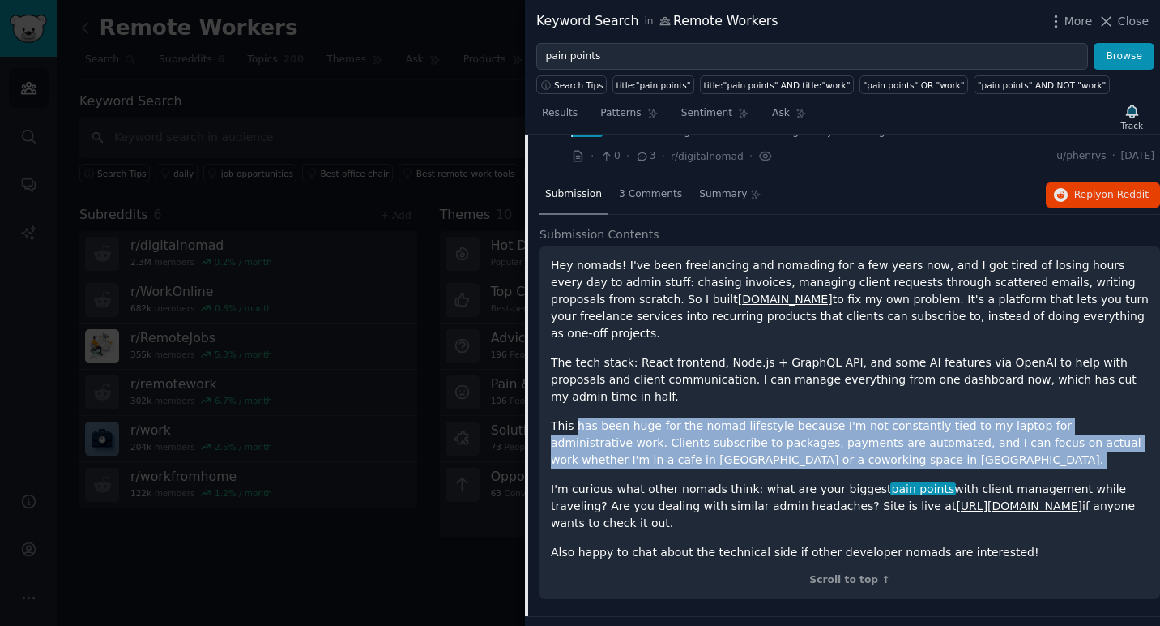
click at [576, 417] on p "This has been huge for the nomad lifestyle because I'm not constantly tied to m…" at bounding box center [850, 442] width 598 height 51
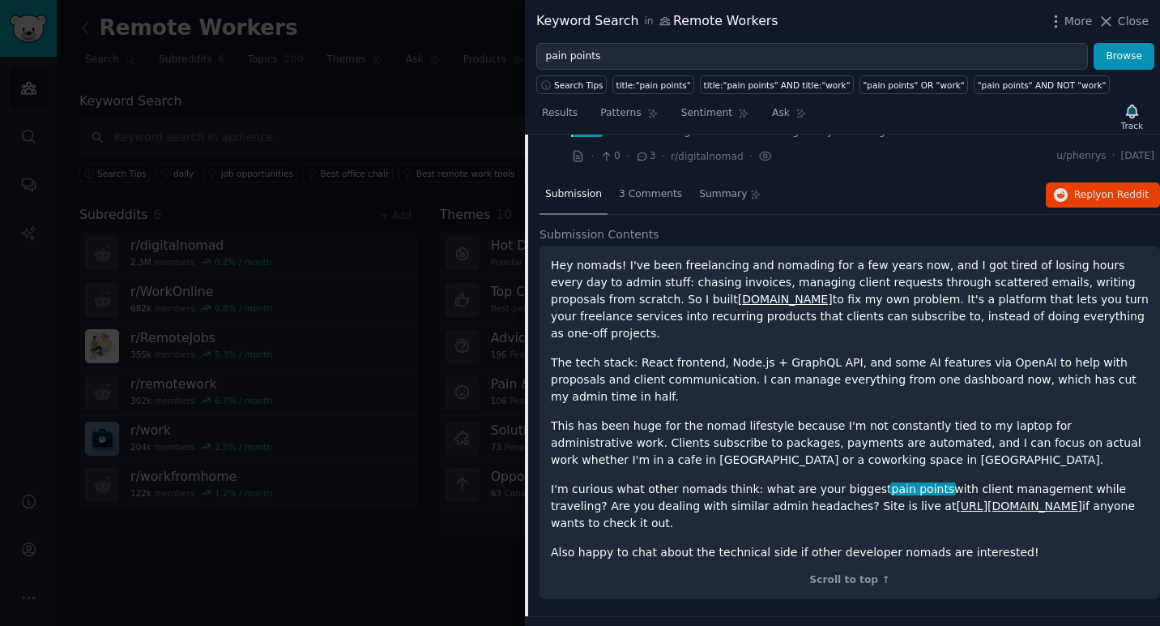
scroll to position [1020, 0]
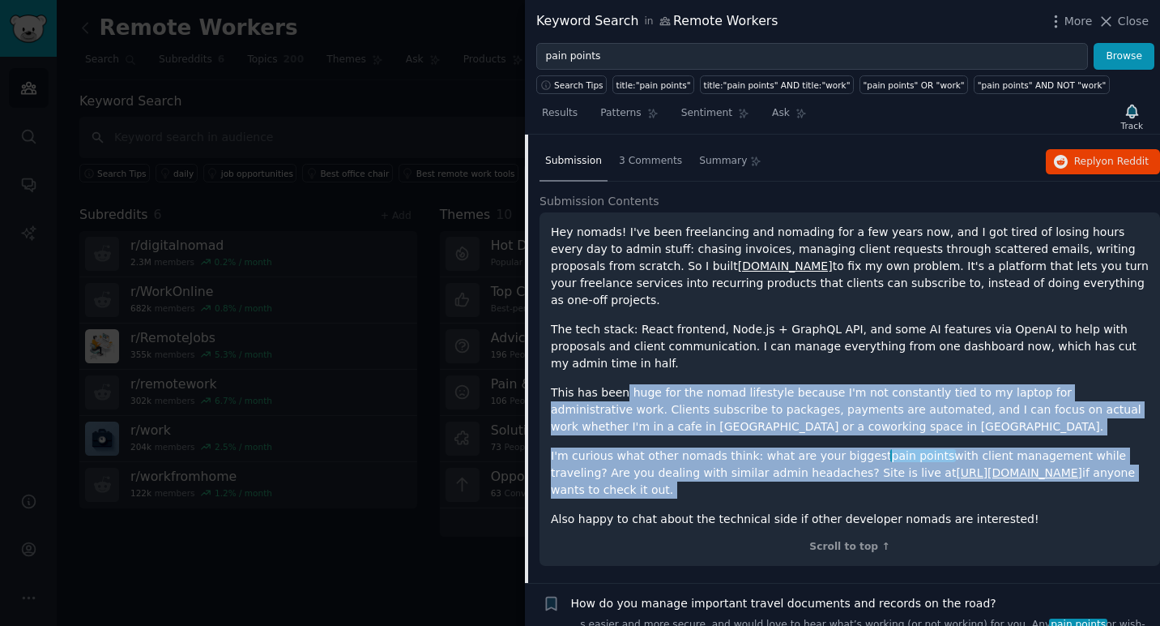
drag, startPoint x: 625, startPoint y: 377, endPoint x: 719, endPoint y: 469, distance: 131.8
click at [719, 469] on div "Hey nomads! I've been freelancing and nomading for a few years now, and I got t…" at bounding box center [850, 376] width 598 height 304
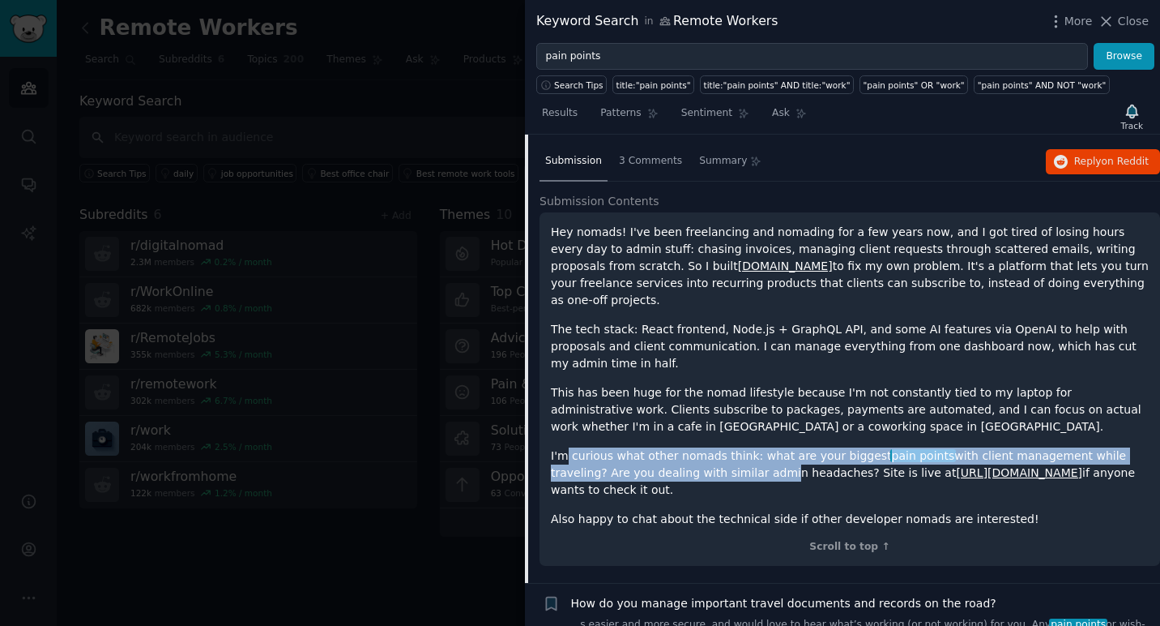
drag, startPoint x: 564, startPoint y: 444, endPoint x: 717, endPoint y: 462, distance: 154.2
click at [717, 462] on p "I'm curious what other nomads think: what are your biggest pain points with cli…" at bounding box center [850, 472] width 598 height 51
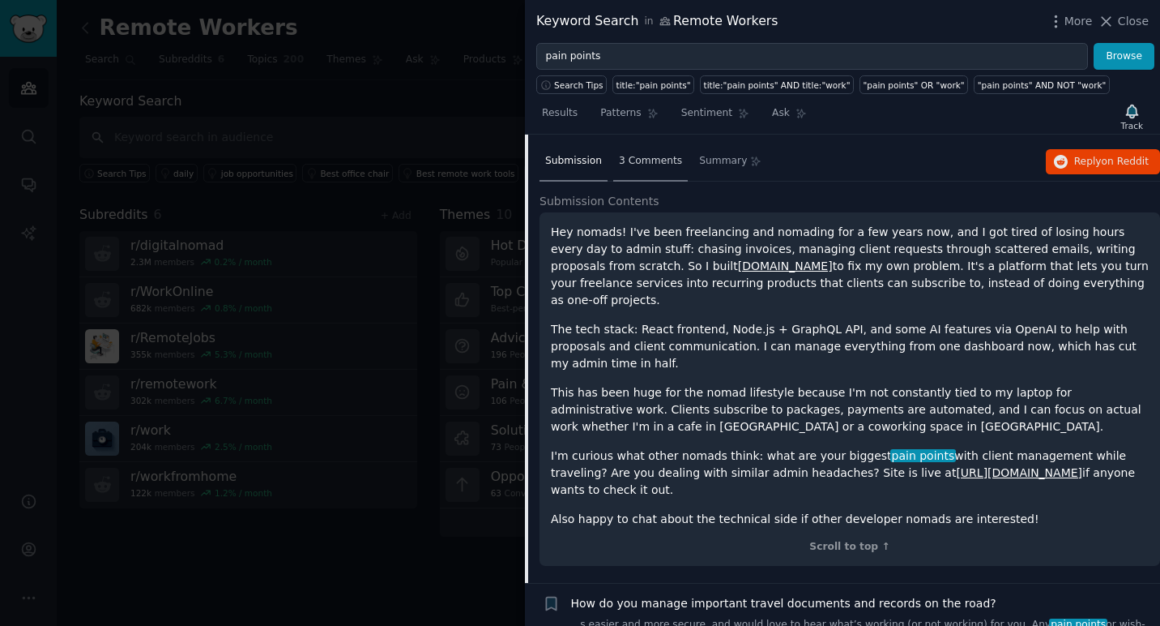
click at [647, 163] on span "3 Comments" at bounding box center [650, 161] width 63 height 15
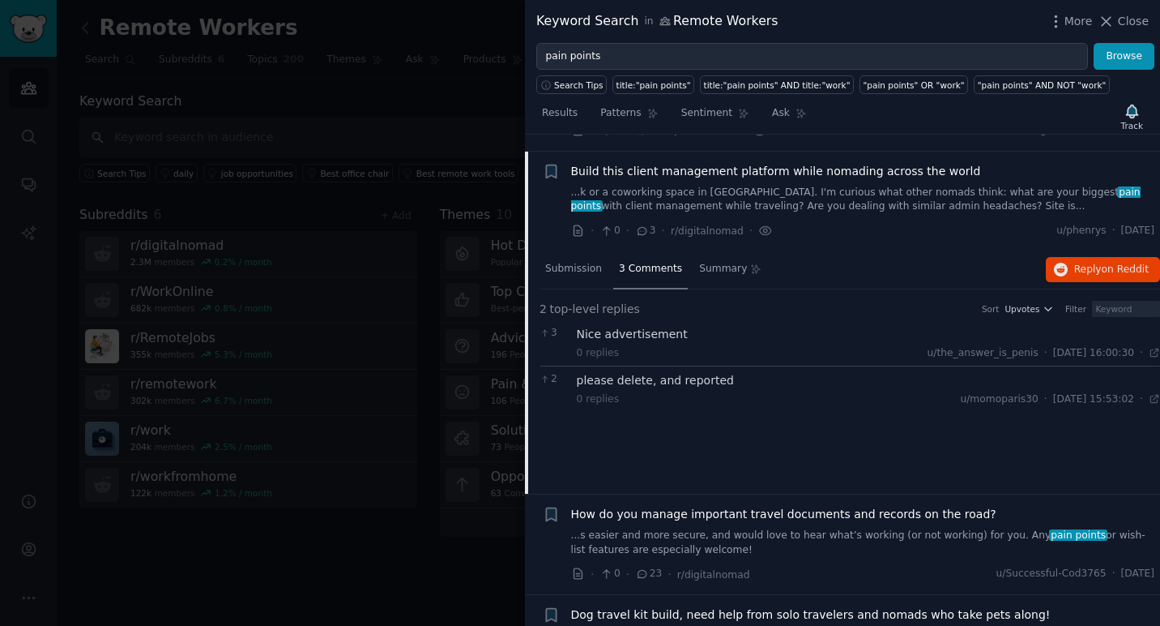
scroll to position [911, 0]
click at [662, 184] on div "Build this client management platform while nomading across the world ...k or a…" at bounding box center [863, 190] width 584 height 51
click at [657, 178] on span "Build this client management platform while nomading across the world" at bounding box center [776, 173] width 410 height 17
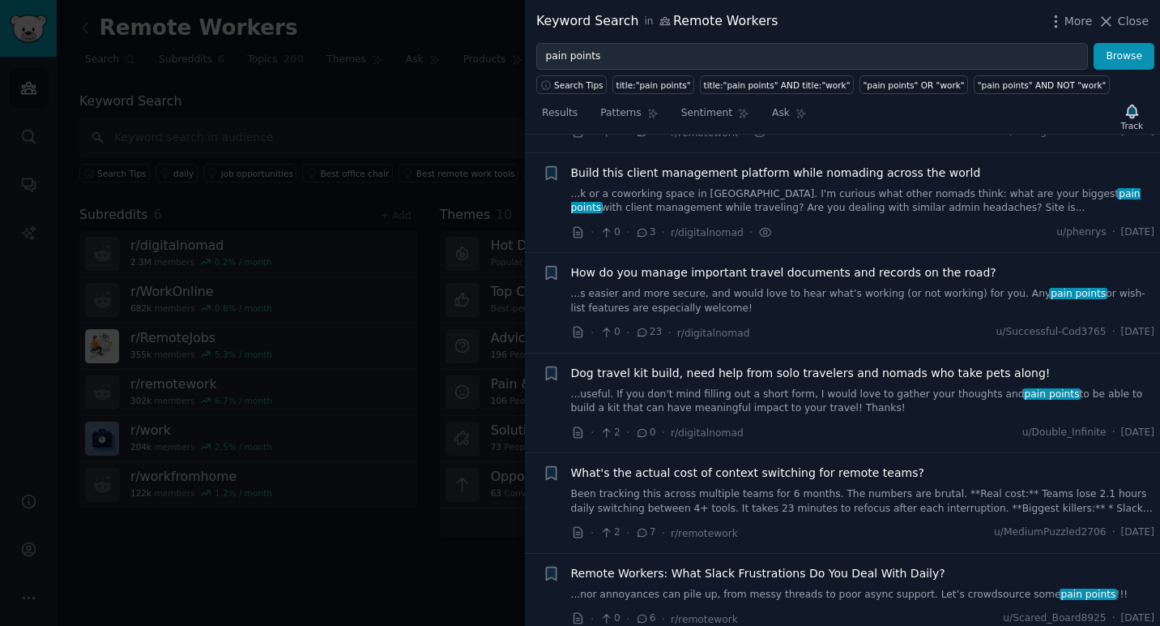
scroll to position [929, 0]
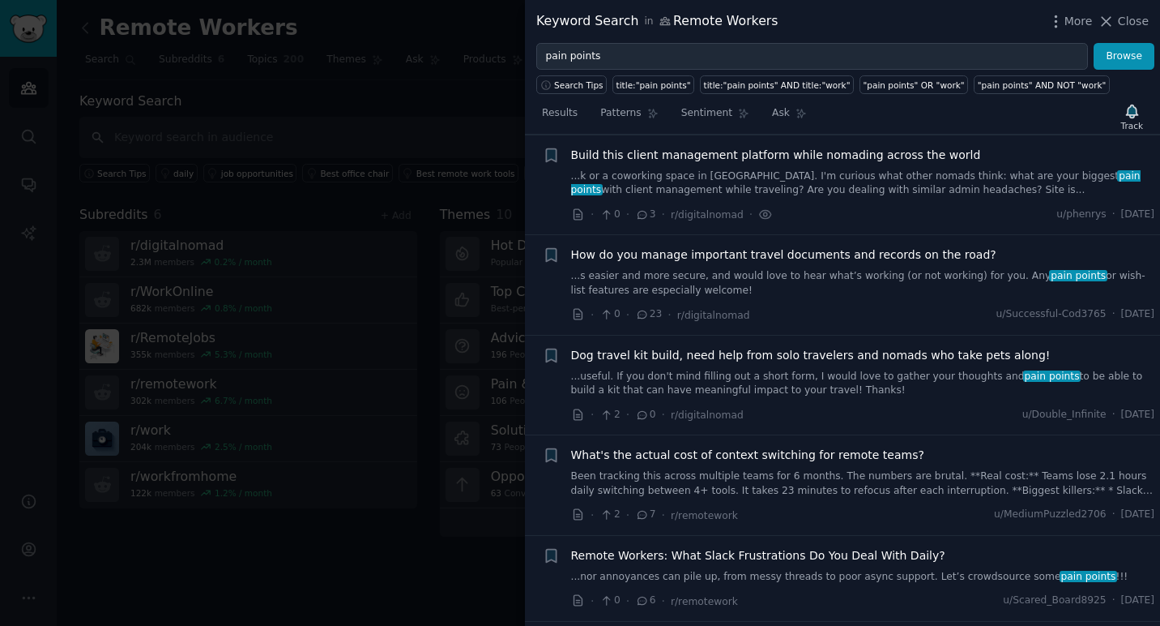
click at [680, 260] on span "How do you manage important travel documents and records on the road?" at bounding box center [783, 254] width 425 height 17
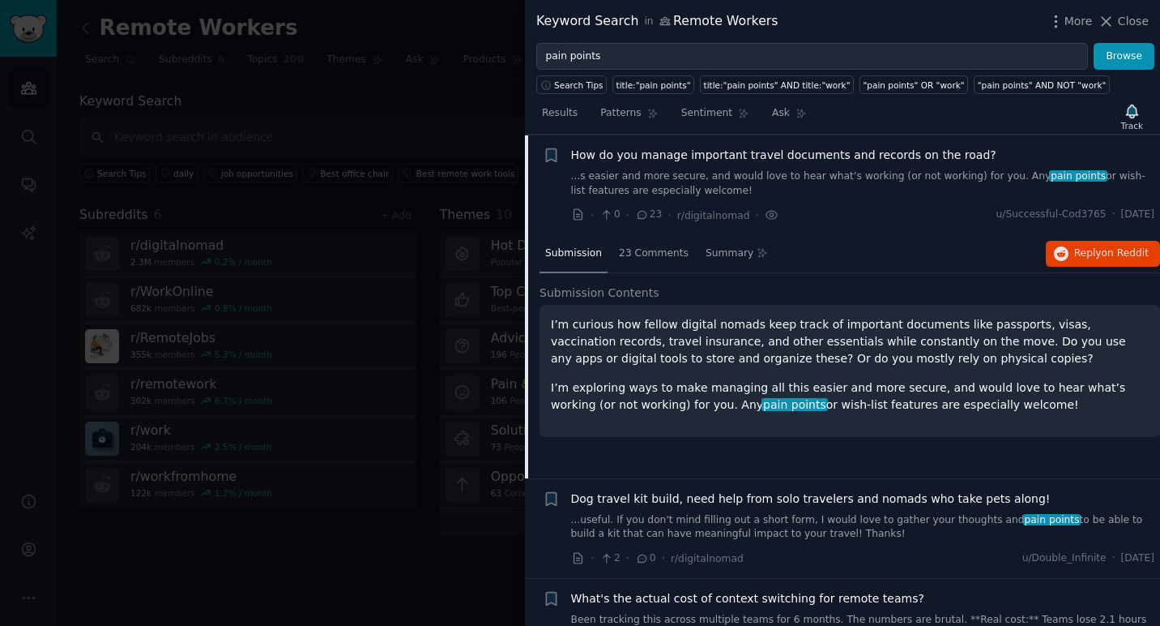
scroll to position [1029, 0]
click at [643, 259] on div "23 Comments" at bounding box center [653, 253] width 81 height 39
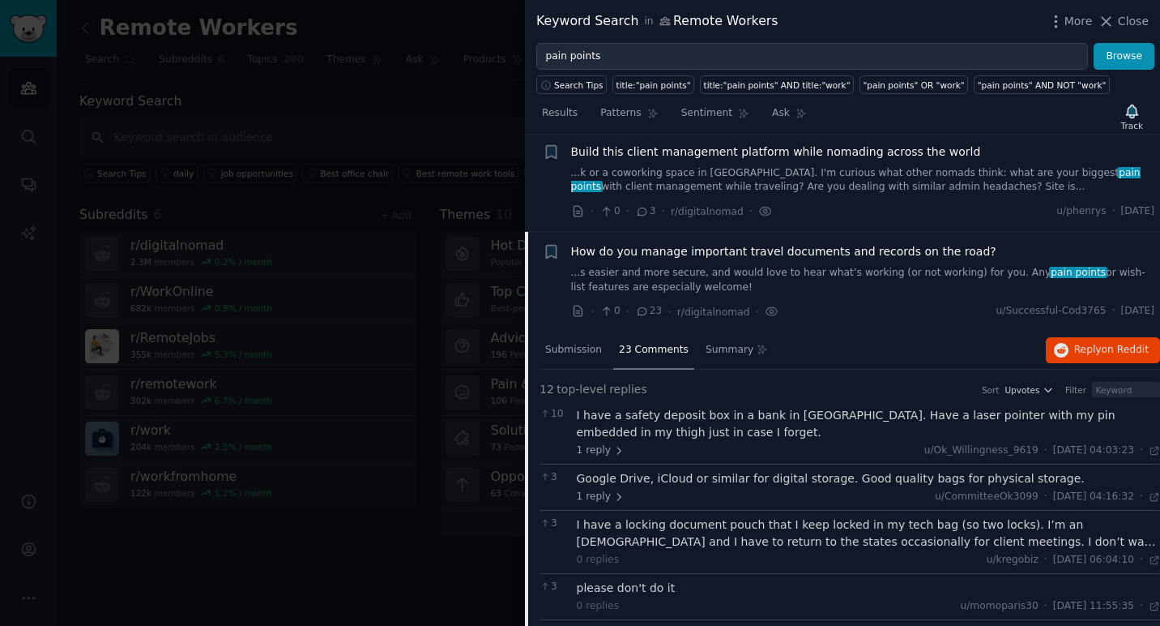
scroll to position [921, 0]
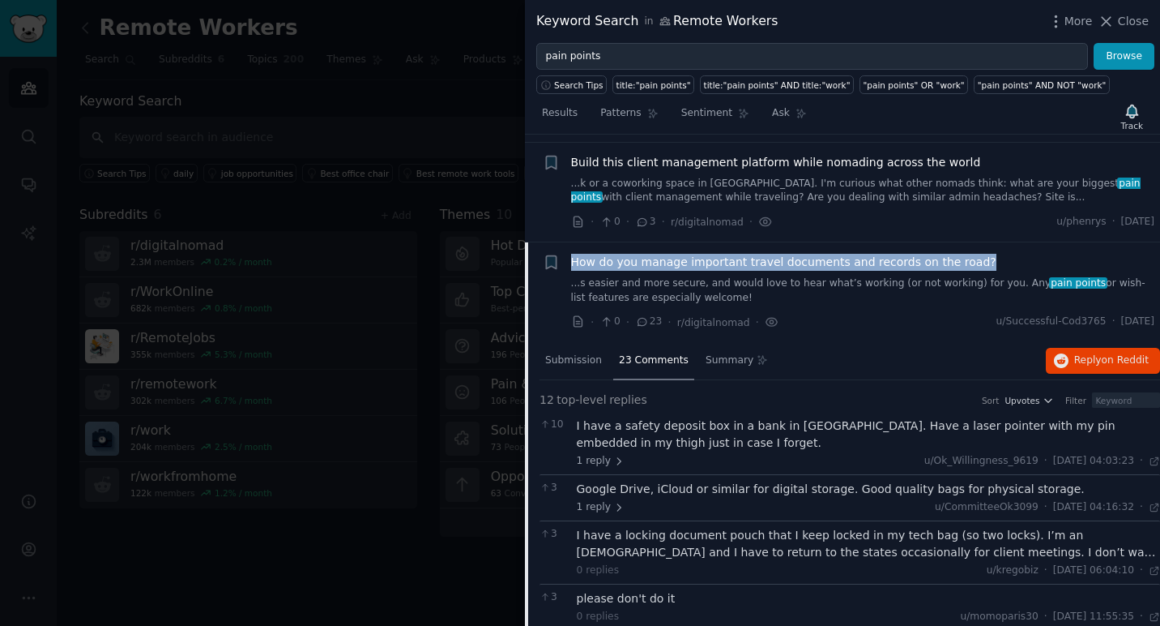
drag, startPoint x: 980, startPoint y: 263, endPoint x: 574, endPoint y: 256, distance: 406.0
click at [574, 256] on div "How do you manage important travel documents and records on the road?" at bounding box center [863, 262] width 584 height 17
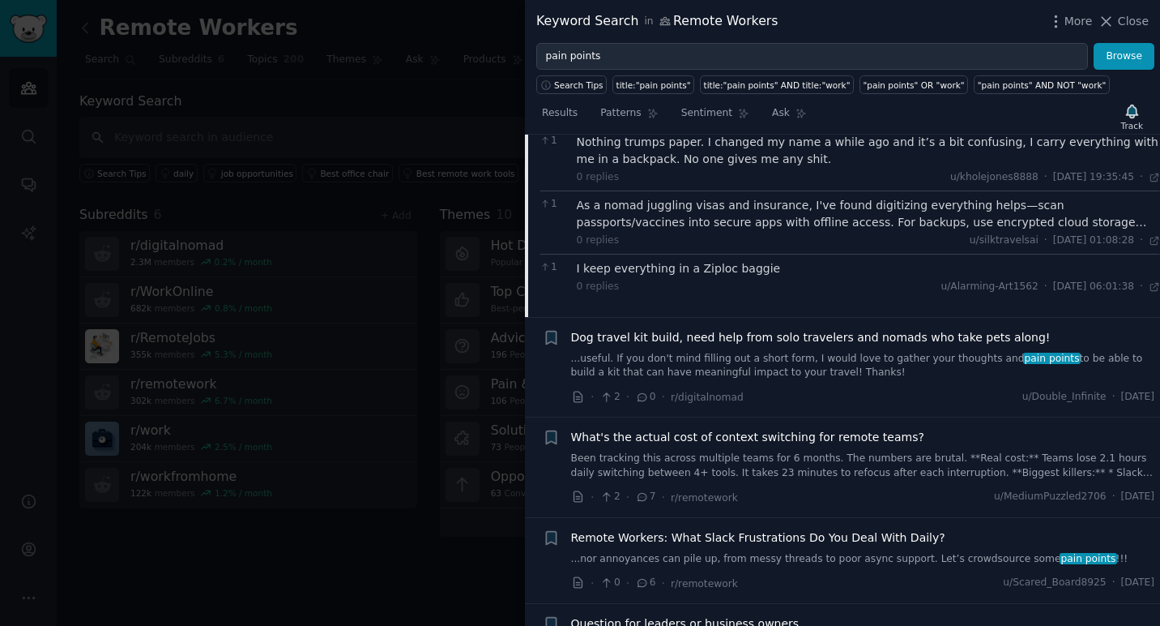
scroll to position [1742, 0]
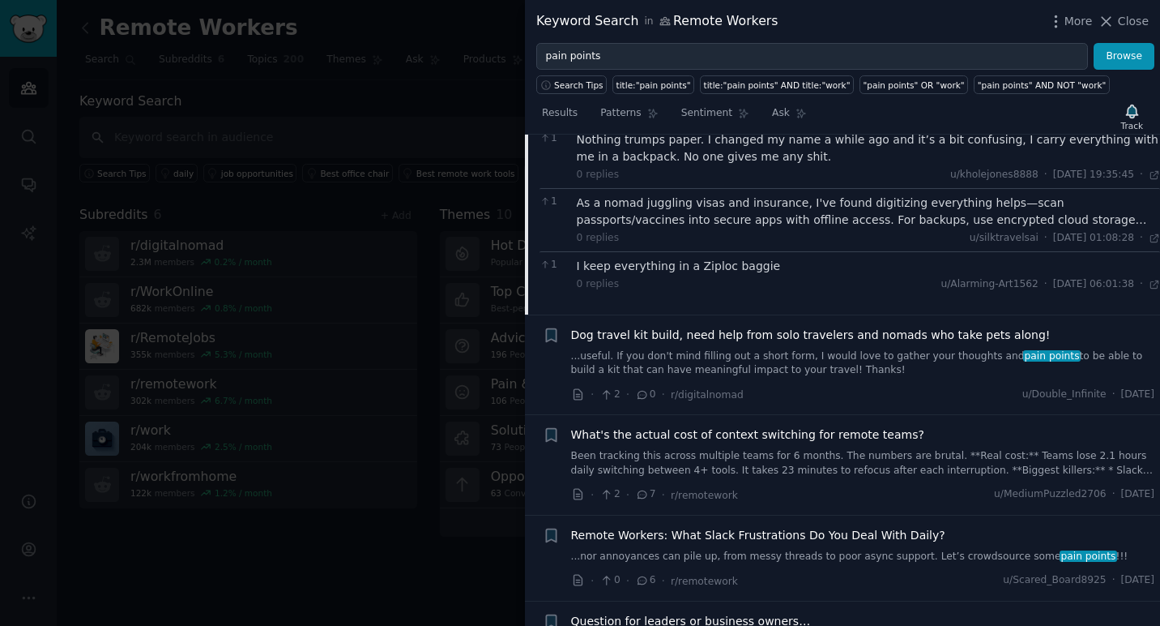
click at [429, 546] on div at bounding box center [580, 313] width 1160 height 626
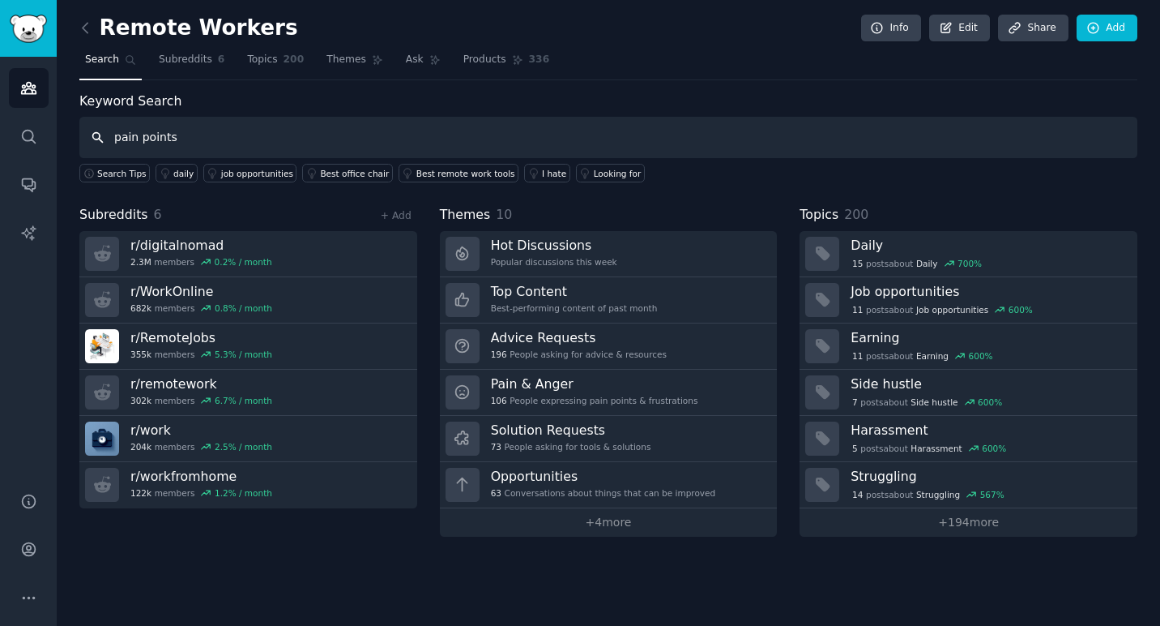
type input "pain points"
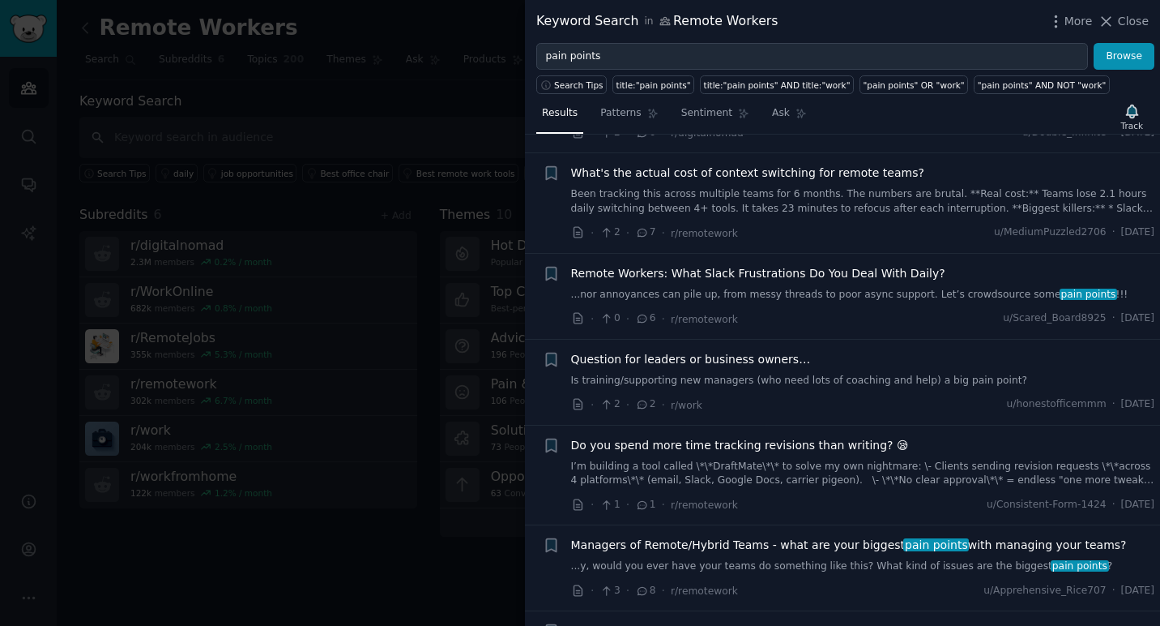
scroll to position [1348, 0]
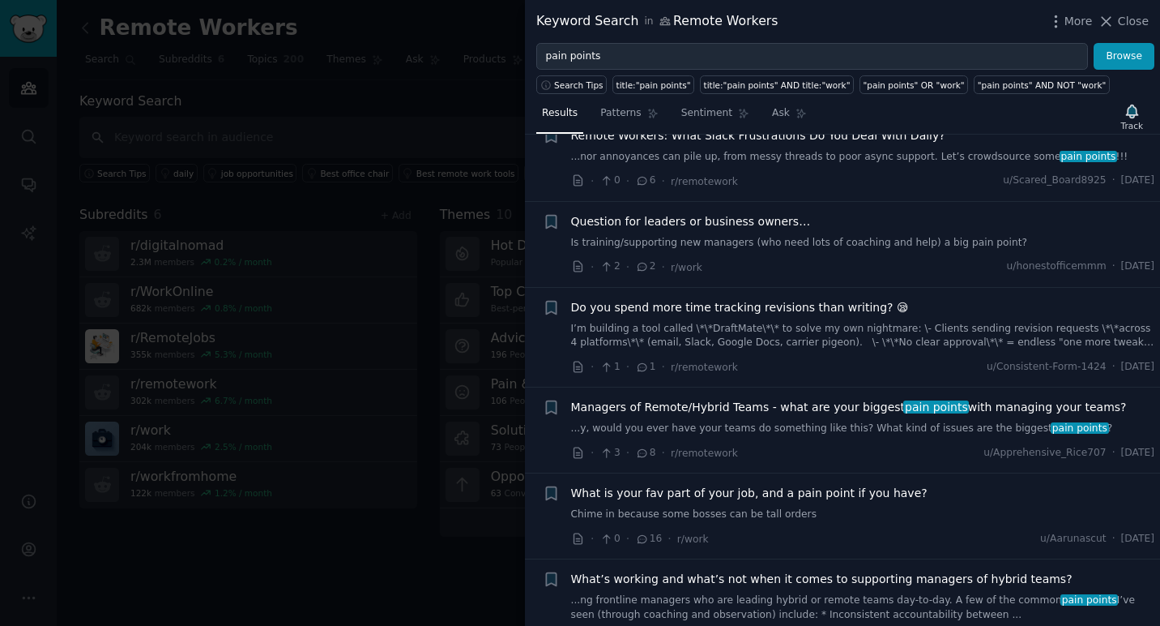
click at [426, 559] on div at bounding box center [580, 313] width 1160 height 626
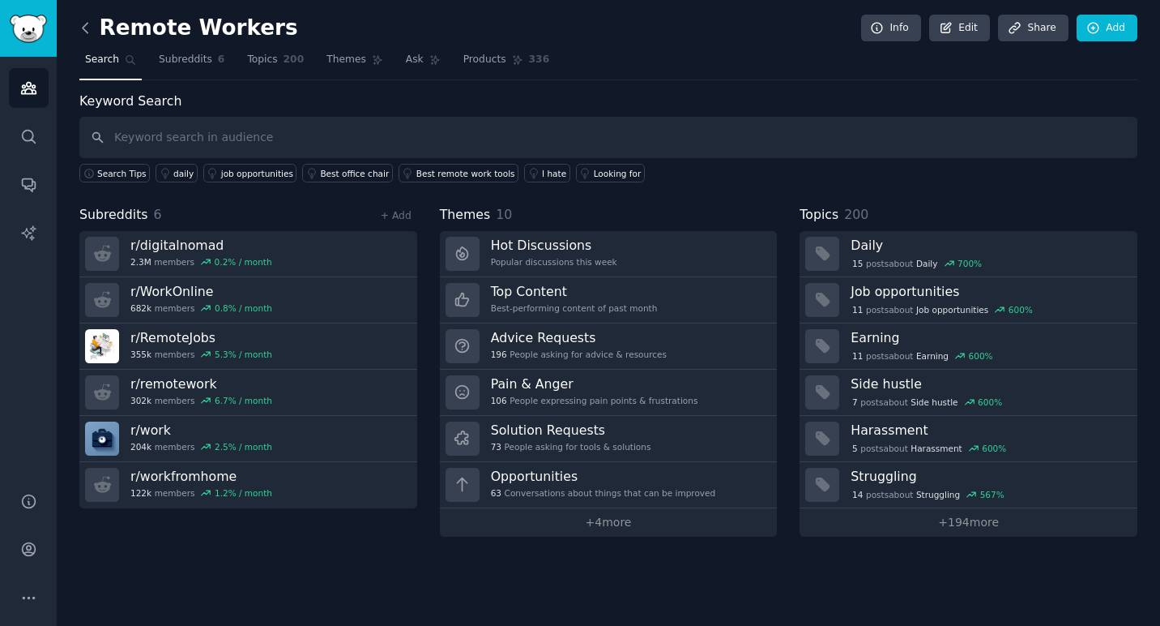
click at [83, 25] on icon at bounding box center [85, 28] width 5 height 10
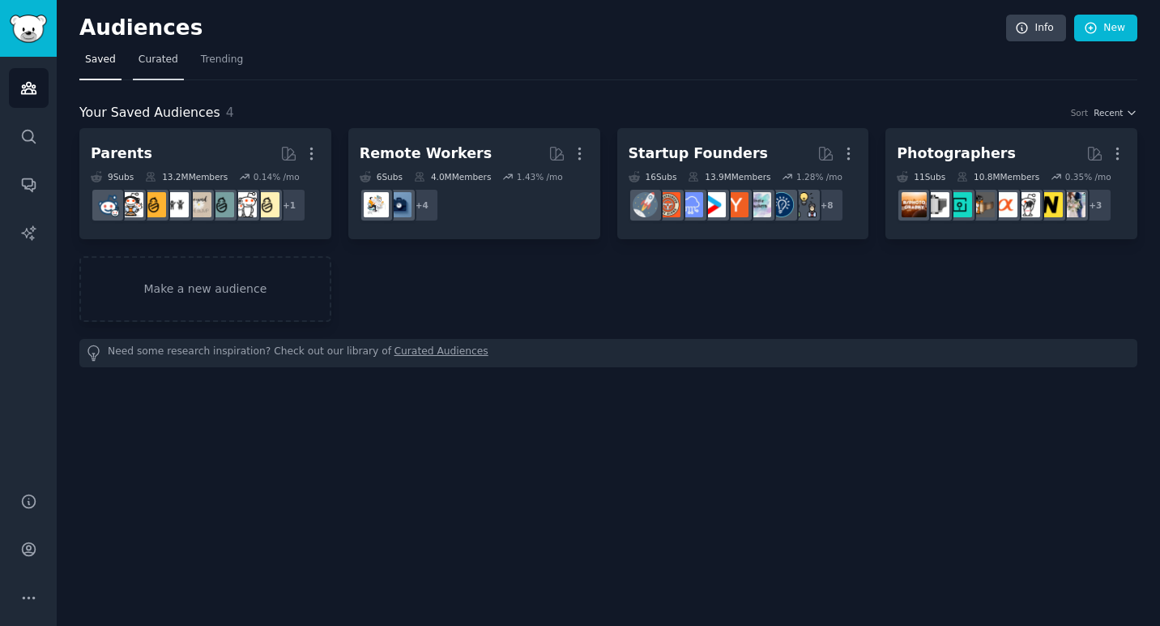
click at [152, 57] on span "Curated" at bounding box center [159, 60] width 40 height 15
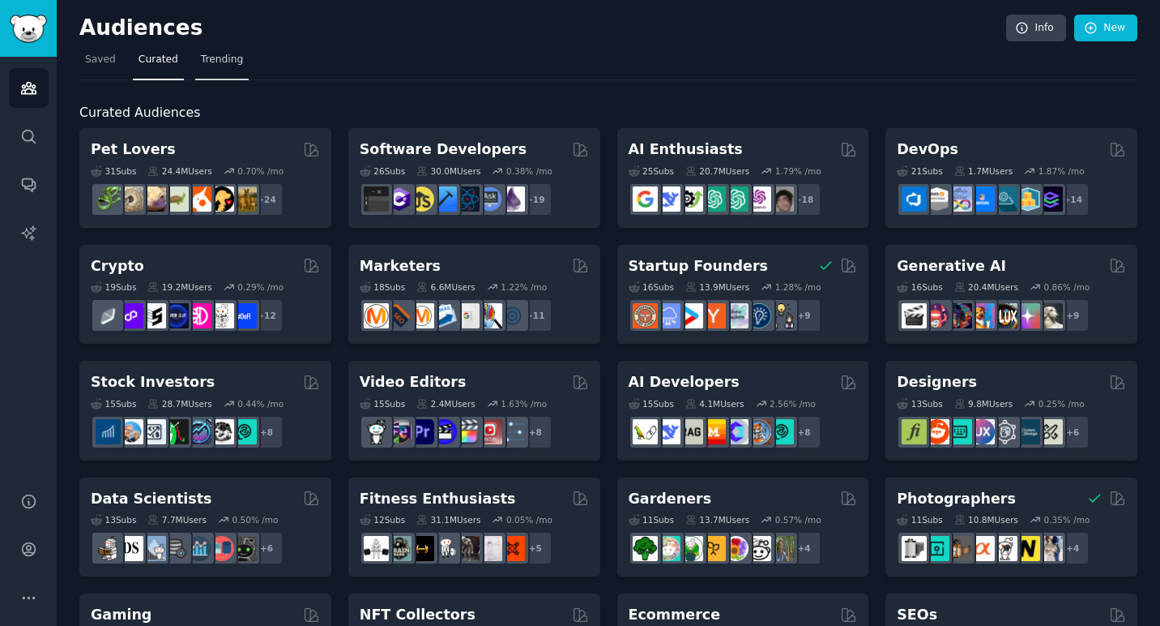
click at [224, 65] on span "Trending" at bounding box center [222, 60] width 42 height 15
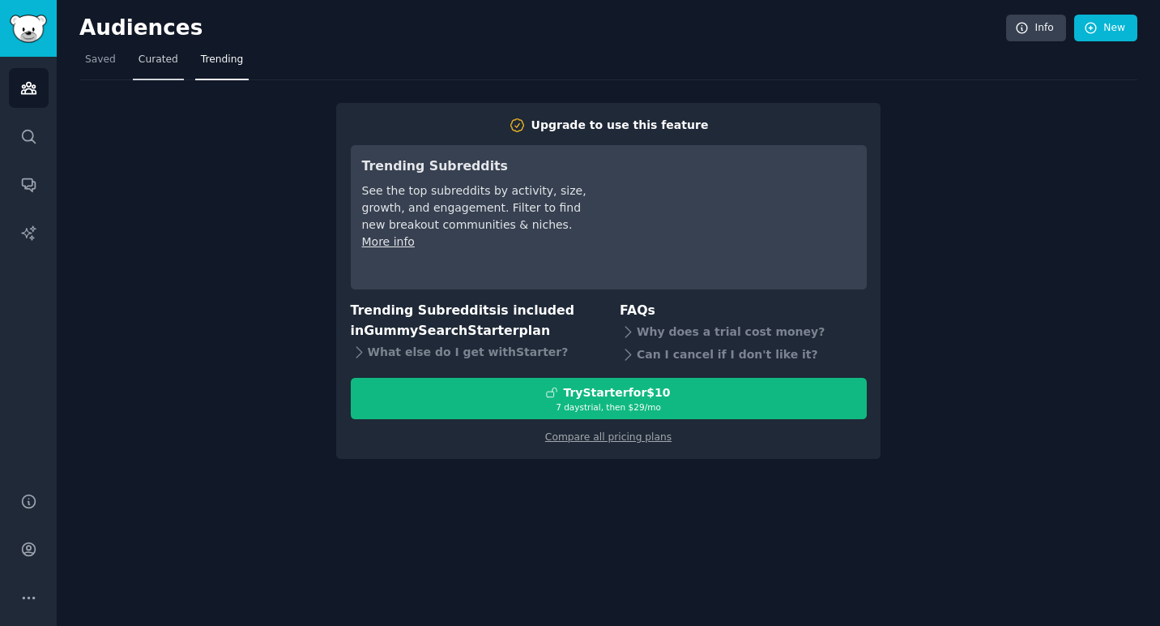
click at [160, 58] on span "Curated" at bounding box center [159, 60] width 40 height 15
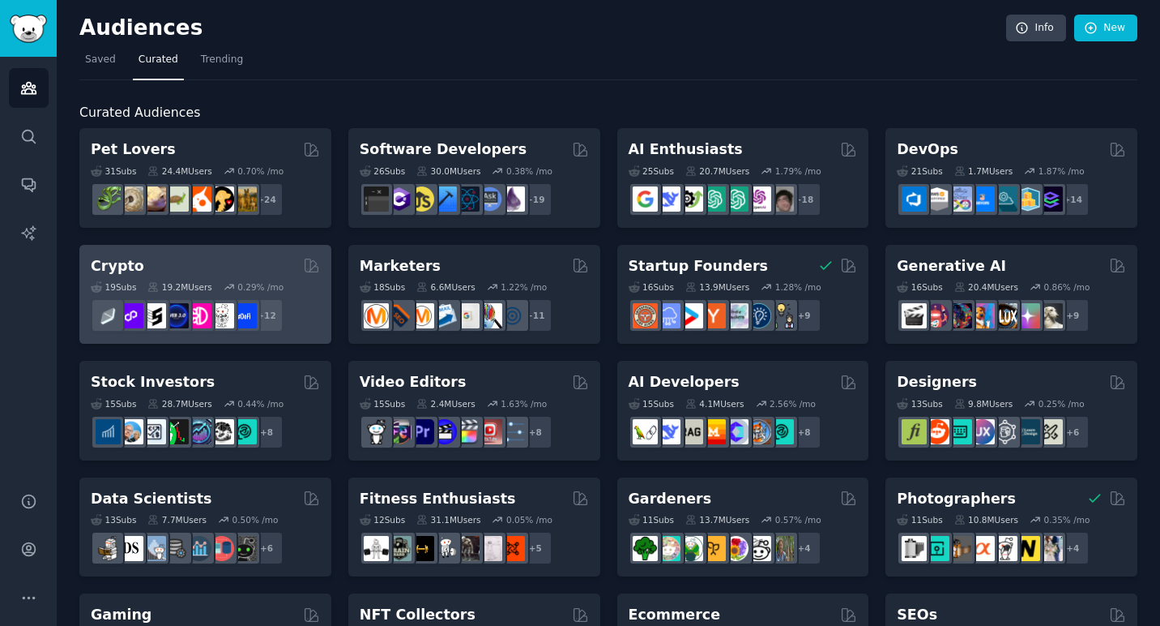
click at [276, 262] on div "Crypto Curated by GummySearch" at bounding box center [205, 266] width 229 height 20
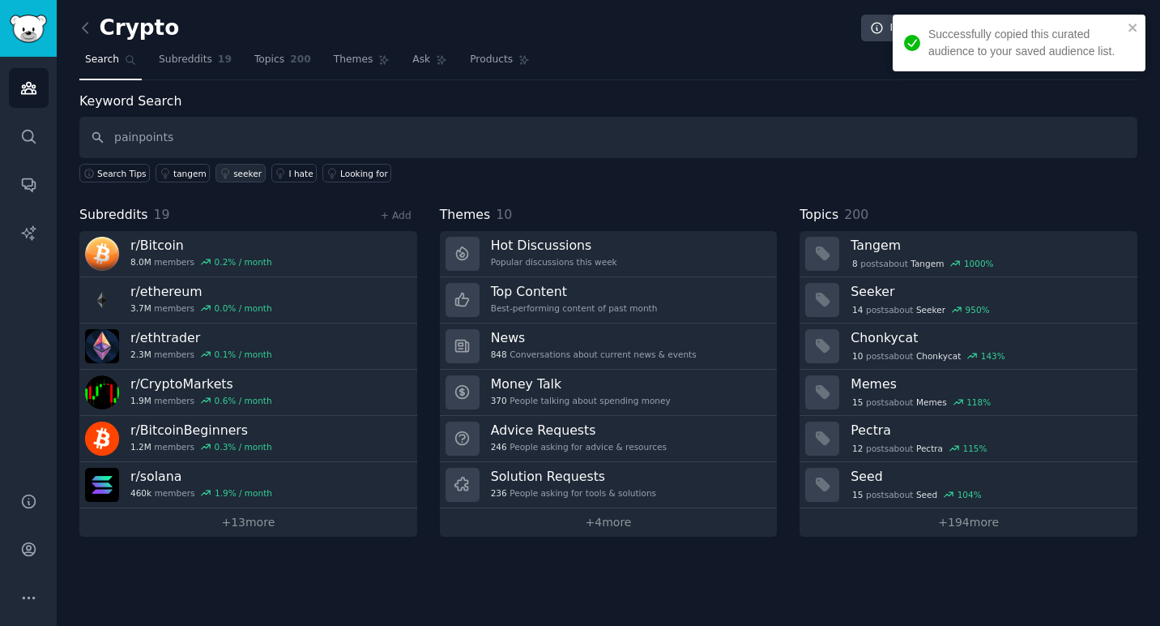
type input "painpoints"
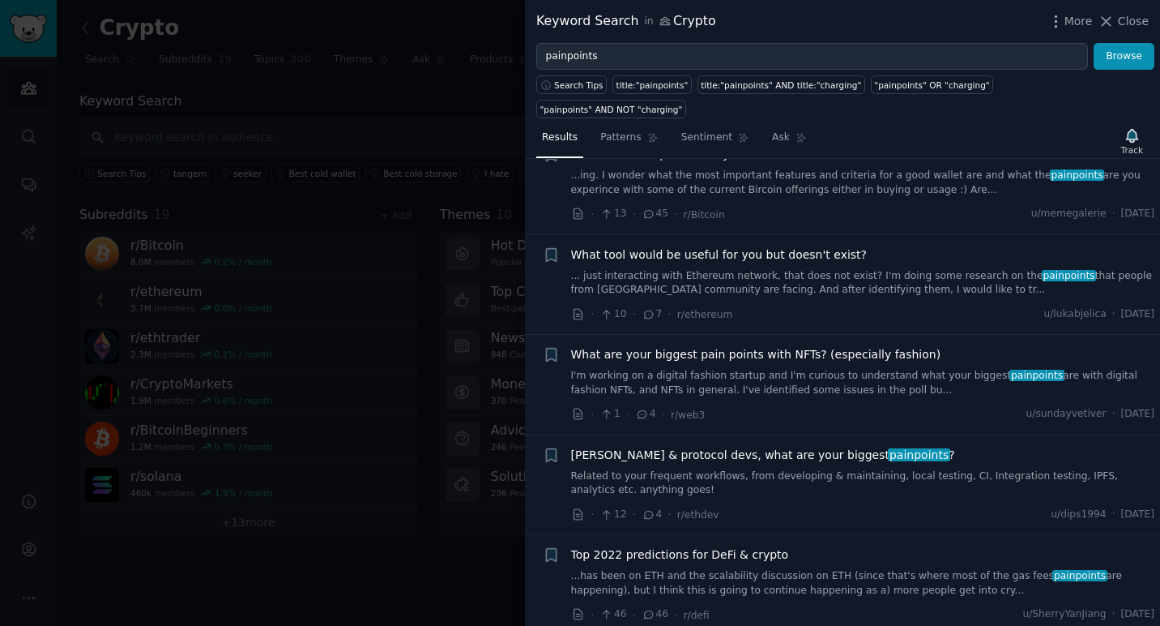
scroll to position [152, 0]
click at [825, 344] on span "What are your biggest pain points with NFTs? (especially fashion)" at bounding box center [756, 352] width 370 height 17
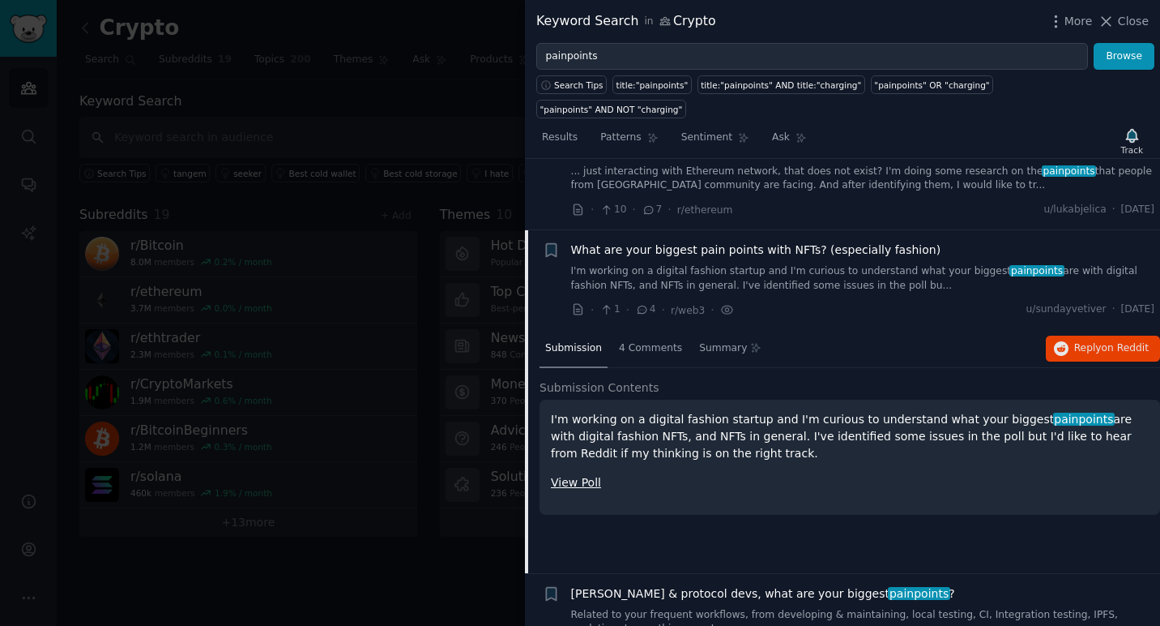
scroll to position [253, 0]
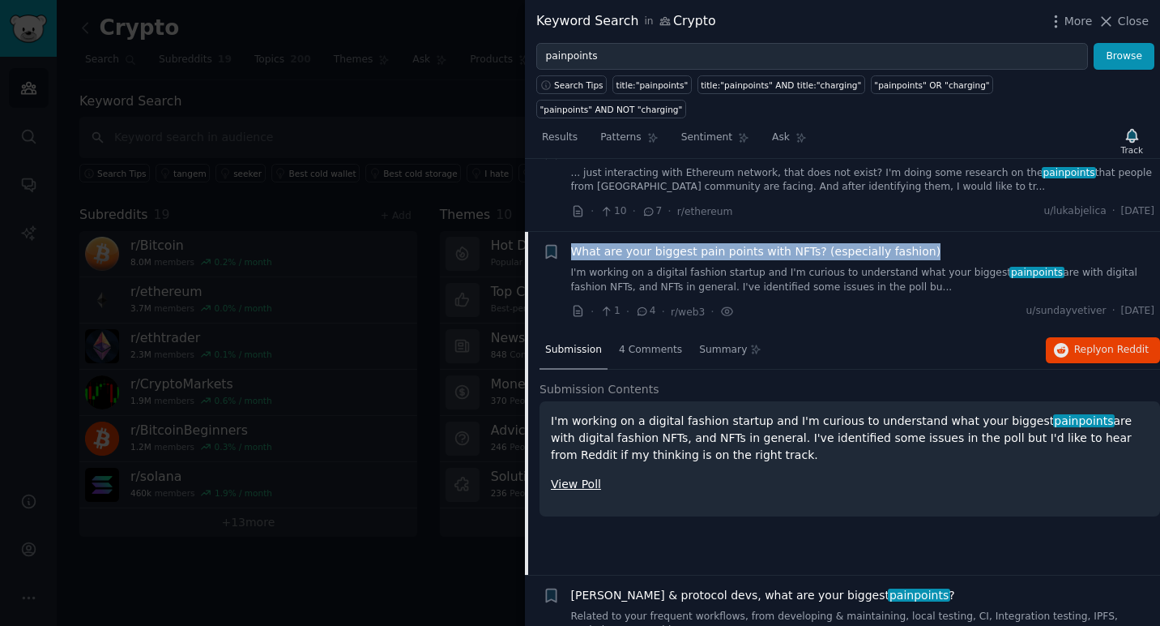
drag, startPoint x: 941, startPoint y: 226, endPoint x: 571, endPoint y: 225, distance: 369.5
click at [571, 243] on div "What are your biggest pain points with NFTs? (especially fashion)" at bounding box center [863, 251] width 584 height 17
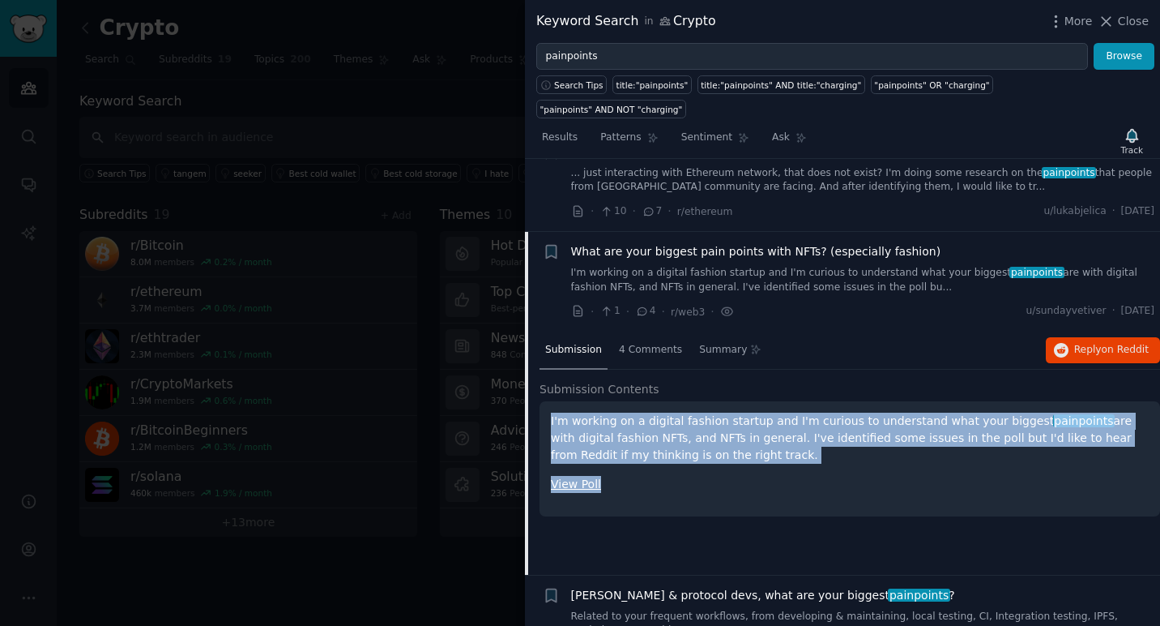
drag, startPoint x: 667, startPoint y: 457, endPoint x: 550, endPoint y: 391, distance: 134.3
click at [550, 401] on div "I'm working on a digital fashion startup and I'm curious to understand what you…" at bounding box center [850, 458] width 621 height 115
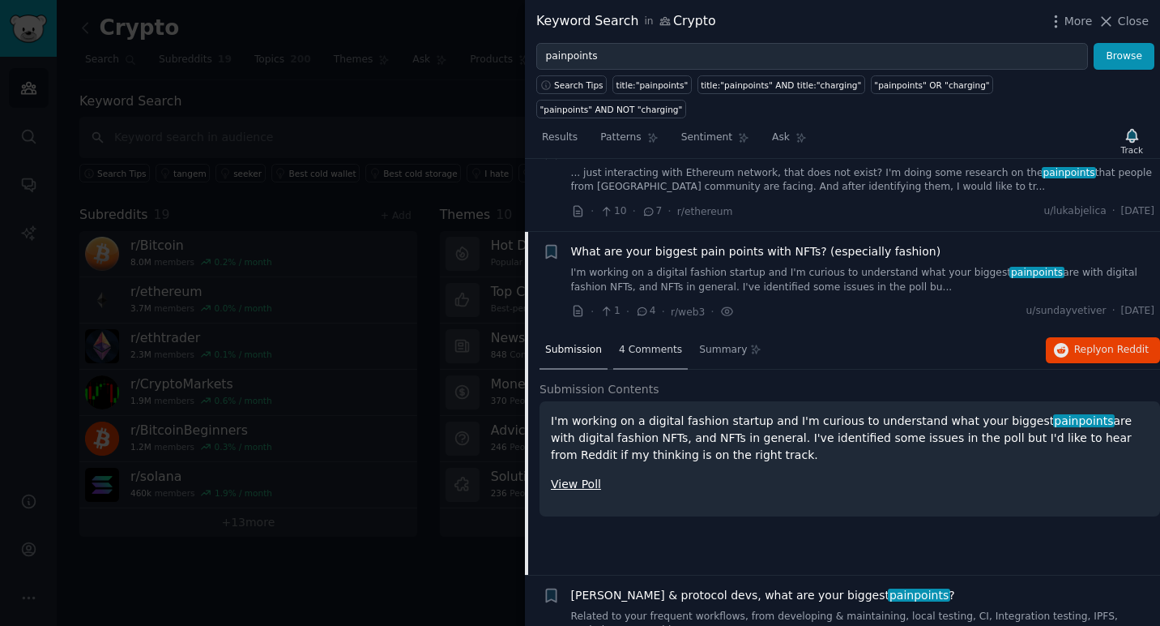
click at [642, 343] on span "4 Comments" at bounding box center [650, 350] width 63 height 15
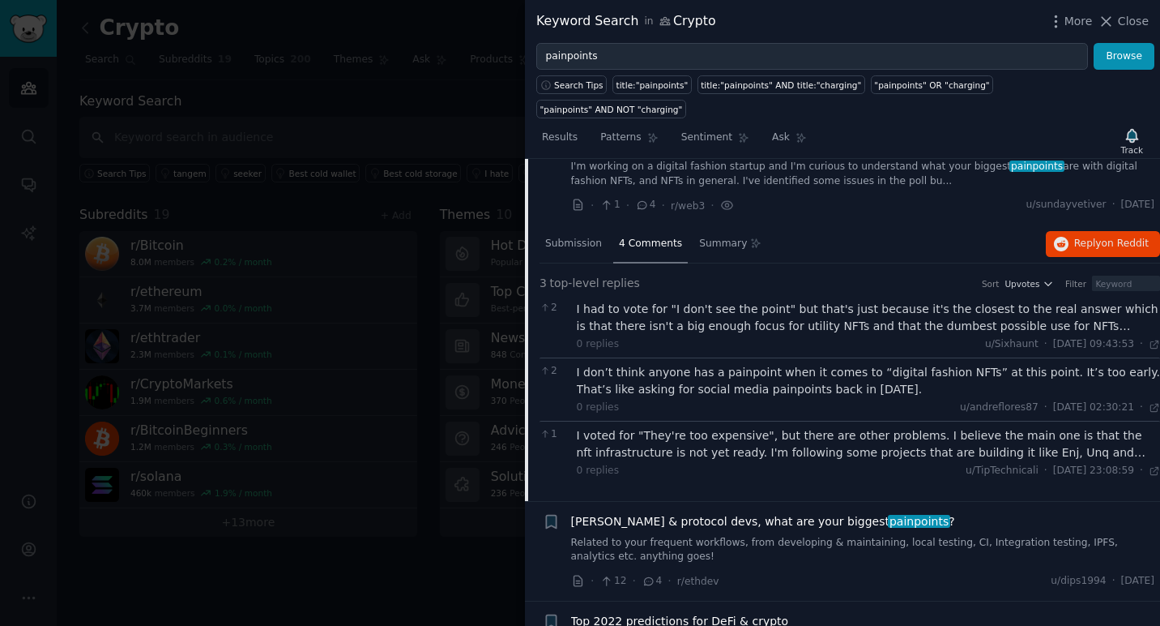
scroll to position [362, 0]
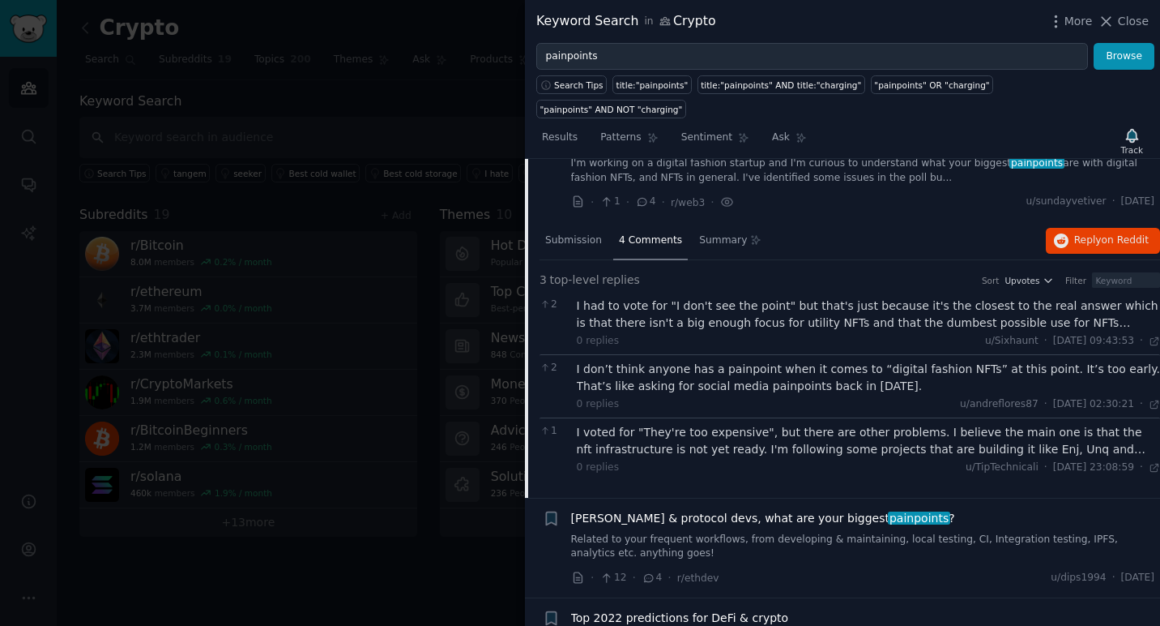
click at [715, 297] on div "I had to vote for "I don't see the point" but that's just because it's the clos…" at bounding box center [869, 314] width 584 height 34
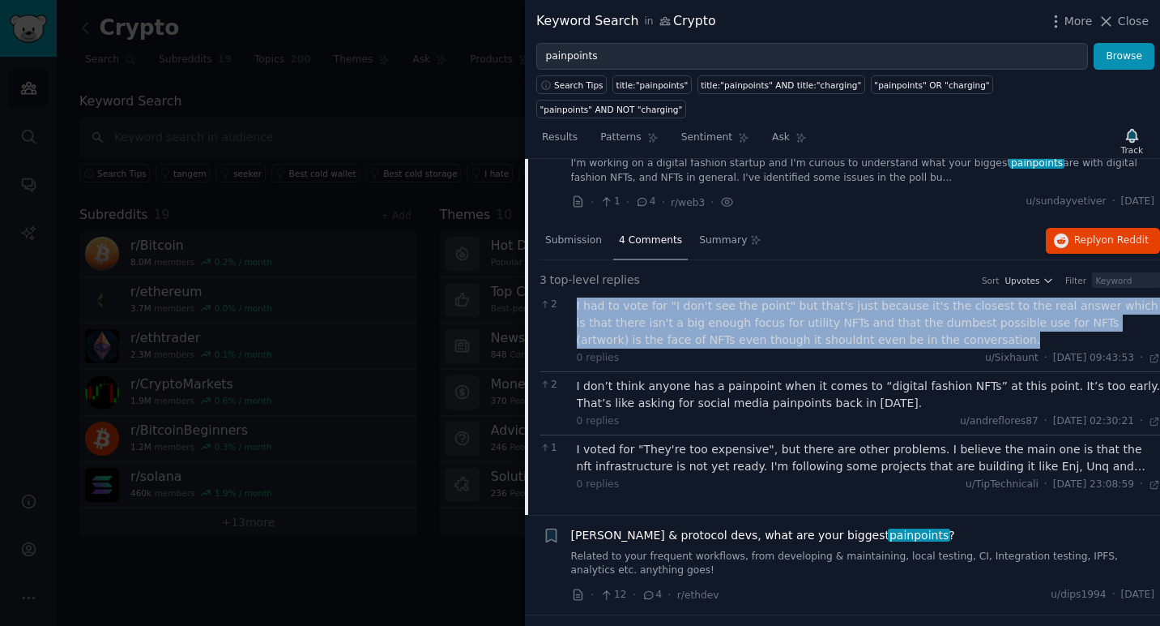
drag, startPoint x: 911, startPoint y: 313, endPoint x: 578, endPoint y: 283, distance: 334.4
click at [578, 297] on div "I had to vote for "I don't see the point" but that's just because it's the clos…" at bounding box center [869, 322] width 584 height 51
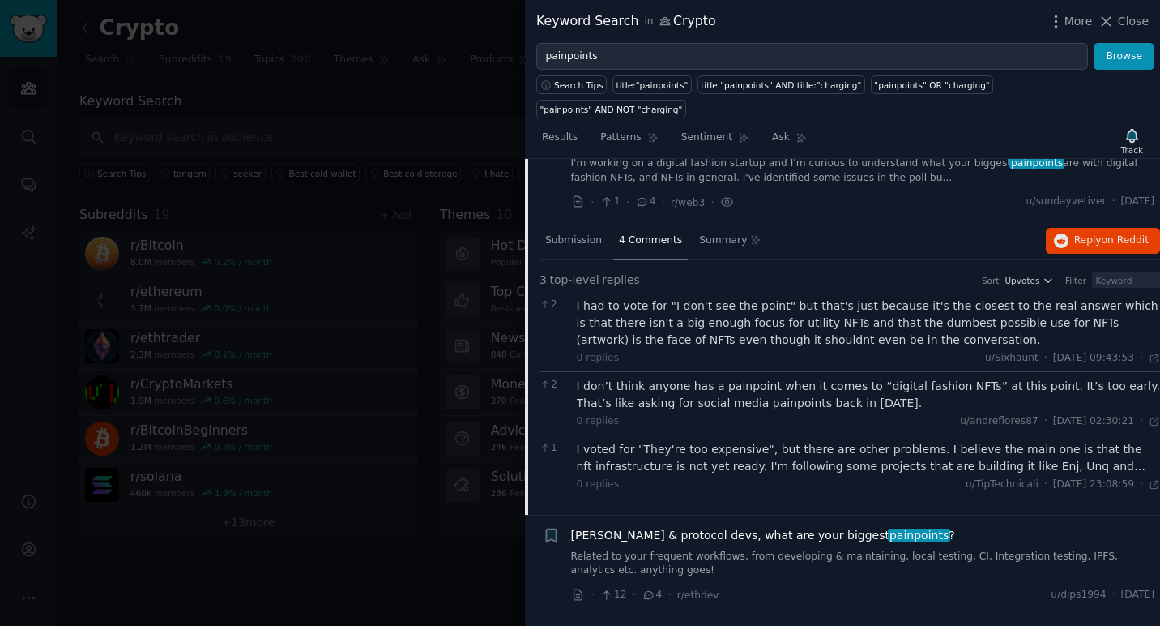
click at [767, 378] on div "I don’t think anyone has a painpoint when it comes to “digital fashion NFTs” at…" at bounding box center [869, 395] width 584 height 34
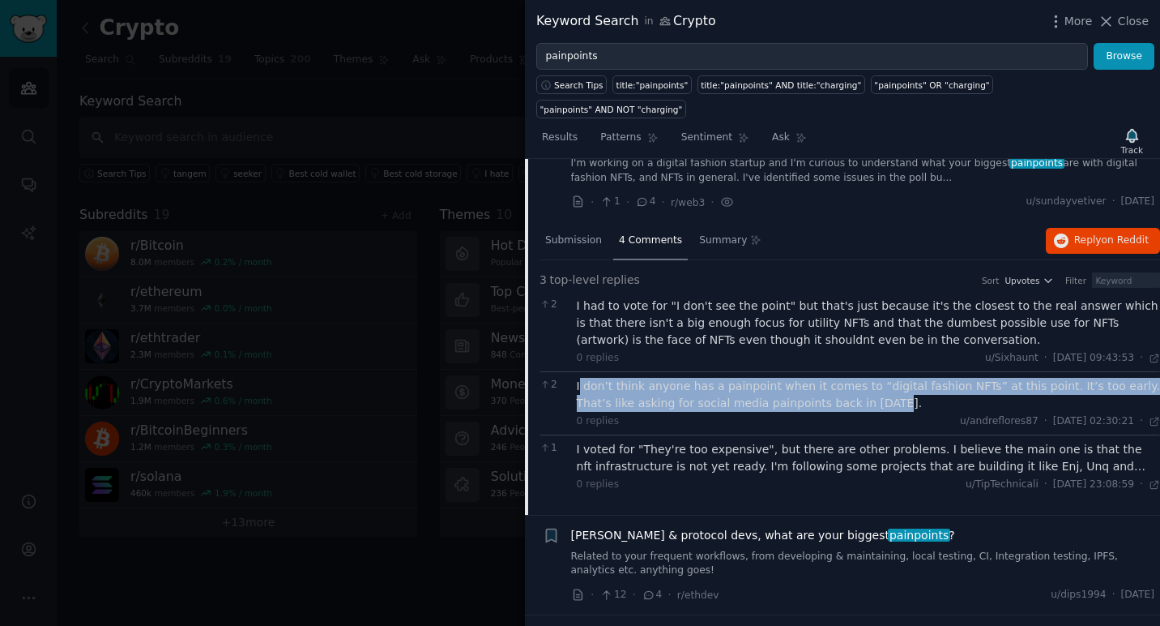
drag, startPoint x: 861, startPoint y: 375, endPoint x: 578, endPoint y: 363, distance: 283.1
click at [578, 378] on div "I don’t think anyone has a painpoint when it comes to “digital fashion NFTs” at…" at bounding box center [869, 395] width 584 height 34
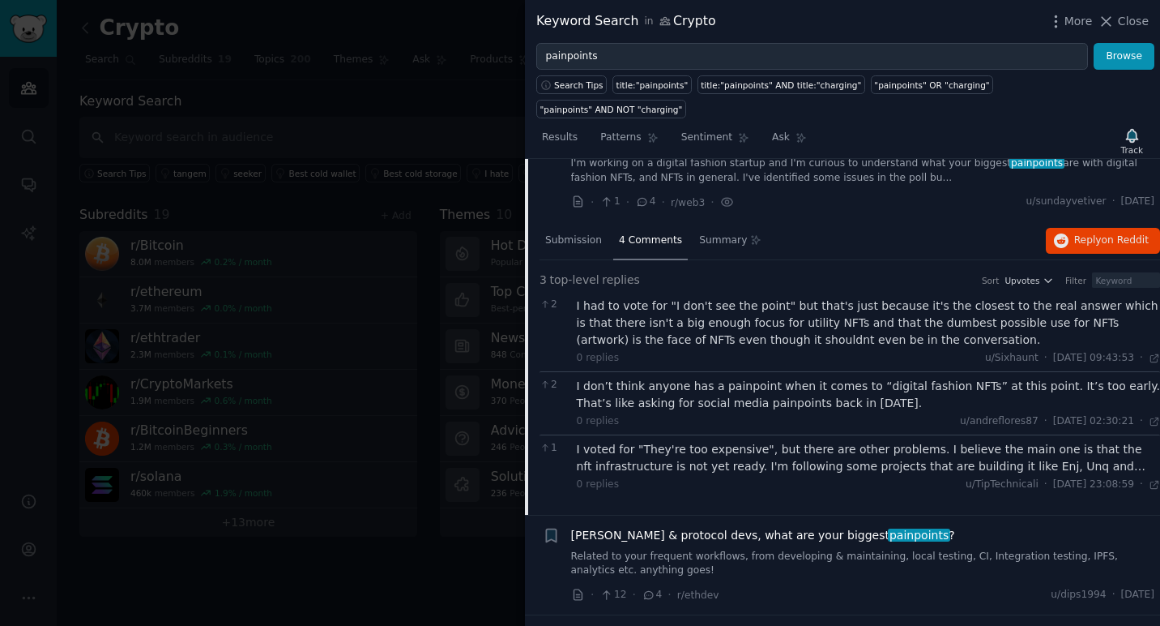
click at [677, 446] on div "I voted for "They're too expensive", but there are other problems. I believe th…" at bounding box center [869, 458] width 584 height 34
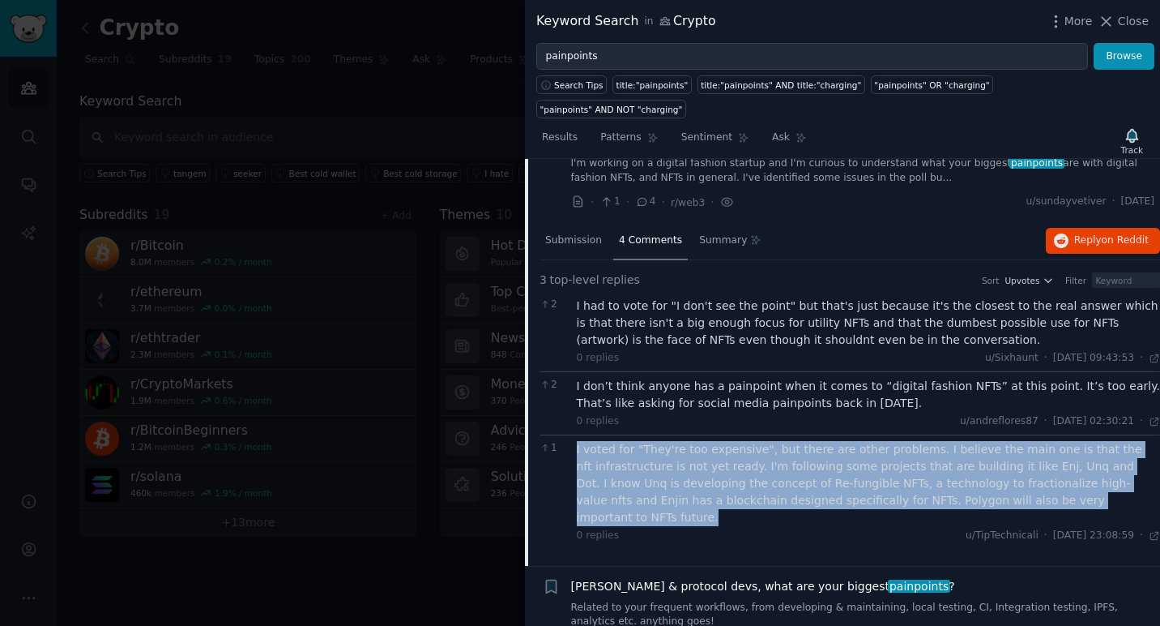
drag, startPoint x: 1076, startPoint y: 477, endPoint x: 577, endPoint y: 430, distance: 501.4
click at [577, 441] on div "I voted for "They're too expensive", but there are other problems. I believe th…" at bounding box center [869, 483] width 584 height 85
click at [676, 441] on div "I voted for "They're too expensive", but there are other problems. I believe th…" at bounding box center [869, 483] width 584 height 85
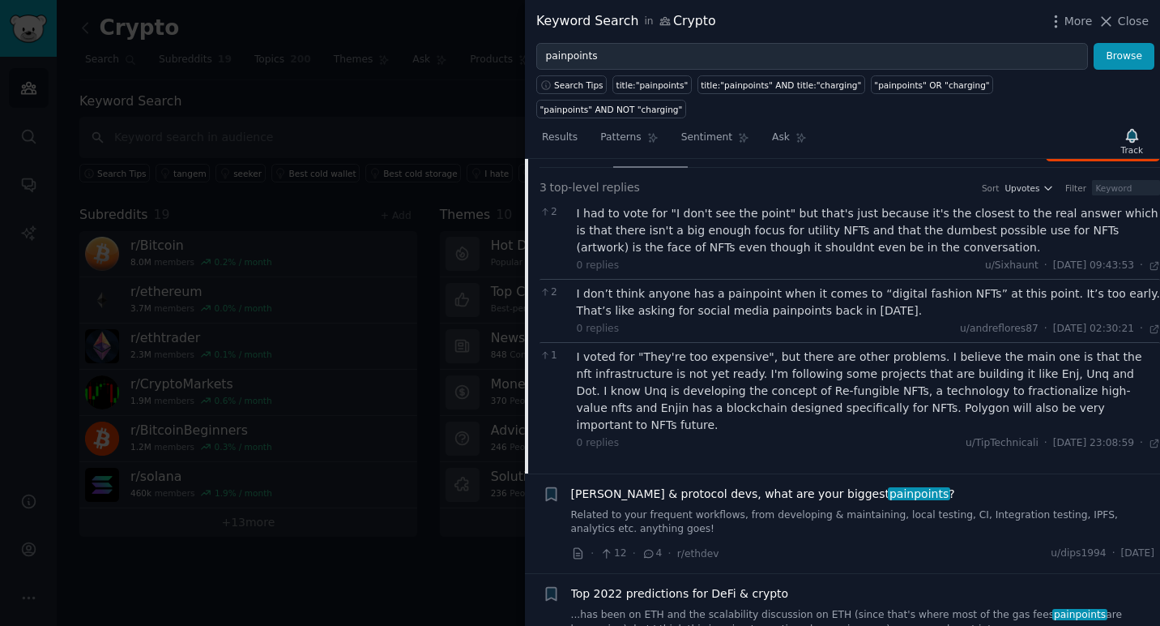
scroll to position [547, 0]
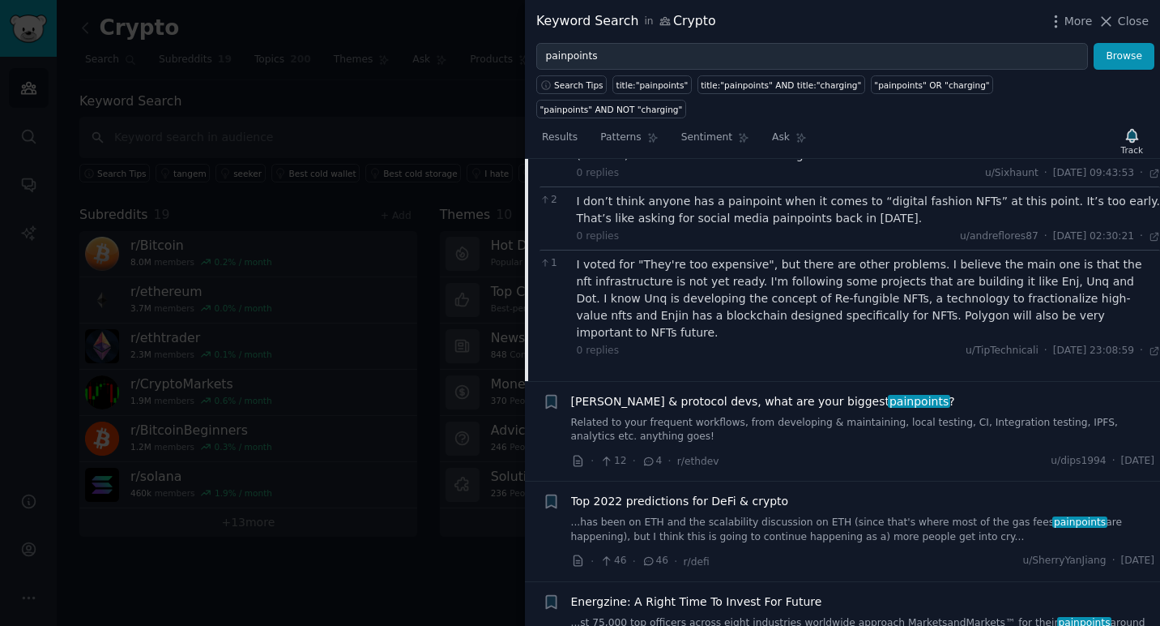
click at [738, 393] on span "[PERSON_NAME] & protocol devs, what are your biggest painpoints ?" at bounding box center [763, 401] width 384 height 17
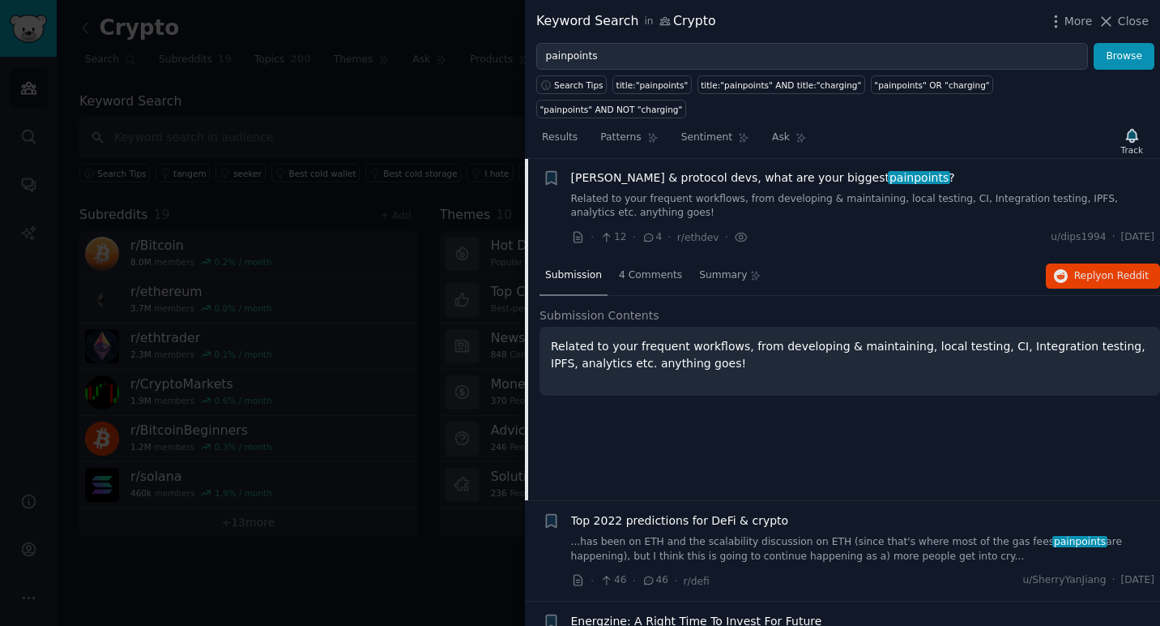
scroll to position [425, 0]
click at [644, 259] on div "4 Comments" at bounding box center [650, 278] width 75 height 39
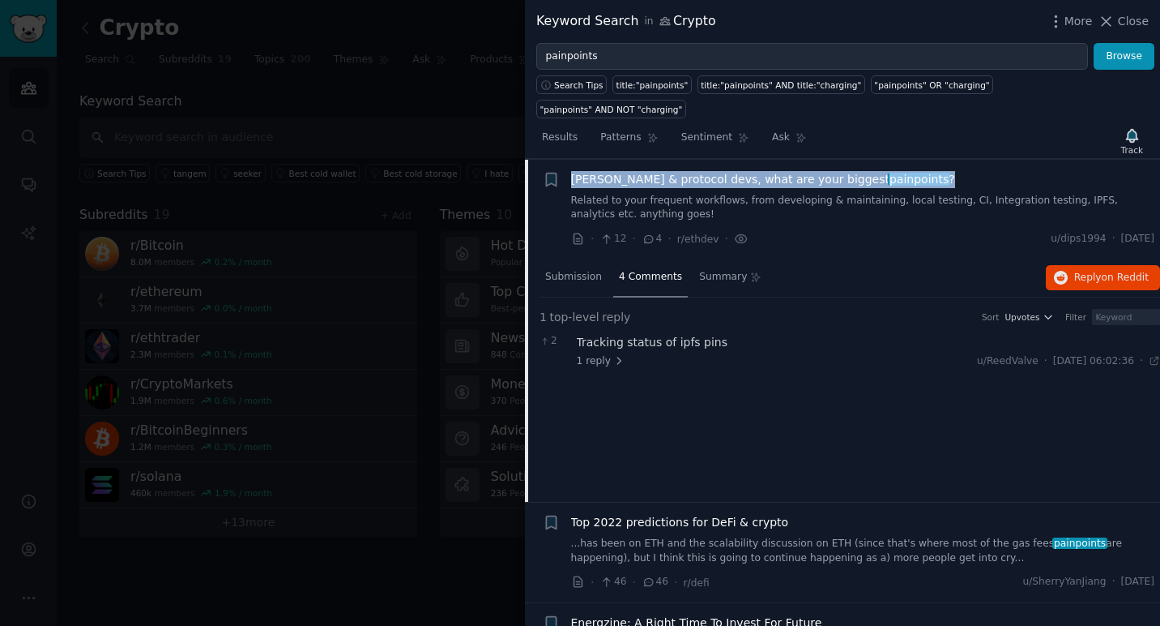
drag, startPoint x: 892, startPoint y: 155, endPoint x: 564, endPoint y: 160, distance: 328.2
click at [564, 171] on div "+ [PERSON_NAME] & protocol devs, what are your biggest painpoints ? Related to …" at bounding box center [849, 209] width 613 height 77
click at [575, 194] on link "Related to your frequent workflows, from developing & maintaining, local testin…" at bounding box center [863, 208] width 584 height 28
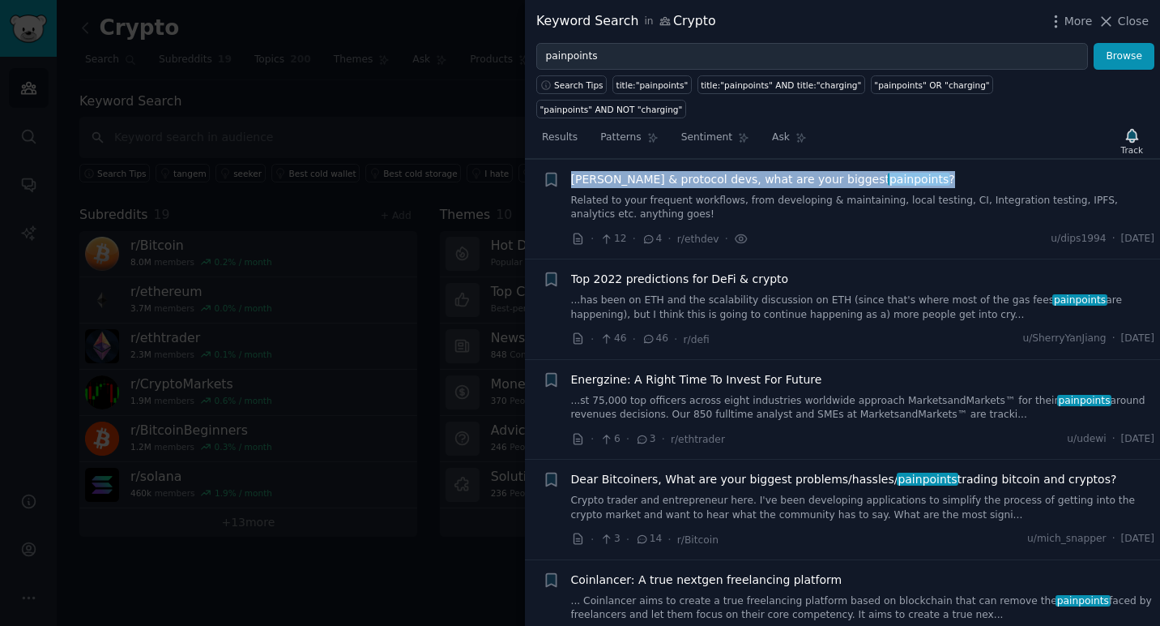
click at [575, 194] on link "Related to your frequent workflows, from developing & maintaining, local testin…" at bounding box center [863, 208] width 584 height 28
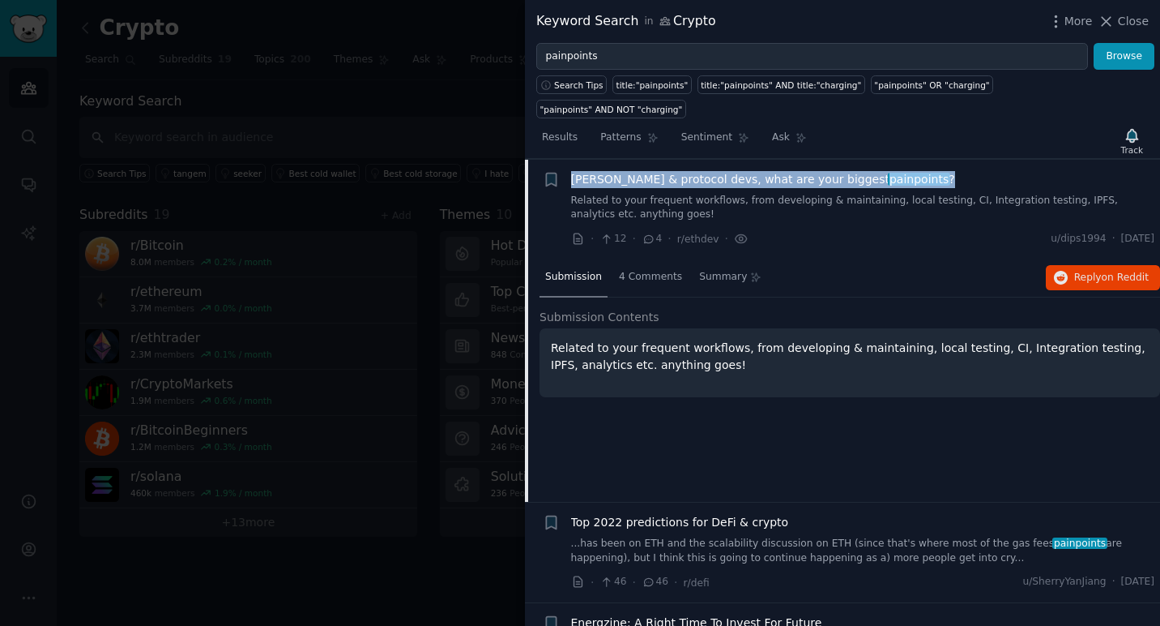
click at [600, 171] on span "[PERSON_NAME] & protocol devs, what are your biggest painpoints ?" at bounding box center [763, 179] width 384 height 17
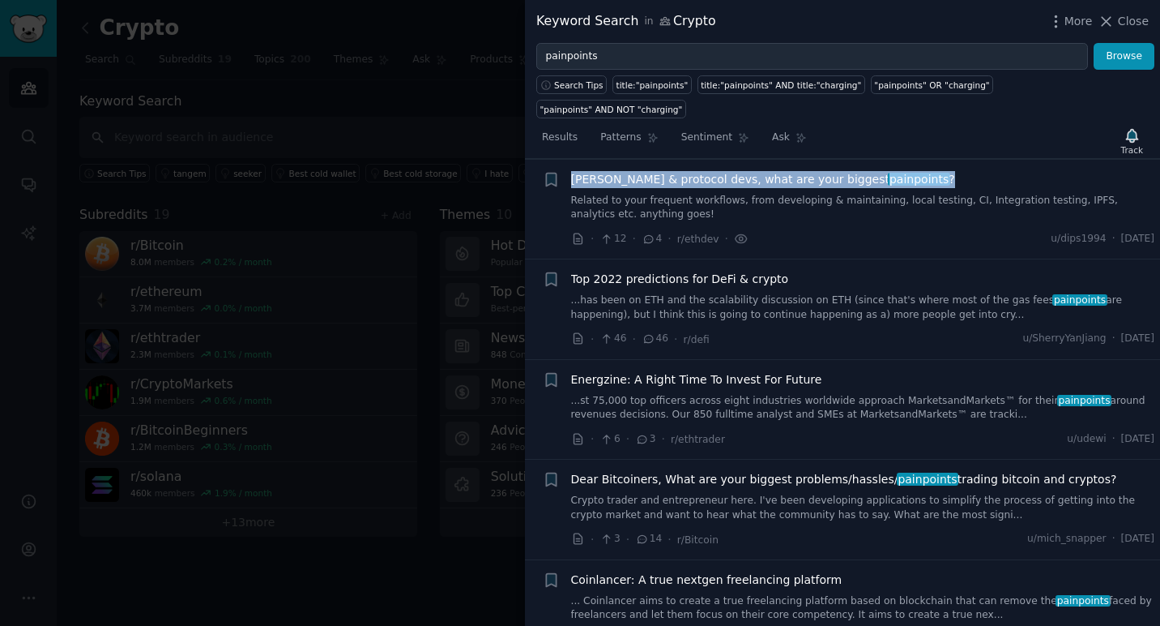
click at [600, 171] on span "[PERSON_NAME] & protocol devs, what are your biggest painpoints ?" at bounding box center [763, 179] width 384 height 17
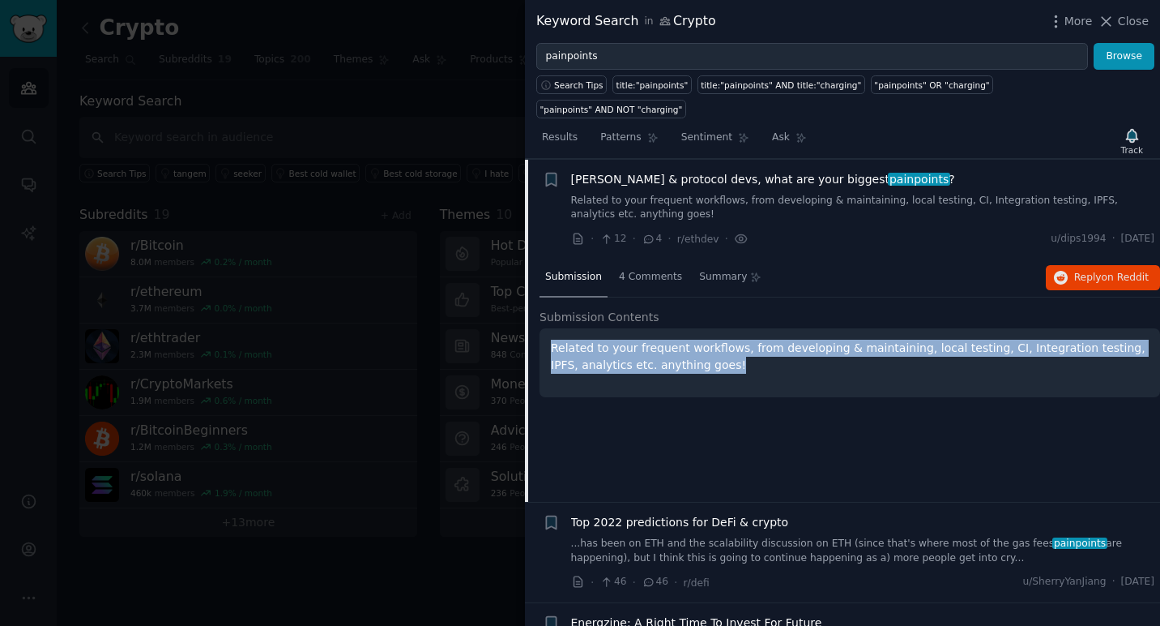
drag, startPoint x: 737, startPoint y: 342, endPoint x: 549, endPoint y: 327, distance: 188.6
click at [549, 328] on div "Related to your frequent workflows, from developing & maintaining, local testin…" at bounding box center [850, 362] width 621 height 69
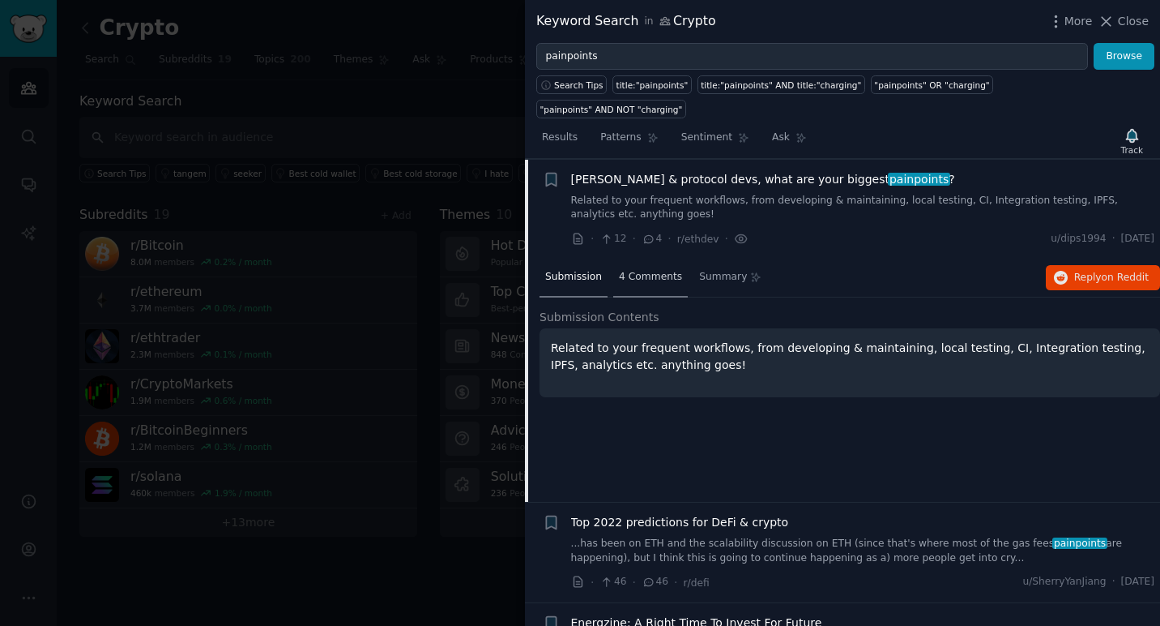
click at [661, 270] on span "4 Comments" at bounding box center [650, 277] width 63 height 15
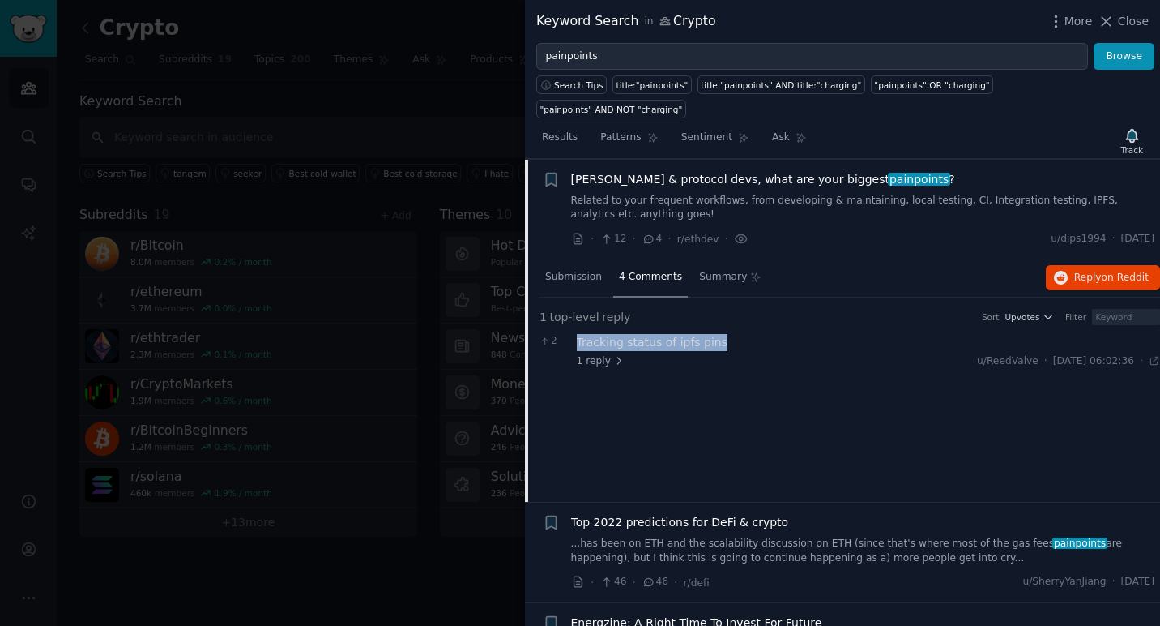
drag, startPoint x: 745, startPoint y: 319, endPoint x: 579, endPoint y: 319, distance: 166.1
click at [579, 334] on div "Tracking status of ipfs pins" at bounding box center [869, 342] width 584 height 17
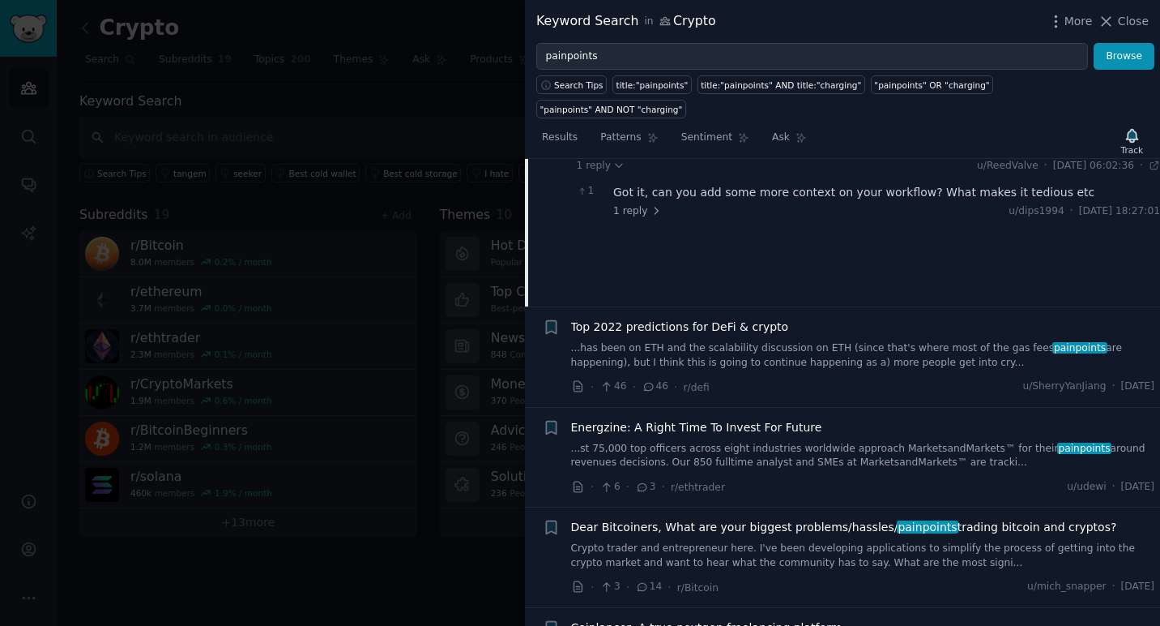
scroll to position [678, 0]
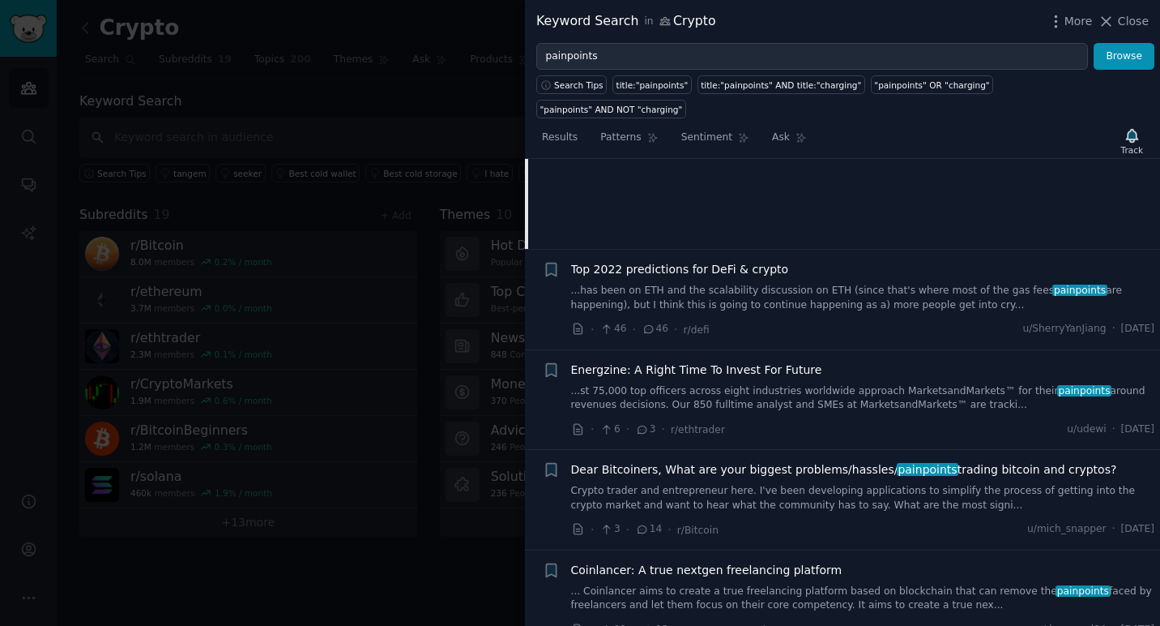
click at [716, 261] on span "Top 2022 predictions for DeFi & crypto" at bounding box center [680, 269] width 218 height 17
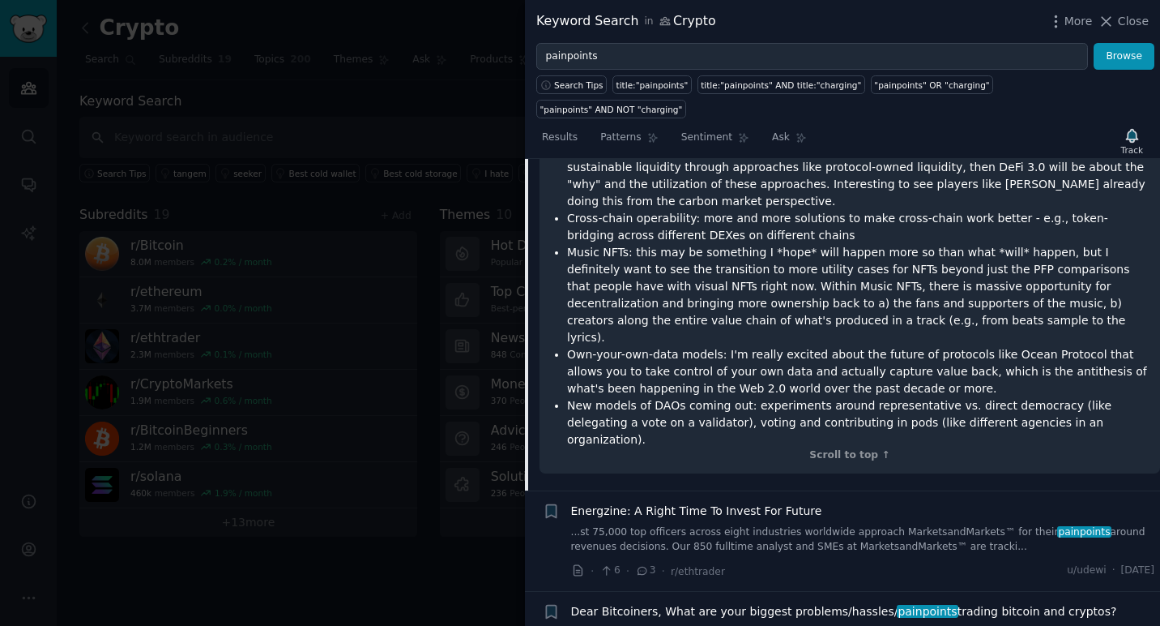
scroll to position [874, 0]
click at [473, 75] on div at bounding box center [580, 313] width 1160 height 626
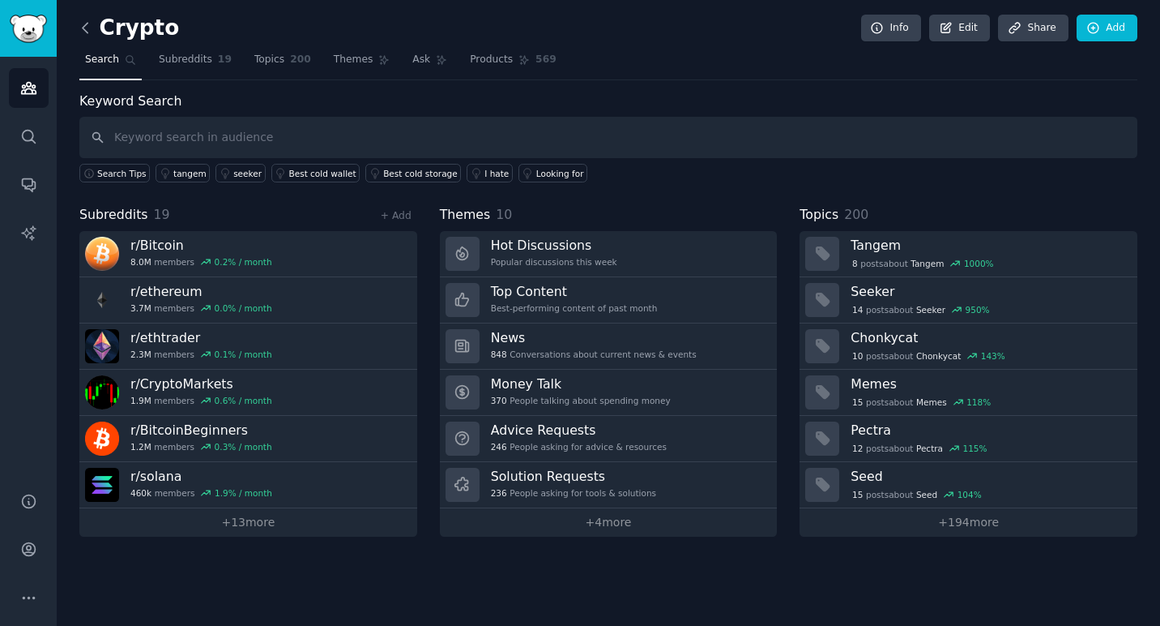
click at [81, 32] on icon at bounding box center [85, 27] width 17 height 17
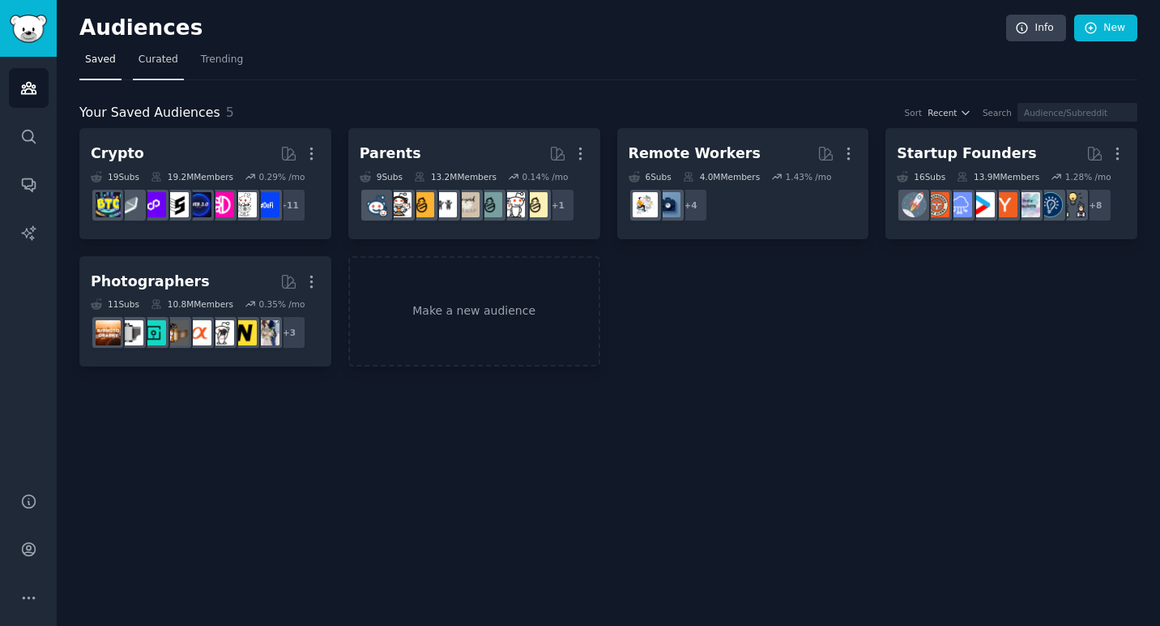
click at [162, 70] on link "Curated" at bounding box center [158, 63] width 51 height 33
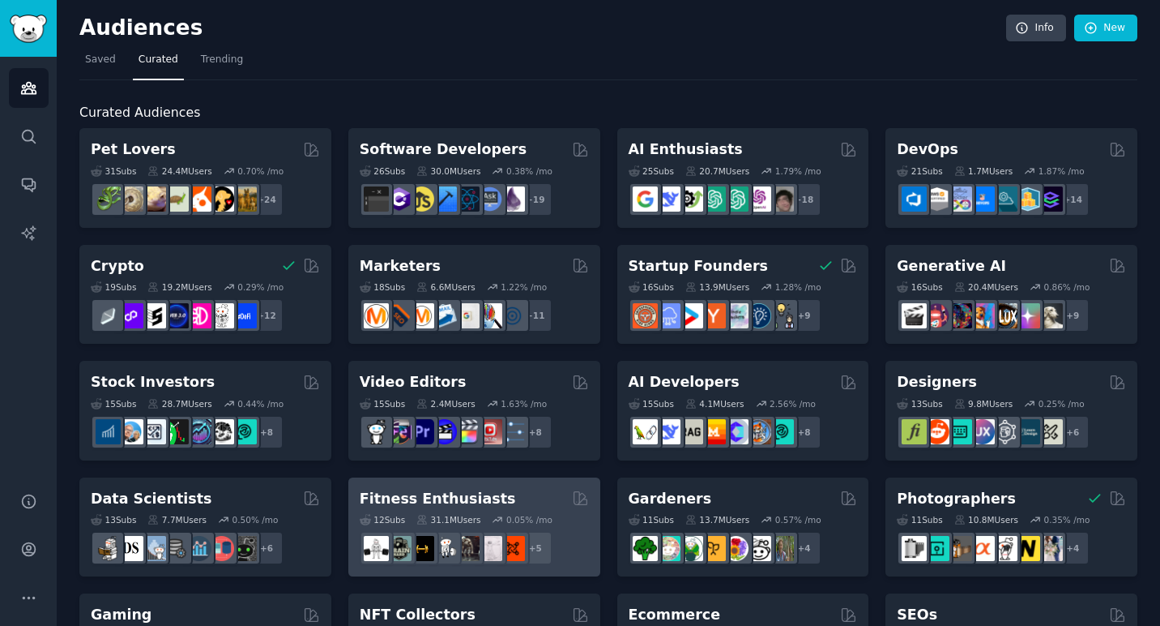
click at [459, 505] on h2 "Fitness Enthusiasts" at bounding box center [438, 499] width 156 height 20
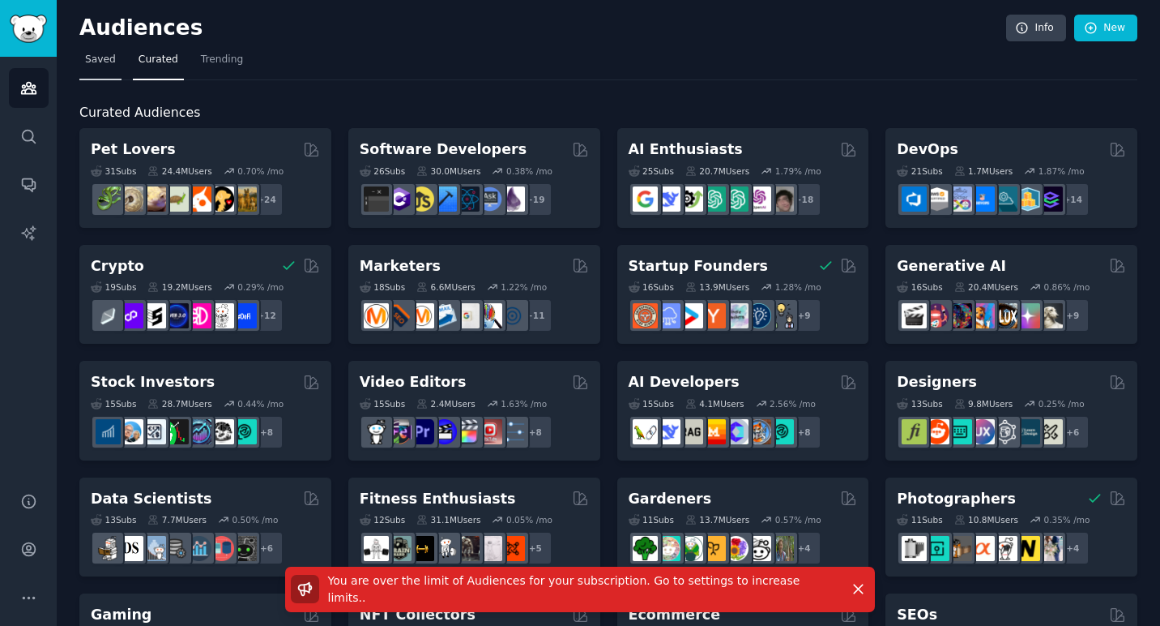
click at [92, 66] on span "Saved" at bounding box center [100, 60] width 31 height 15
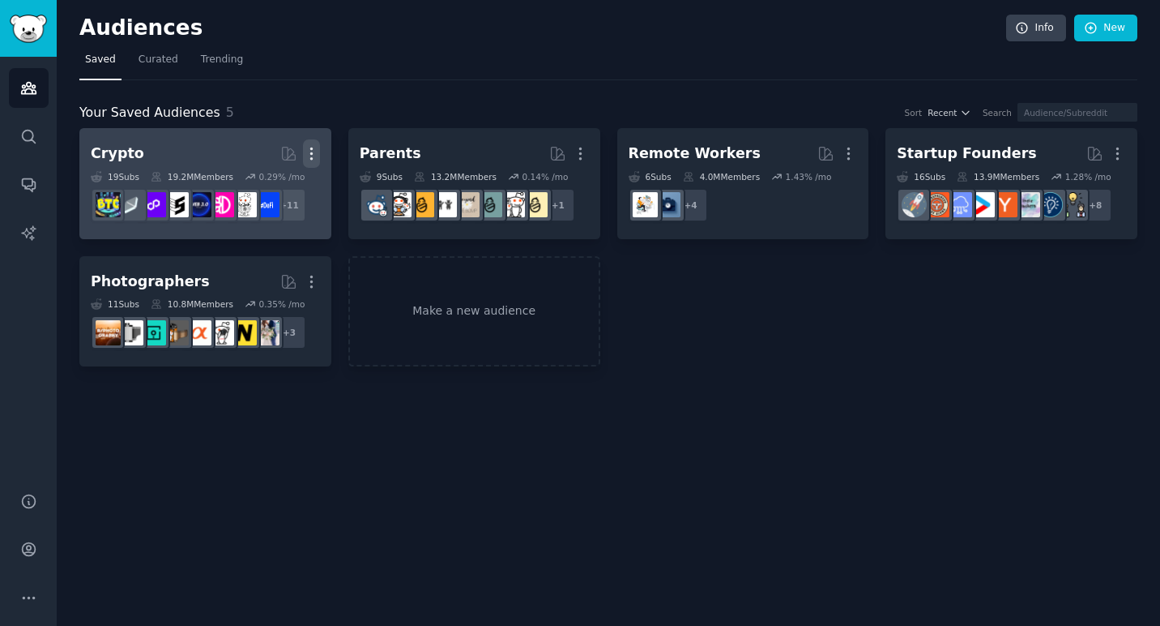
click at [306, 155] on icon "button" at bounding box center [311, 153] width 17 height 17
click at [253, 195] on p "Delete" at bounding box center [267, 187] width 37 height 17
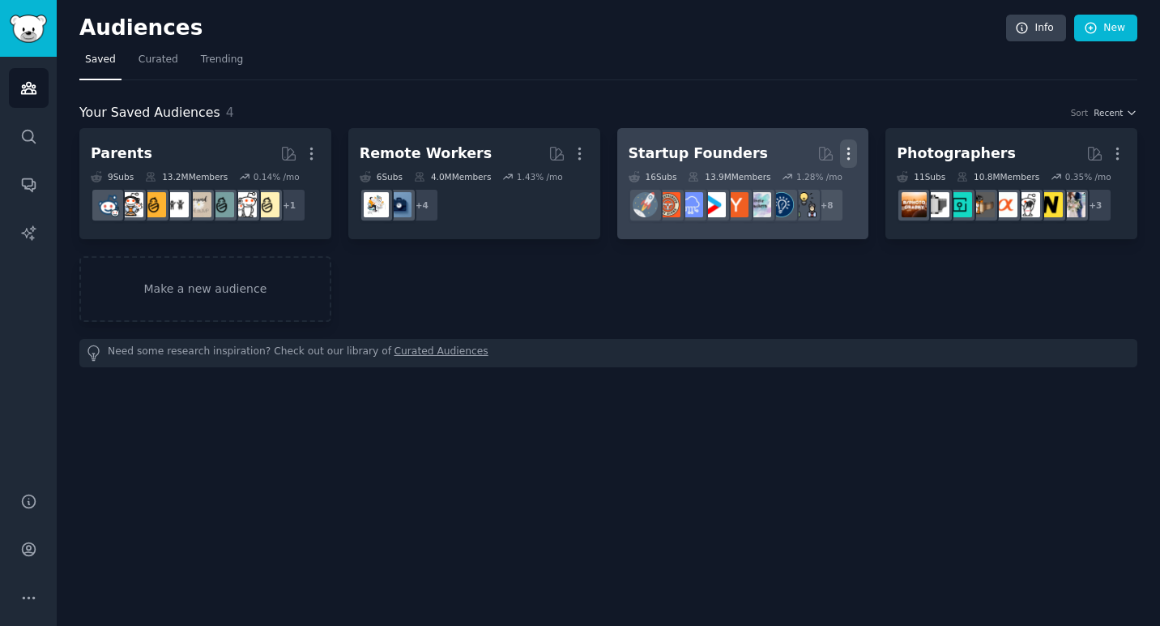
click at [848, 154] on icon "button" at bounding box center [849, 153] width 2 height 11
click at [791, 191] on p "Delete" at bounding box center [804, 187] width 37 height 17
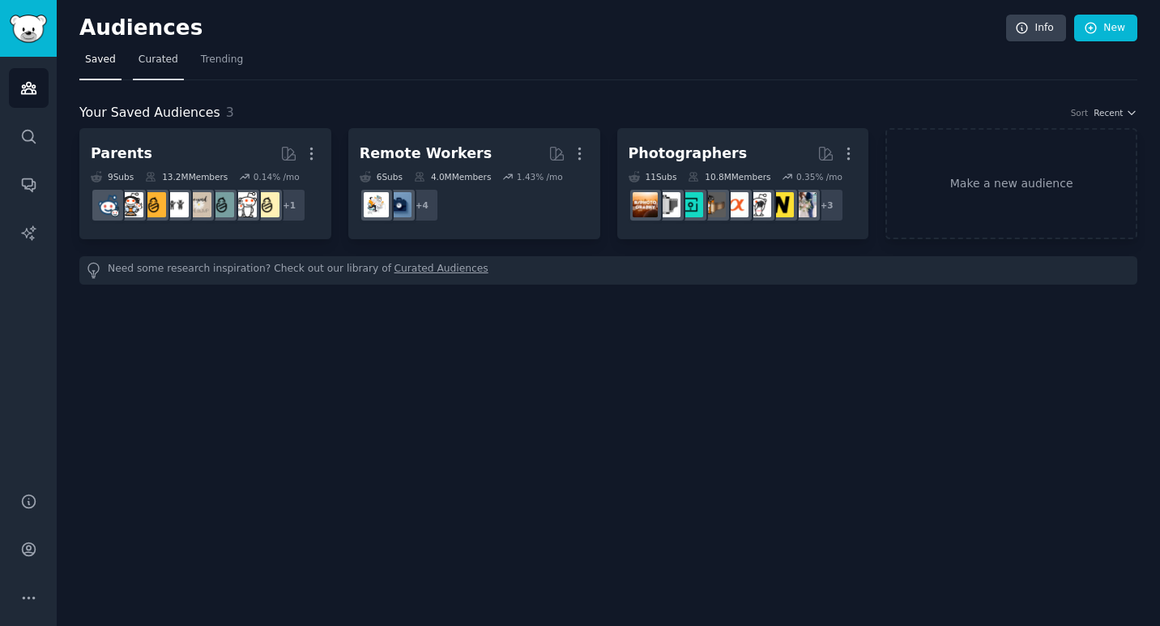
click at [150, 65] on span "Curated" at bounding box center [159, 60] width 40 height 15
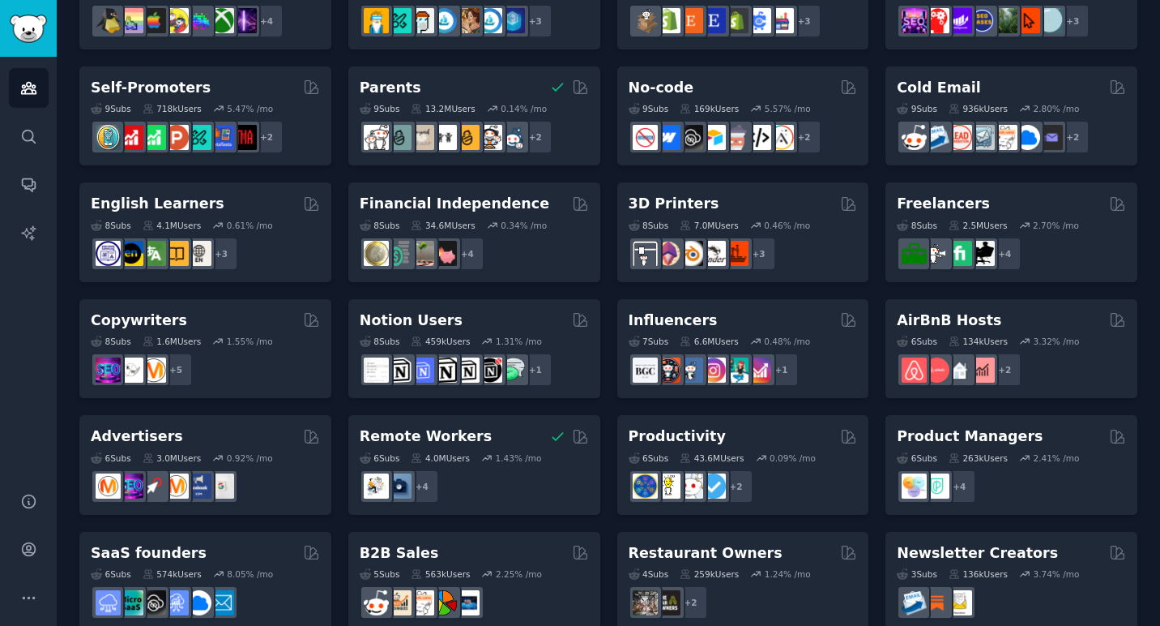
scroll to position [671, 0]
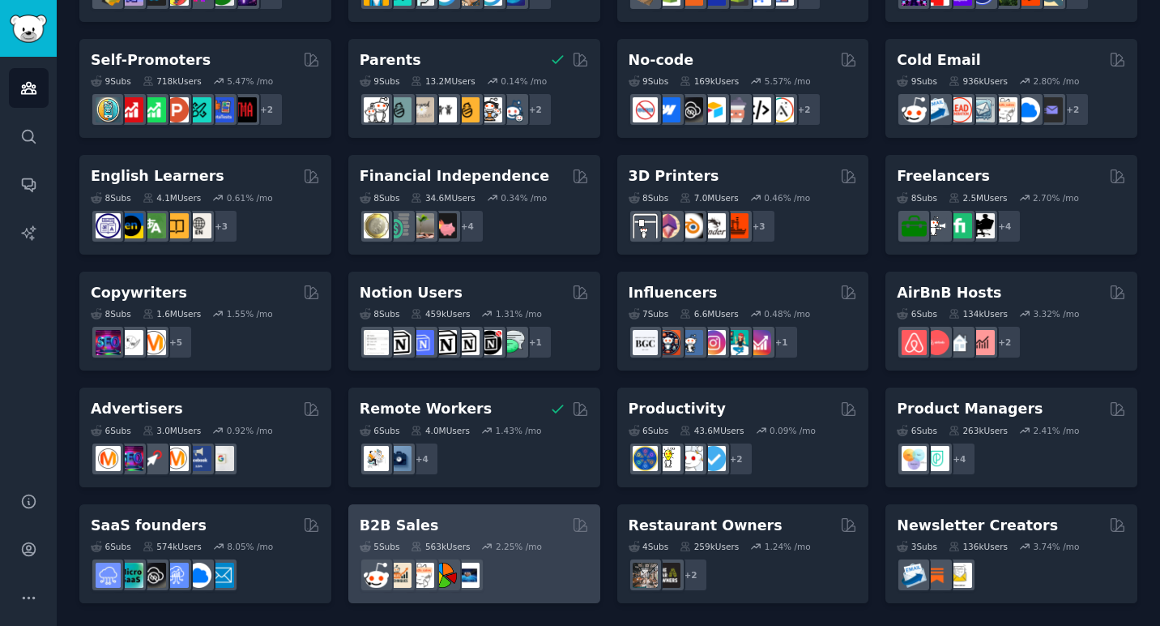
click at [434, 527] on div "B2B Sales Curated by GummySearch" at bounding box center [474, 525] width 229 height 20
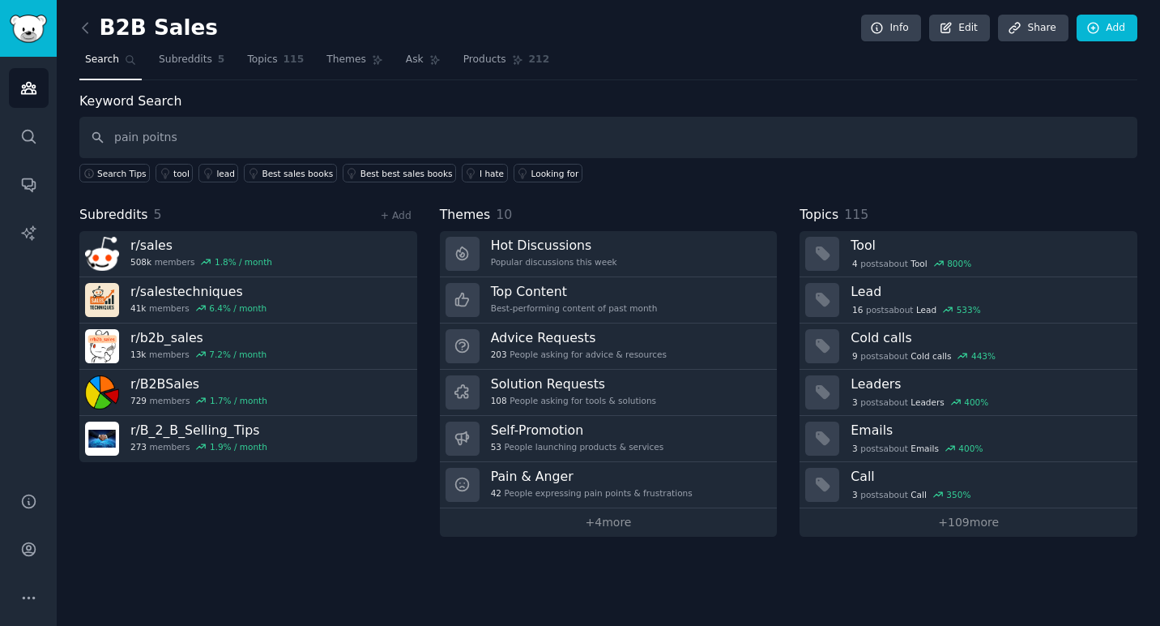
type input "pain poitns"
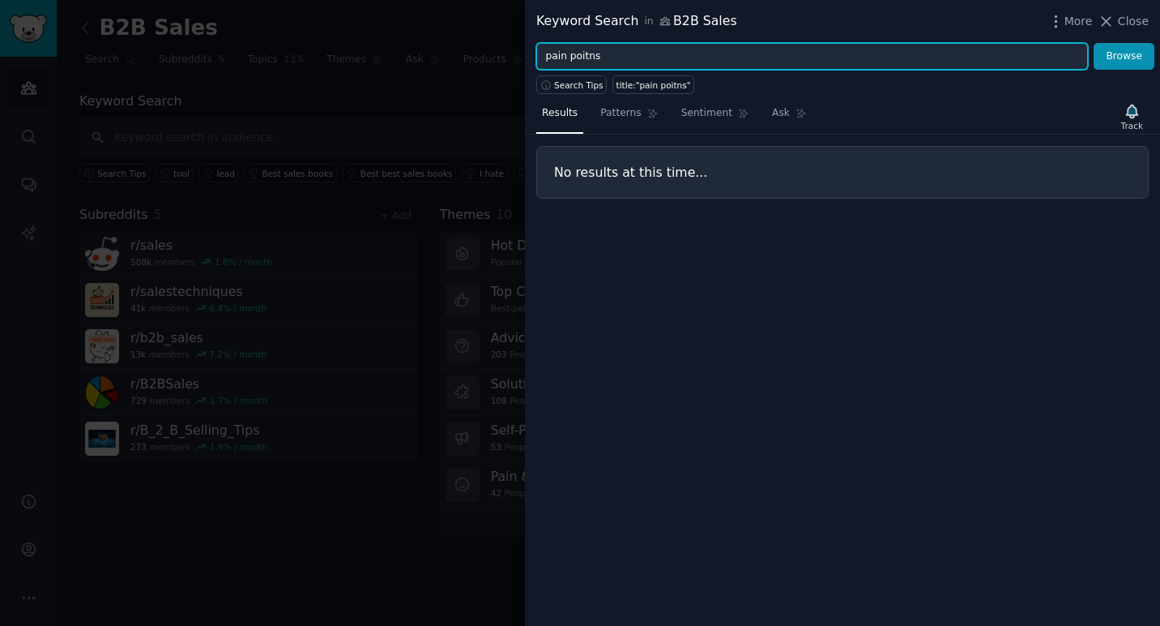
drag, startPoint x: 608, startPoint y: 58, endPoint x: 570, endPoint y: 58, distance: 38.1
click at [570, 58] on input "pain poitns" at bounding box center [812, 57] width 552 height 28
type input "pain points"
click at [1094, 43] on button "Browse" at bounding box center [1124, 57] width 61 height 28
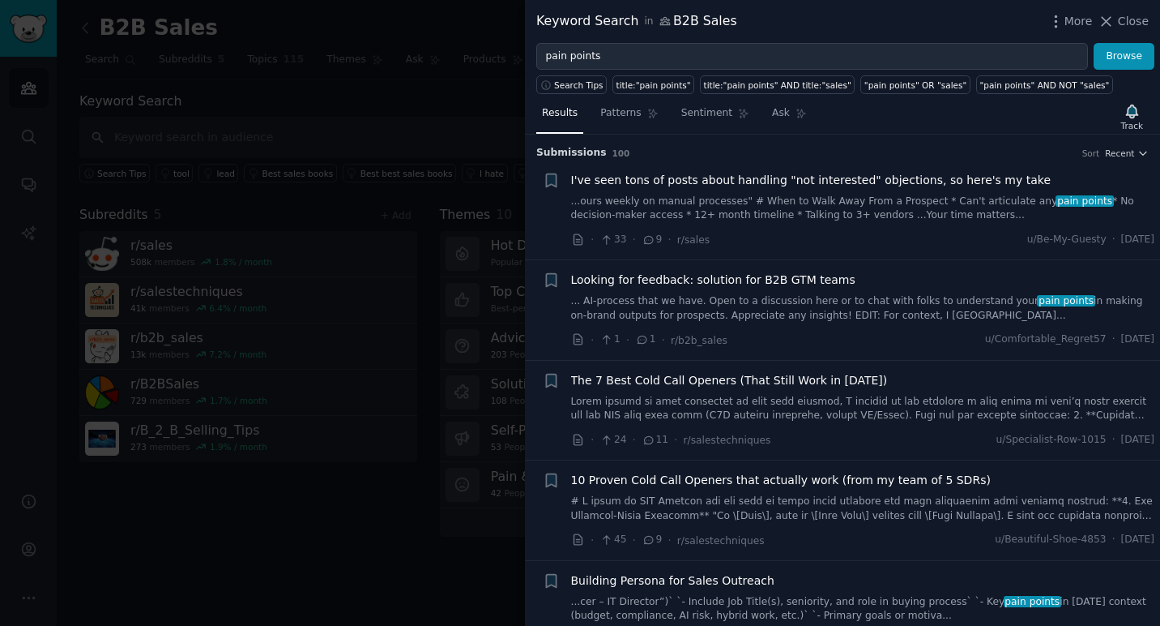
click at [732, 380] on span "The 7 Best Cold Call Openers (That Still Work in [DATE])" at bounding box center [729, 380] width 317 height 17
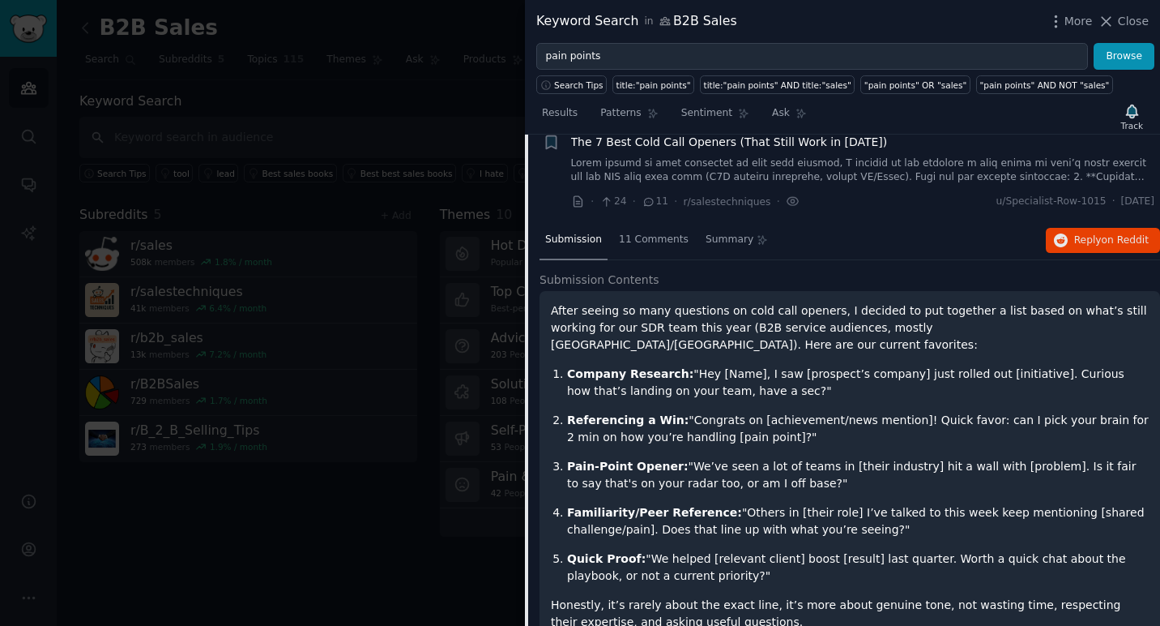
scroll to position [242, 0]
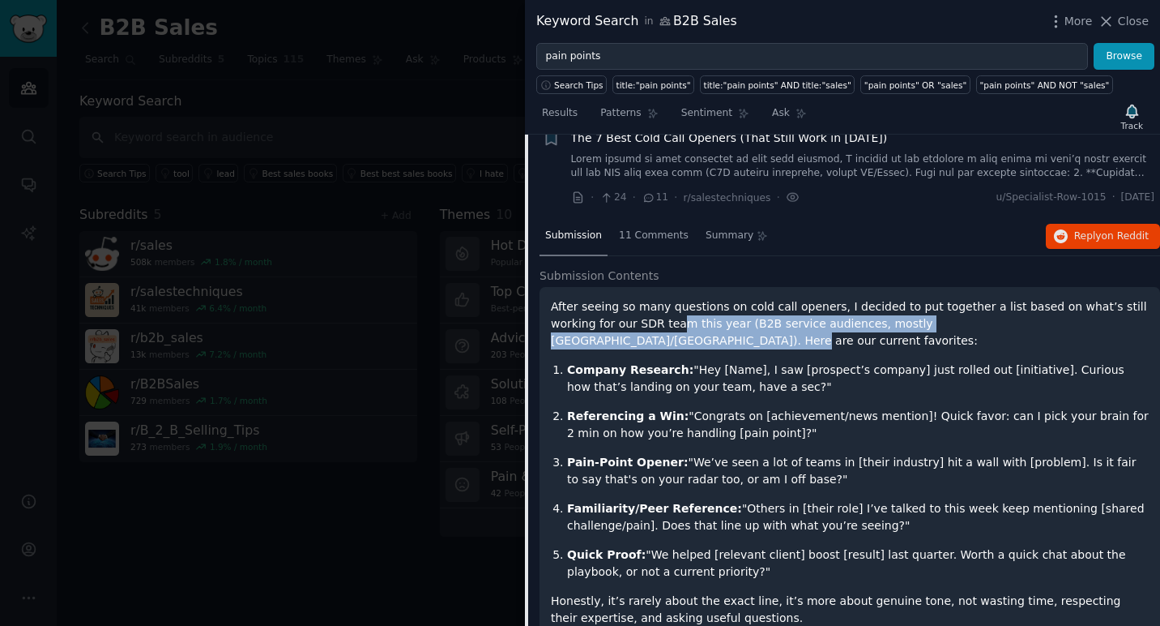
drag, startPoint x: 1077, startPoint y: 323, endPoint x: 632, endPoint y: 318, distance: 444.9
click at [632, 318] on p "After seeing so many questions on cold call openers, I decided to put together …" at bounding box center [850, 323] width 598 height 51
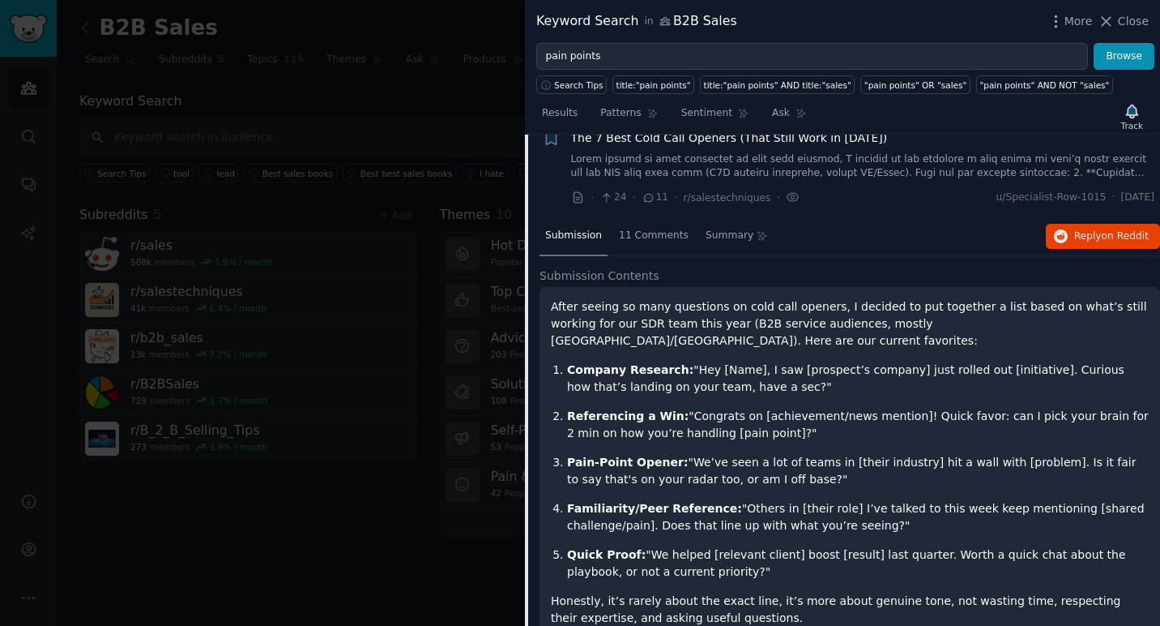
drag, startPoint x: 767, startPoint y: 370, endPoint x: 562, endPoint y: 322, distance: 209.9
click at [562, 322] on div "After seeing so many questions on cold call openers, I decided to put together …" at bounding box center [850, 517] width 598 height 438
click at [562, 322] on p "After seeing so many questions on cold call openers, I decided to put together …" at bounding box center [850, 323] width 598 height 51
drag, startPoint x: 771, startPoint y: 416, endPoint x: 635, endPoint y: 362, distance: 146.3
click at [635, 362] on ol "Company Research: "Hey [Name], I saw [prospect’s company] just rolled out [init…" at bounding box center [850, 470] width 598 height 219
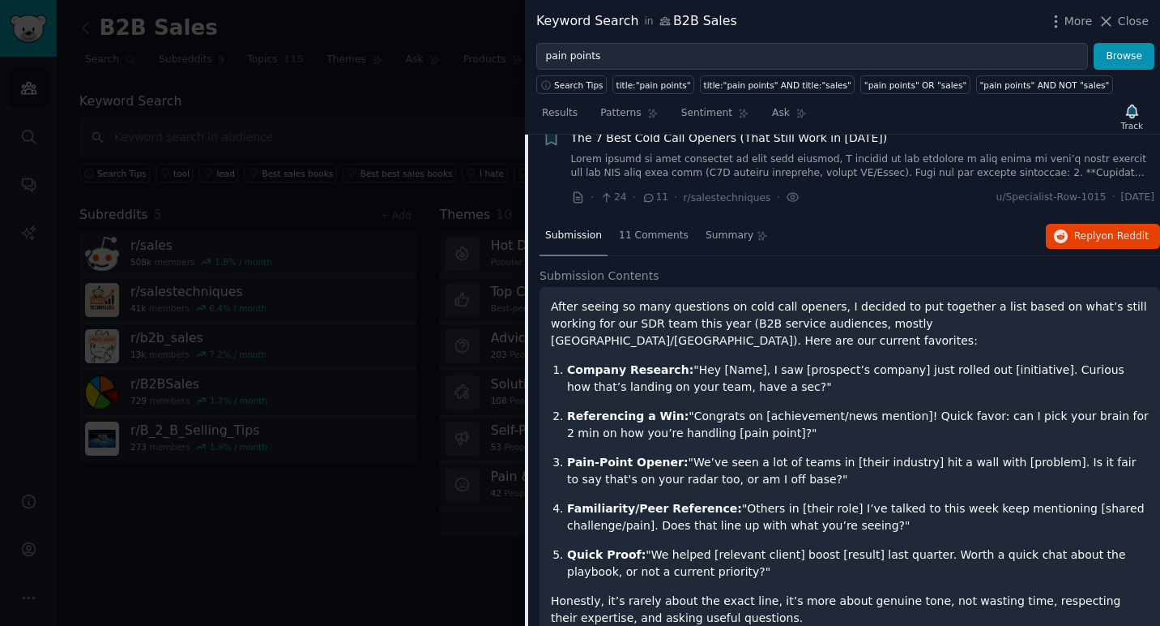
click at [635, 362] on p "Company Research: "Hey [Name], I saw [prospect’s company] just rolled out [init…" at bounding box center [858, 378] width 582 height 34
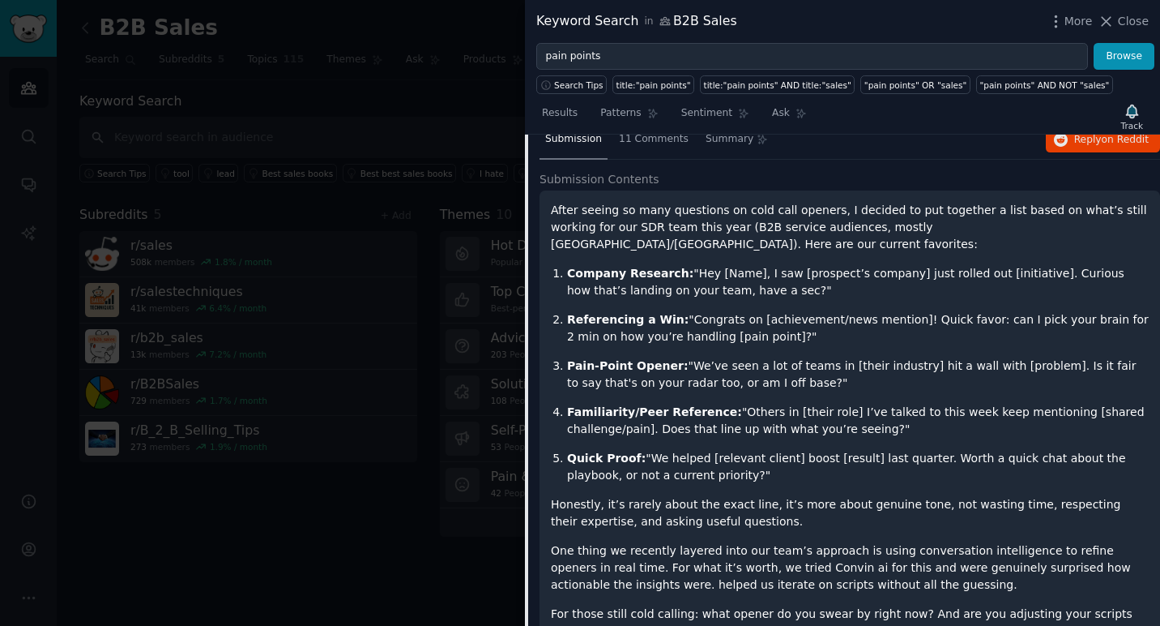
scroll to position [337, 0]
drag, startPoint x: 732, startPoint y: 398, endPoint x: 909, endPoint y: 412, distance: 178.1
click at [909, 412] on p "Familiarity/Peer Reference: "Others in [their role] I’ve talked to this week ke…" at bounding box center [858, 422] width 582 height 34
drag, startPoint x: 831, startPoint y: 398, endPoint x: 889, endPoint y: 406, distance: 58.9
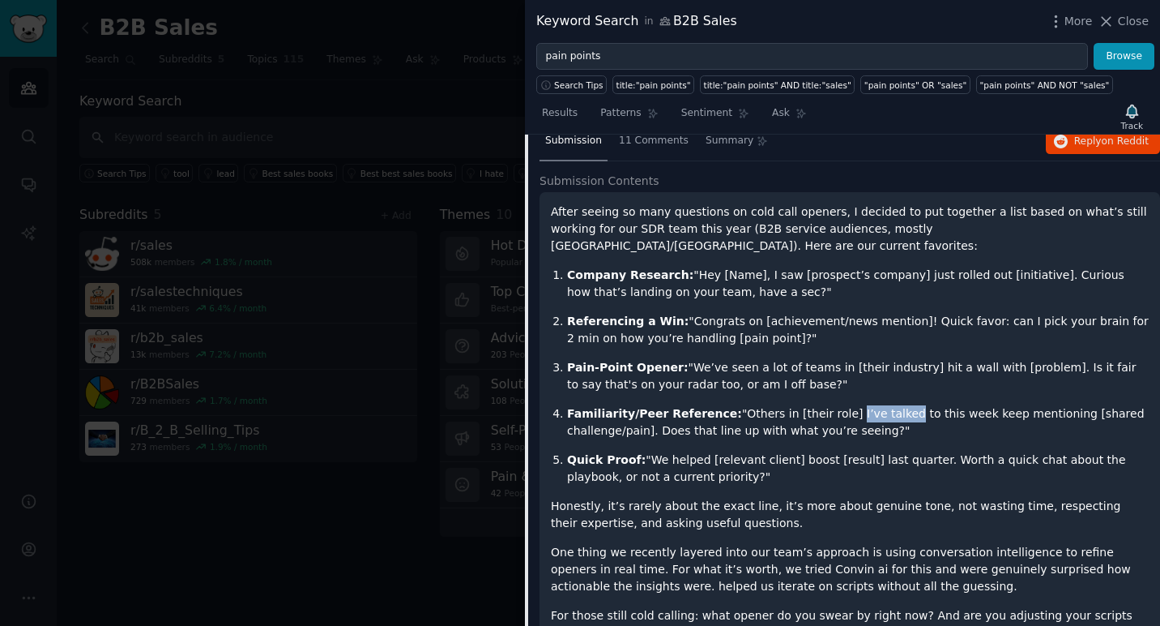
click at [889, 406] on p "Familiarity/Peer Reference: "Others in [their role] I’ve talked to this week ke…" at bounding box center [858, 422] width 582 height 34
drag, startPoint x: 889, startPoint y: 406, endPoint x: 831, endPoint y: 392, distance: 60.0
click at [831, 405] on p "Familiarity/Peer Reference: "Others in [their role] I’ve talked to this week ke…" at bounding box center [858, 422] width 582 height 34
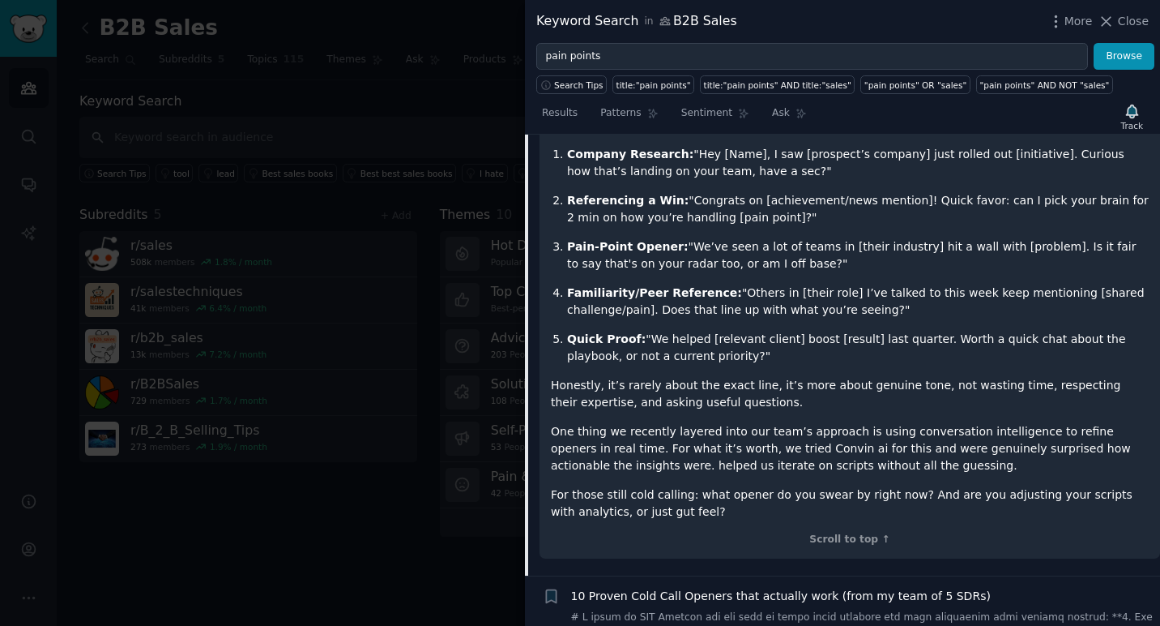
scroll to position [470, 0]
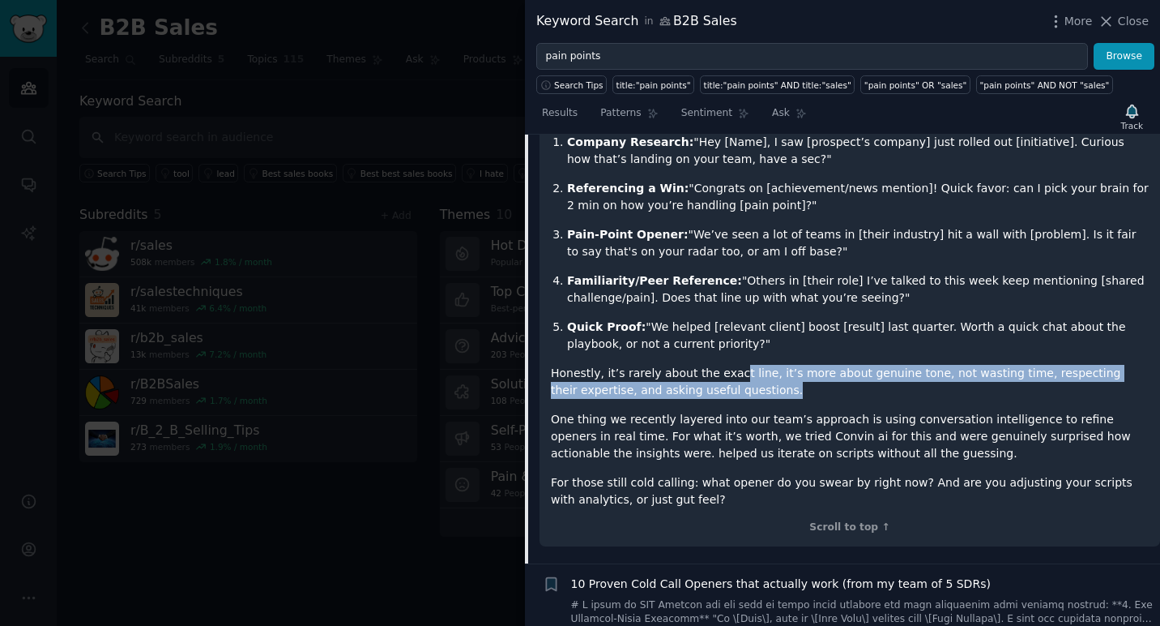
drag, startPoint x: 728, startPoint y: 353, endPoint x: 787, endPoint y: 370, distance: 61.6
click at [787, 370] on p "Honestly, it’s rarely about the exact line, it’s more about genuine tone, not w…" at bounding box center [850, 382] width 598 height 34
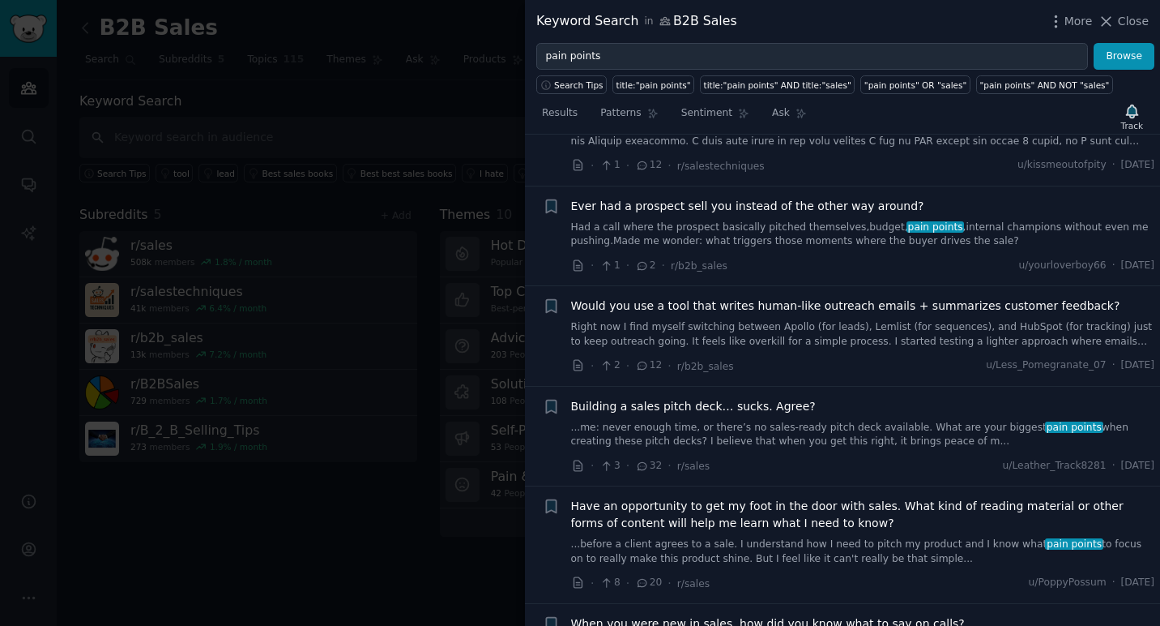
scroll to position [1254, 0]
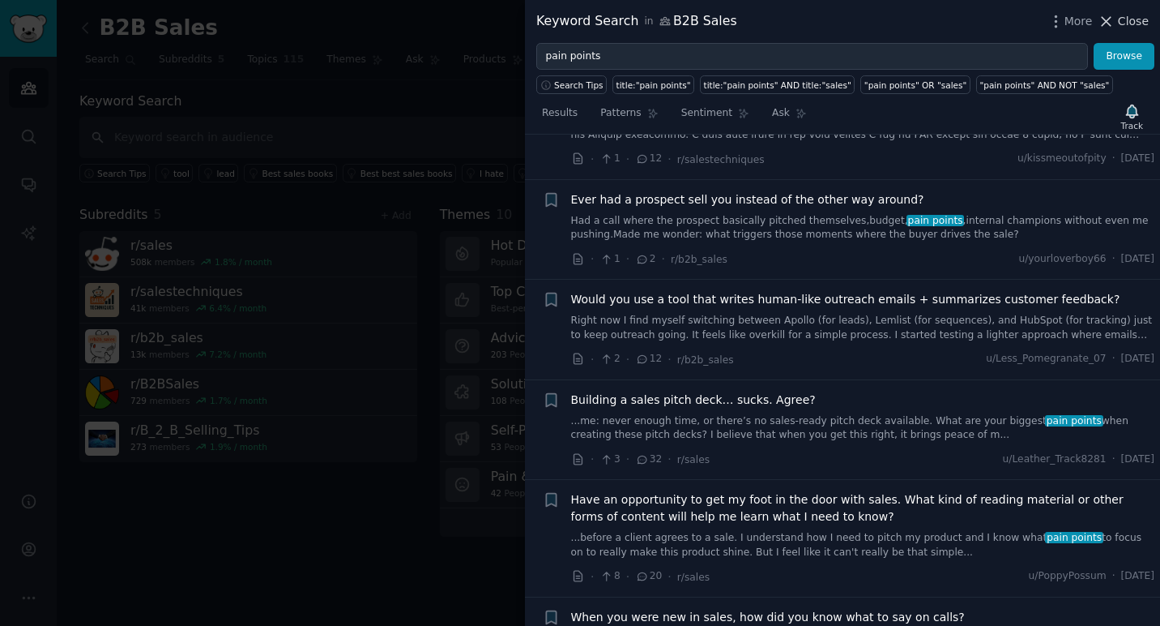
click at [1135, 22] on span "Close" at bounding box center [1133, 21] width 31 height 17
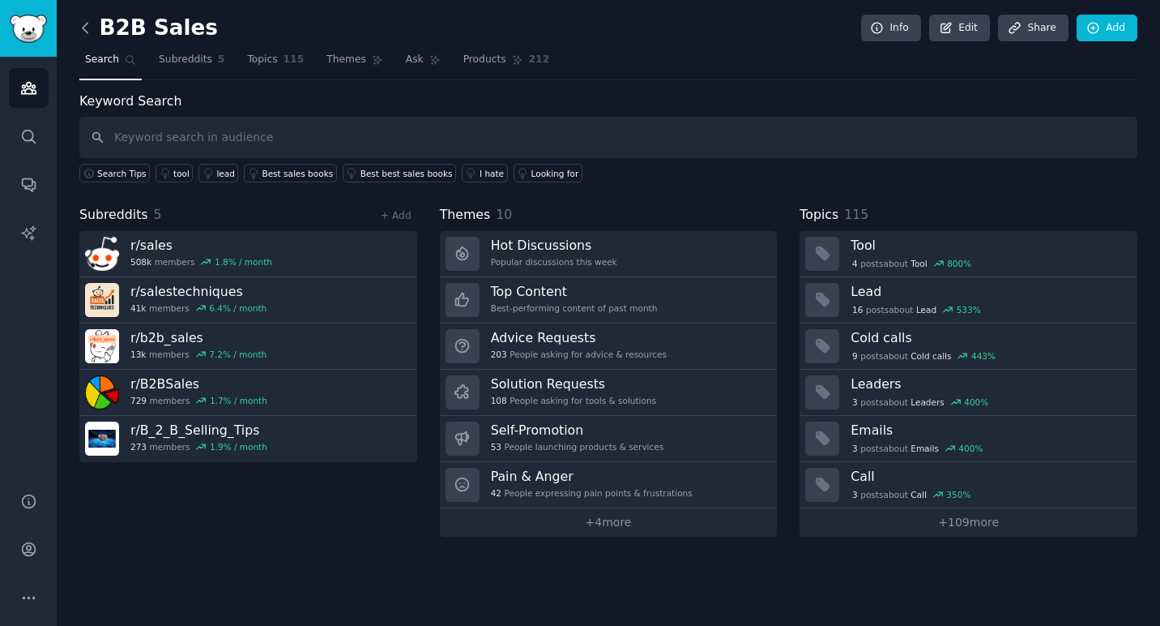
click at [87, 30] on icon at bounding box center [85, 27] width 17 height 17
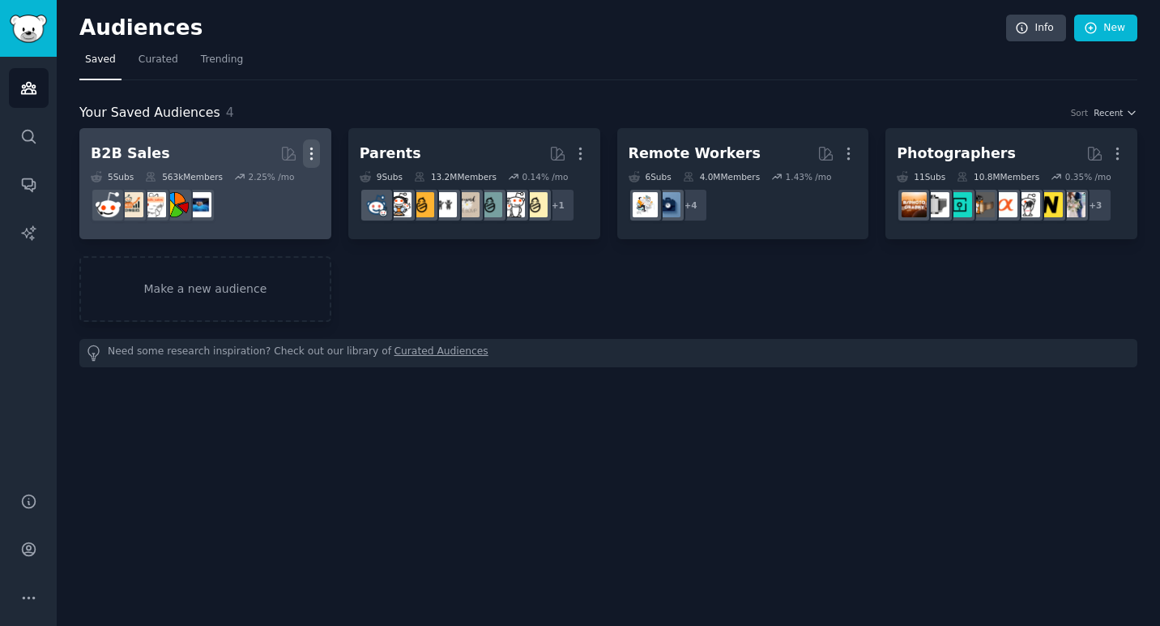
click at [309, 160] on icon "button" at bounding box center [311, 153] width 17 height 17
click at [265, 187] on p "Delete" at bounding box center [267, 187] width 37 height 17
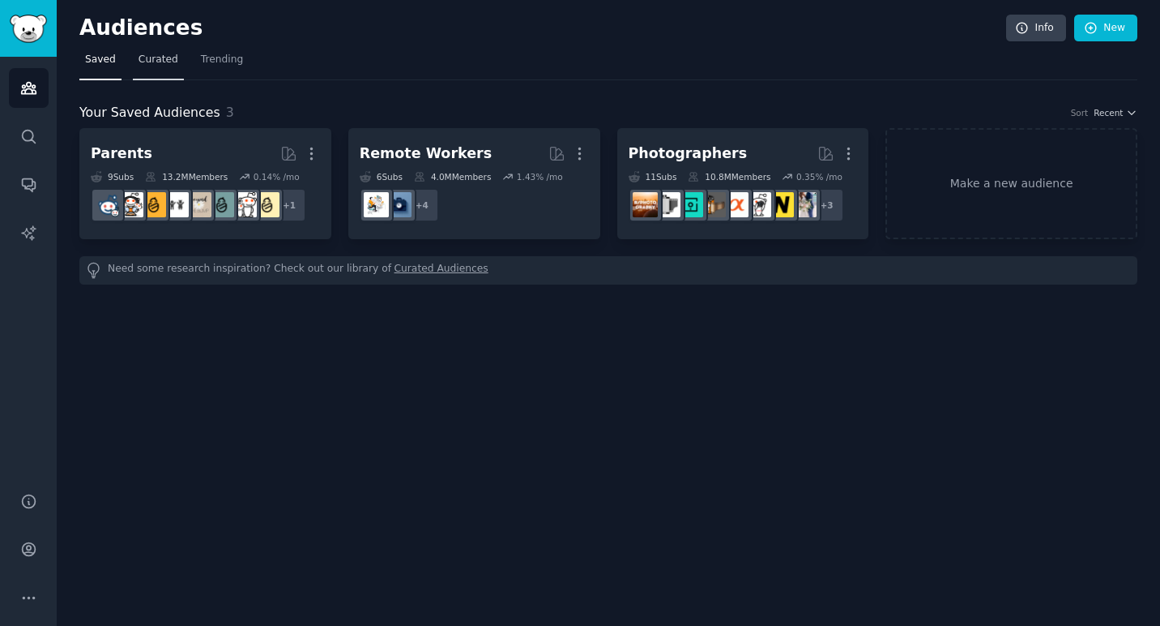
click at [147, 62] on span "Curated" at bounding box center [159, 60] width 40 height 15
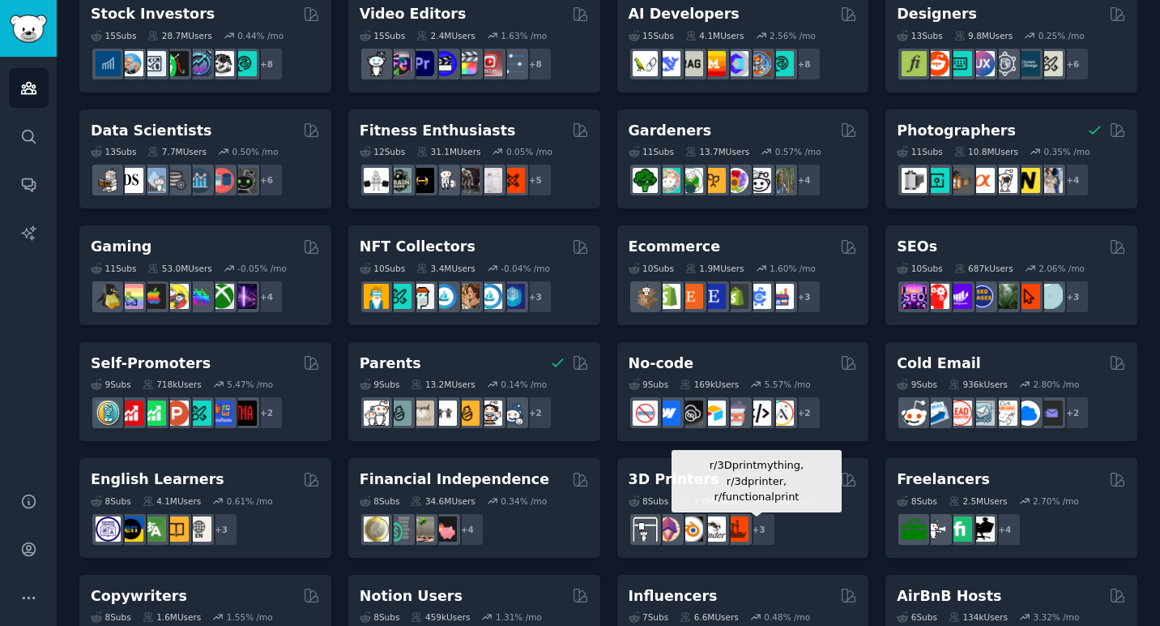
scroll to position [446, 0]
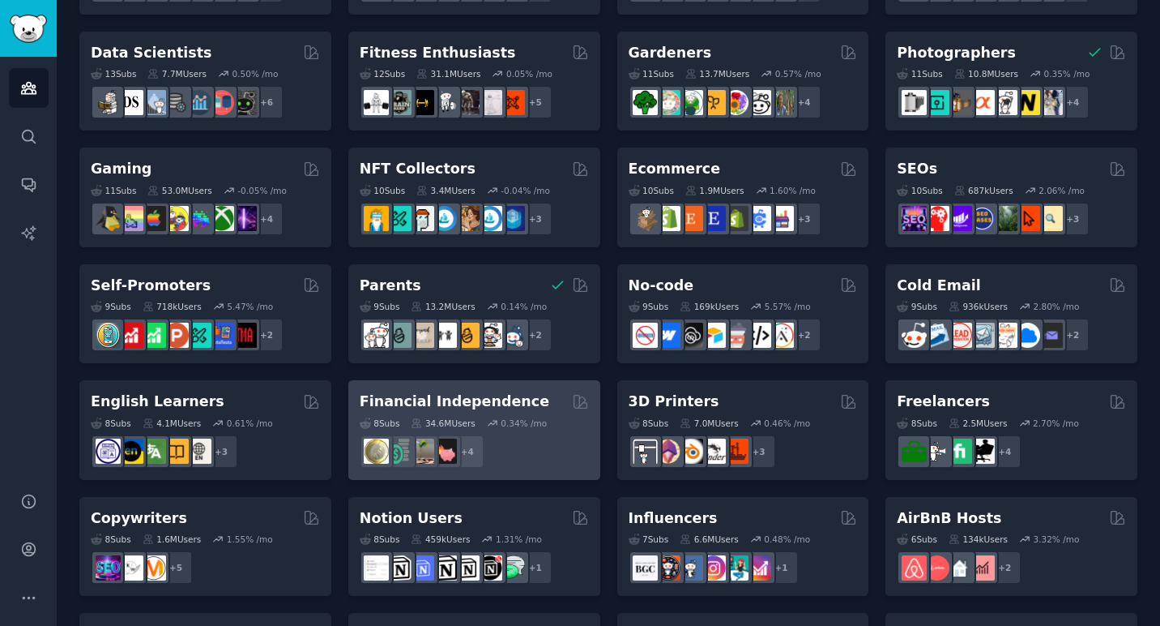
drag, startPoint x: 267, startPoint y: 401, endPoint x: 395, endPoint y: 425, distance: 130.2
click at [395, 425] on div "Pet Lovers 31 Sub s 24.4M Users 0.70 % /mo + 24 Software Developers 26 Sub s 30…" at bounding box center [608, 255] width 1058 height 1146
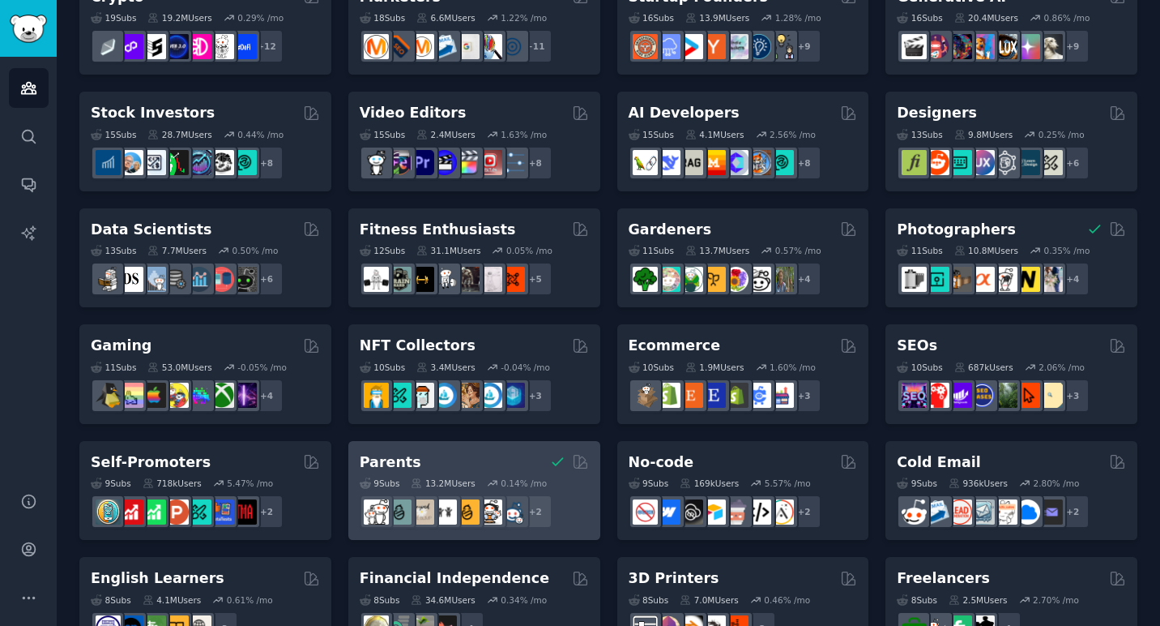
scroll to position [0, 0]
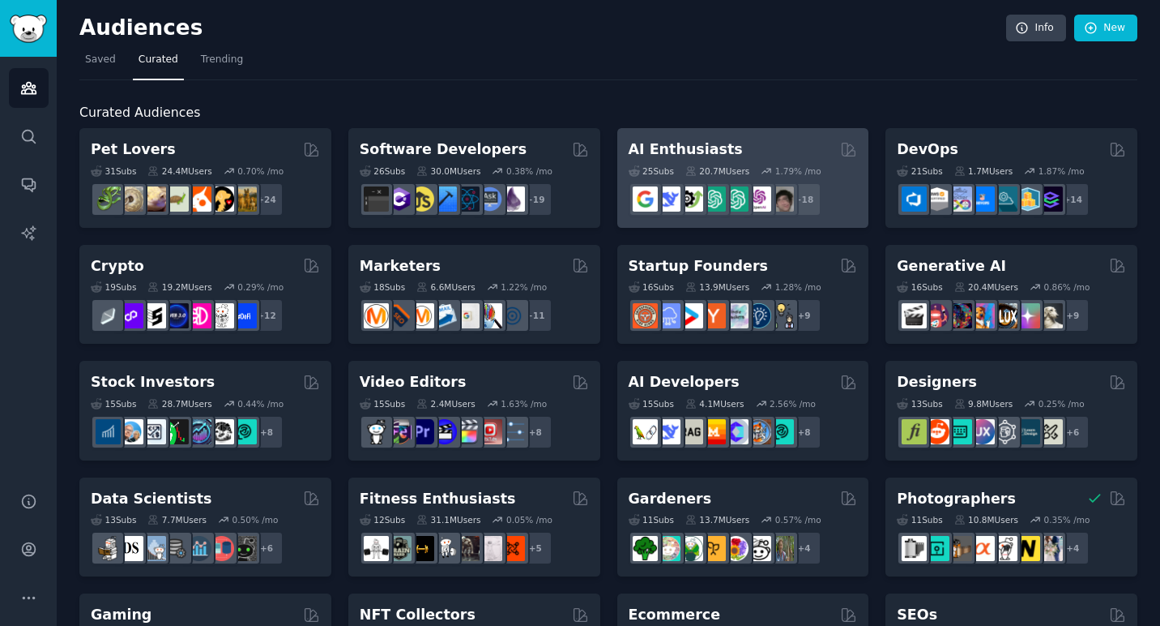
click at [784, 152] on div "AI Enthusiasts" at bounding box center [743, 149] width 229 height 20
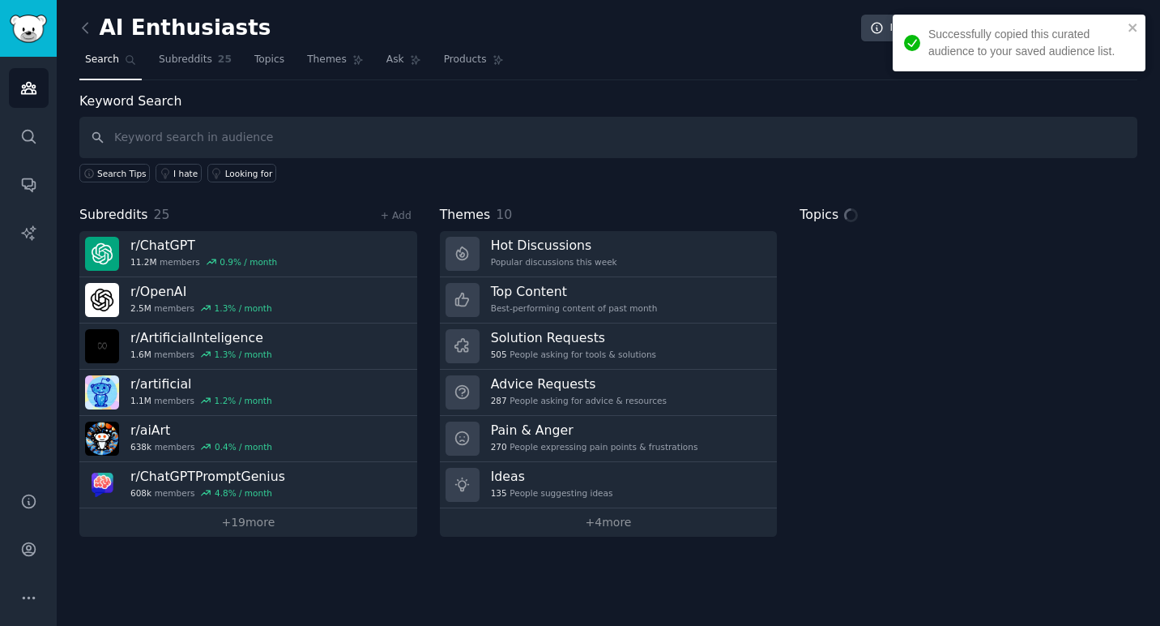
click at [434, 128] on input "text" at bounding box center [608, 137] width 1058 height 41
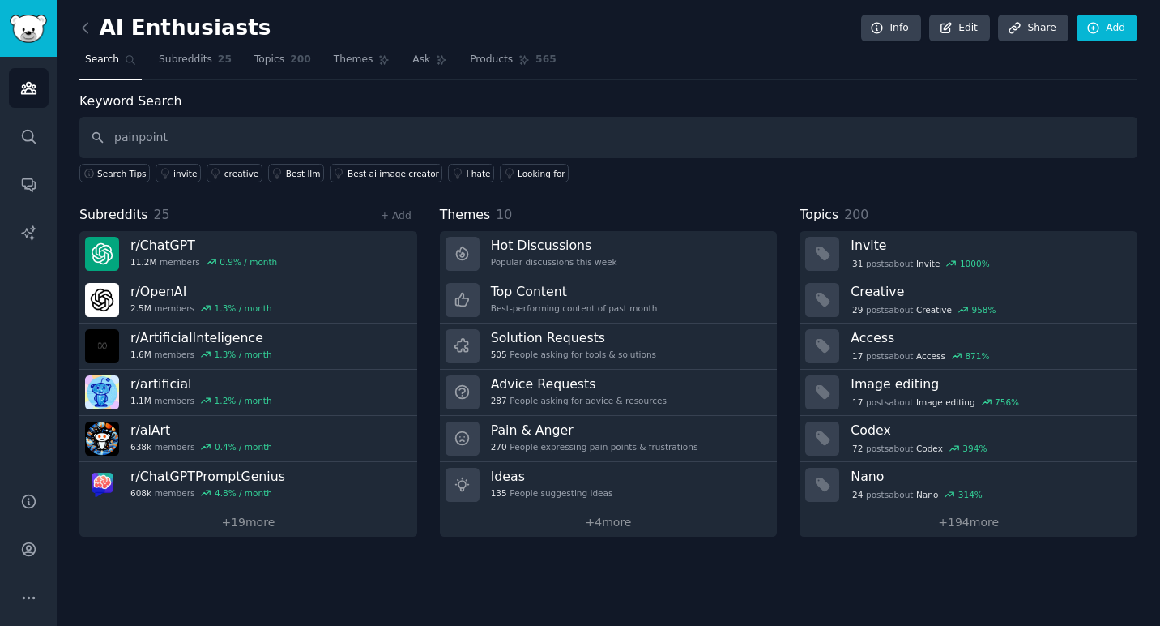
type input "painpoint"
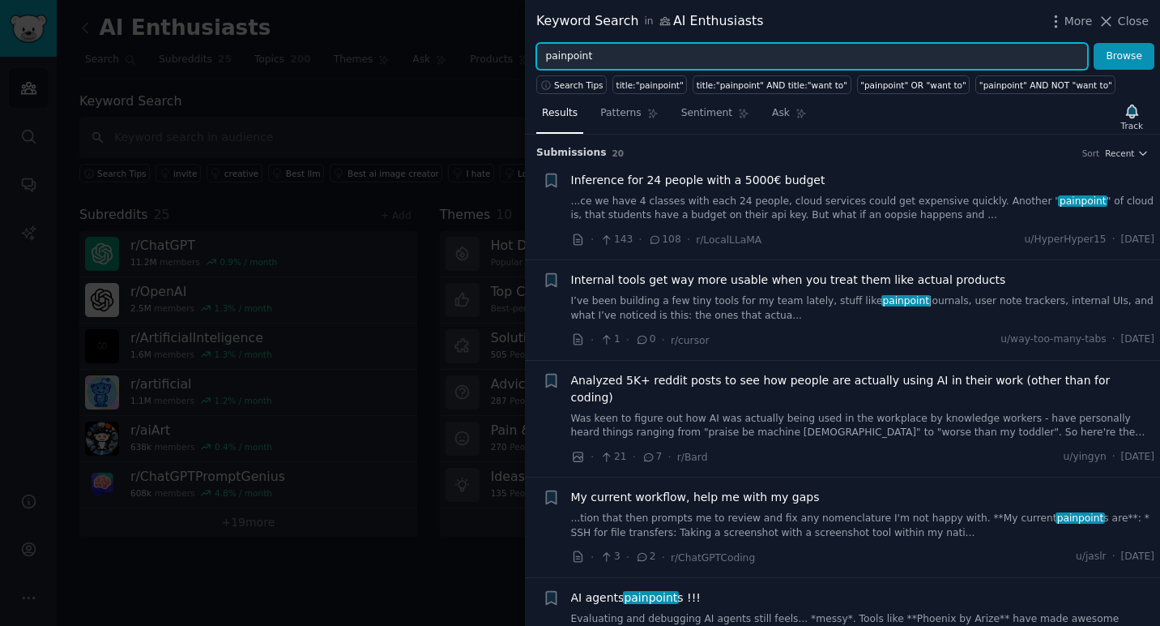
click at [565, 61] on input "painpoint" at bounding box center [812, 57] width 552 height 28
click at [616, 58] on input "pain point" at bounding box center [812, 57] width 552 height 28
type input "pain points"
click at [1094, 43] on button "Browse" at bounding box center [1124, 57] width 61 height 28
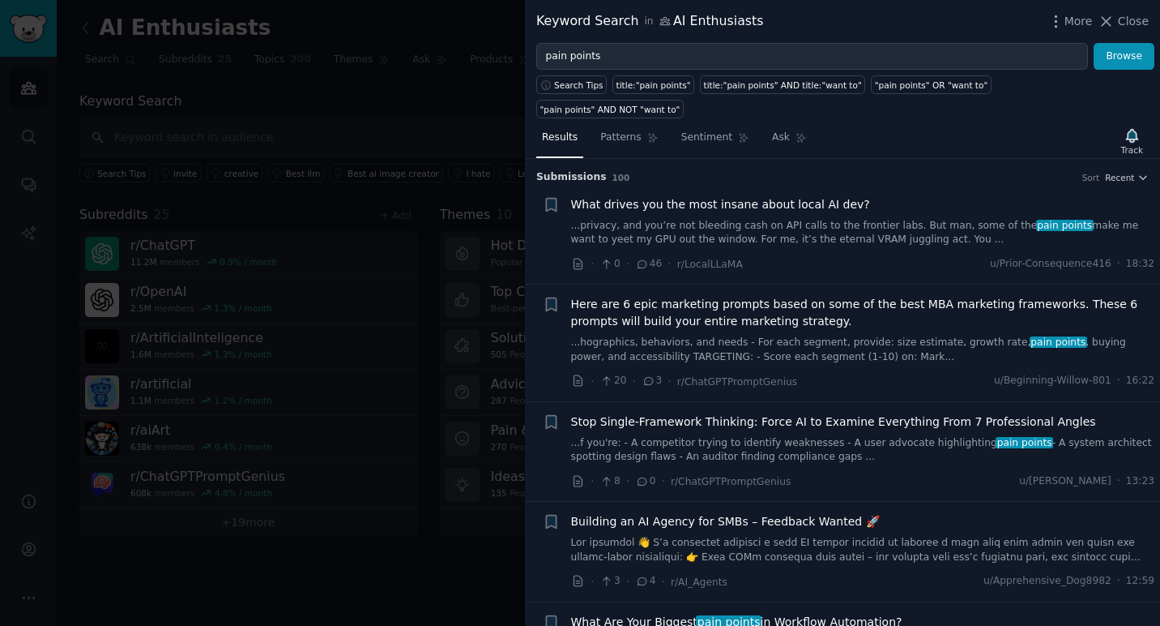
click at [717, 196] on span "What drives you the most insane about local AI dev?" at bounding box center [720, 204] width 299 height 17
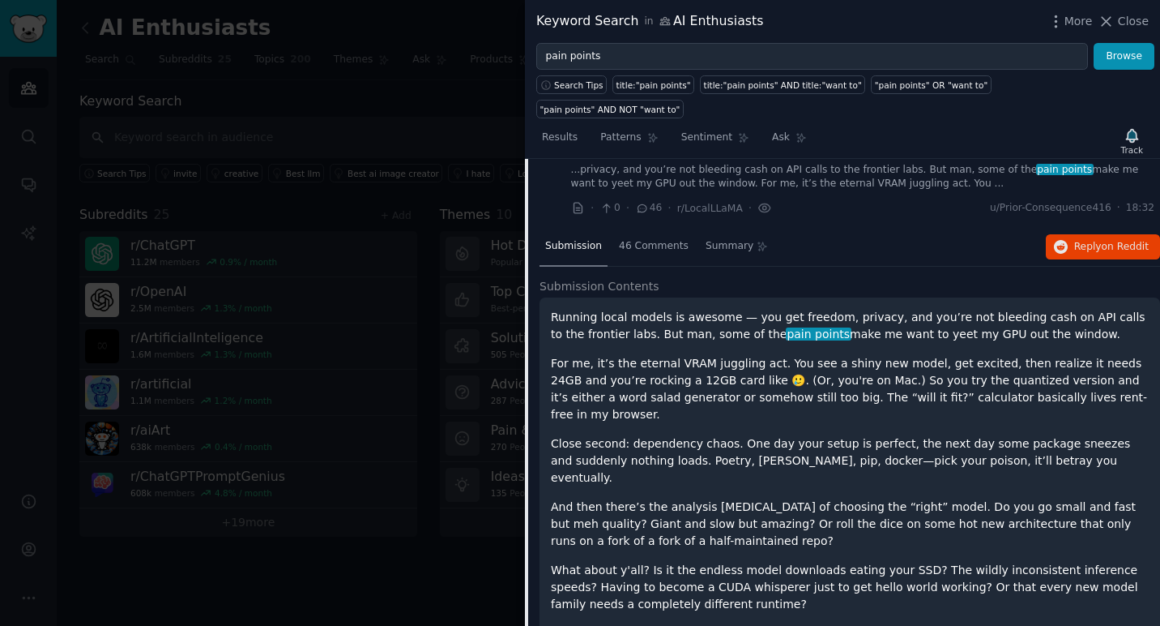
scroll to position [58, 0]
drag, startPoint x: 1052, startPoint y: 310, endPoint x: 843, endPoint y: 295, distance: 209.6
click at [843, 307] on p "Running local models is awesome — you get freedom, privacy, and you’re not blee…" at bounding box center [850, 324] width 598 height 34
click at [870, 368] on p "For me, it’s the eternal VRAM juggling act. You see a shiny new model, get exci…" at bounding box center [850, 387] width 598 height 68
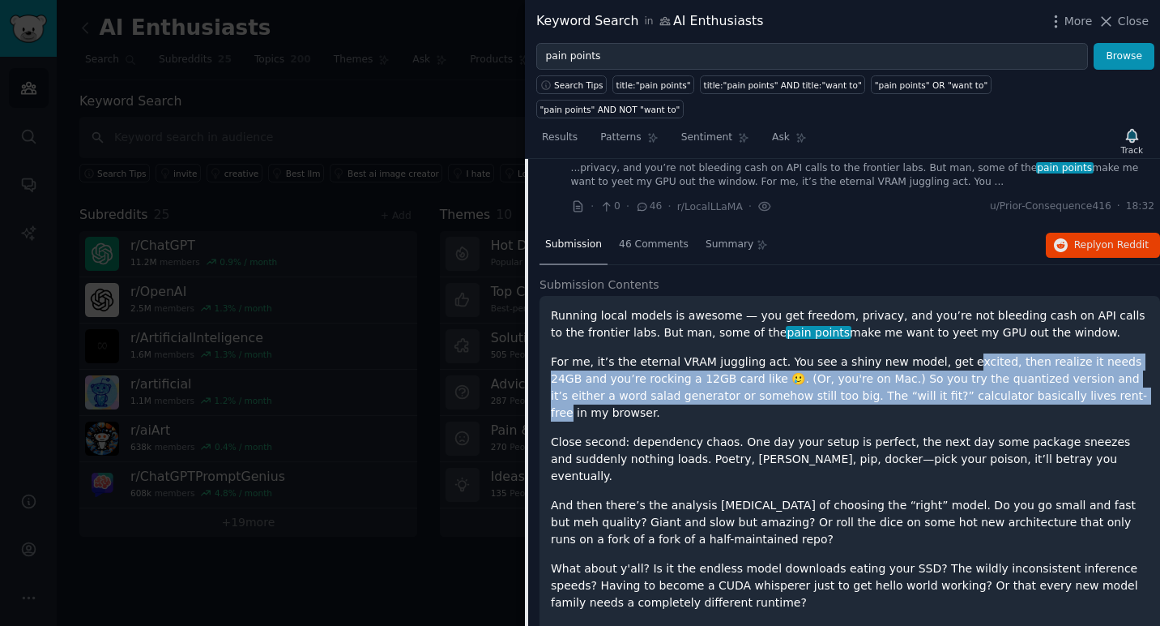
drag, startPoint x: 948, startPoint y: 337, endPoint x: 1023, endPoint y: 372, distance: 82.3
click at [1023, 372] on p "For me, it’s the eternal VRAM juggling act. You see a shiny new model, get exci…" at bounding box center [850, 387] width 598 height 68
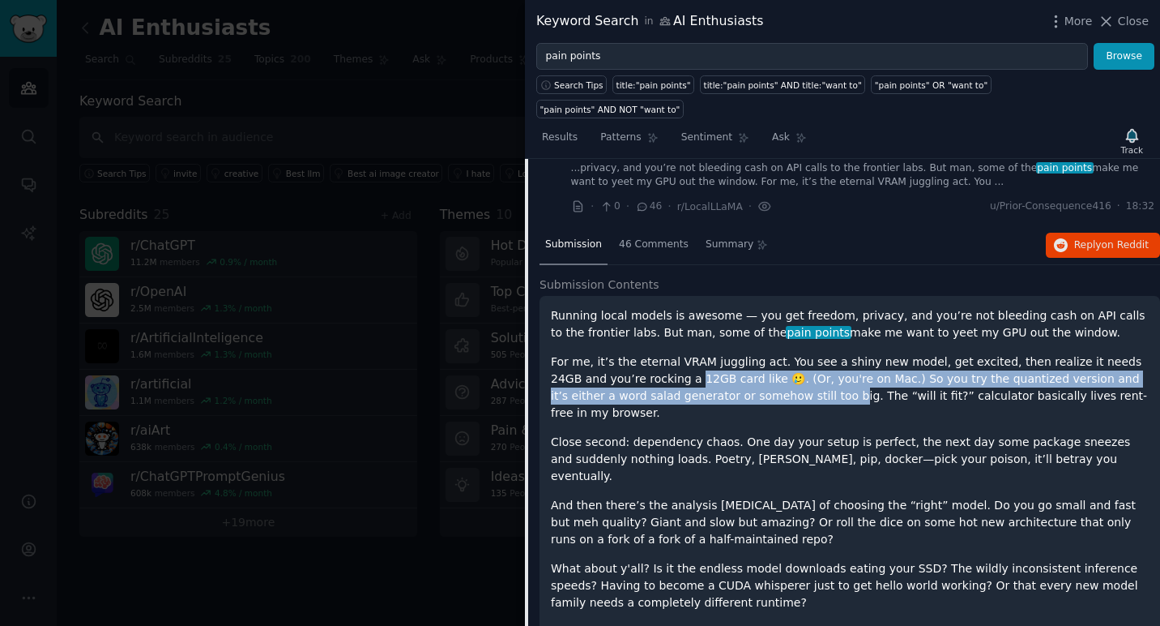
drag, startPoint x: 660, startPoint y: 360, endPoint x: 749, endPoint y: 371, distance: 89.9
click at [749, 371] on p "For me, it’s the eternal VRAM juggling act. You see a shiny new model, get exci…" at bounding box center [850, 387] width 598 height 68
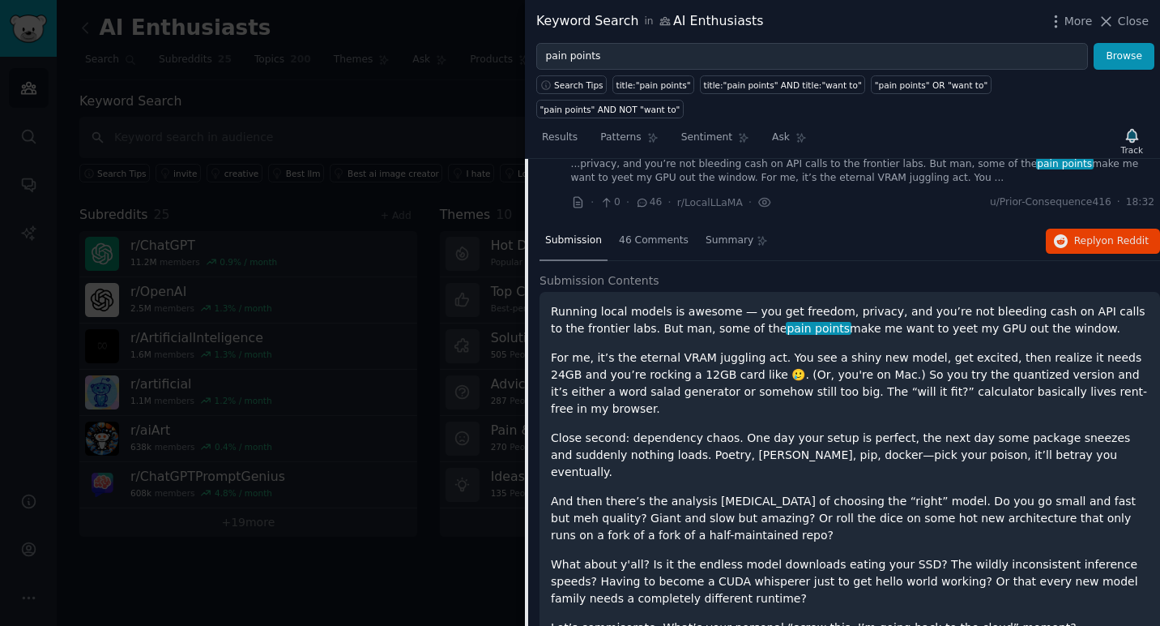
scroll to position [65, 0]
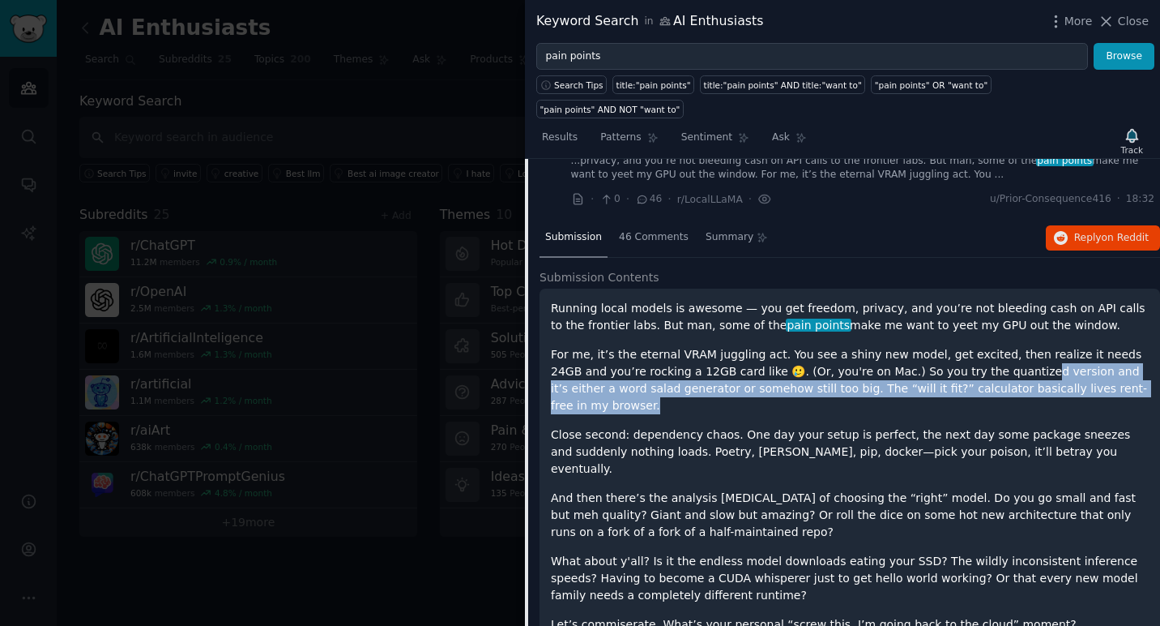
drag, startPoint x: 1111, startPoint y: 359, endPoint x: 985, endPoint y: 344, distance: 127.4
click at [985, 346] on p "For me, it’s the eternal VRAM juggling act. You see a shiny new model, get exci…" at bounding box center [850, 380] width 598 height 68
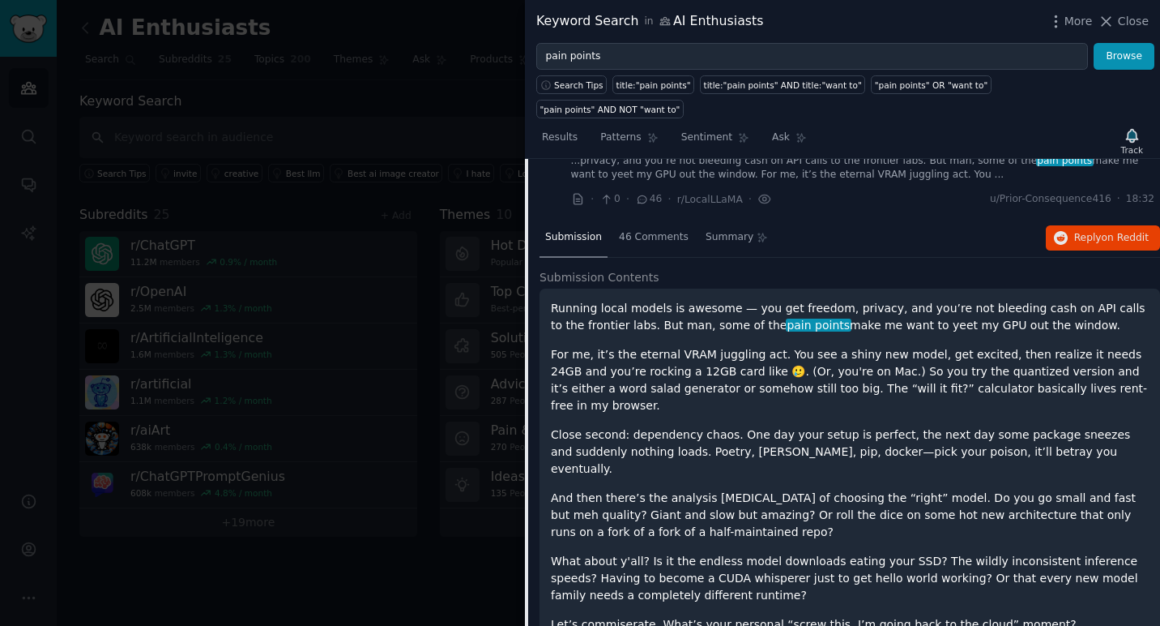
click at [810, 419] on div "Running local models is awesome — you get freedom, privacy, and you’re not blee…" at bounding box center [850, 466] width 598 height 333
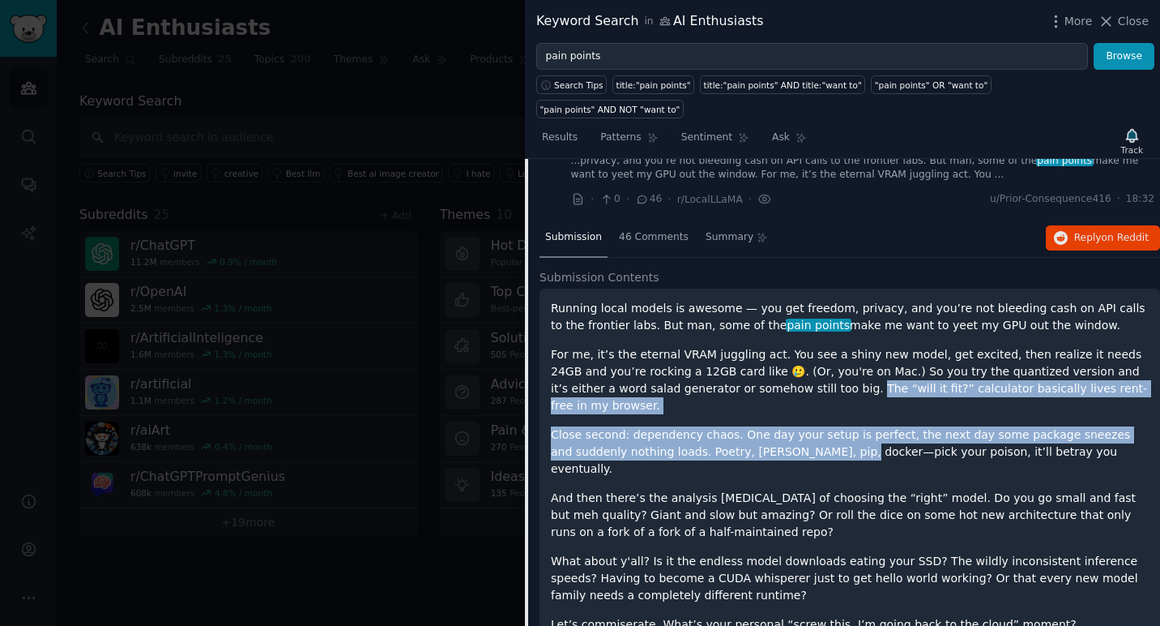
drag, startPoint x: 767, startPoint y: 362, endPoint x: 821, endPoint y: 418, distance: 77.4
click at [821, 418] on div "Running local models is awesome — you get freedom, privacy, and you’re not blee…" at bounding box center [850, 466] width 598 height 333
click at [821, 426] on p "Close second: dependency chaos. One day your setup is perfect, the next day som…" at bounding box center [850, 451] width 598 height 51
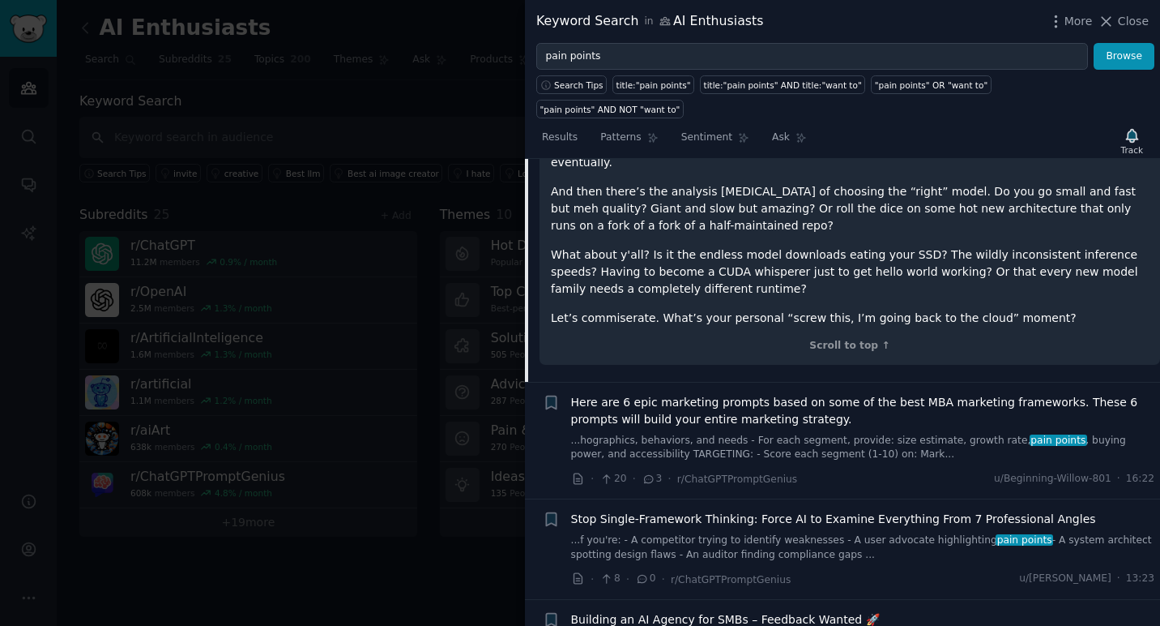
scroll to position [382, 0]
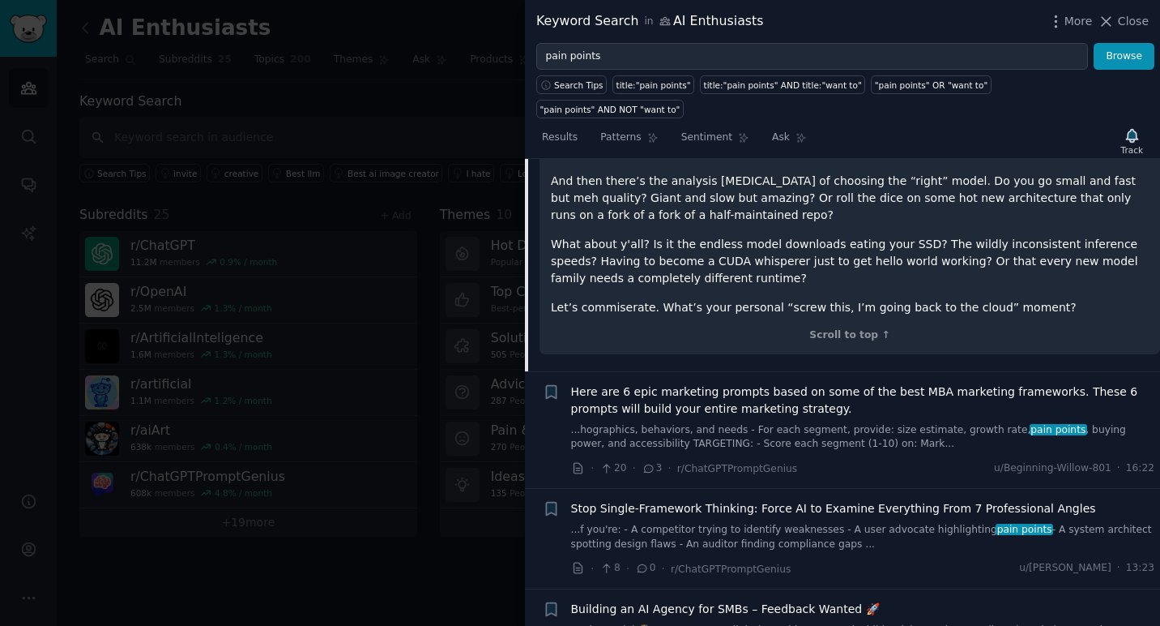
click at [711, 383] on span "Here are 6 epic marketing prompts based on some of the best MBA marketing frame…" at bounding box center [863, 400] width 584 height 34
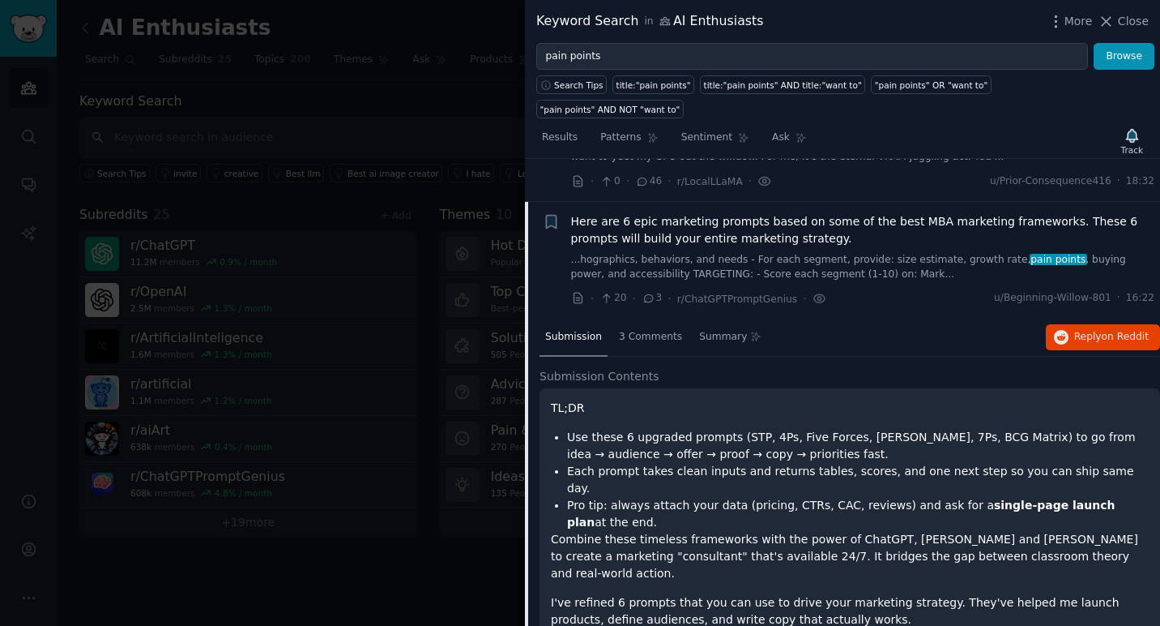
scroll to position [72, 0]
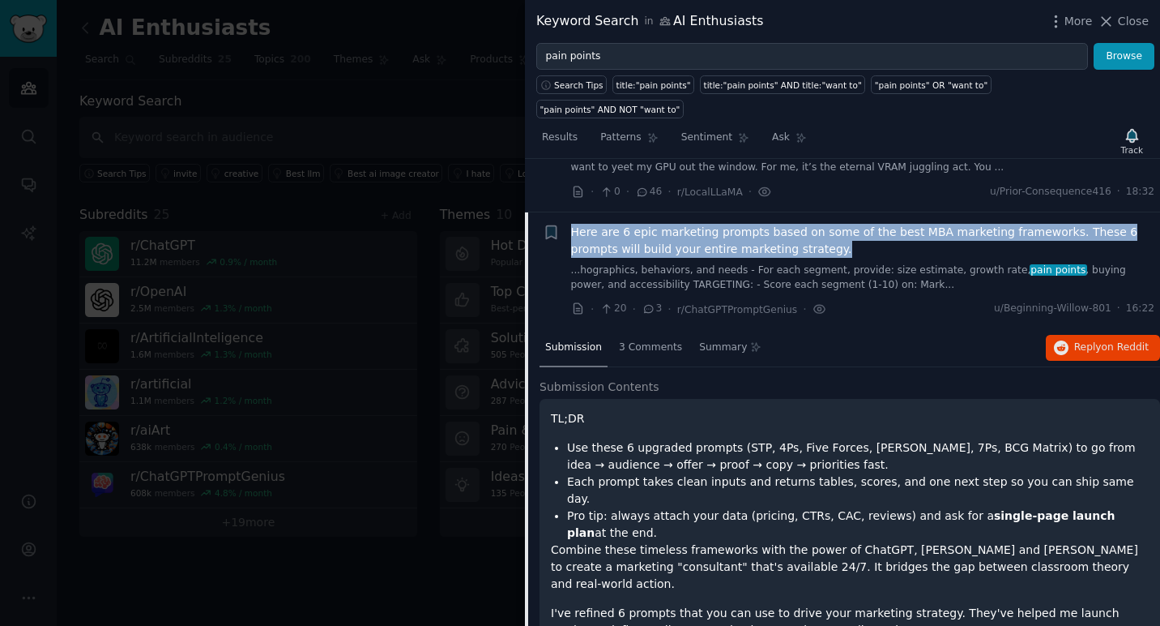
drag, startPoint x: 566, startPoint y: 207, endPoint x: 803, endPoint y: 228, distance: 238.3
click at [803, 228] on div "Bookmark this conversation + Here are 6 epic marketing prompts based on some of…" at bounding box center [849, 271] width 613 height 94
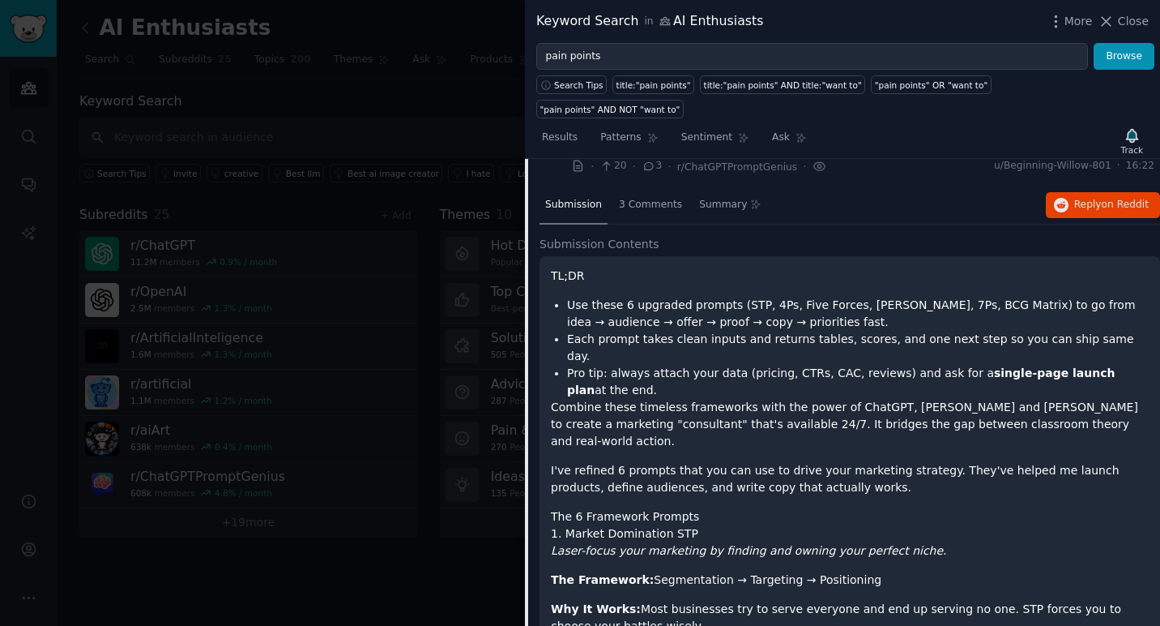
scroll to position [220, 0]
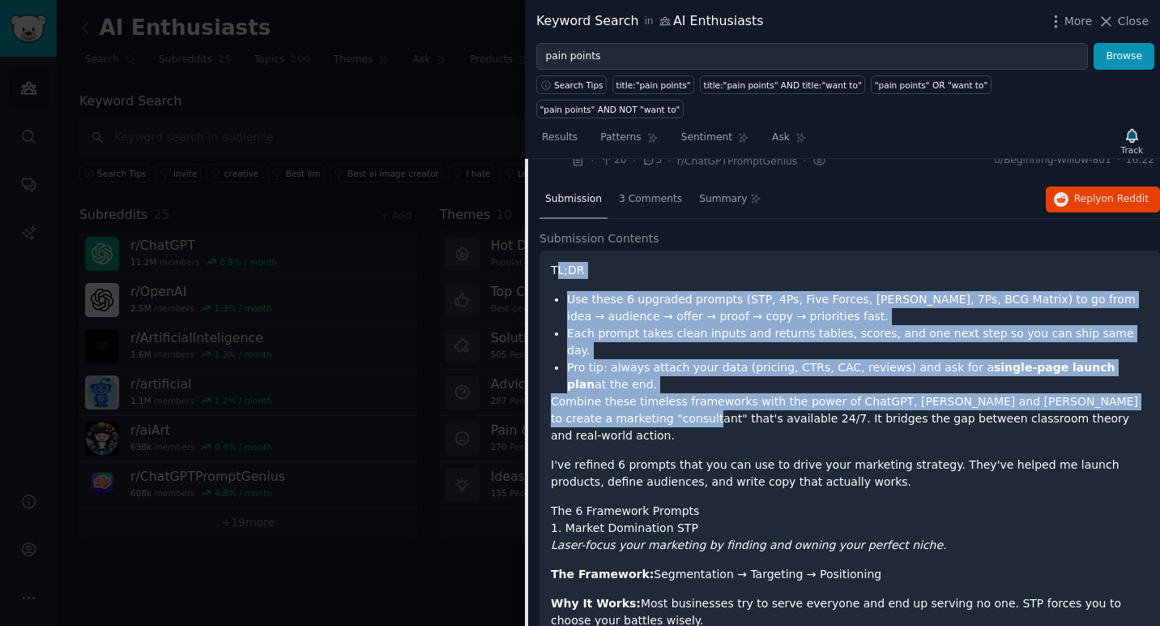
drag, startPoint x: 554, startPoint y: 250, endPoint x: 663, endPoint y: 370, distance: 161.8
click at [663, 393] on p "Combine these timeless frameworks with the power of ChatGPT, [PERSON_NAME] and …" at bounding box center [850, 418] width 598 height 51
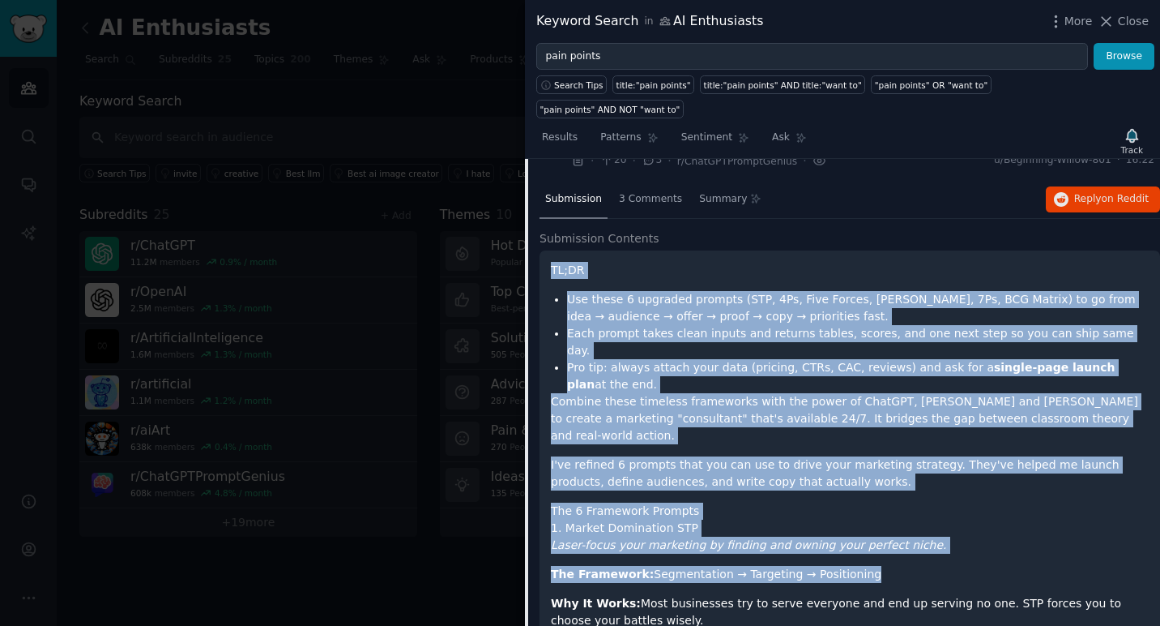
drag, startPoint x: 552, startPoint y: 241, endPoint x: 605, endPoint y: 530, distance: 294.2
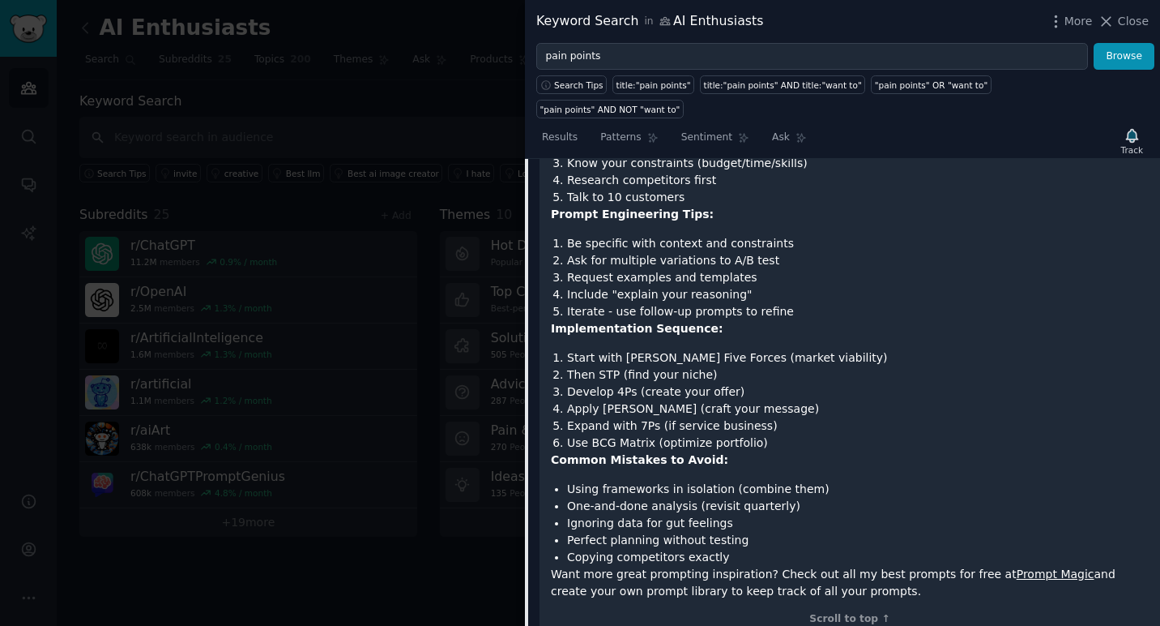
scroll to position [7438, 0]
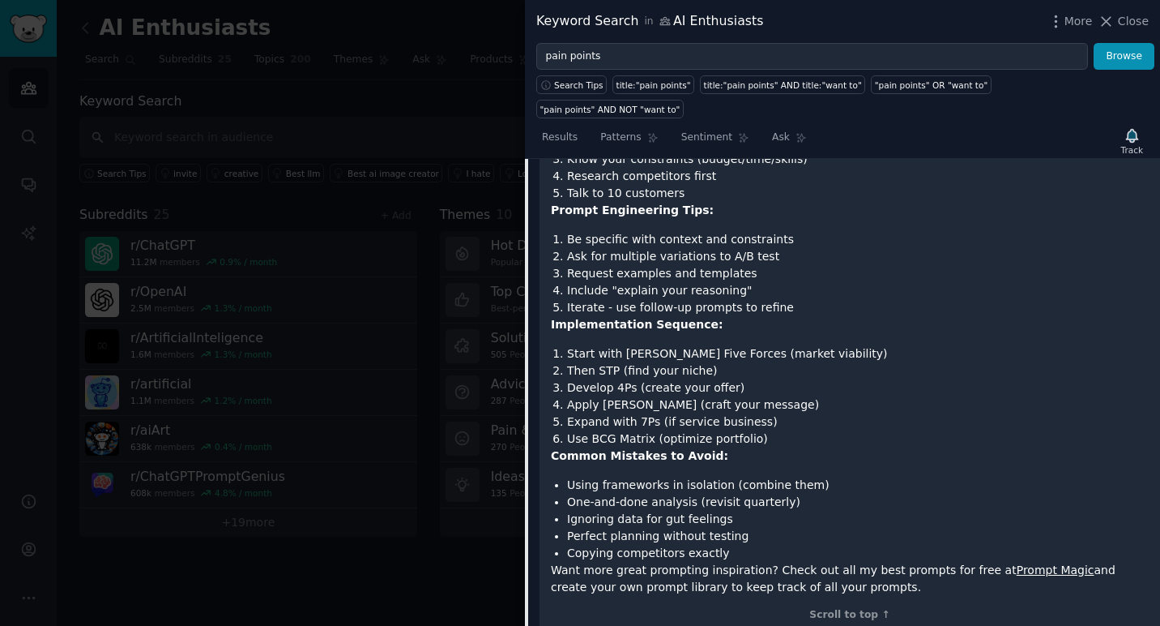
click at [853, 562] on p "Want more great prompting inspiration? Check out all my best prompts for free a…" at bounding box center [850, 579] width 598 height 34
click at [667, 282] on li "Include "explain your reasoning"" at bounding box center [858, 290] width 582 height 17
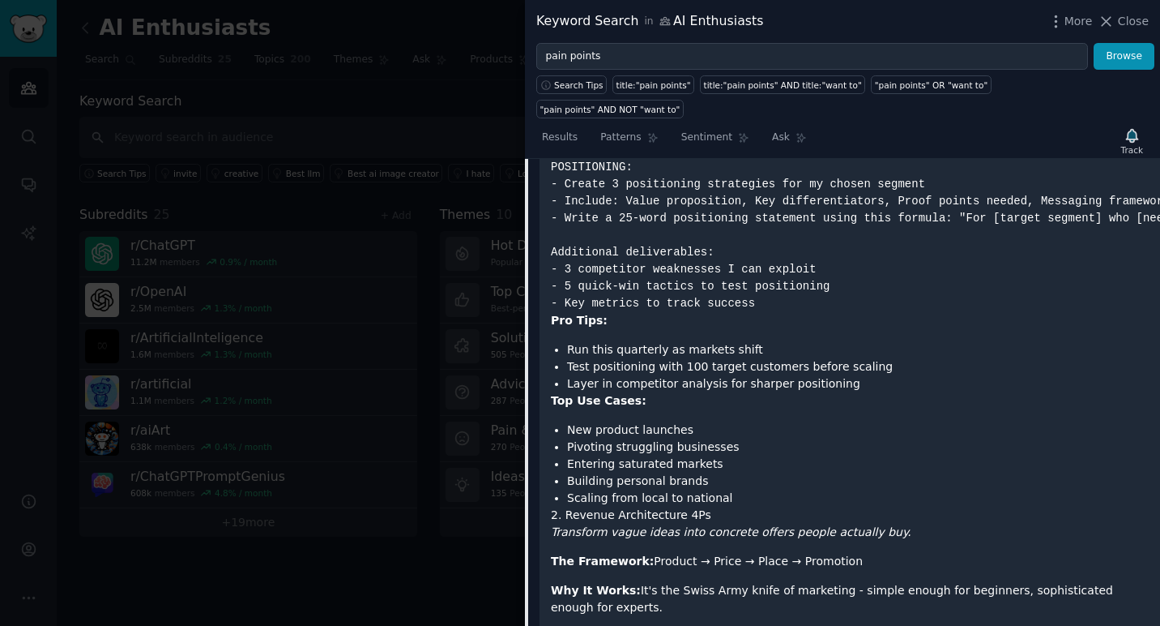
scroll to position [0, 0]
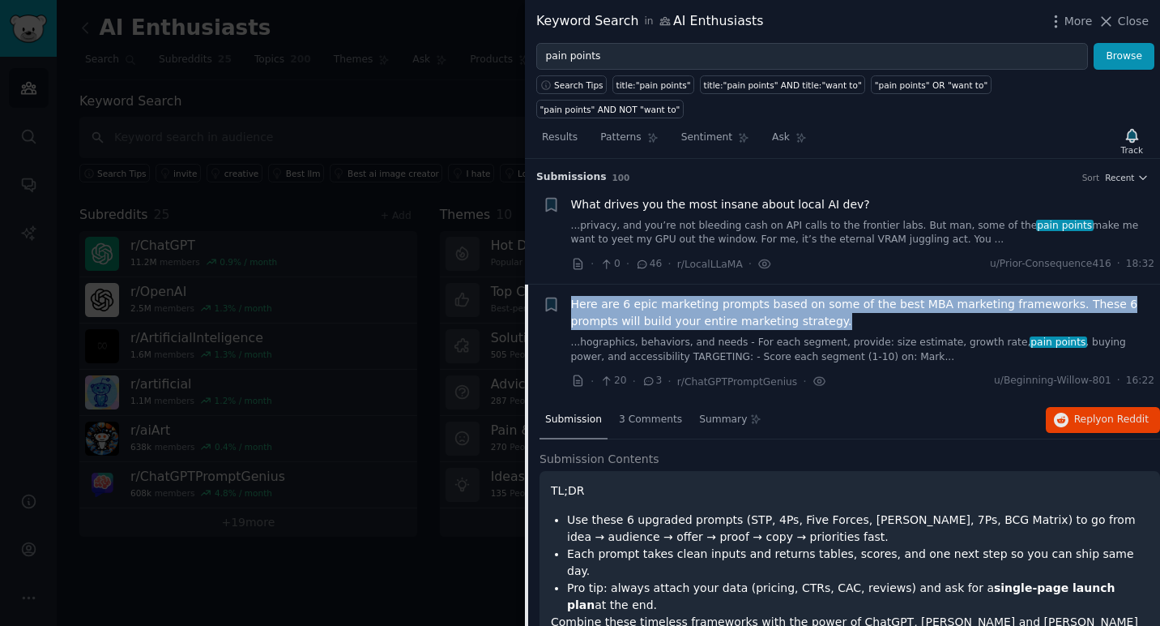
drag, startPoint x: 569, startPoint y: 271, endPoint x: 799, endPoint y: 297, distance: 231.7
click at [799, 297] on div "Bookmark this conversation + Here are 6 epic marketing prompts based on some of…" at bounding box center [849, 343] width 613 height 94
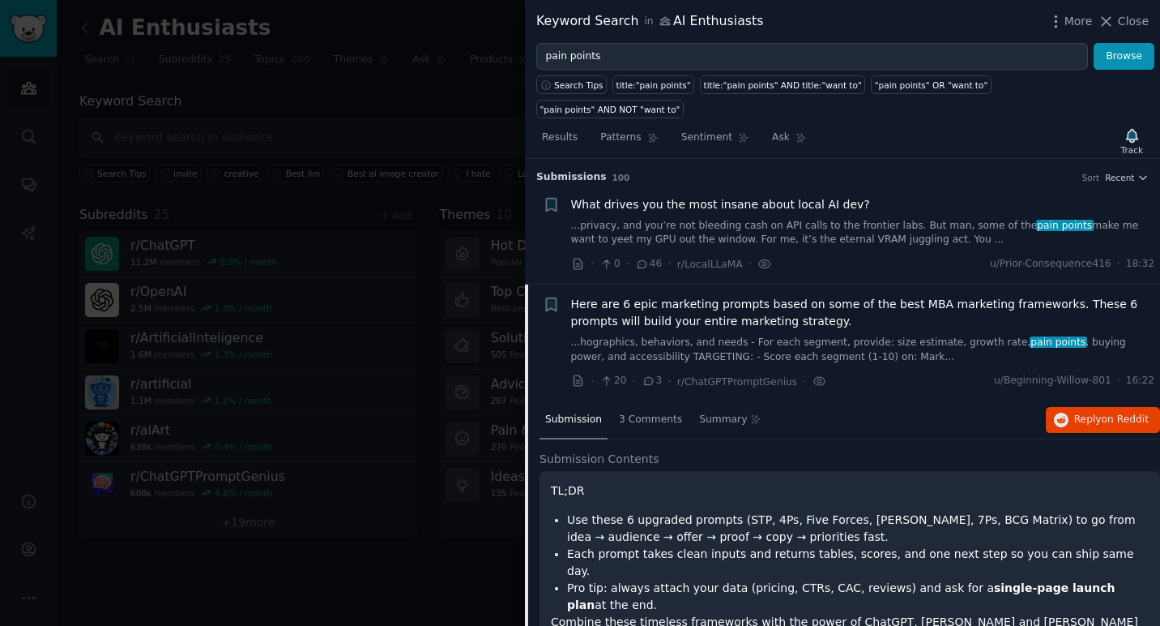
click at [720, 579] on li "Pro tip: always attach your data (pricing, CTRs, CAC, reviews) and ask for a si…" at bounding box center [858, 596] width 582 height 34
click at [620, 296] on span "Here are 6 epic marketing prompts based on some of the best MBA marketing frame…" at bounding box center [863, 313] width 584 height 34
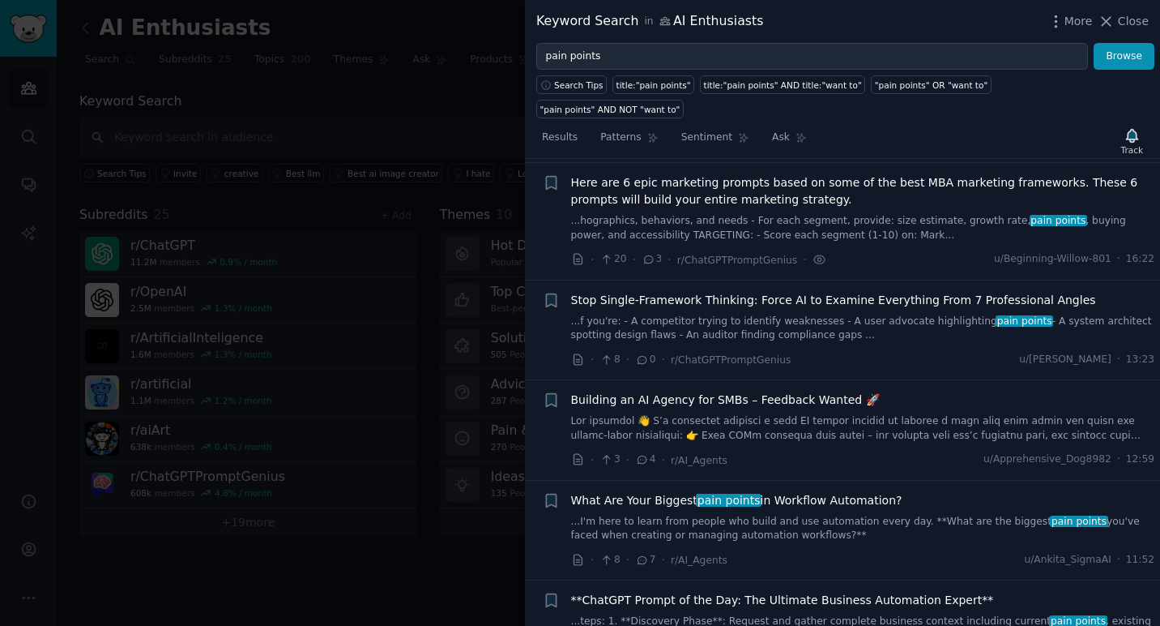
scroll to position [126, 0]
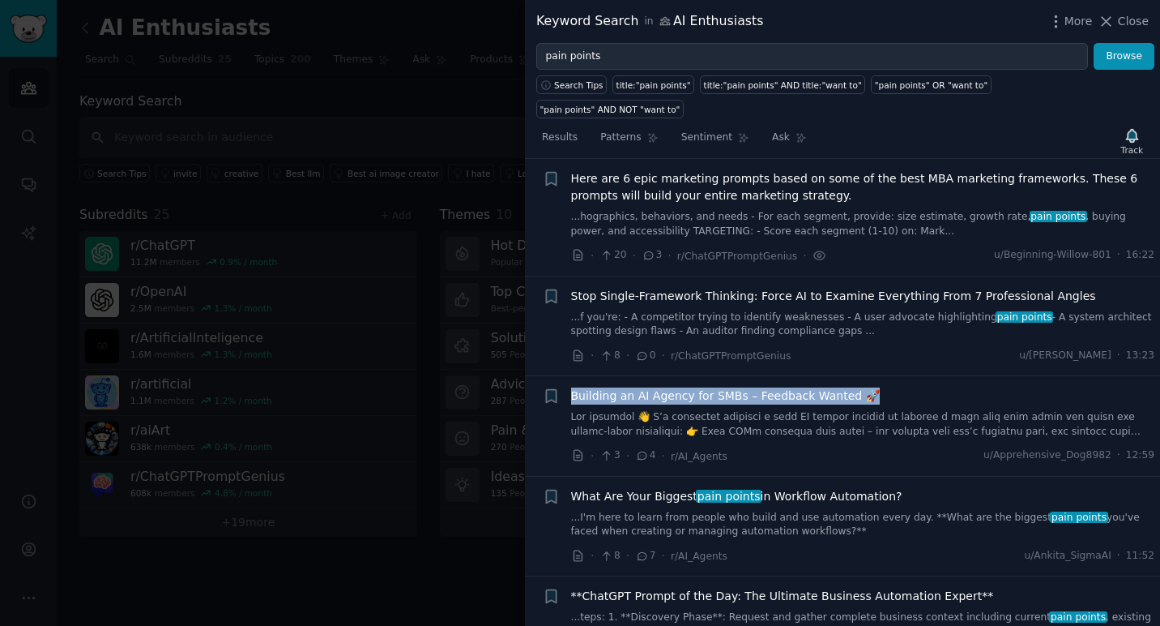
drag, startPoint x: 879, startPoint y: 370, endPoint x: 570, endPoint y: 369, distance: 308.7
click at [571, 387] on div "Building an AI Agency for SMBs – Feedback Wanted 🚀" at bounding box center [863, 395] width 584 height 17
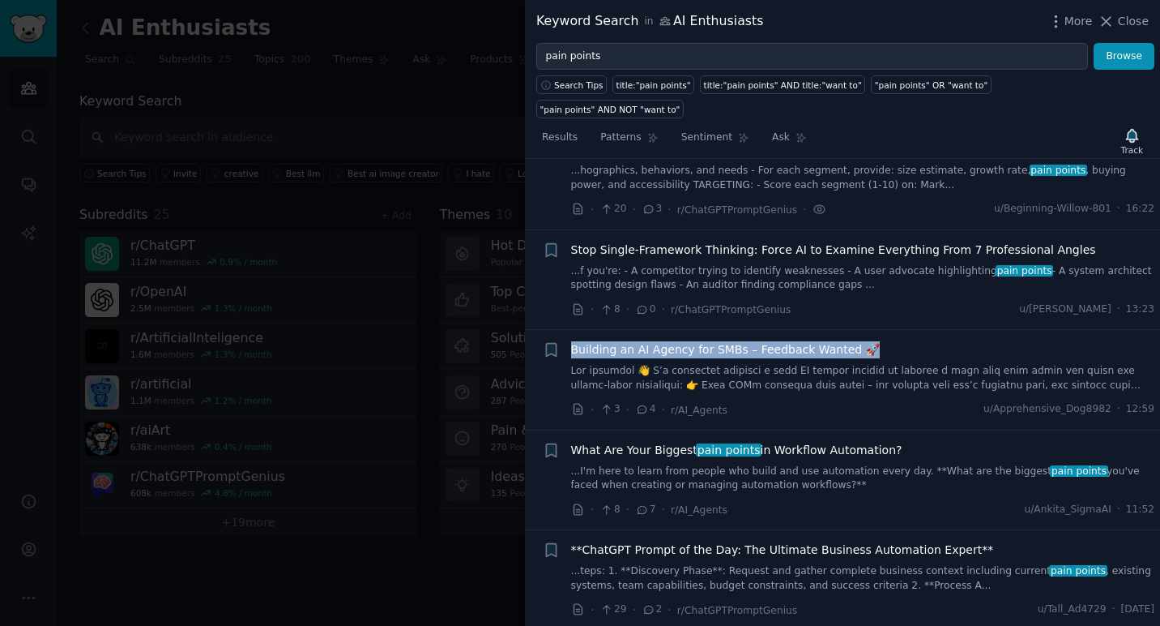
scroll to position [173, 0]
click at [912, 363] on link at bounding box center [863, 377] width 584 height 28
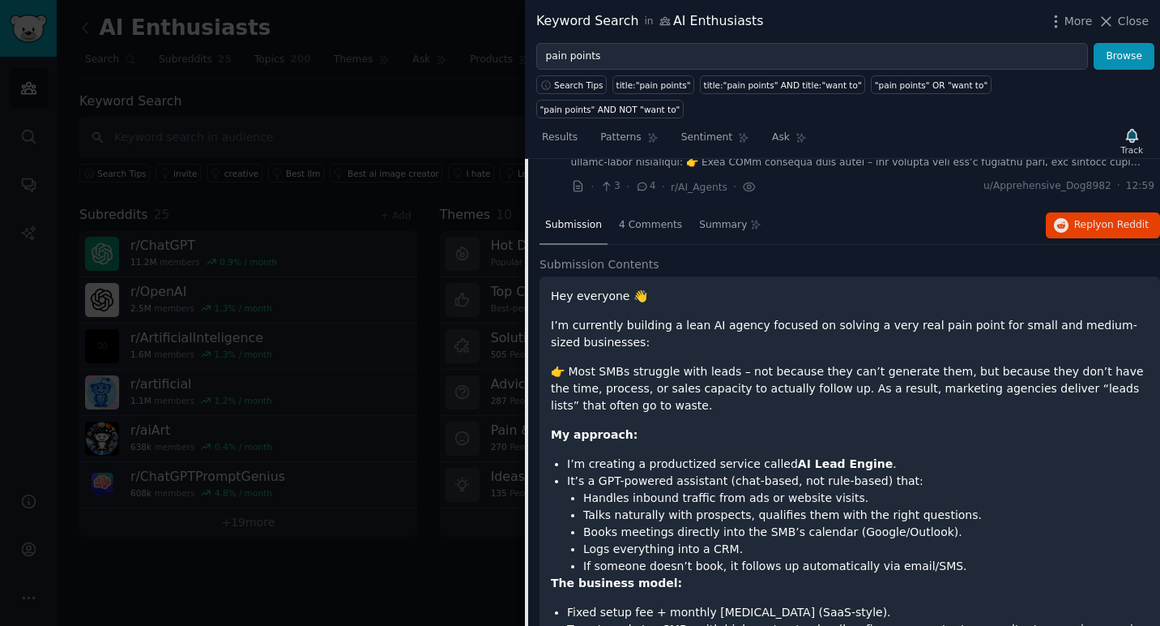
scroll to position [429, 0]
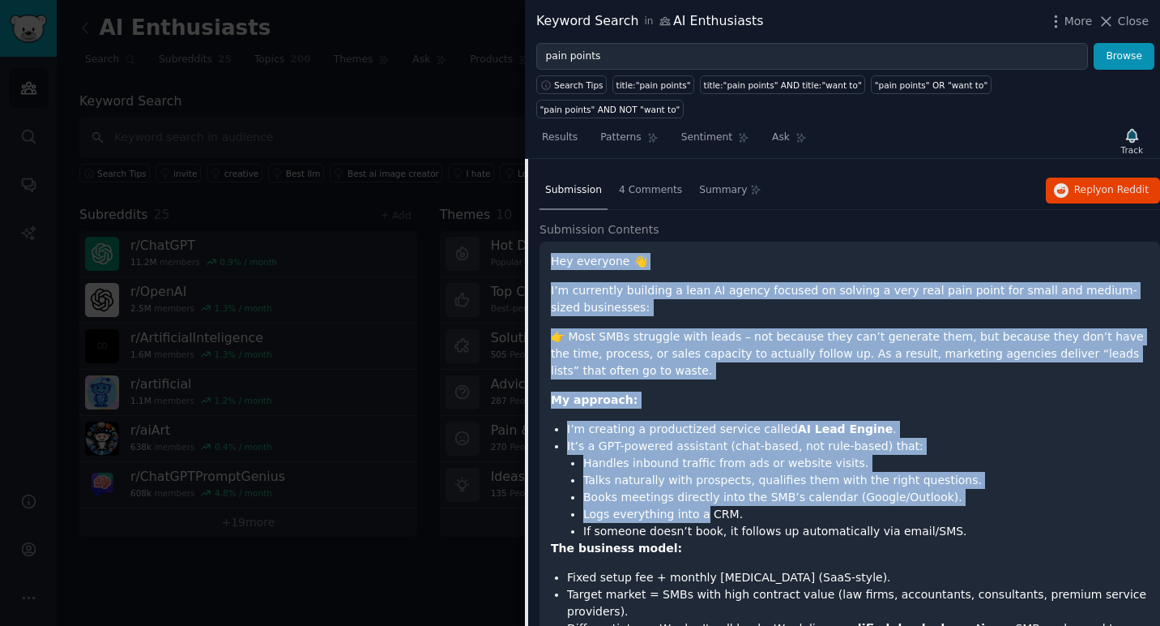
drag, startPoint x: 554, startPoint y: 238, endPoint x: 697, endPoint y: 497, distance: 295.2
click at [697, 497] on div "Hey everyone 👋 I’m currently building a lean AI agency focused on solving a ver…" at bounding box center [850, 574] width 598 height 642
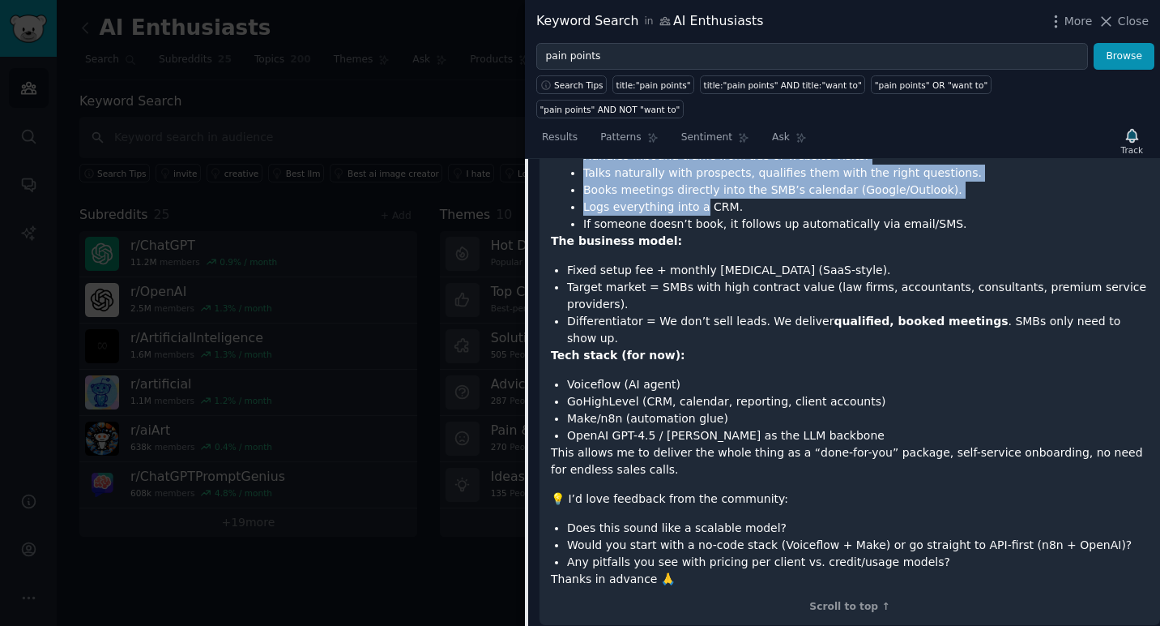
scroll to position [750, 0]
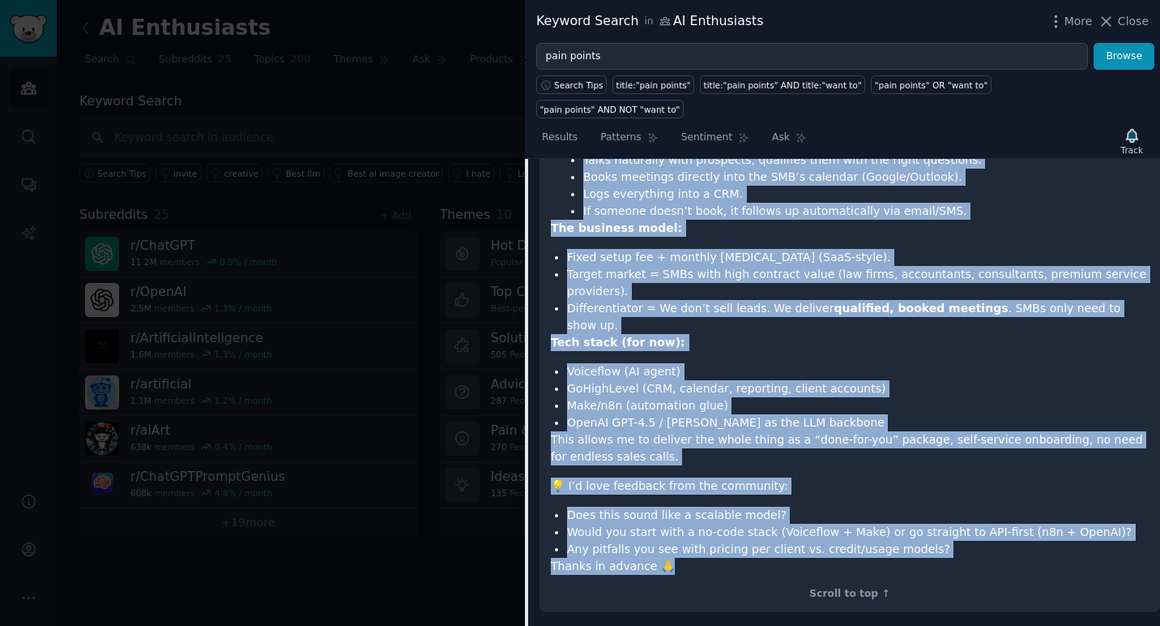
click at [689, 558] on p "Thanks in advance 🙏" at bounding box center [850, 566] width 598 height 17
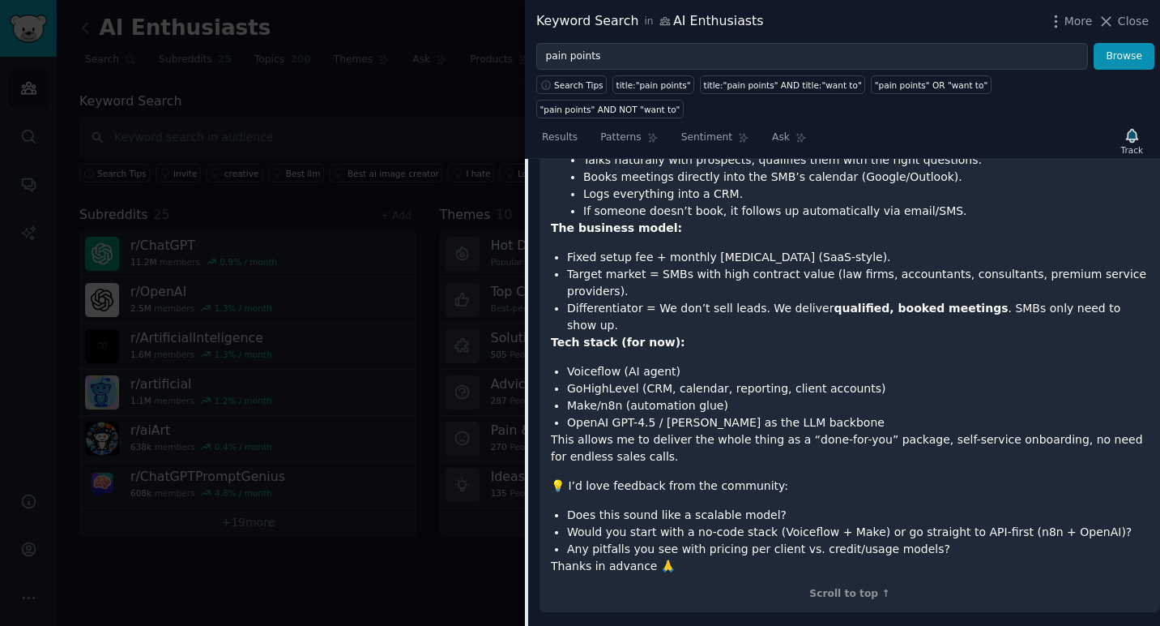
scroll to position [776, 0]
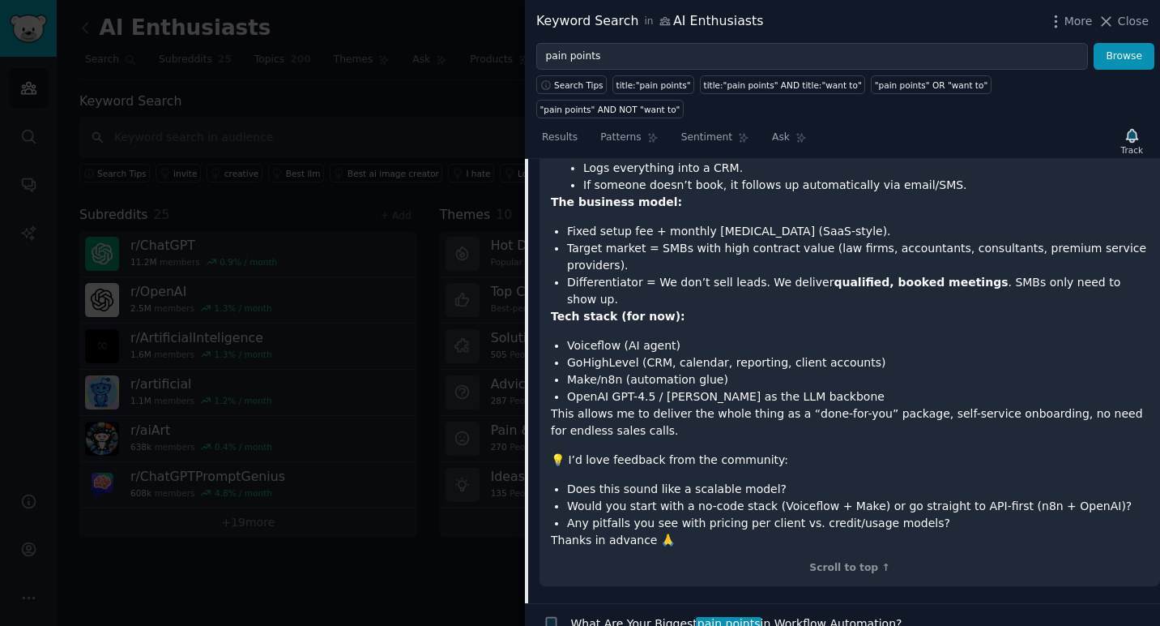
click at [740, 481] on li "Does this sound like a scalable model?" at bounding box center [858, 489] width 582 height 17
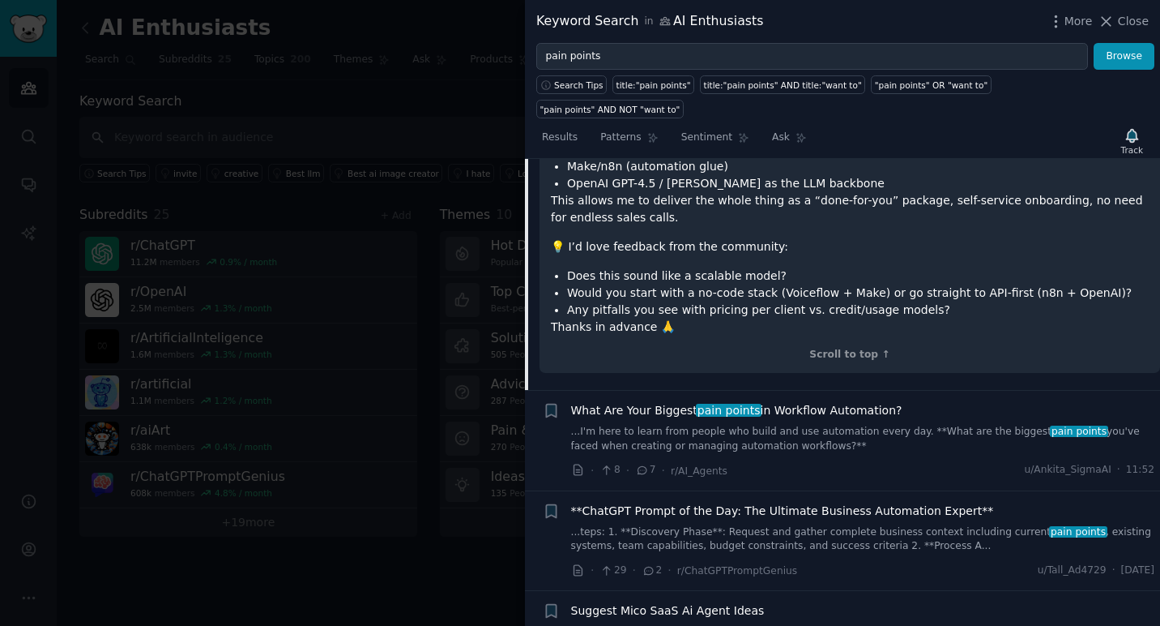
scroll to position [1013, 0]
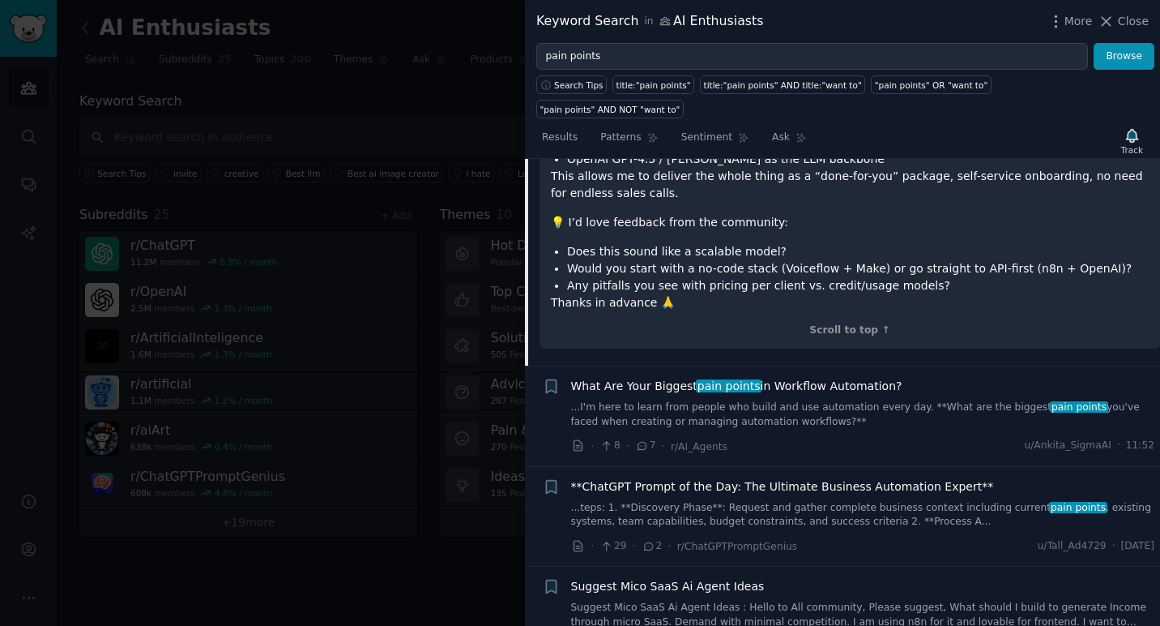
click at [588, 378] on span "What Are Your Biggest pain points in Workflow Automation?" at bounding box center [736, 386] width 331 height 17
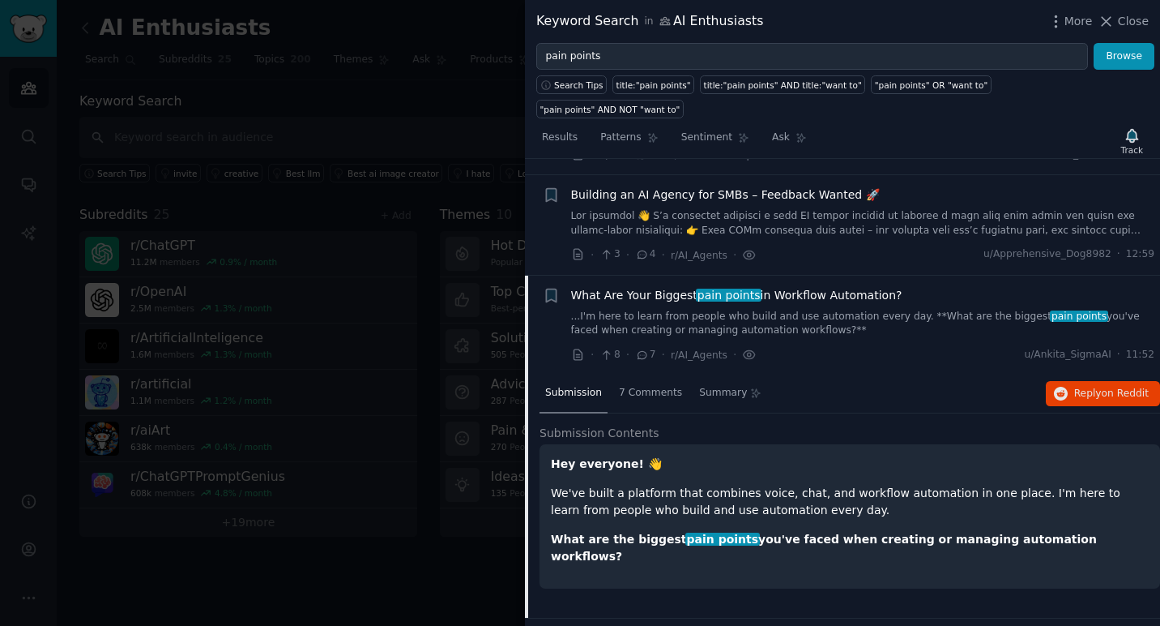
scroll to position [325, 0]
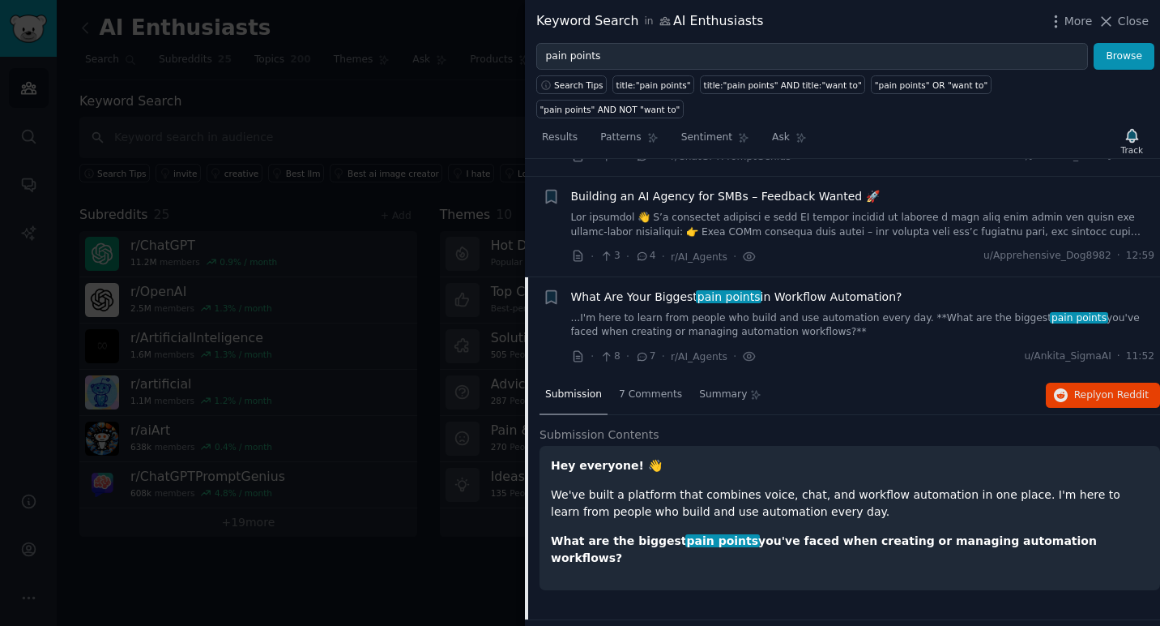
drag, startPoint x: 913, startPoint y: 272, endPoint x: 572, endPoint y: 275, distance: 341.2
click at [572, 288] on div "What Are Your Biggest pain points in Workflow Automation?" at bounding box center [863, 296] width 584 height 17
drag, startPoint x: 551, startPoint y: 441, endPoint x: 1102, endPoint y: 518, distance: 556.4
click at [1102, 518] on div "Hey everyone! 👋 We've built a platform that combines voice, chat, and workflow …" at bounding box center [850, 511] width 598 height 109
click at [650, 387] on span "7 Comments" at bounding box center [650, 394] width 63 height 15
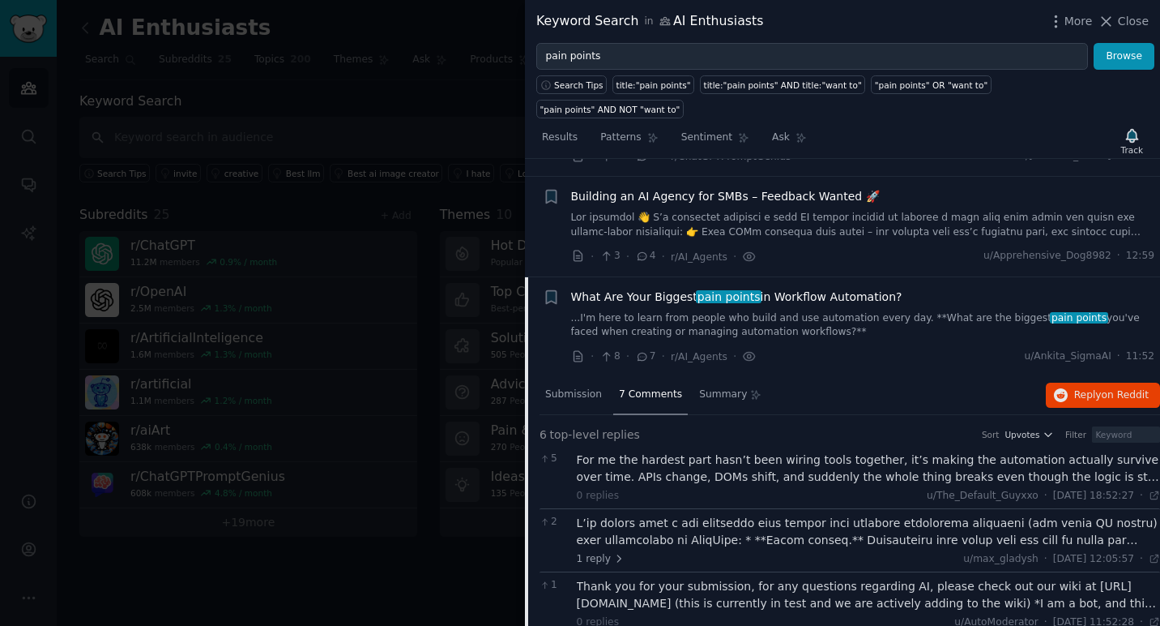
scroll to position [485, 0]
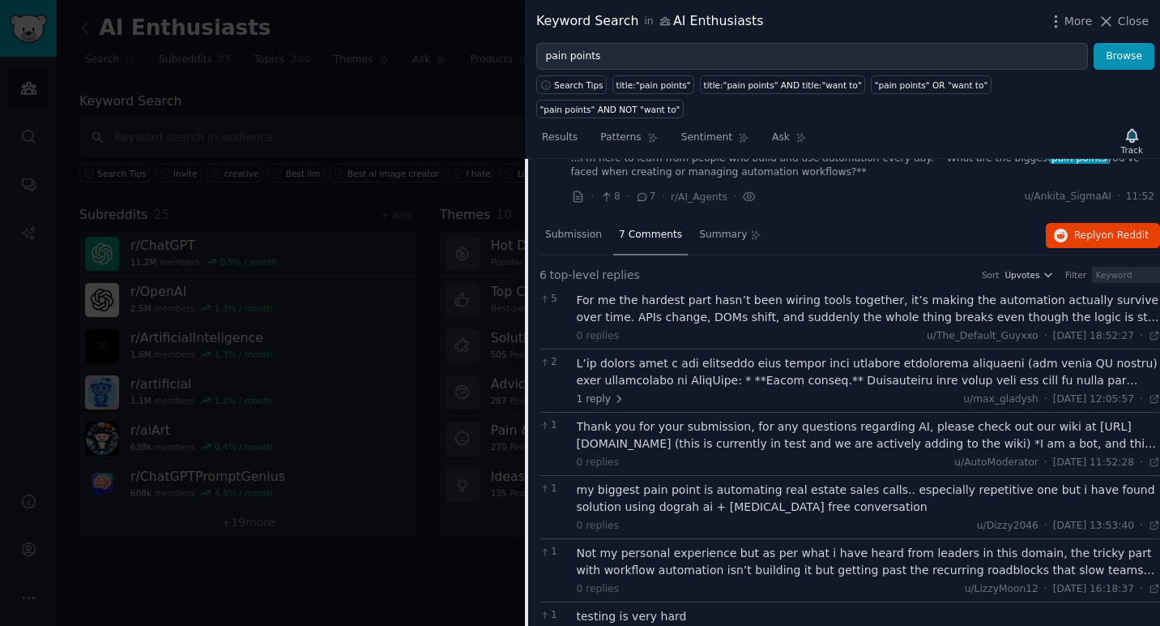
click at [1029, 292] on div "For me the hardest part hasn’t been wiring tools together, it’s making the auto…" at bounding box center [869, 309] width 584 height 34
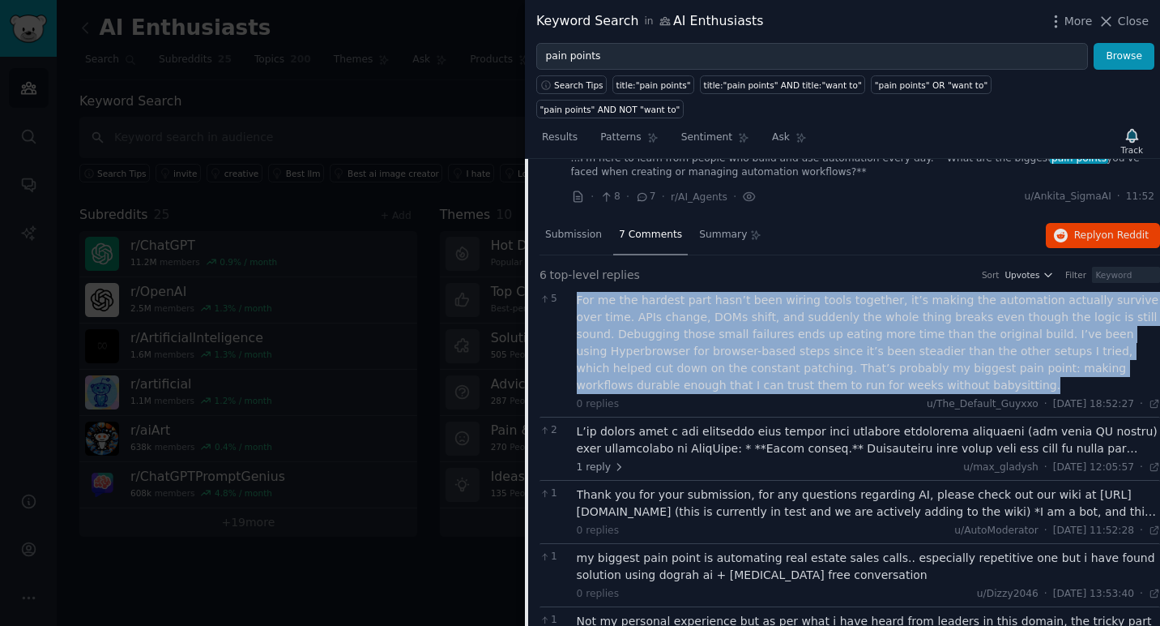
drag, startPoint x: 578, startPoint y: 277, endPoint x: 808, endPoint y: 357, distance: 243.7
click at [808, 357] on div "For me the hardest part hasn’t been wiring tools together, it’s making the auto…" at bounding box center [869, 343] width 584 height 102
click at [756, 314] on div "For me the hardest part hasn’t been wiring tools together, it’s making the auto…" at bounding box center [869, 343] width 584 height 102
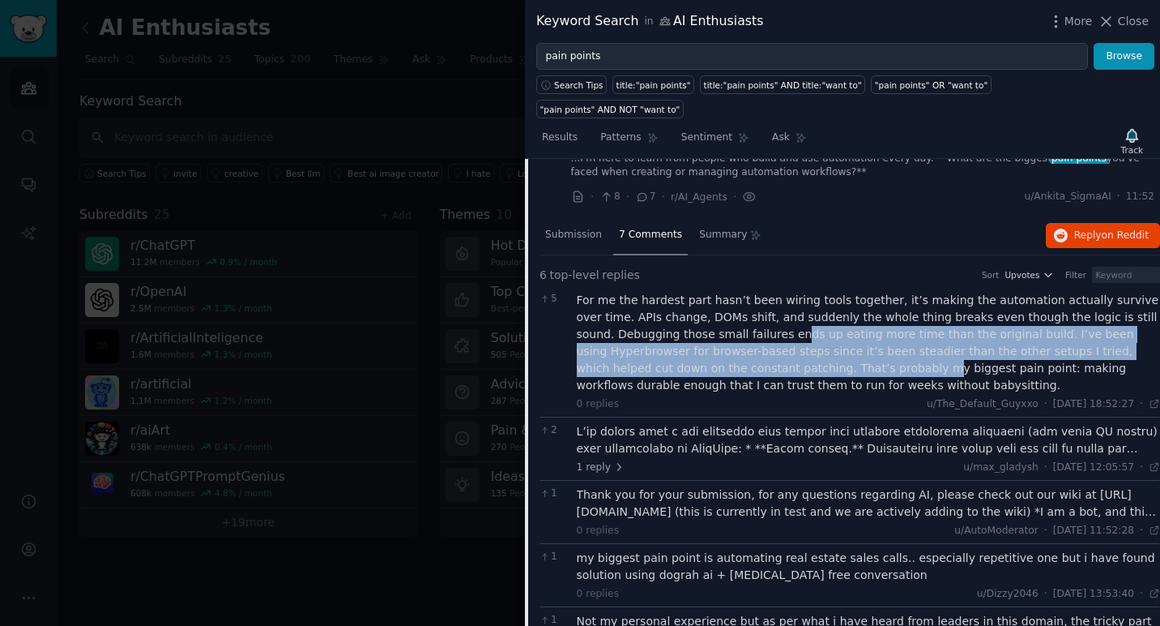
drag, startPoint x: 752, startPoint y: 313, endPoint x: 768, endPoint y: 347, distance: 37.7
click at [768, 347] on div "For me the hardest part hasn’t been wiring tools together, it’s making the auto…" at bounding box center [869, 343] width 584 height 102
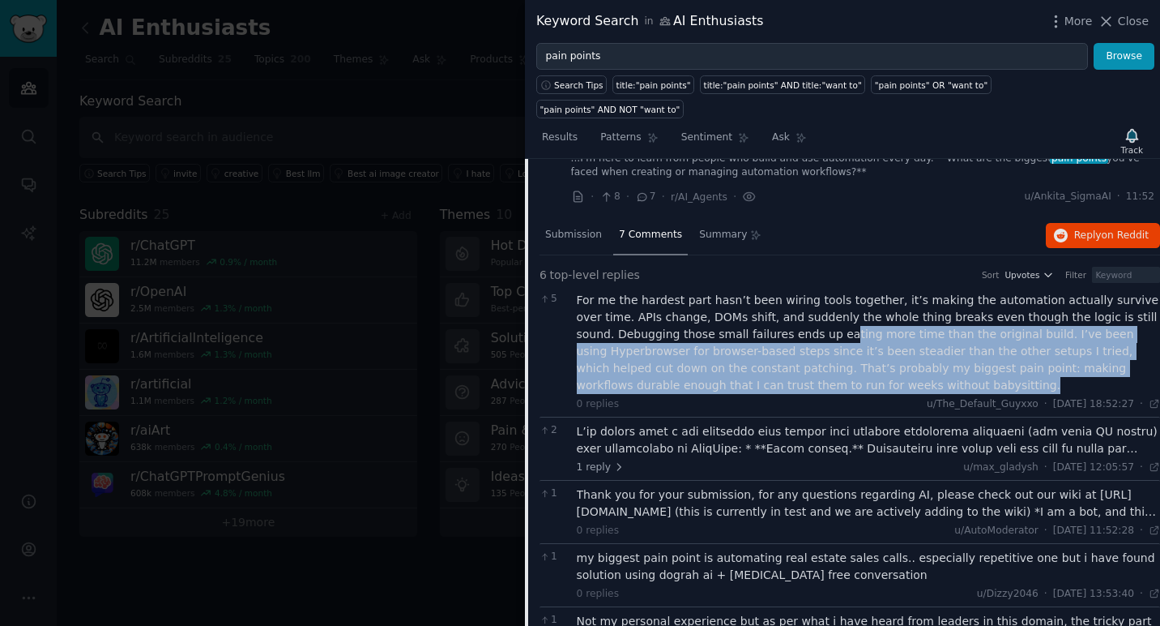
drag, startPoint x: 802, startPoint y: 359, endPoint x: 796, endPoint y: 314, distance: 45.8
click at [796, 314] on div "For me the hardest part hasn’t been wiring tools together, it’s making the auto…" at bounding box center [869, 343] width 584 height 102
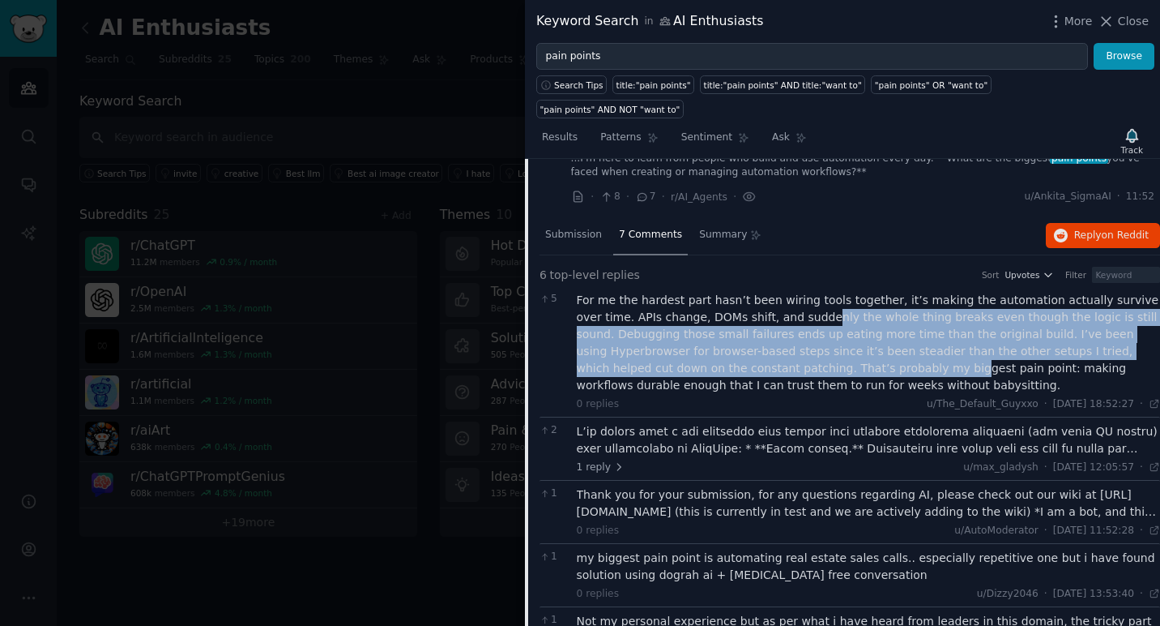
drag, startPoint x: 799, startPoint y: 297, endPoint x: 799, endPoint y: 339, distance: 41.3
click at [799, 339] on div "For me the hardest part hasn’t been wiring tools together, it’s making the auto…" at bounding box center [869, 343] width 584 height 102
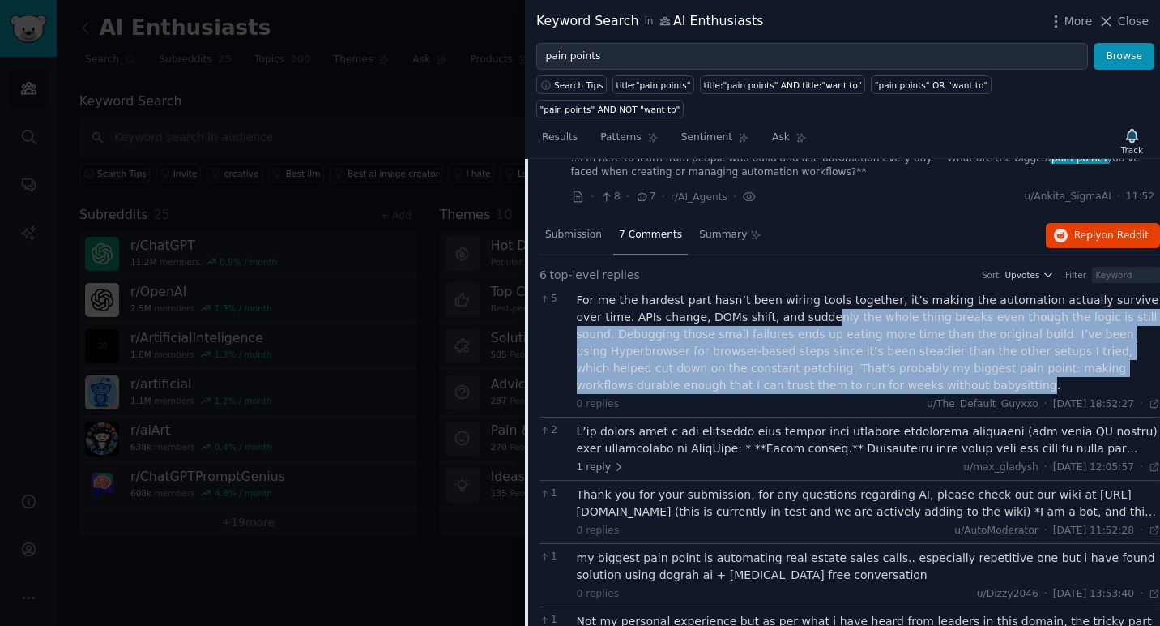
drag, startPoint x: 793, startPoint y: 357, endPoint x: 793, endPoint y: 300, distance: 57.5
click at [793, 300] on div "For me the hardest part hasn’t been wiring tools together, it’s making the auto…" at bounding box center [869, 343] width 584 height 102
drag, startPoint x: 793, startPoint y: 300, endPoint x: 801, endPoint y: 358, distance: 58.8
click at [801, 358] on div "For me the hardest part hasn’t been wiring tools together, it’s making the auto…" at bounding box center [869, 343] width 584 height 102
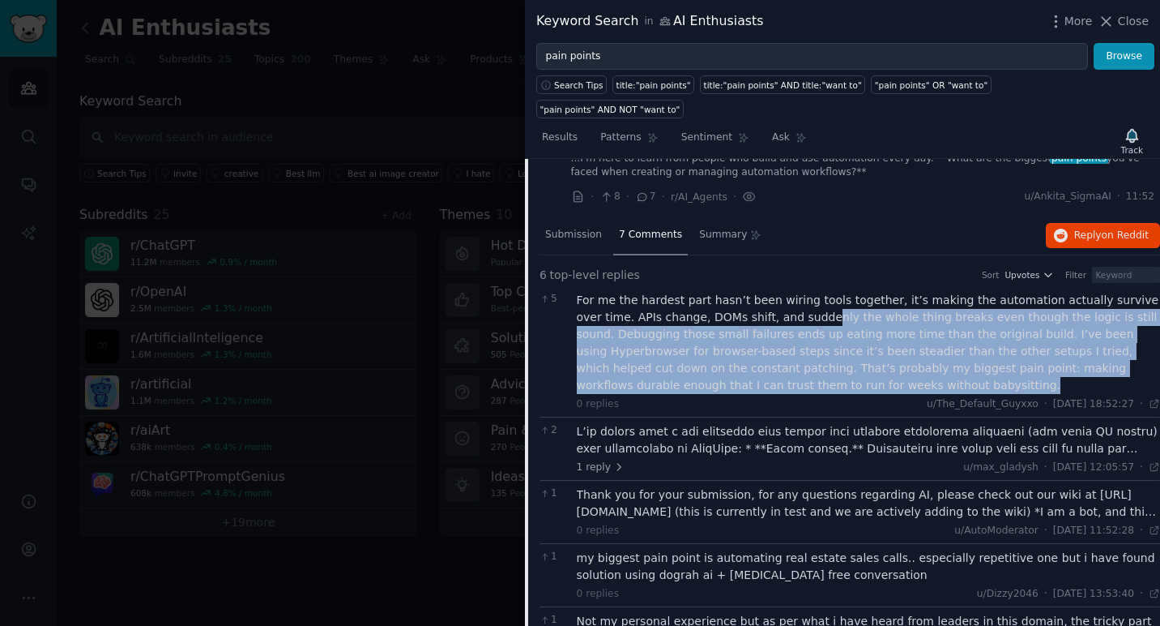
click at [801, 358] on div "For me the hardest part hasn’t been wiring tools together, it’s making the auto…" at bounding box center [869, 343] width 584 height 102
drag, startPoint x: 801, startPoint y: 358, endPoint x: 799, endPoint y: 296, distance: 62.4
click at [799, 296] on div "For me the hardest part hasn’t been wiring tools together, it’s making the auto…" at bounding box center [869, 343] width 584 height 102
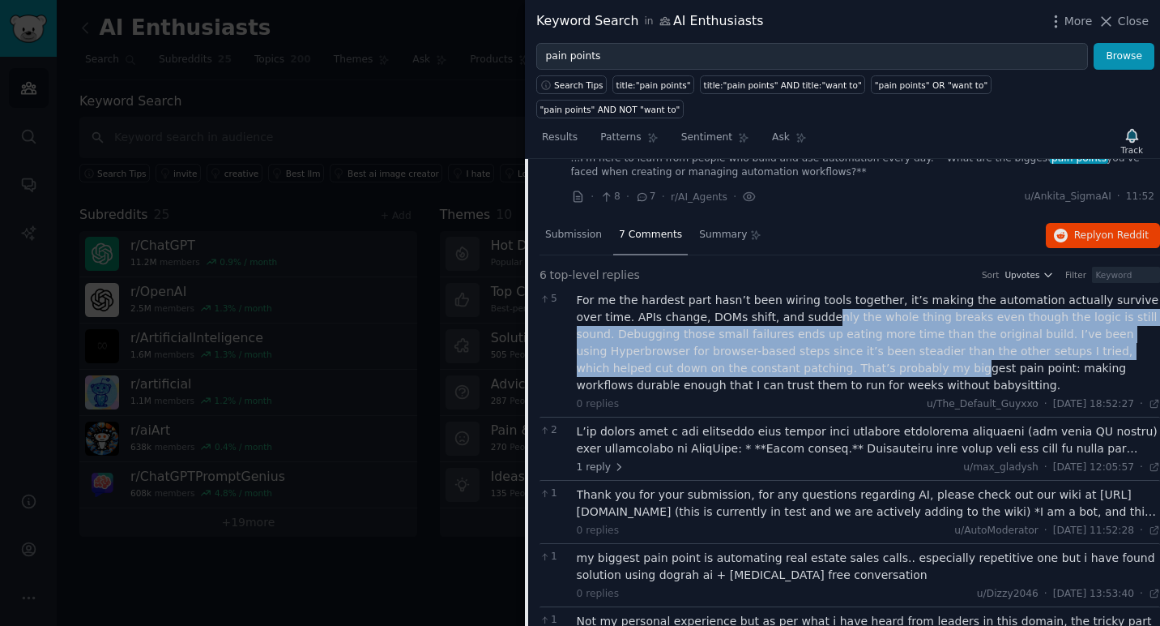
drag, startPoint x: 799, startPoint y: 296, endPoint x: 799, endPoint y: 348, distance: 51.9
click at [799, 348] on div "For me the hardest part hasn’t been wiring tools together, it’s making the auto…" at bounding box center [869, 343] width 584 height 102
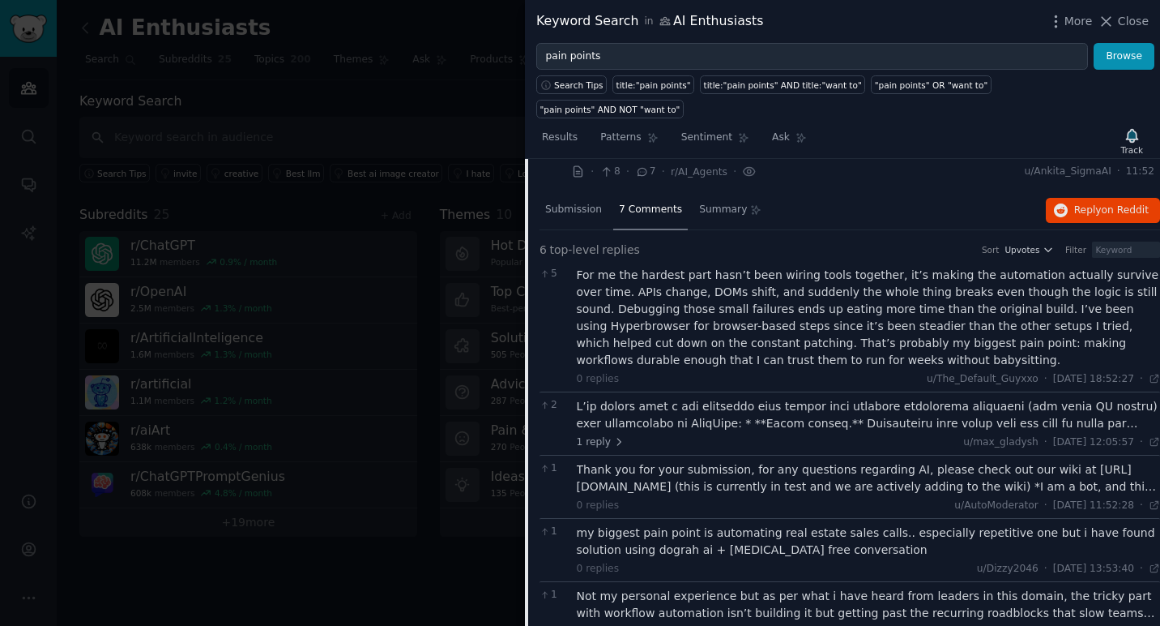
scroll to position [523, 0]
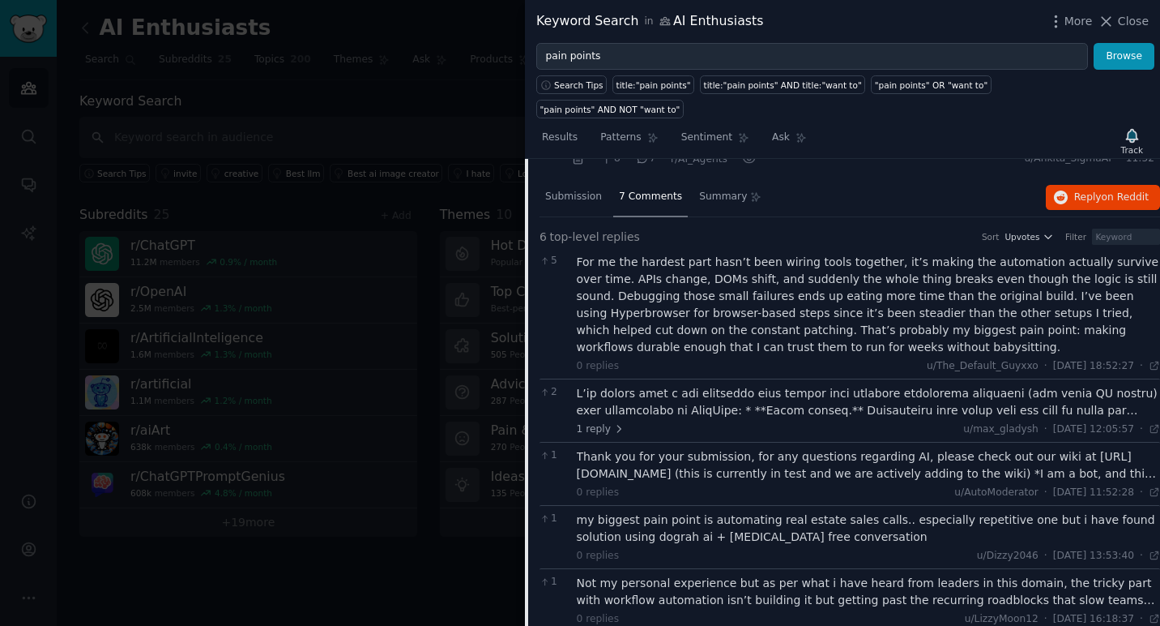
click at [756, 385] on div at bounding box center [869, 402] width 584 height 34
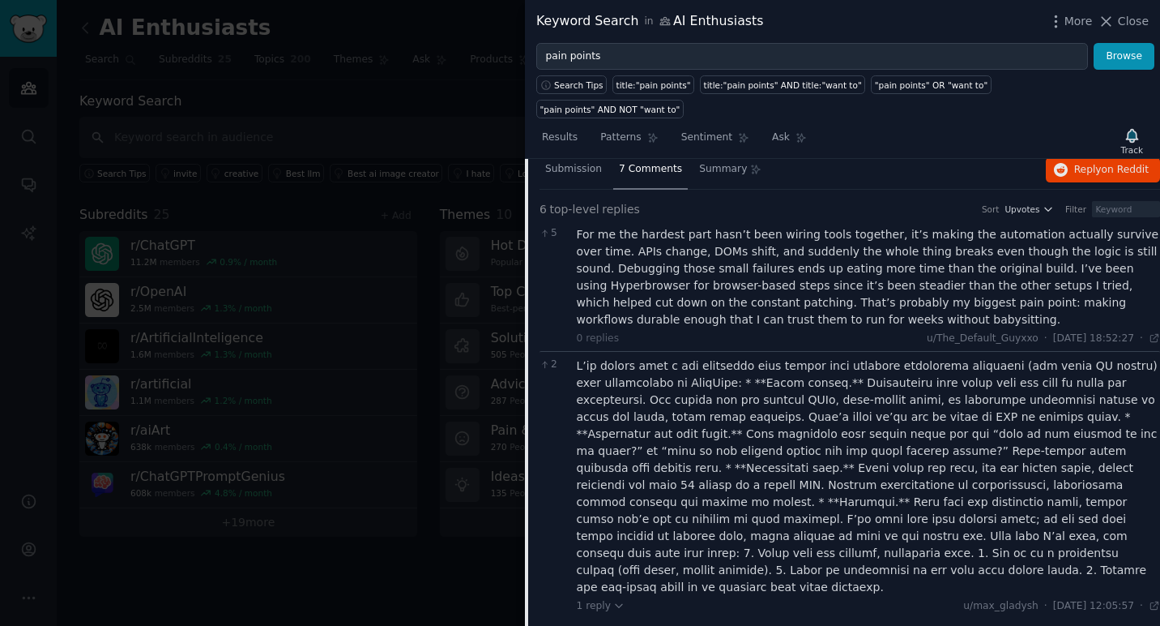
scroll to position [555, 0]
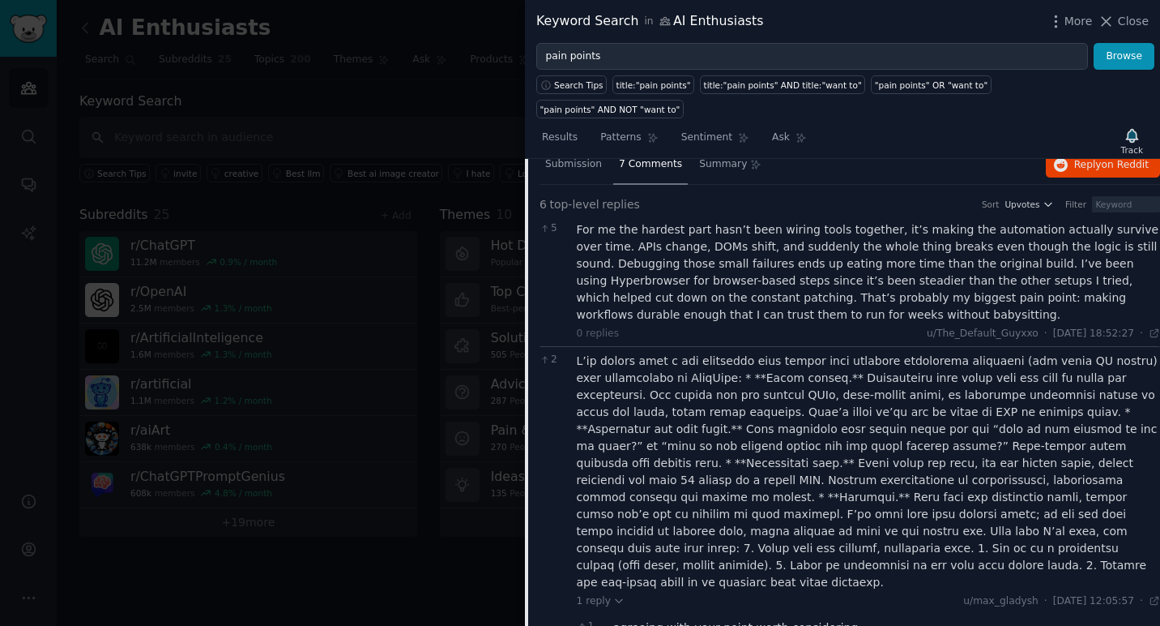
drag, startPoint x: 578, startPoint y: 340, endPoint x: 643, endPoint y: 437, distance: 117.3
click at [643, 437] on div at bounding box center [869, 472] width 584 height 238
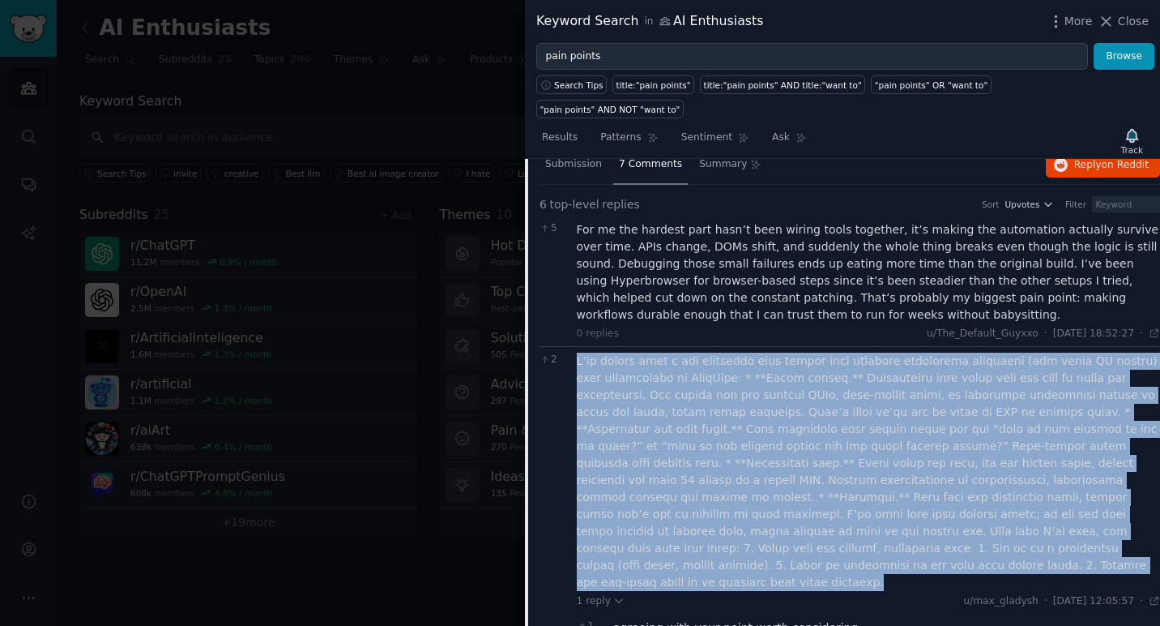
drag, startPoint x: 577, startPoint y: 339, endPoint x: 699, endPoint y: 545, distance: 239.5
click at [699, 545] on div at bounding box center [869, 472] width 584 height 238
click at [737, 524] on div at bounding box center [869, 472] width 584 height 238
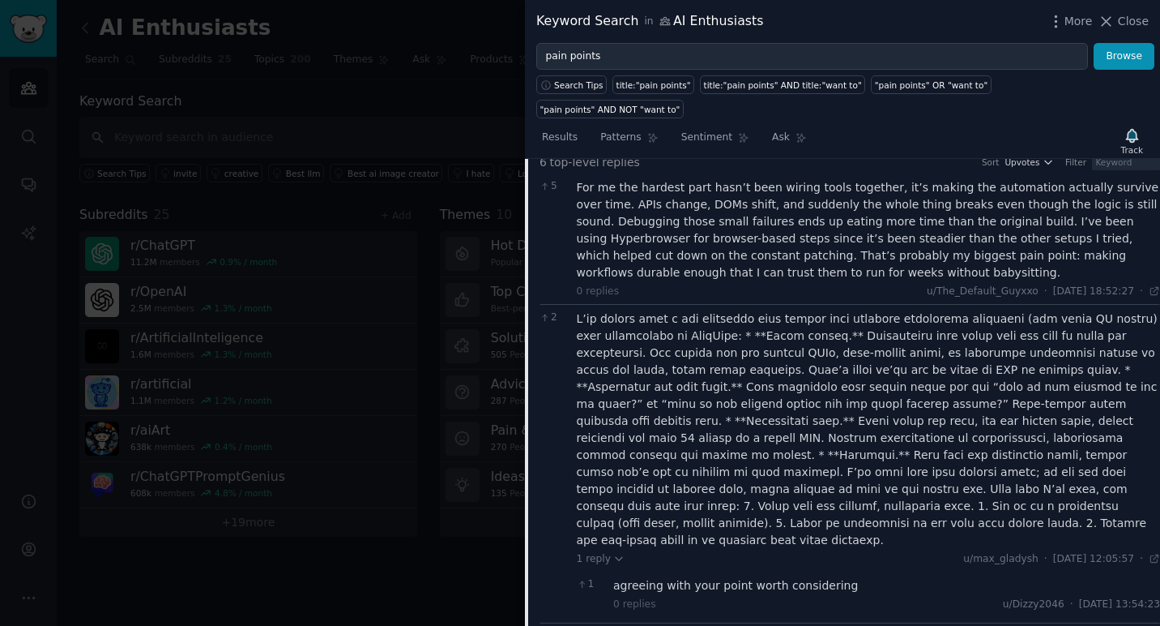
scroll to position [609, 0]
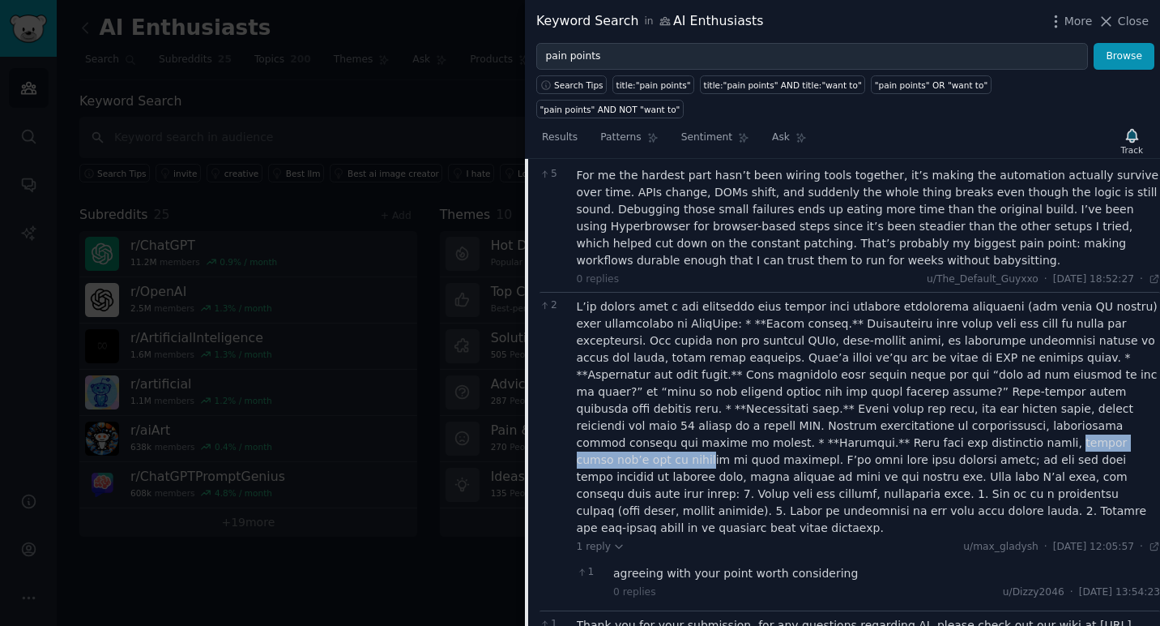
drag, startPoint x: 613, startPoint y: 425, endPoint x: 780, endPoint y: 419, distance: 166.2
click at [780, 419] on div at bounding box center [869, 417] width 584 height 238
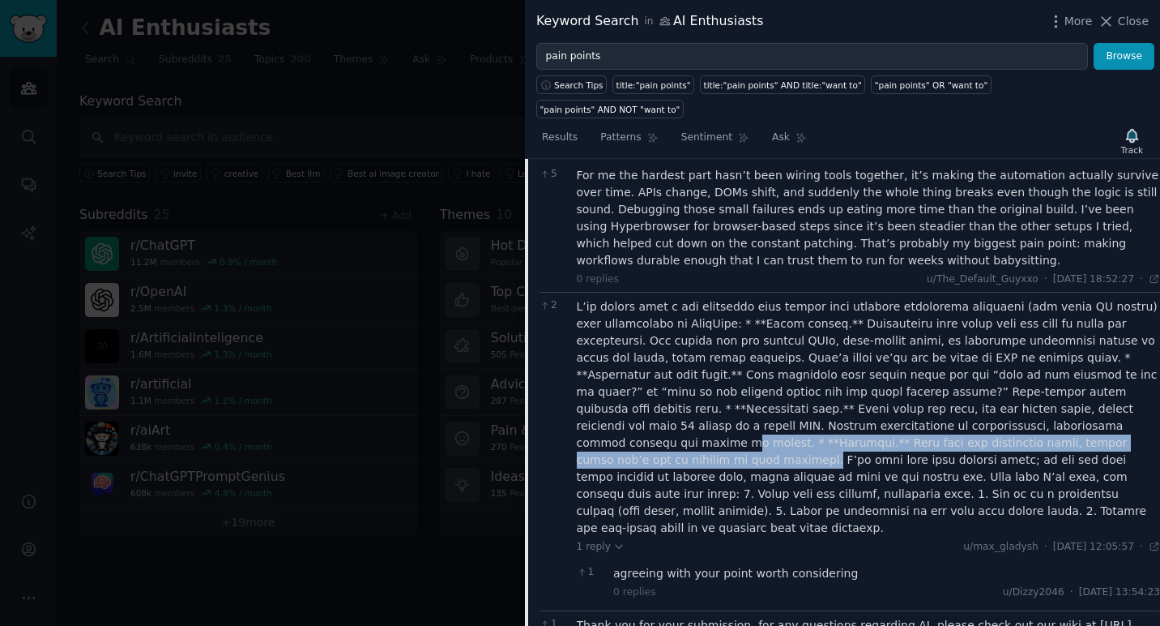
drag, startPoint x: 870, startPoint y: 418, endPoint x: 859, endPoint y: 402, distance: 19.3
click at [859, 402] on div at bounding box center [869, 417] width 584 height 238
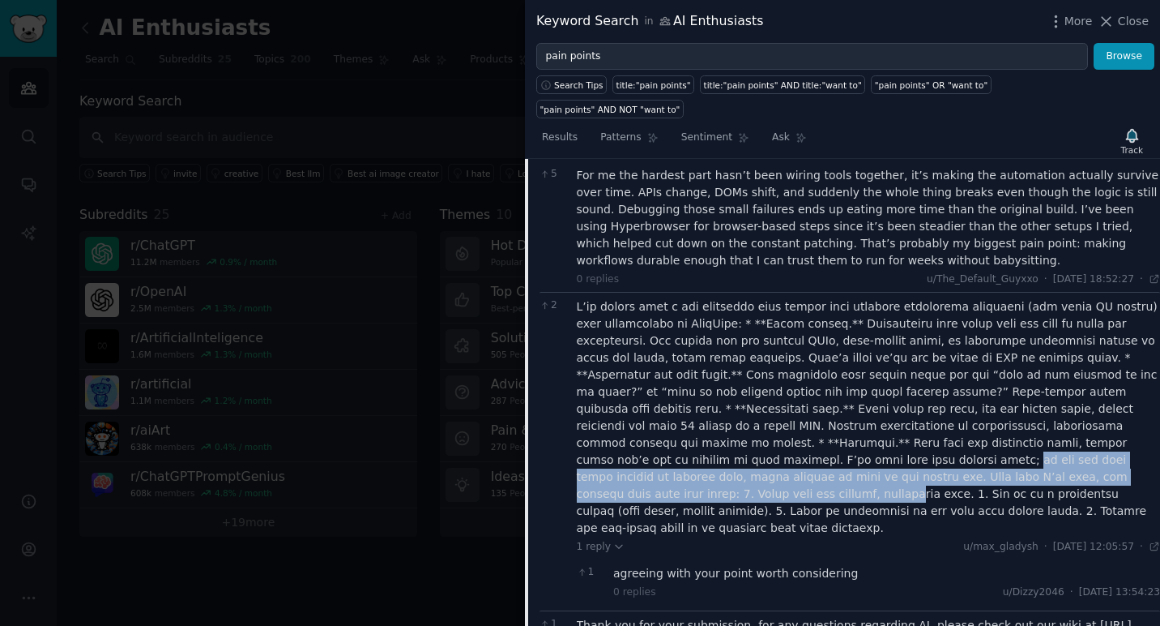
drag, startPoint x: 1052, startPoint y: 420, endPoint x: 840, endPoint y: 453, distance: 214.1
click at [840, 453] on div at bounding box center [869, 417] width 584 height 238
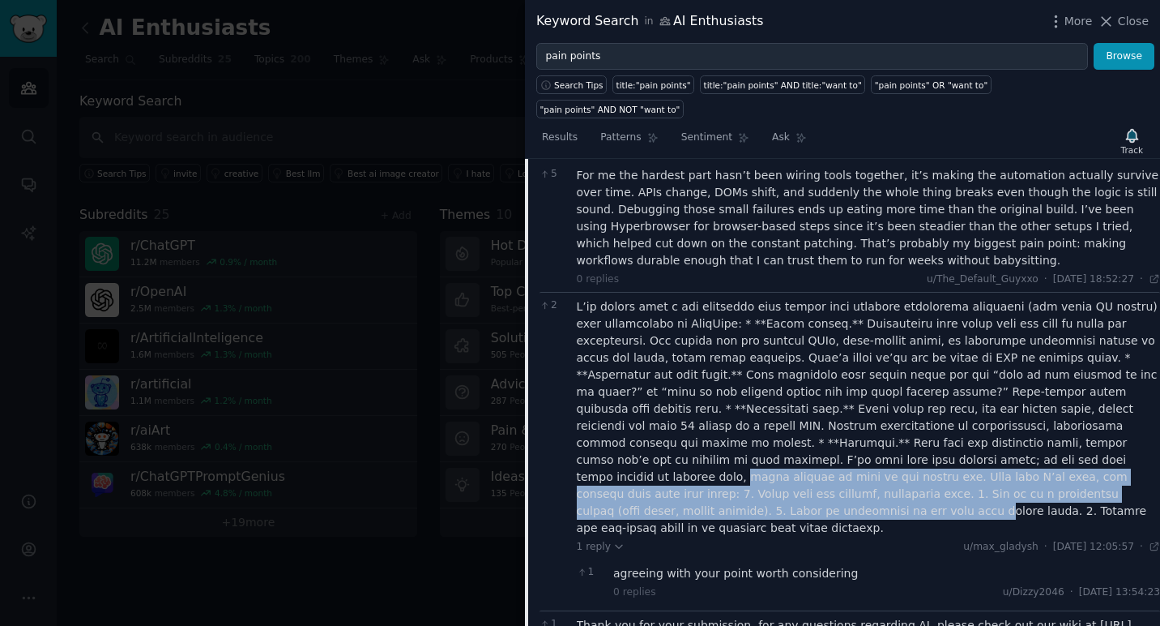
drag, startPoint x: 736, startPoint y: 436, endPoint x: 849, endPoint y: 465, distance: 117.1
click at [849, 465] on div at bounding box center [869, 417] width 584 height 238
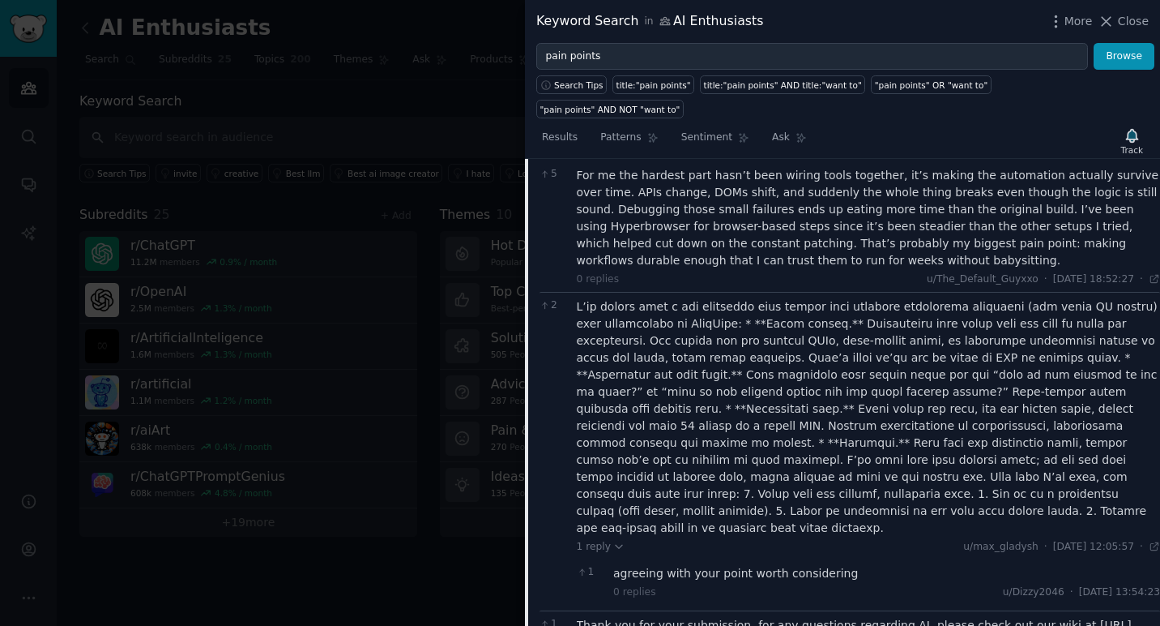
scroll to position [639, 0]
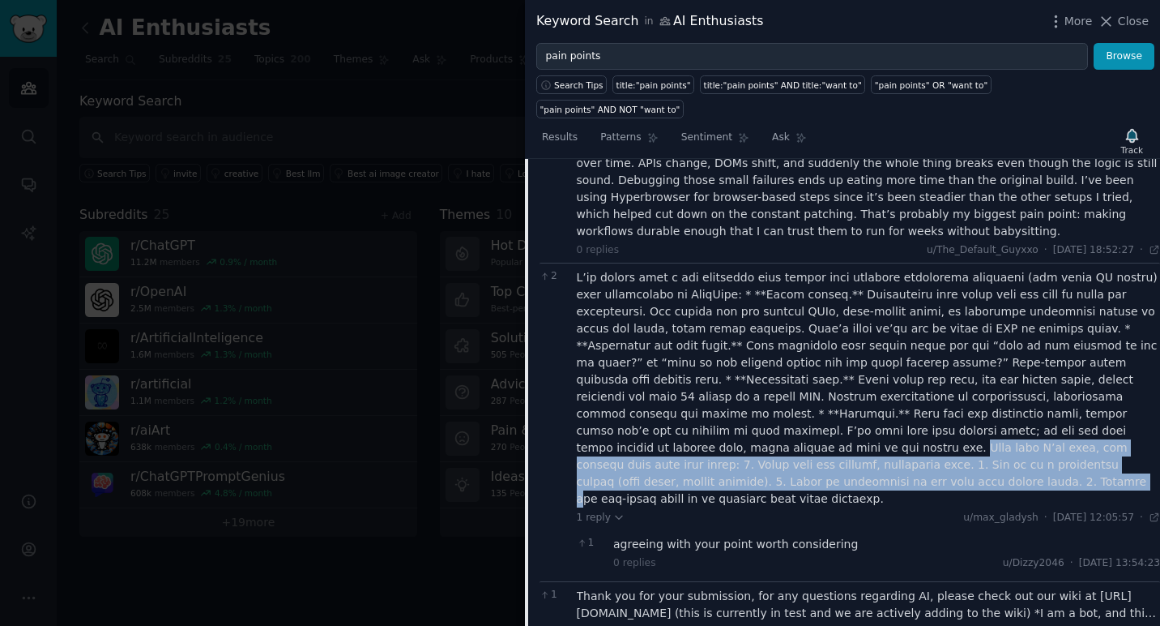
drag, startPoint x: 948, startPoint y: 410, endPoint x: 971, endPoint y: 431, distance: 31.0
click at [971, 431] on div at bounding box center [869, 388] width 584 height 238
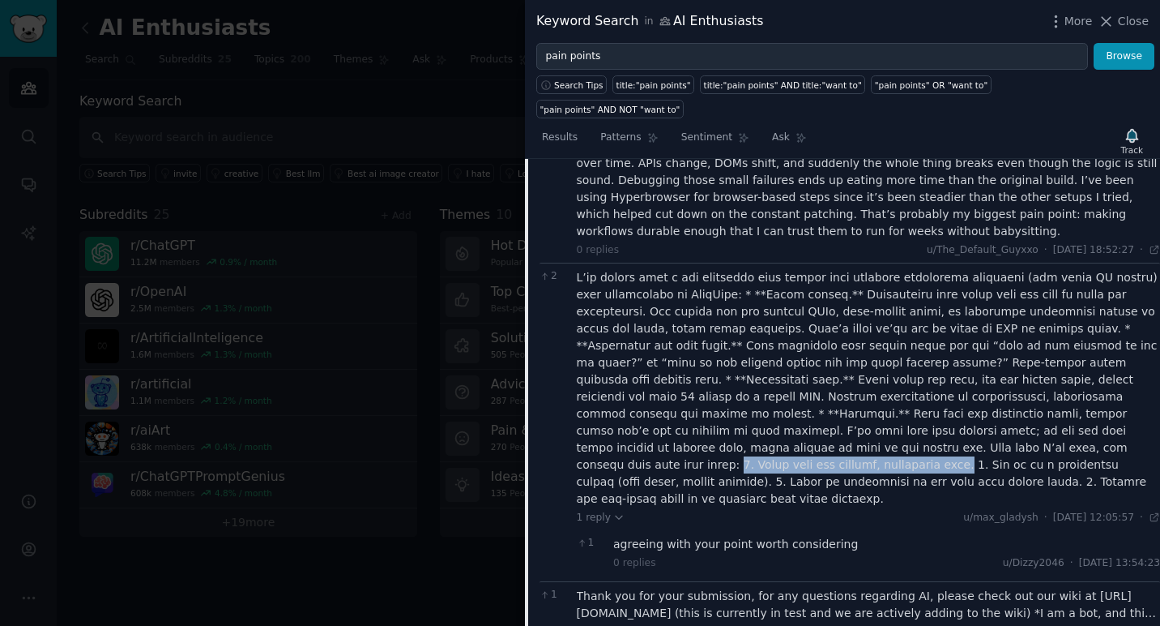
drag, startPoint x: 886, startPoint y: 428, endPoint x: 677, endPoint y: 426, distance: 208.3
click at [677, 426] on div at bounding box center [869, 388] width 584 height 238
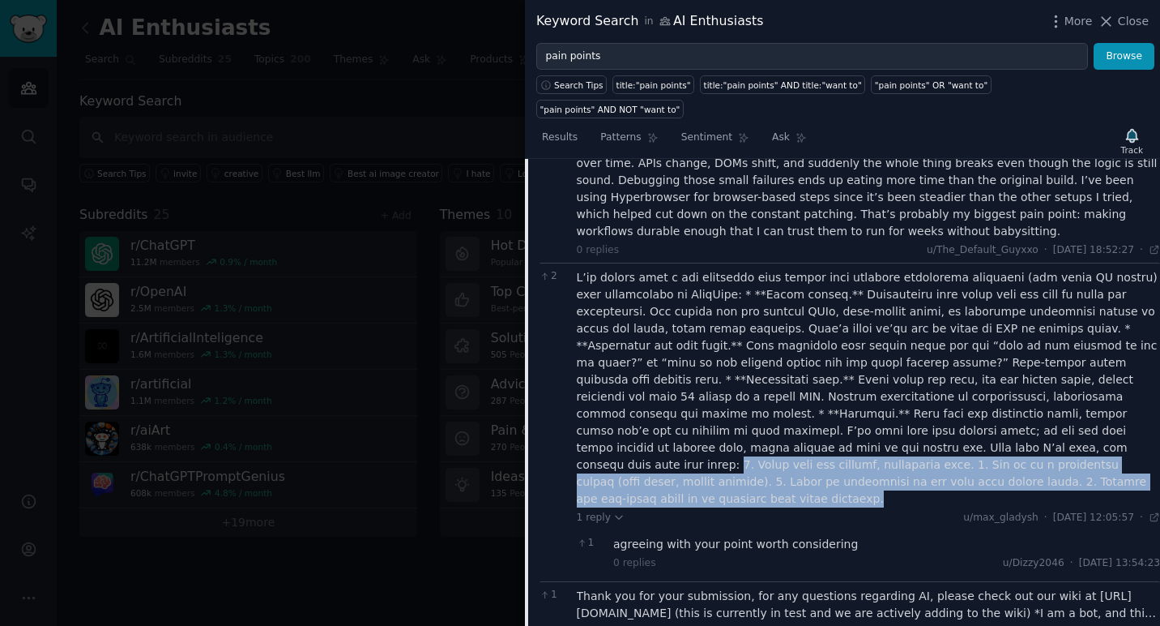
drag, startPoint x: 677, startPoint y: 426, endPoint x: 733, endPoint y: 451, distance: 61.0
click at [733, 451] on div at bounding box center [869, 388] width 584 height 238
drag, startPoint x: 733, startPoint y: 451, endPoint x: 682, endPoint y: 422, distance: 59.1
click at [682, 422] on div at bounding box center [869, 388] width 584 height 238
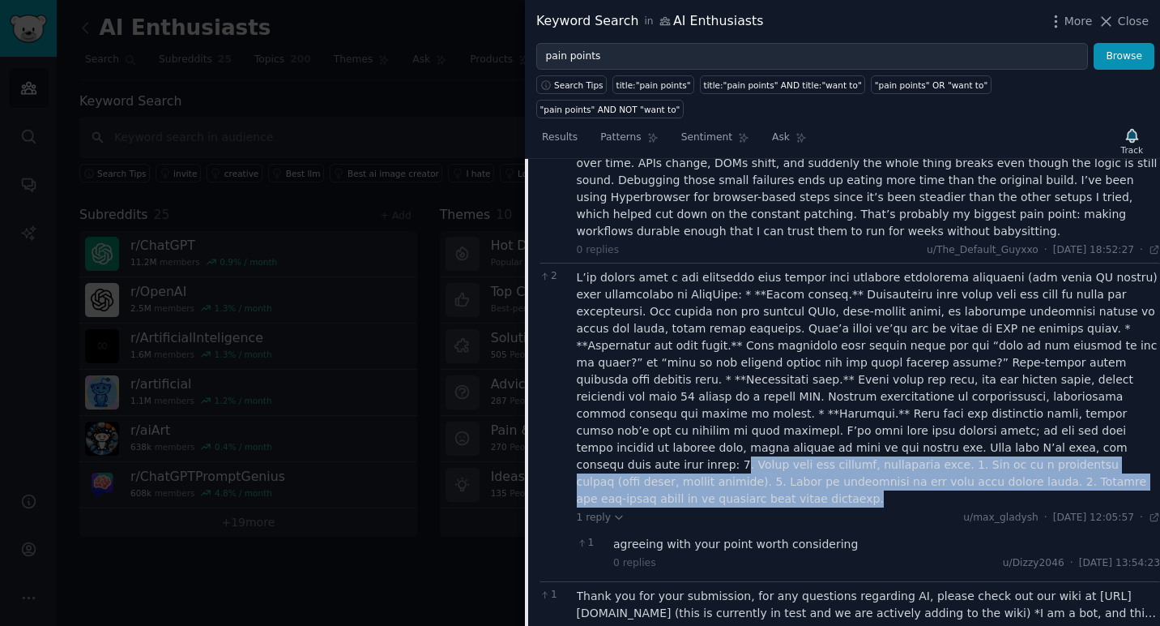
click at [682, 422] on div at bounding box center [869, 388] width 584 height 238
drag, startPoint x: 713, startPoint y: 457, endPoint x: 684, endPoint y: 426, distance: 42.4
click at [684, 426] on div at bounding box center [869, 388] width 584 height 238
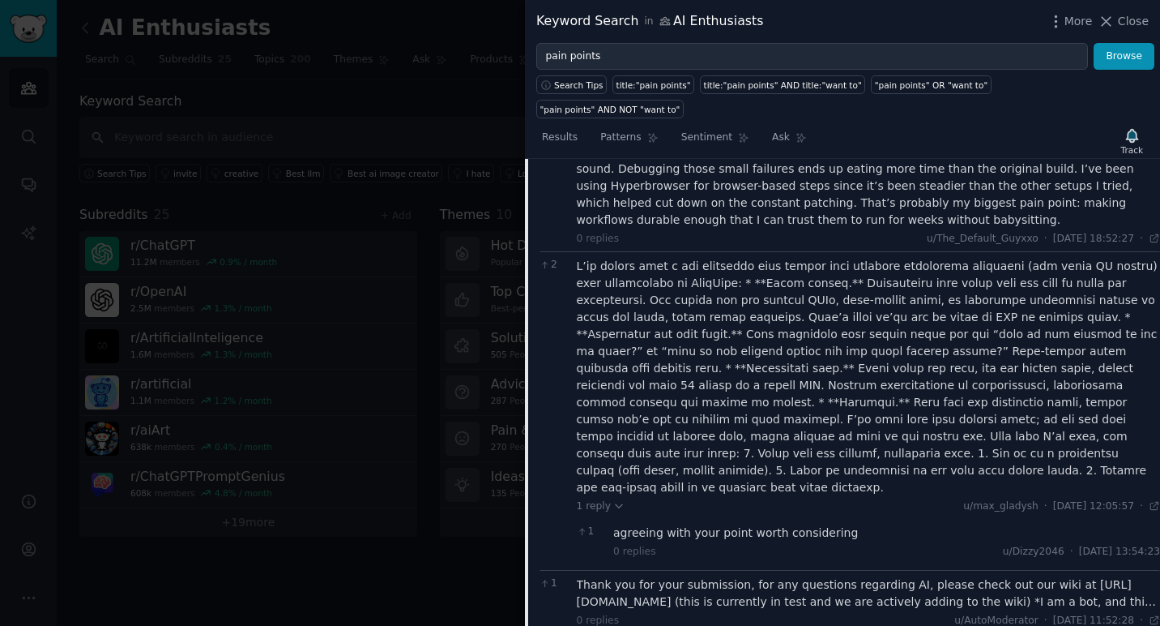
scroll to position [655, 0]
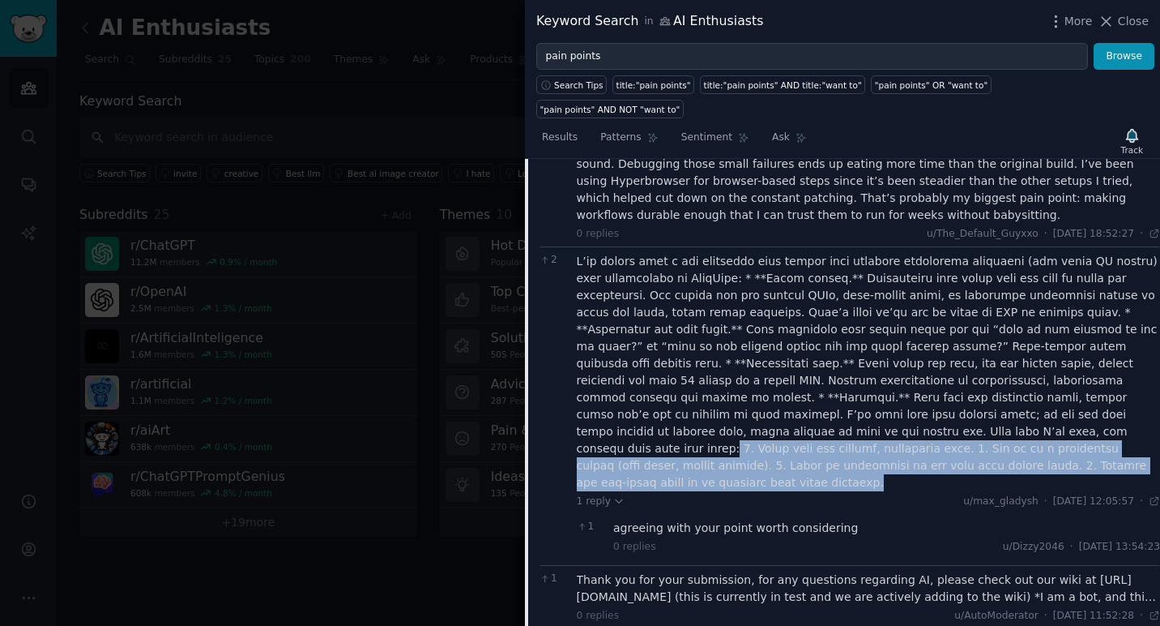
drag, startPoint x: 715, startPoint y: 443, endPoint x: 676, endPoint y: 404, distance: 55.0
click at [676, 404] on div at bounding box center [869, 372] width 584 height 238
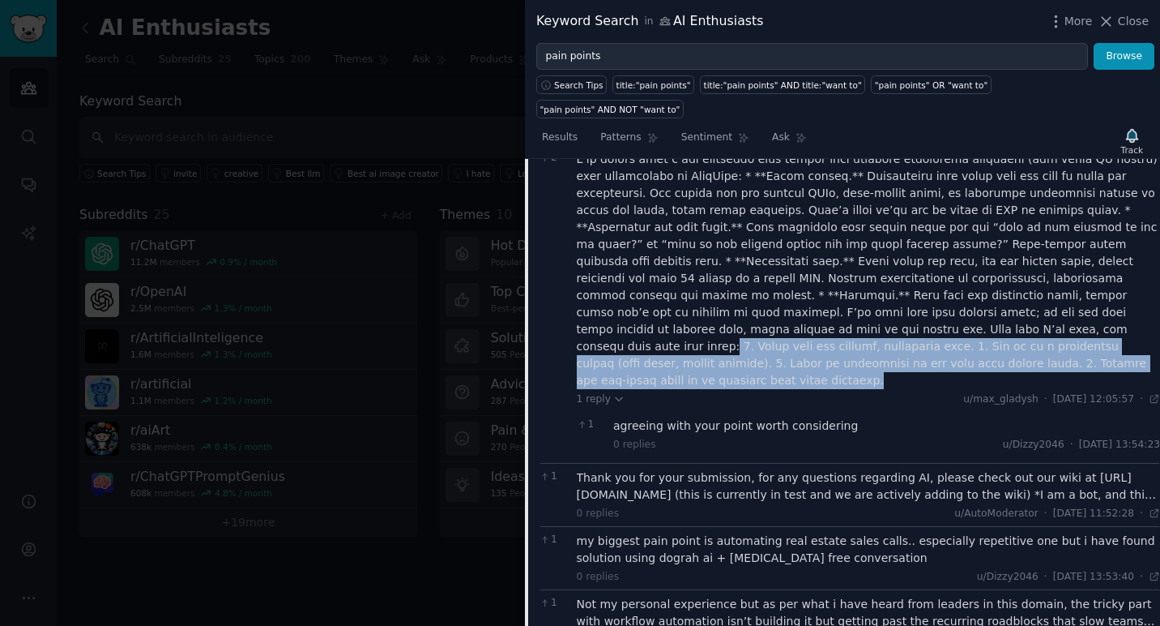
scroll to position [758, 0]
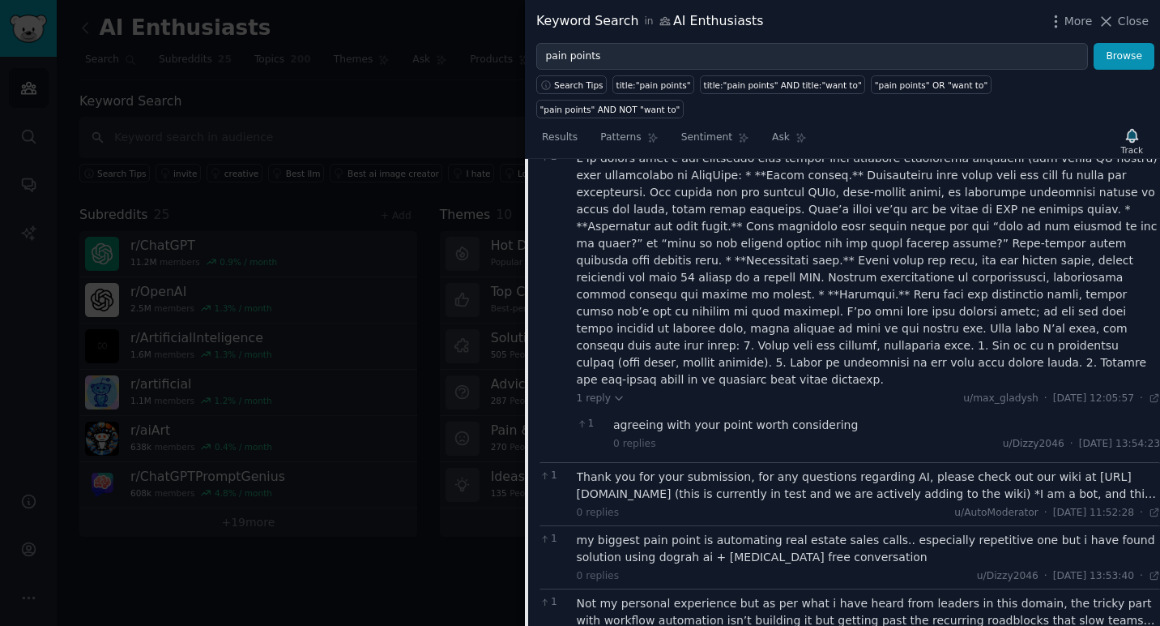
click at [713, 468] on div "Thank you for your submission, for any questions regarding AI, please check out…" at bounding box center [869, 485] width 584 height 34
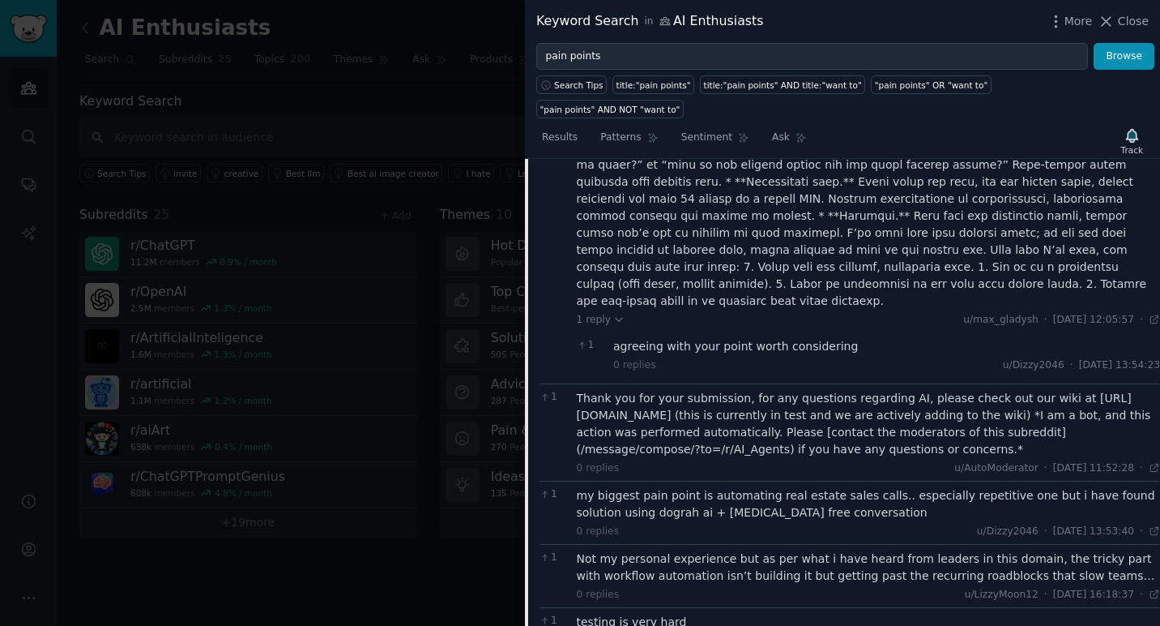
scroll to position [837, 0]
click at [767, 486] on div "my biggest pain point is automating real estate sales calls.. especially repeti…" at bounding box center [869, 503] width 584 height 34
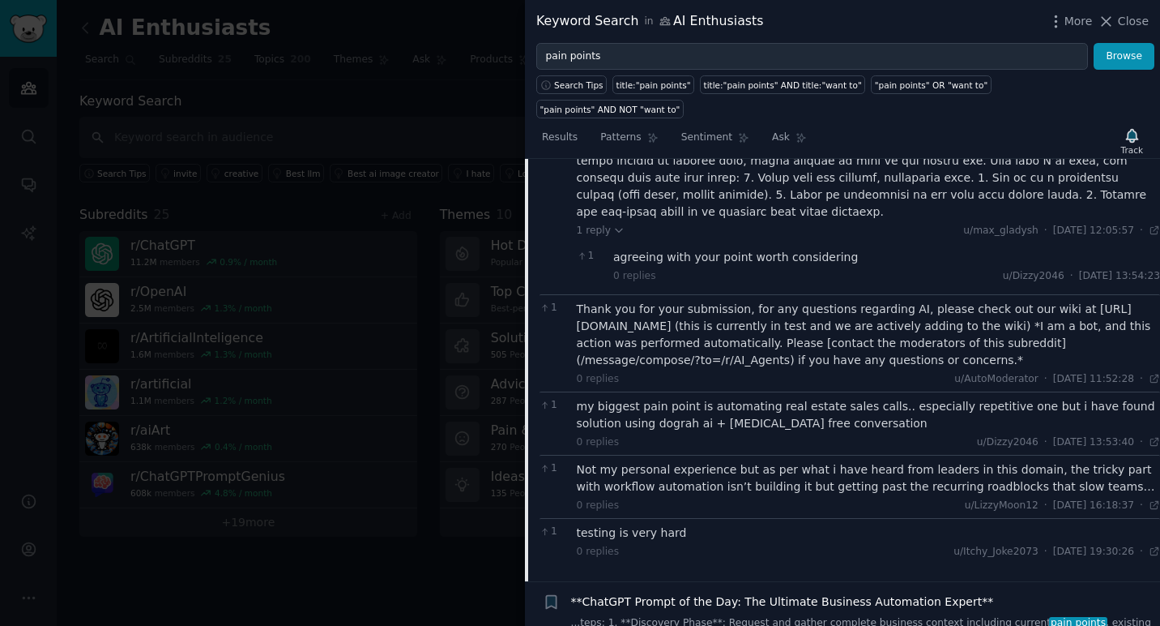
scroll to position [927, 0]
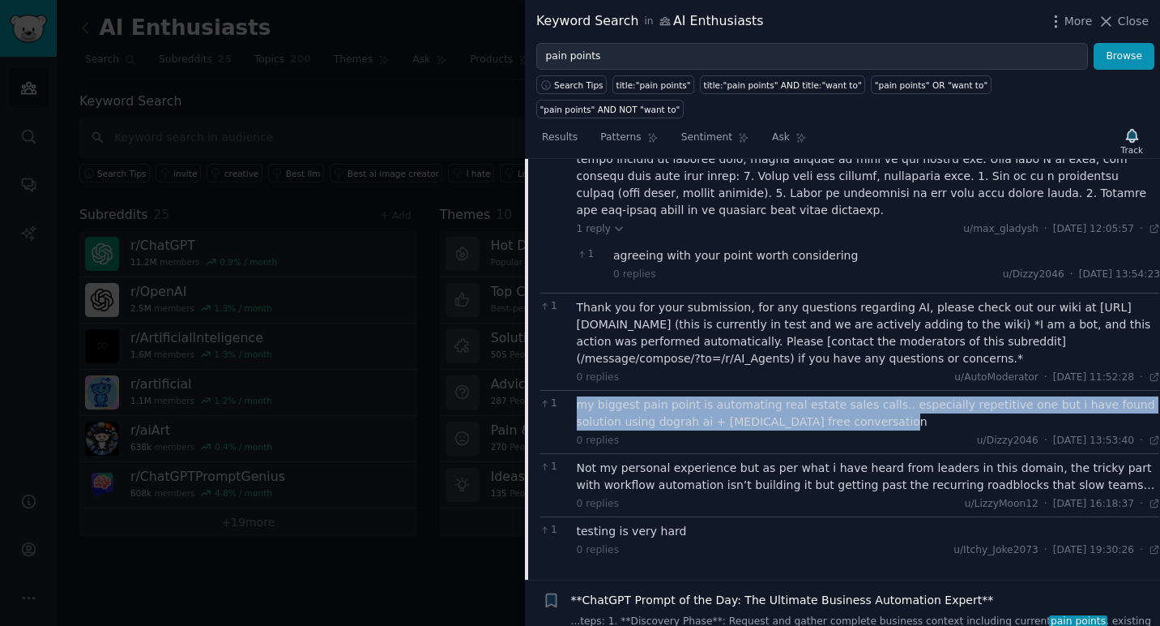
drag, startPoint x: 868, startPoint y: 382, endPoint x: 574, endPoint y: 365, distance: 294.7
click at [574, 390] on div "1 my biggest pain point is automating real estate sales calls.. especially repe…" at bounding box center [850, 421] width 621 height 63
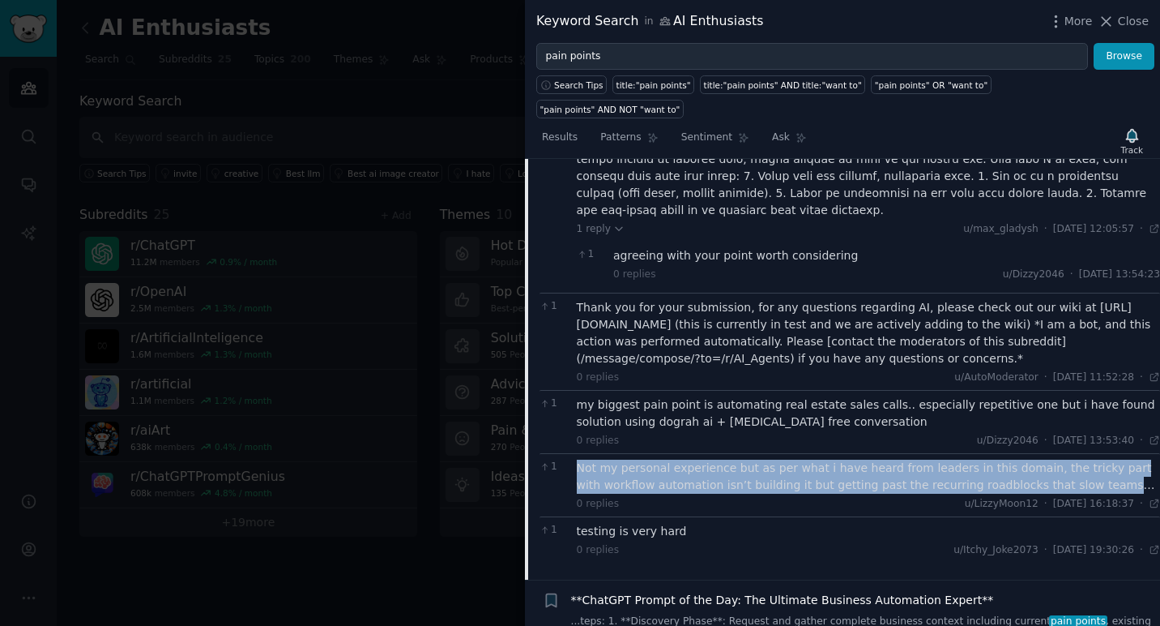
drag, startPoint x: 579, startPoint y: 426, endPoint x: 1151, endPoint y: 446, distance: 572.4
click at [1151, 459] on div "Not my personal experience but as per what i have heard from leaders in this do…" at bounding box center [869, 476] width 584 height 34
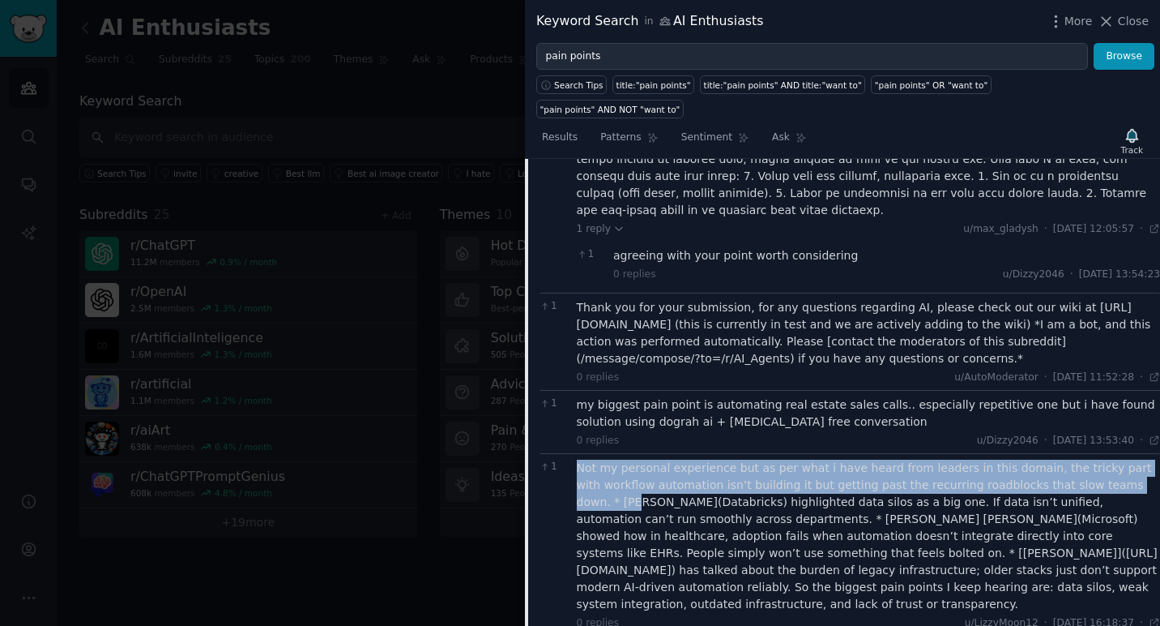
click at [1151, 459] on div "Not my personal experience but as per what i have heard from leaders in this do…" at bounding box center [869, 535] width 584 height 153
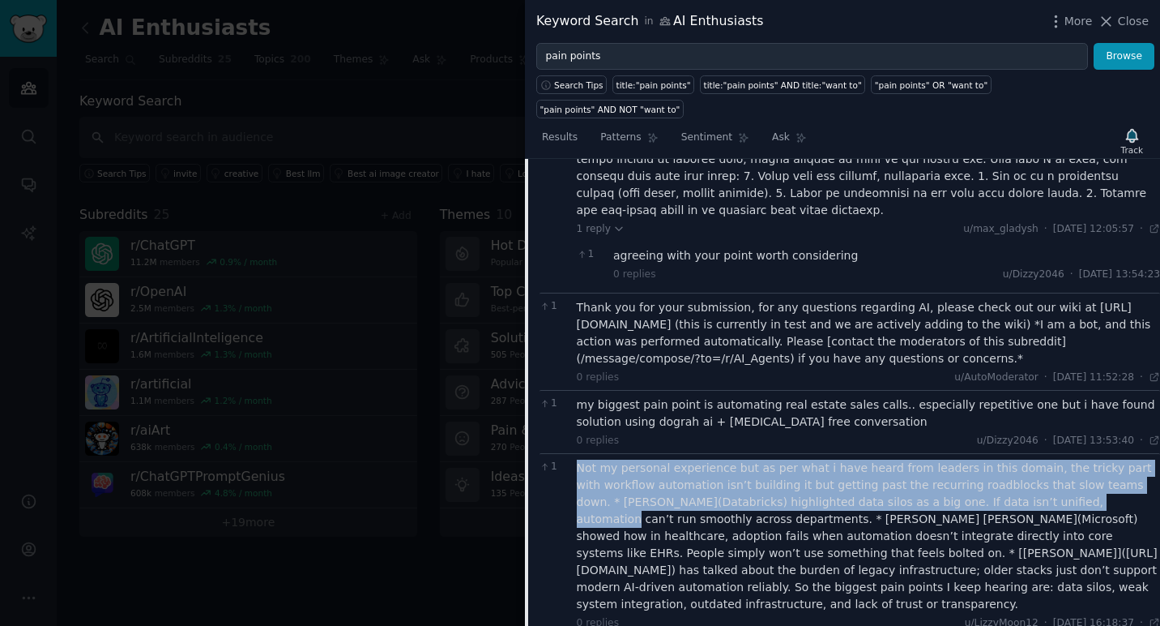
drag, startPoint x: 578, startPoint y: 429, endPoint x: 1041, endPoint y: 467, distance: 464.3
click at [1041, 467] on div "Not my personal experience but as per what i have heard from leaders in this do…" at bounding box center [869, 535] width 584 height 153
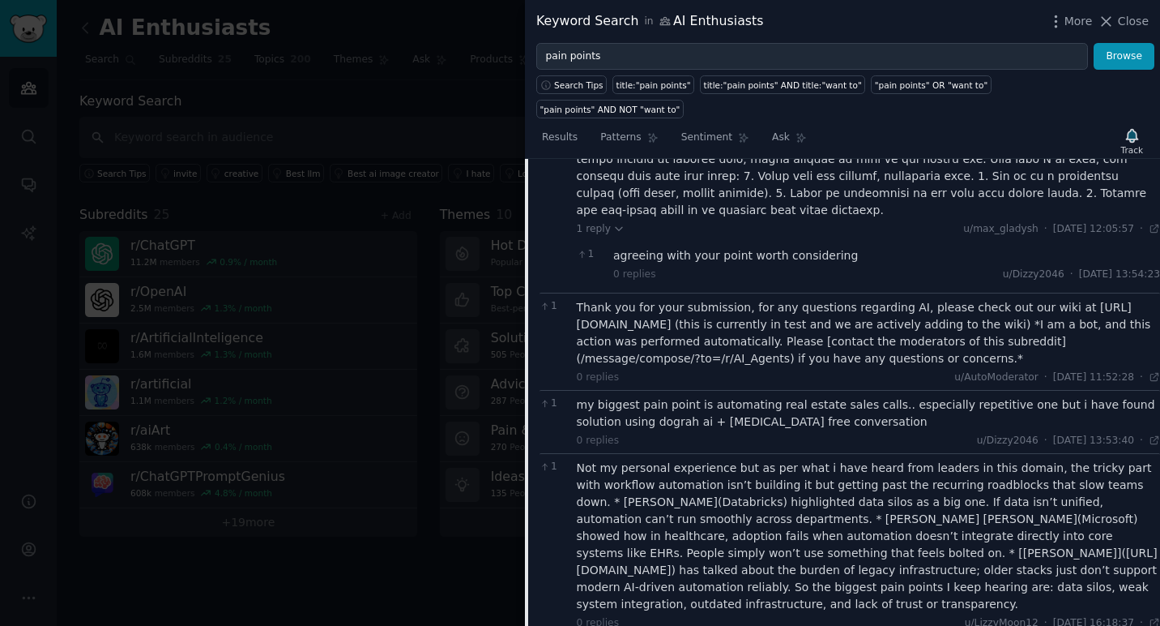
scroll to position [948, 0]
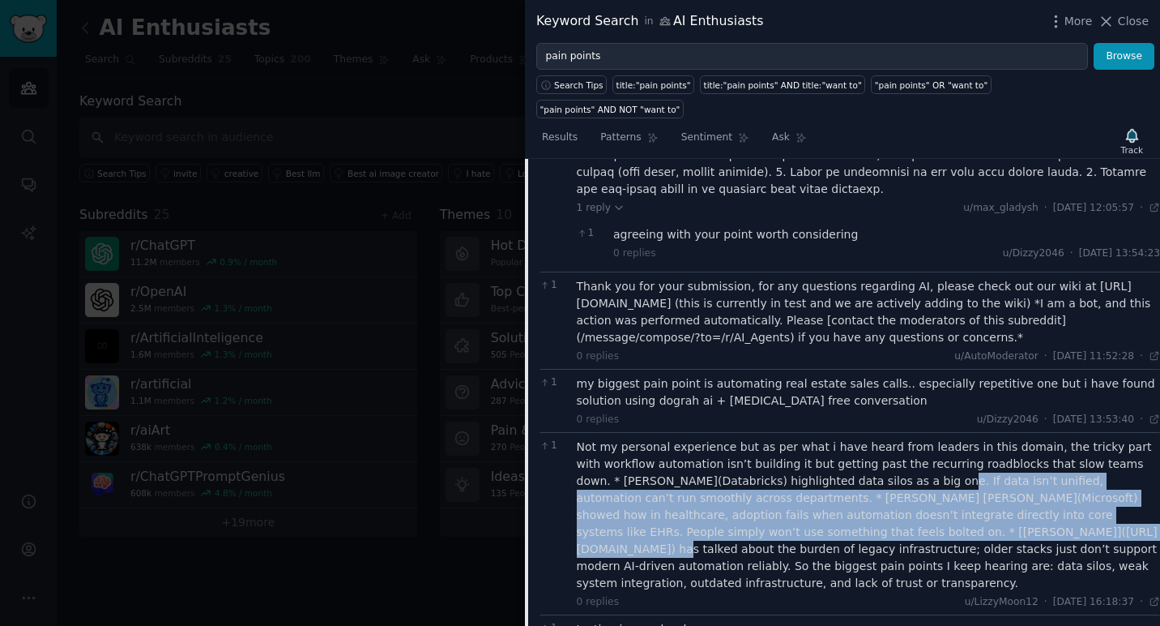
drag, startPoint x: 863, startPoint y: 444, endPoint x: 889, endPoint y: 485, distance: 48.1
click at [889, 485] on div "Not my personal experience but as per what i have heard from leaders in this do…" at bounding box center [869, 514] width 584 height 153
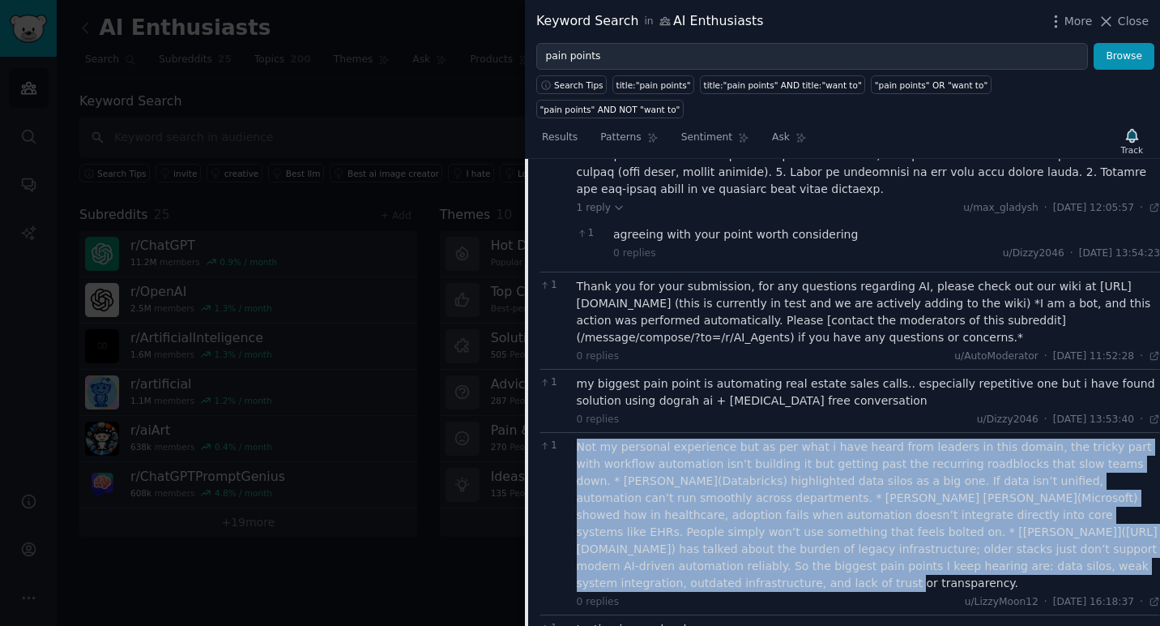
drag, startPoint x: 578, startPoint y: 411, endPoint x: 1014, endPoint y: 521, distance: 449.7
click at [1014, 521] on div "Not my personal experience but as per what i have heard from leaders in this do…" at bounding box center [869, 514] width 584 height 153
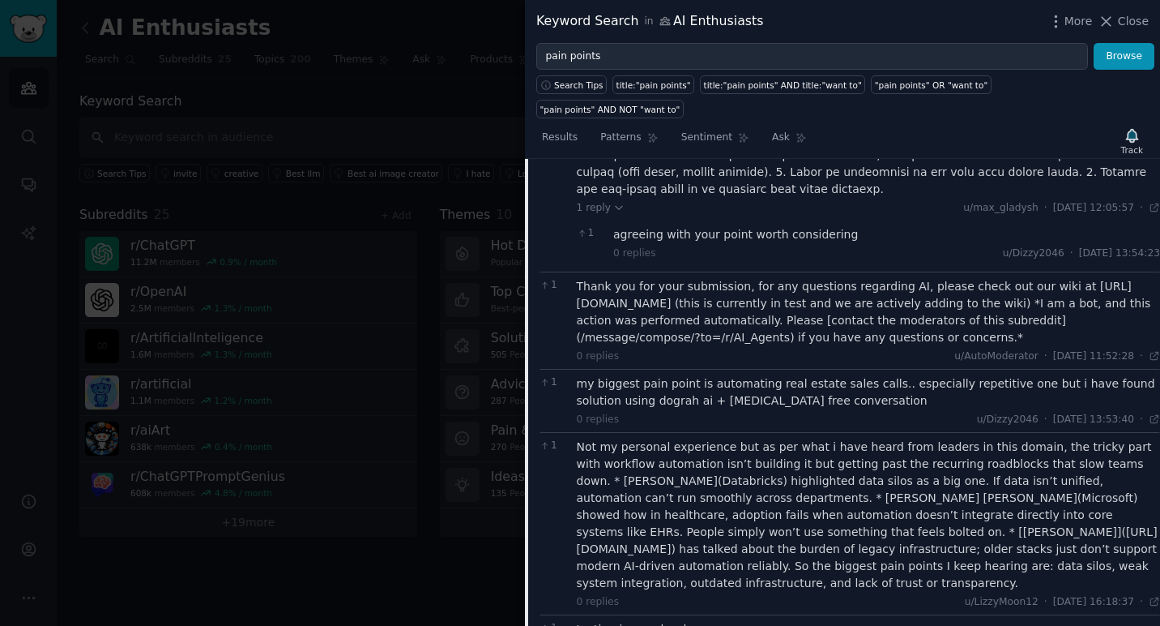
click at [783, 472] on div "Not my personal experience but as per what i have heard from leaders in this do…" at bounding box center [869, 514] width 584 height 153
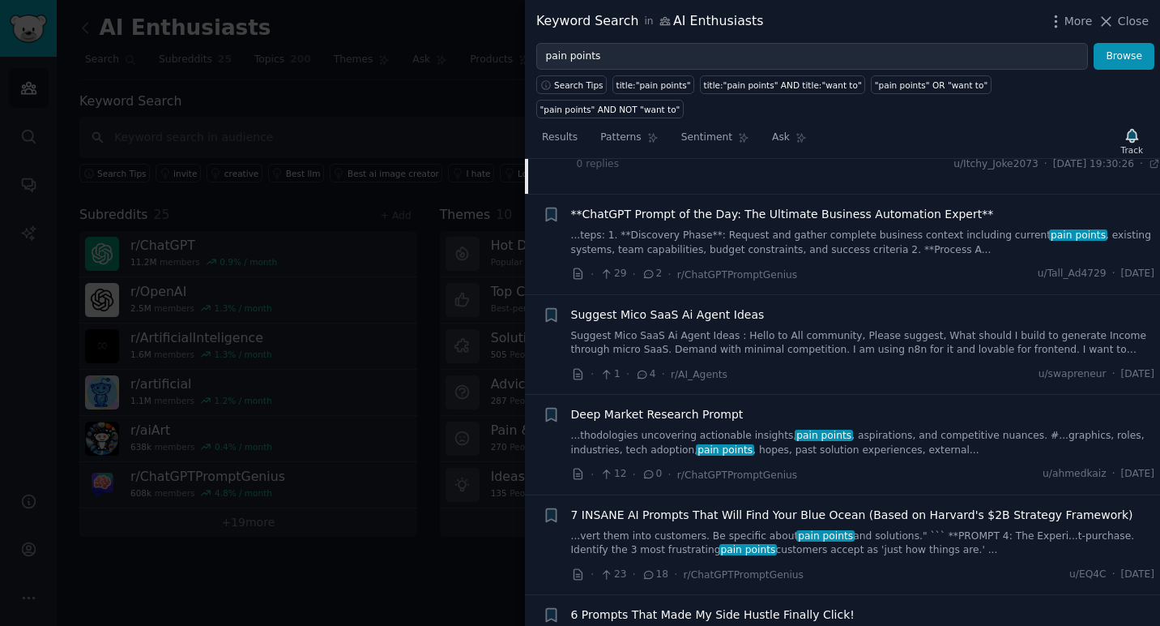
scroll to position [1433, 0]
